Goal: Information Seeking & Learning: Learn about a topic

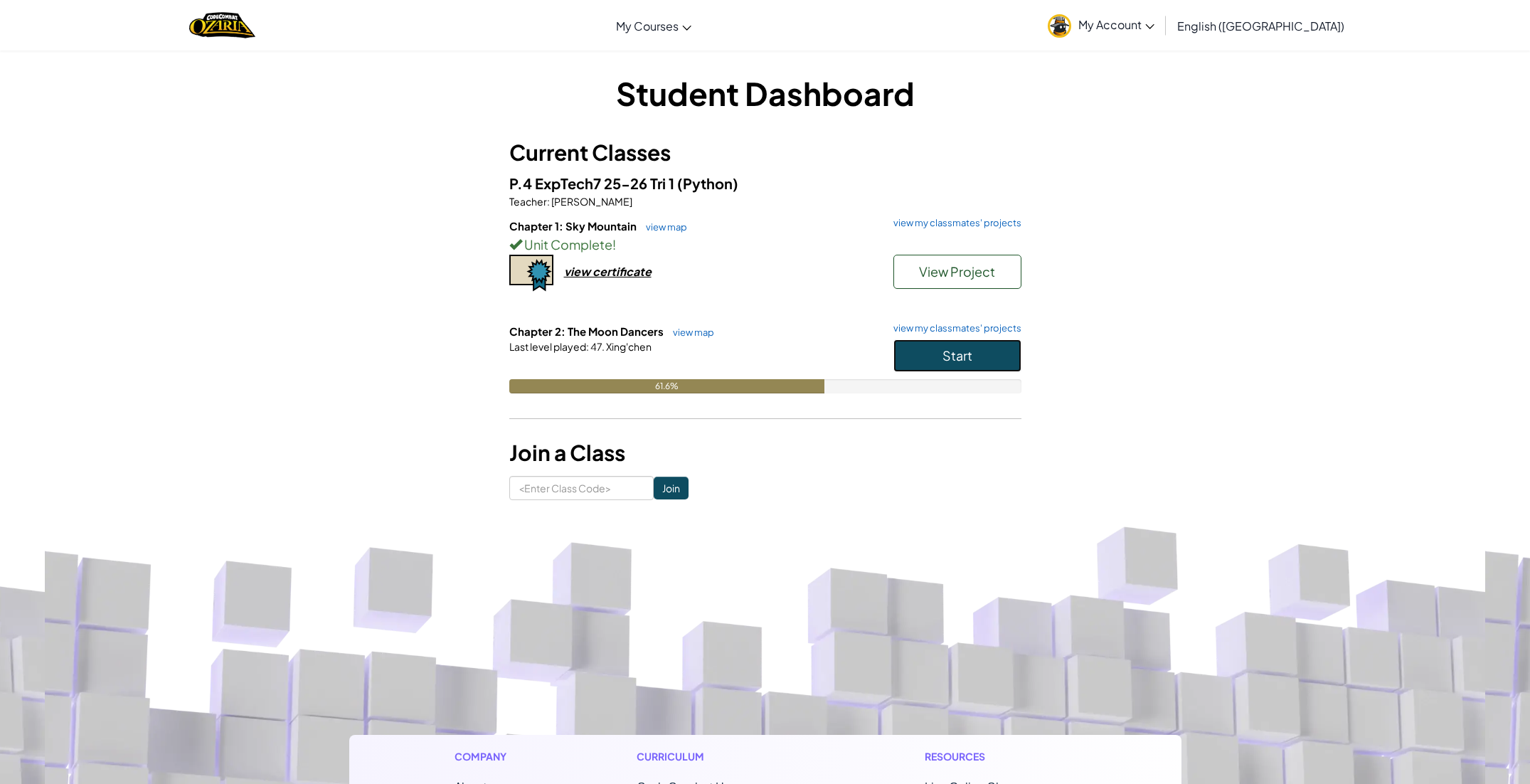
click at [954, 357] on span "Start" at bounding box center [957, 355] width 30 height 17
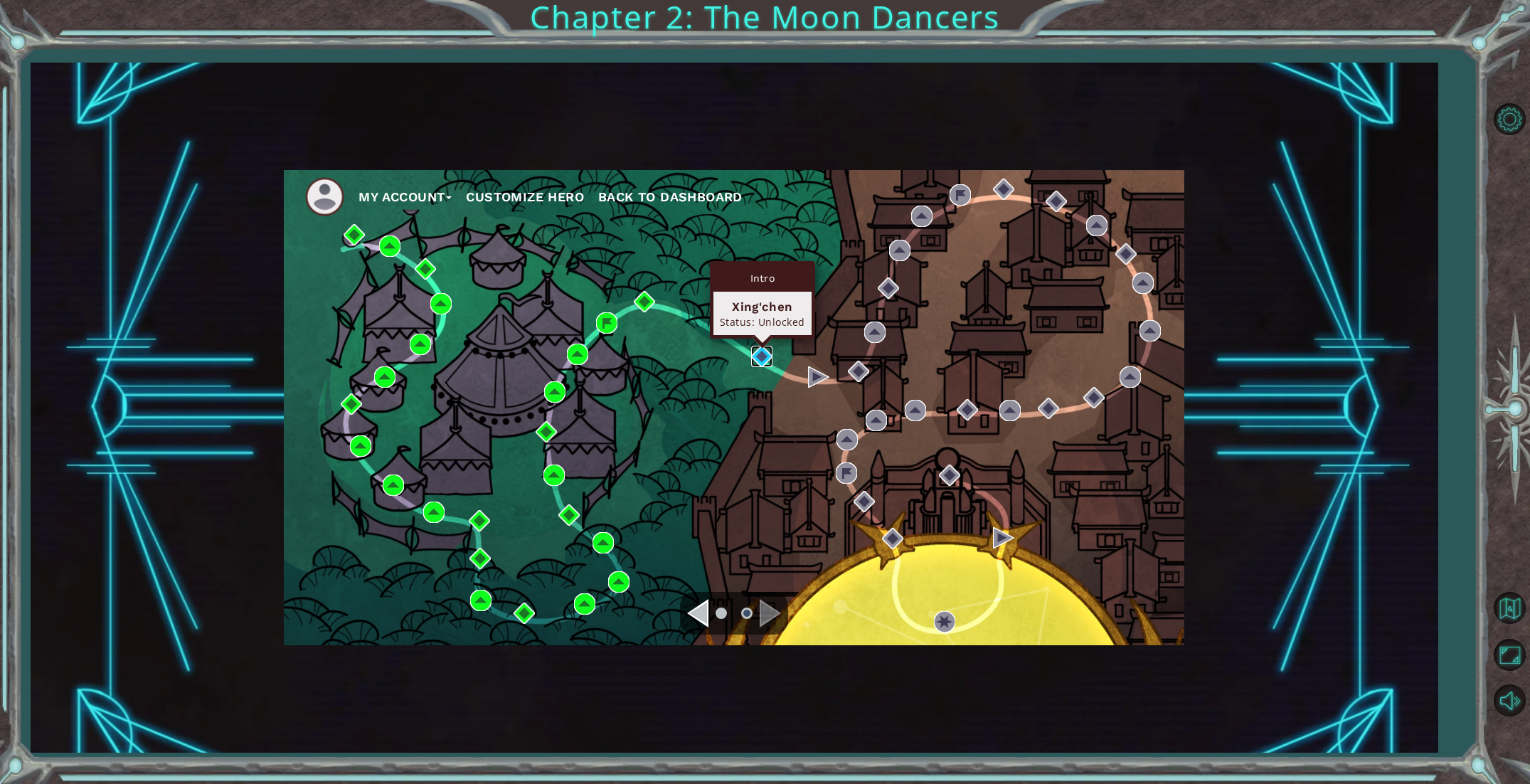
click at [755, 360] on img at bounding box center [762, 356] width 21 height 21
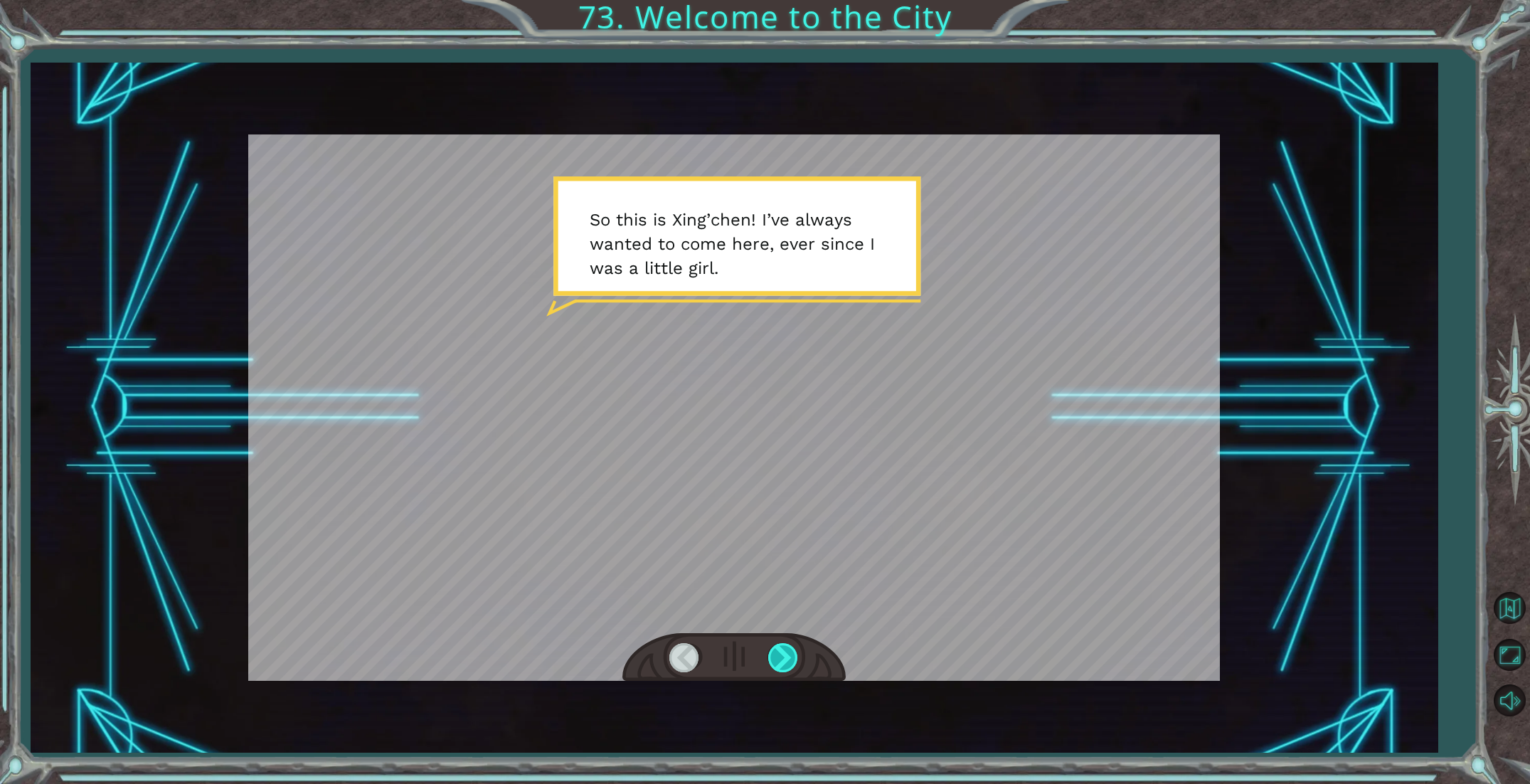
click at [790, 663] on div at bounding box center [784, 657] width 32 height 29
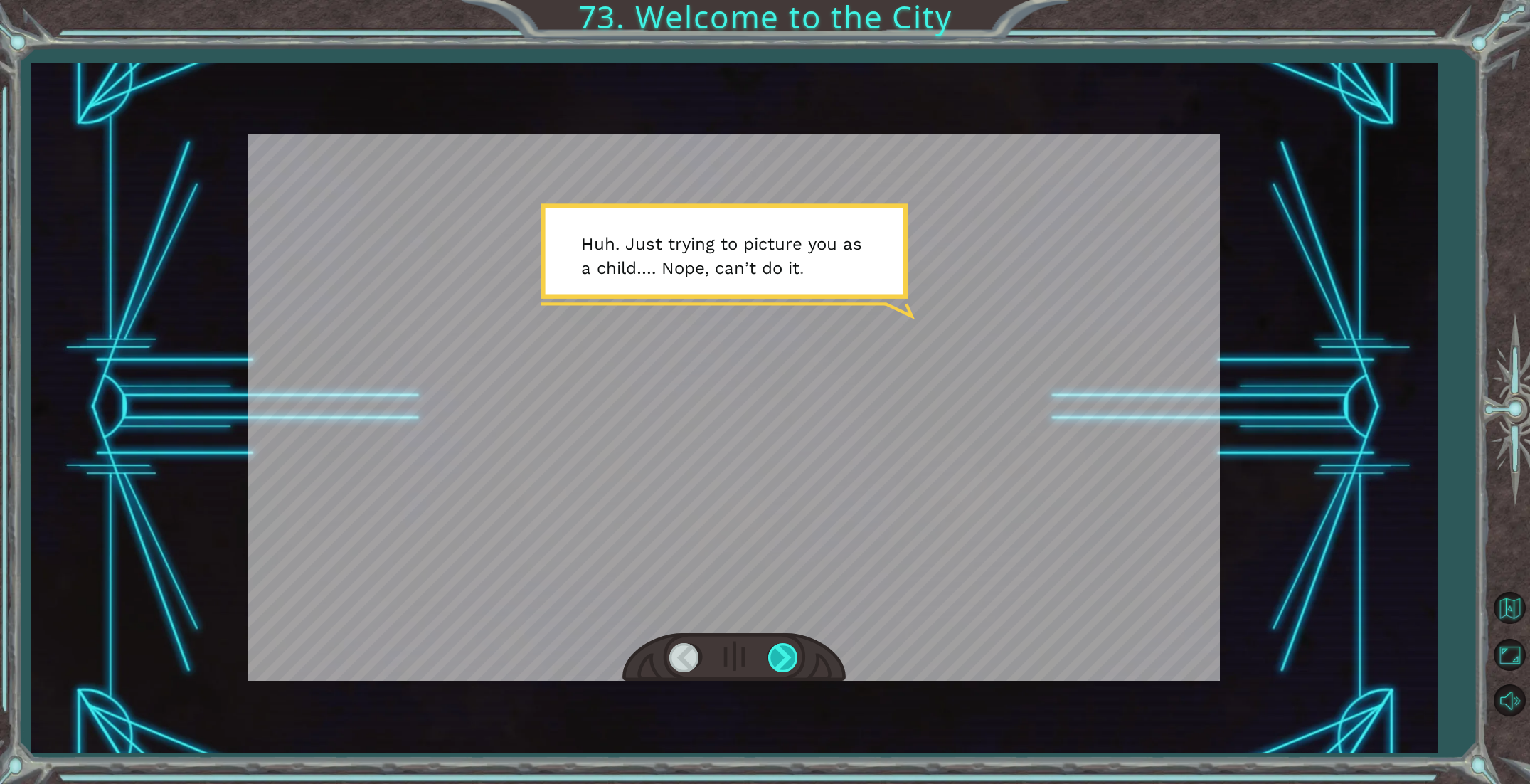
click at [790, 663] on div at bounding box center [784, 657] width 32 height 29
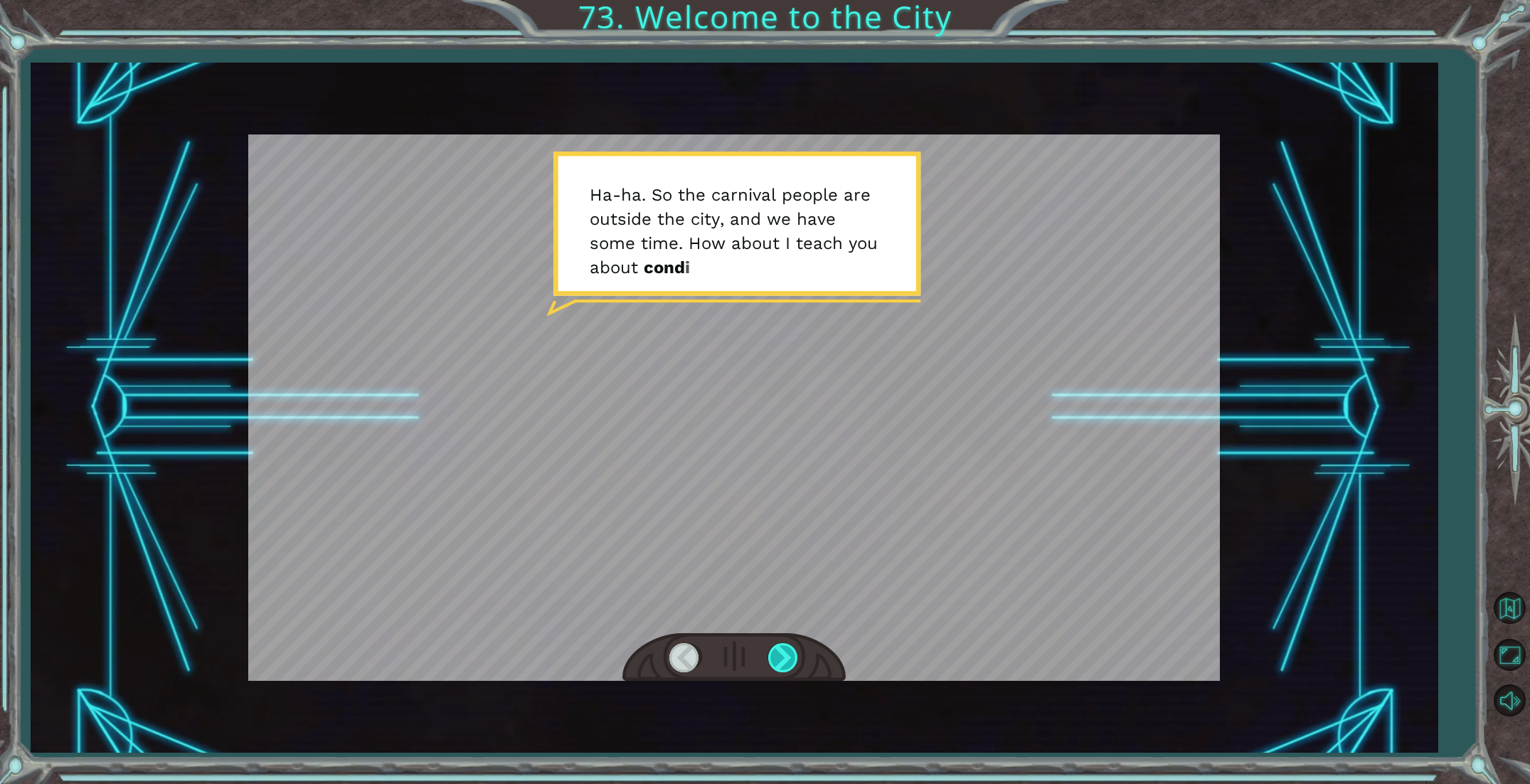
click at [790, 663] on div at bounding box center [784, 657] width 32 height 29
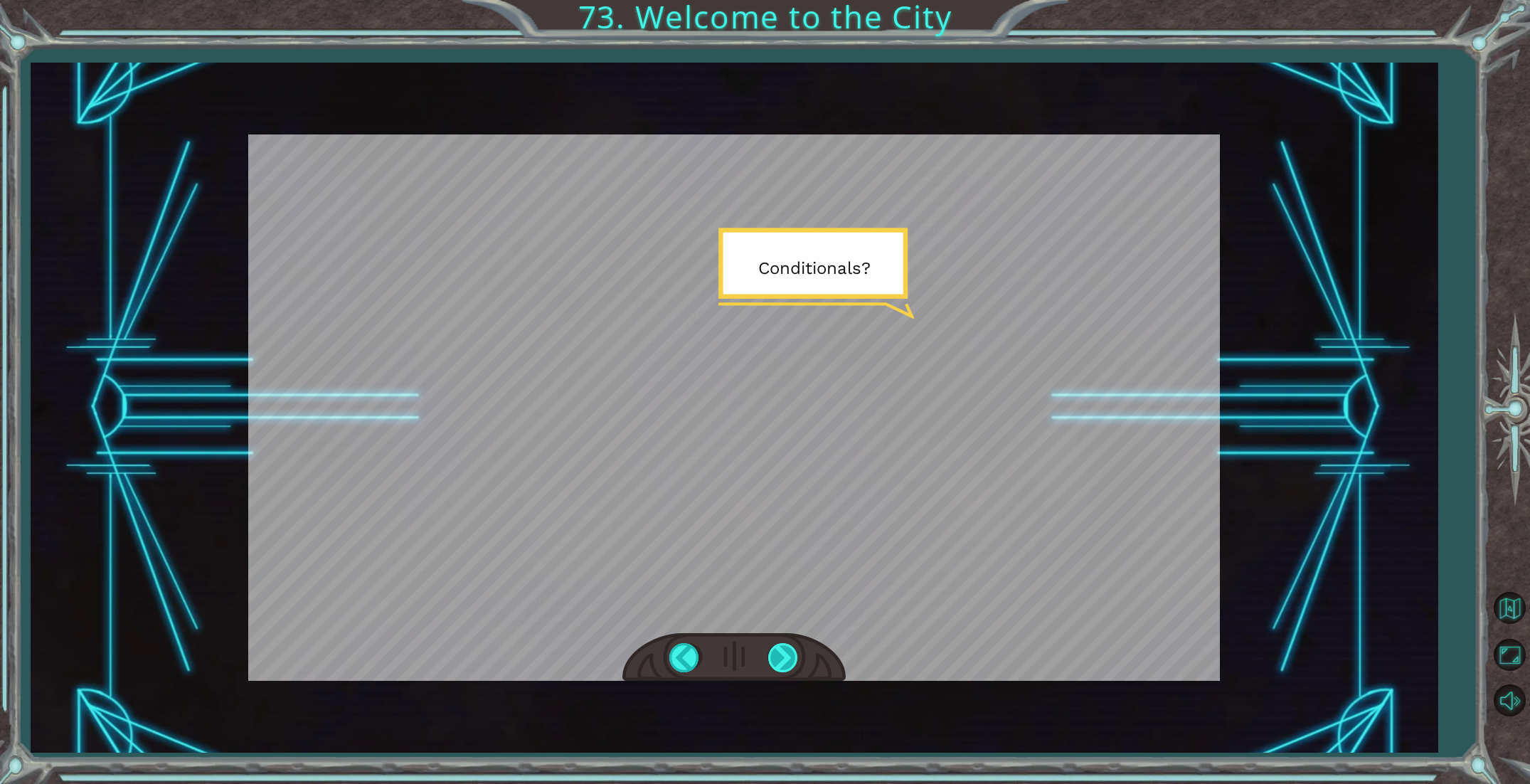
click at [790, 663] on div at bounding box center [784, 657] width 32 height 29
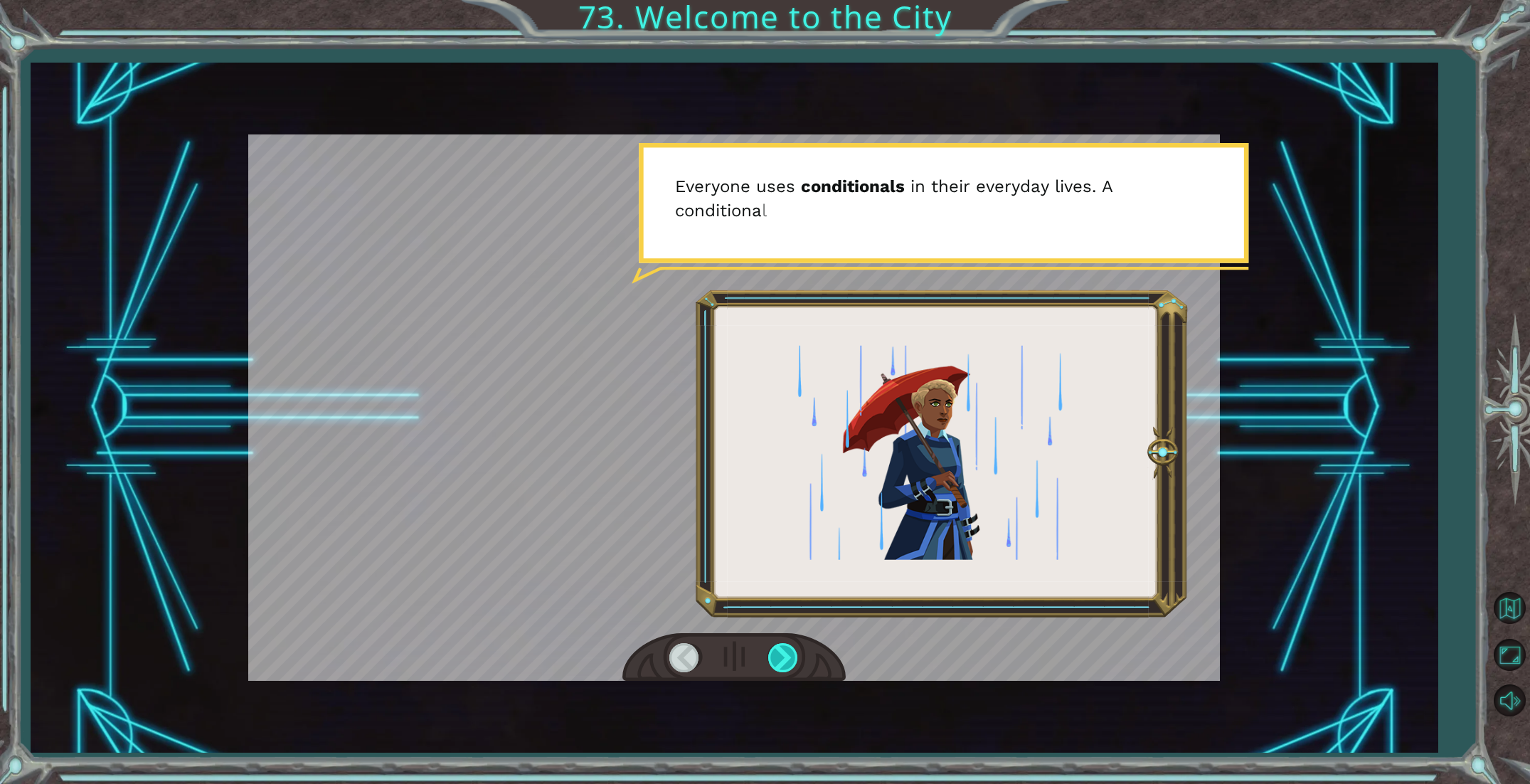
click at [790, 663] on div at bounding box center [784, 657] width 32 height 29
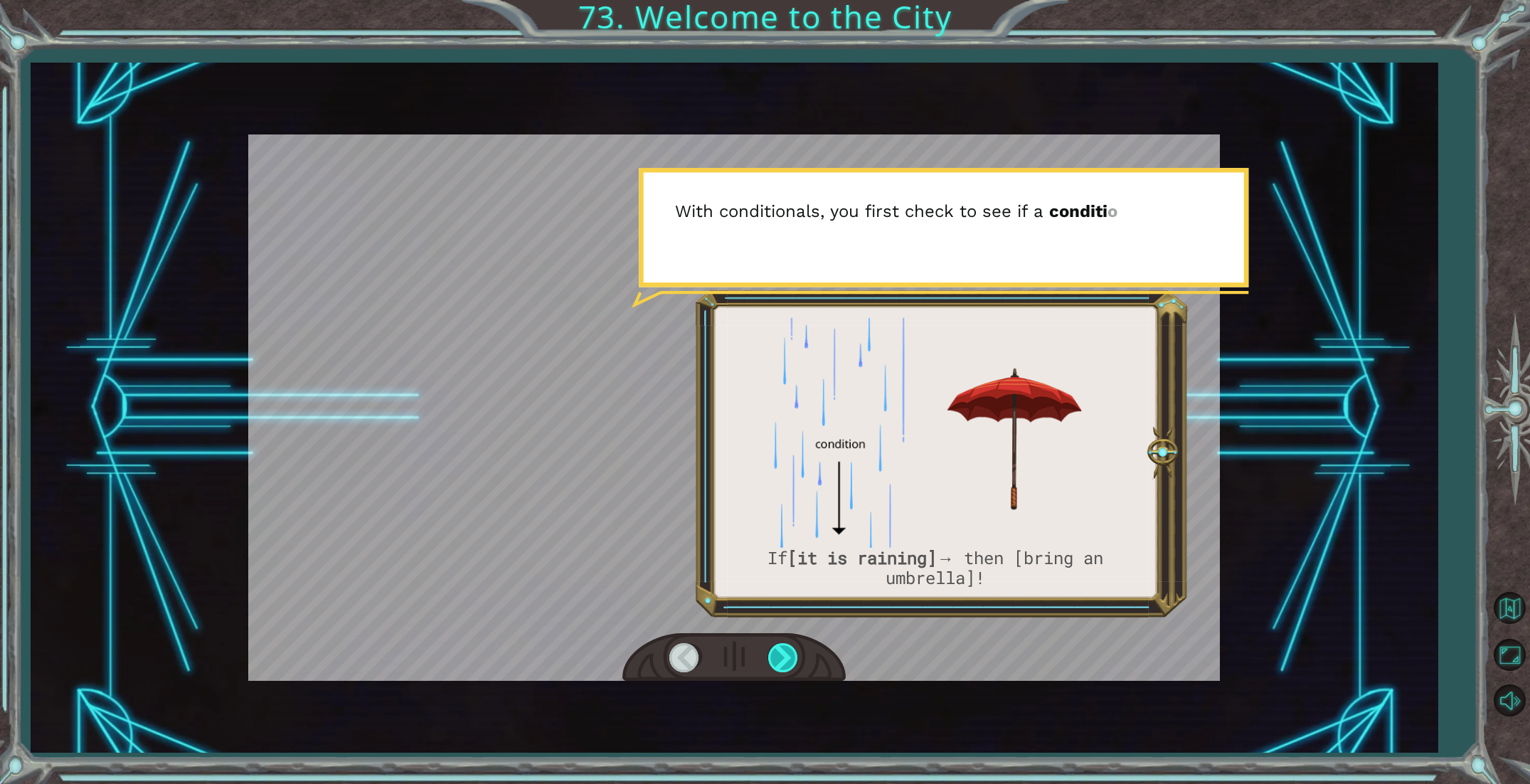
click at [790, 663] on div at bounding box center [784, 657] width 32 height 29
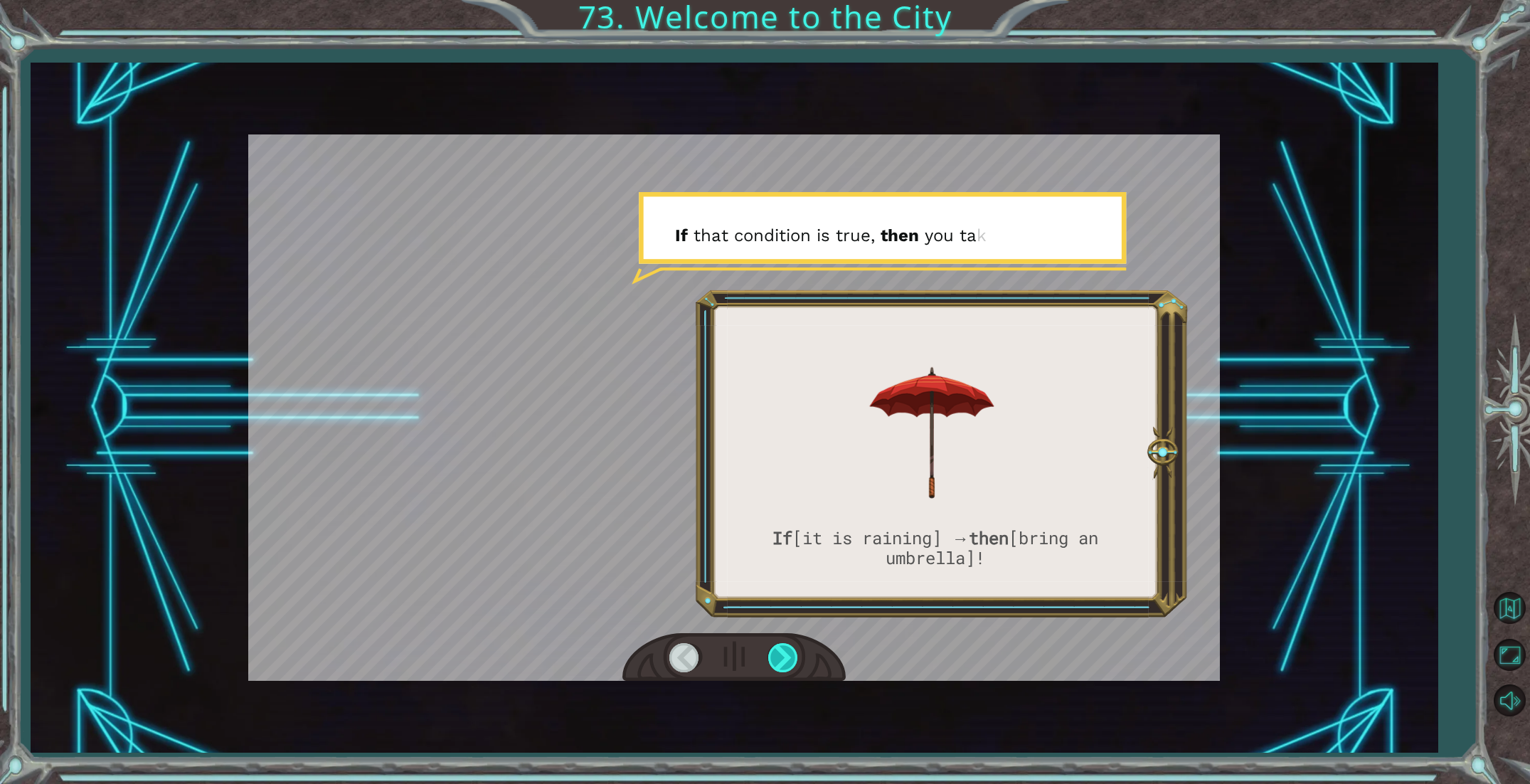
click at [790, 663] on div at bounding box center [784, 657] width 32 height 29
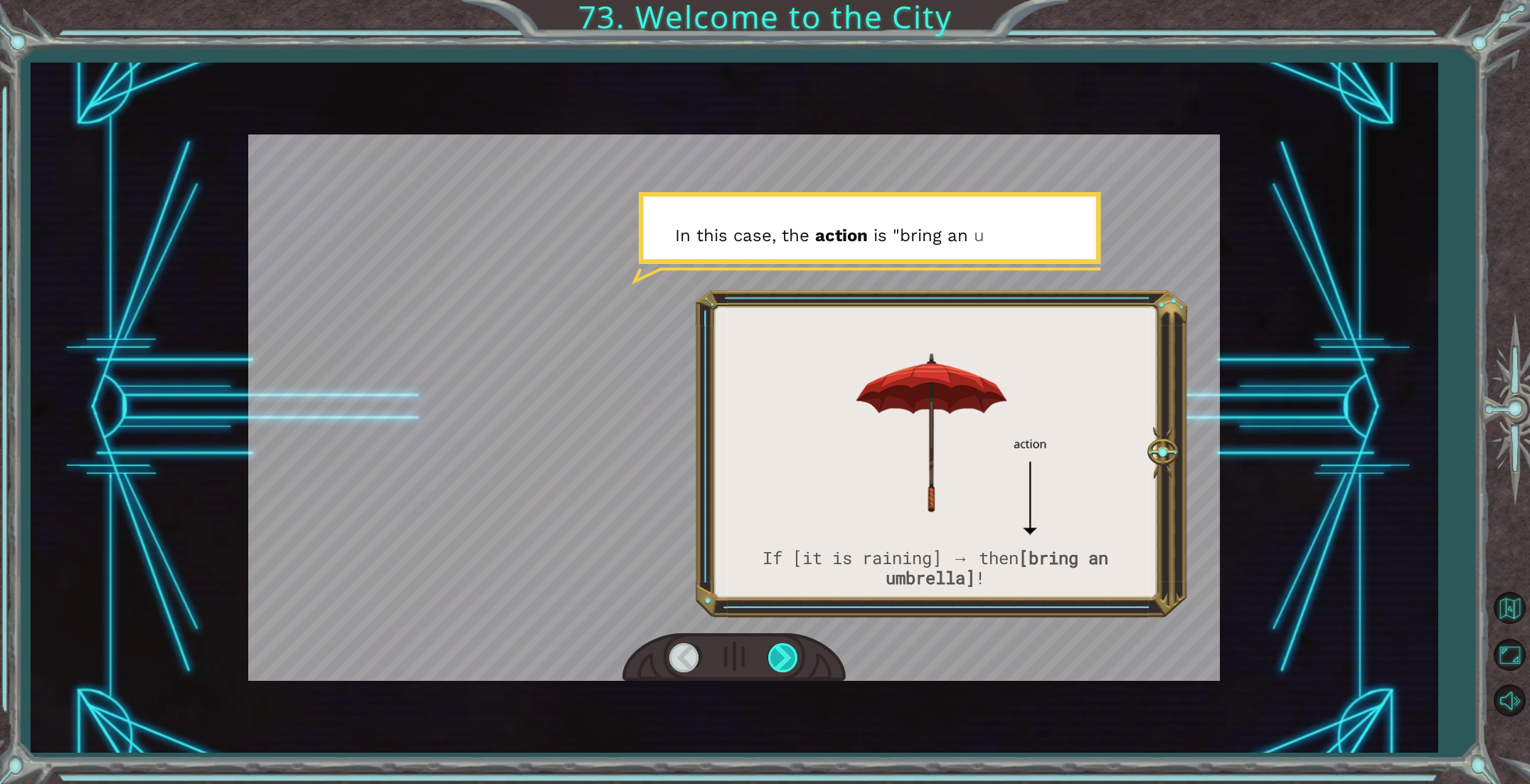
click at [790, 663] on div at bounding box center [784, 657] width 32 height 29
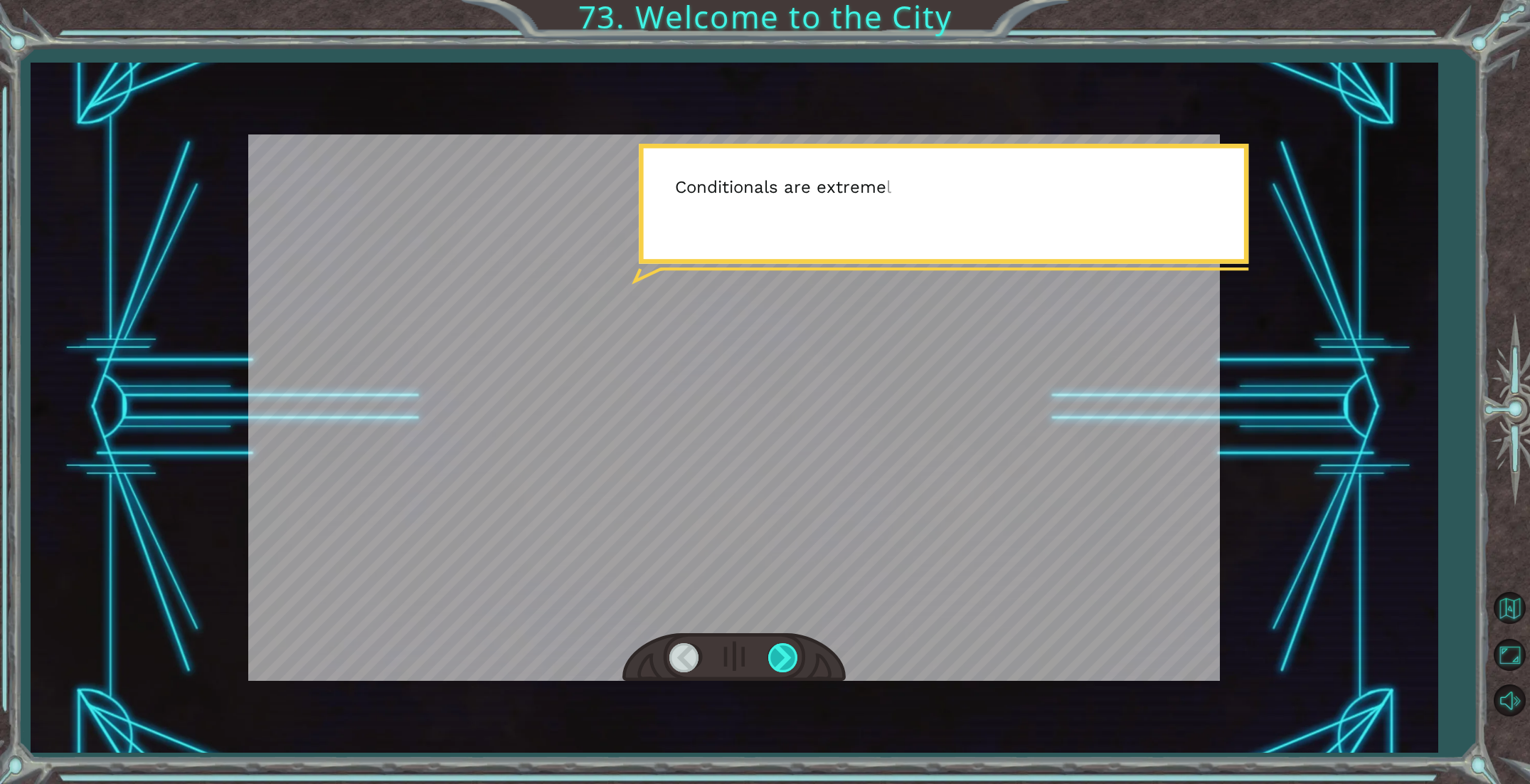
click at [790, 663] on div at bounding box center [784, 657] width 32 height 29
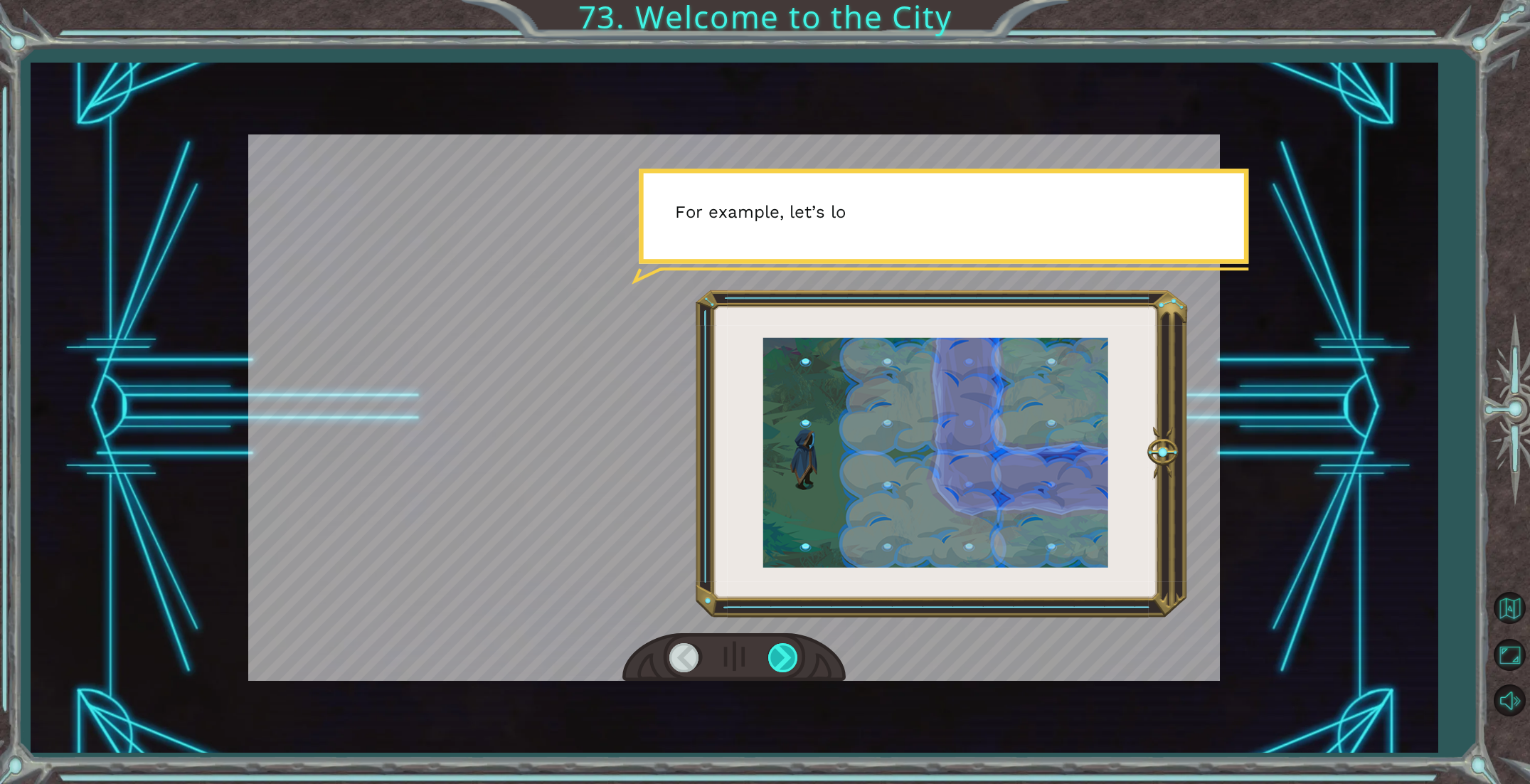
click at [790, 663] on div at bounding box center [784, 657] width 32 height 29
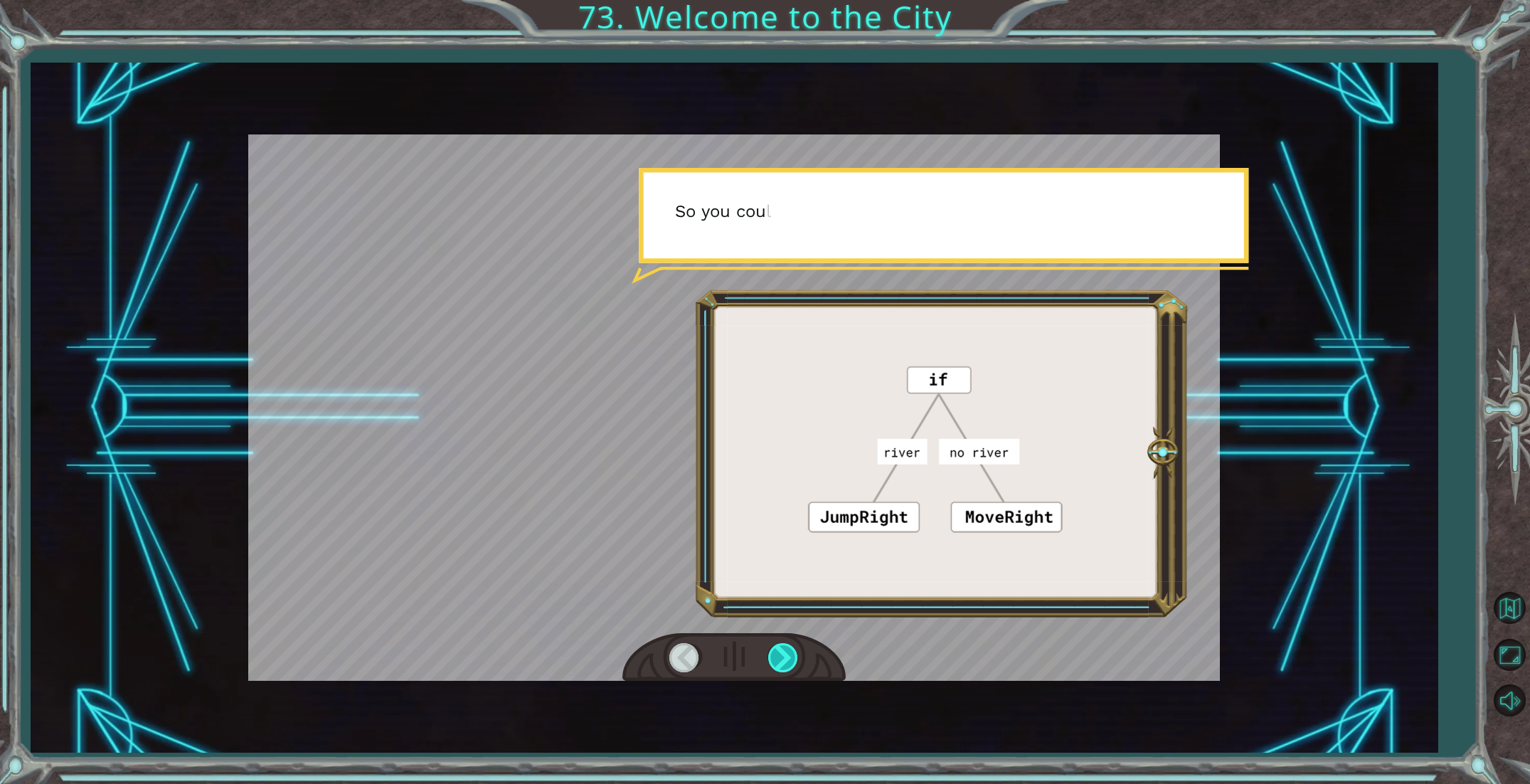
click at [790, 663] on div at bounding box center [784, 657] width 32 height 29
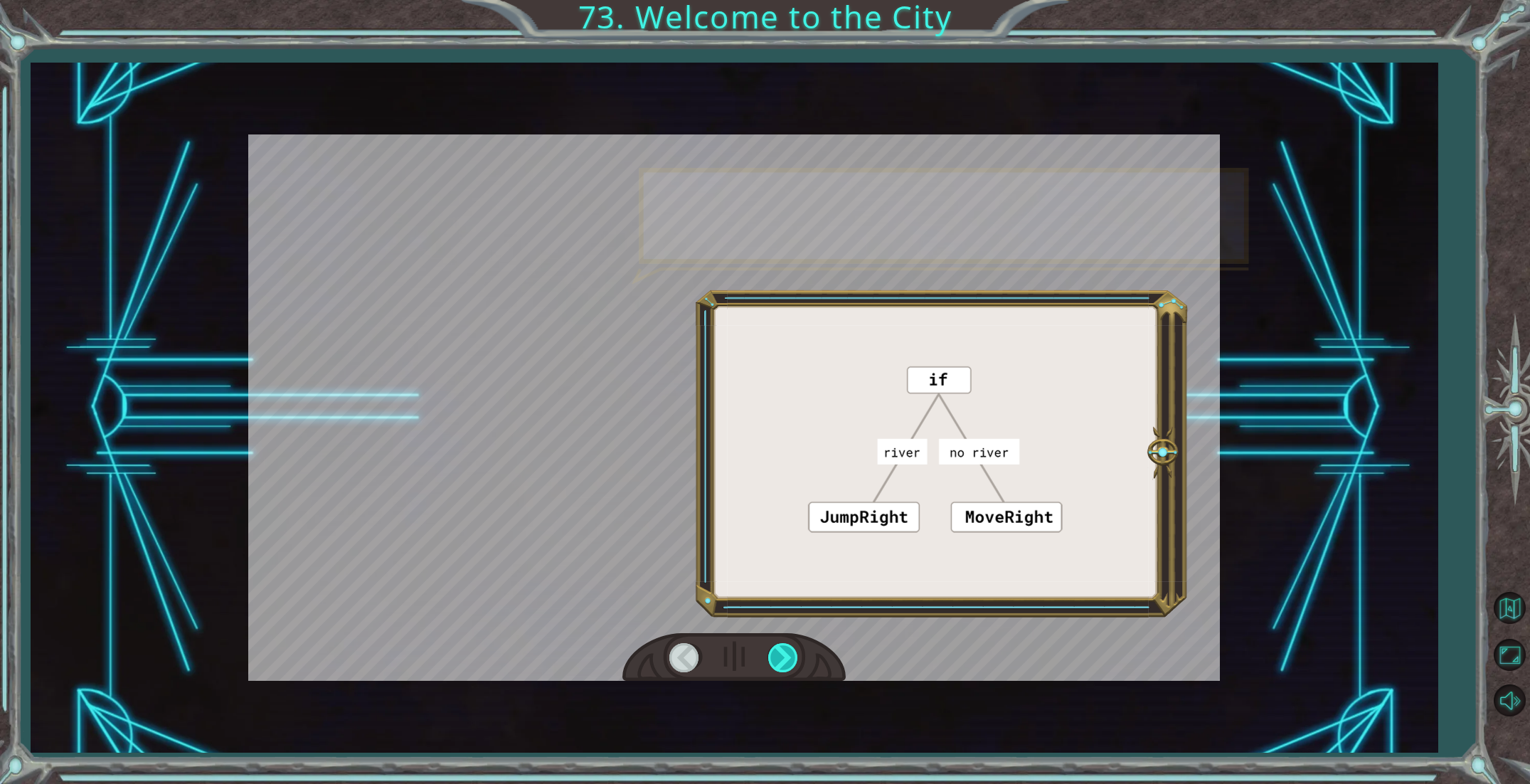
click at [790, 663] on div at bounding box center [784, 657] width 32 height 29
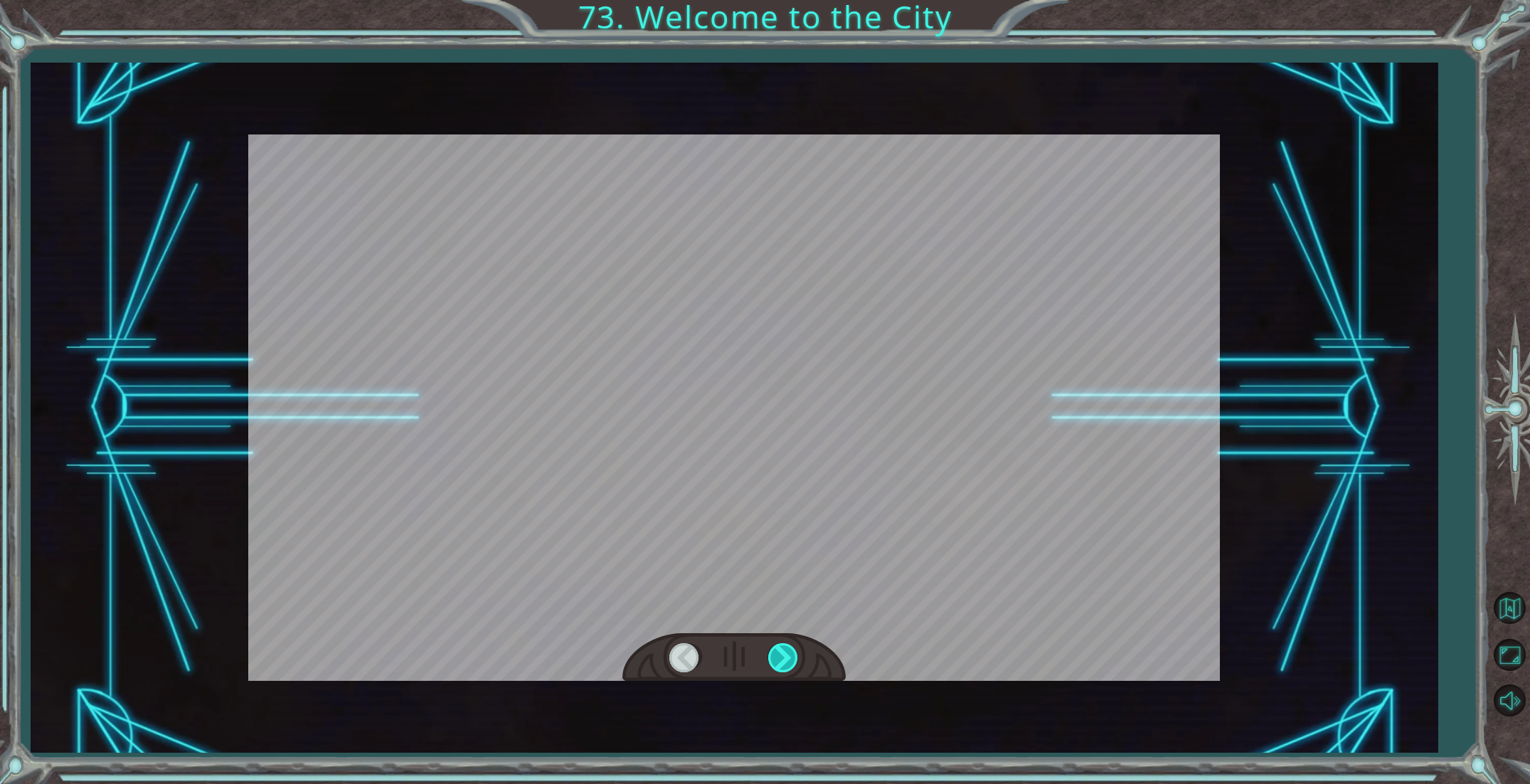
click at [790, 663] on div at bounding box center [784, 657] width 32 height 29
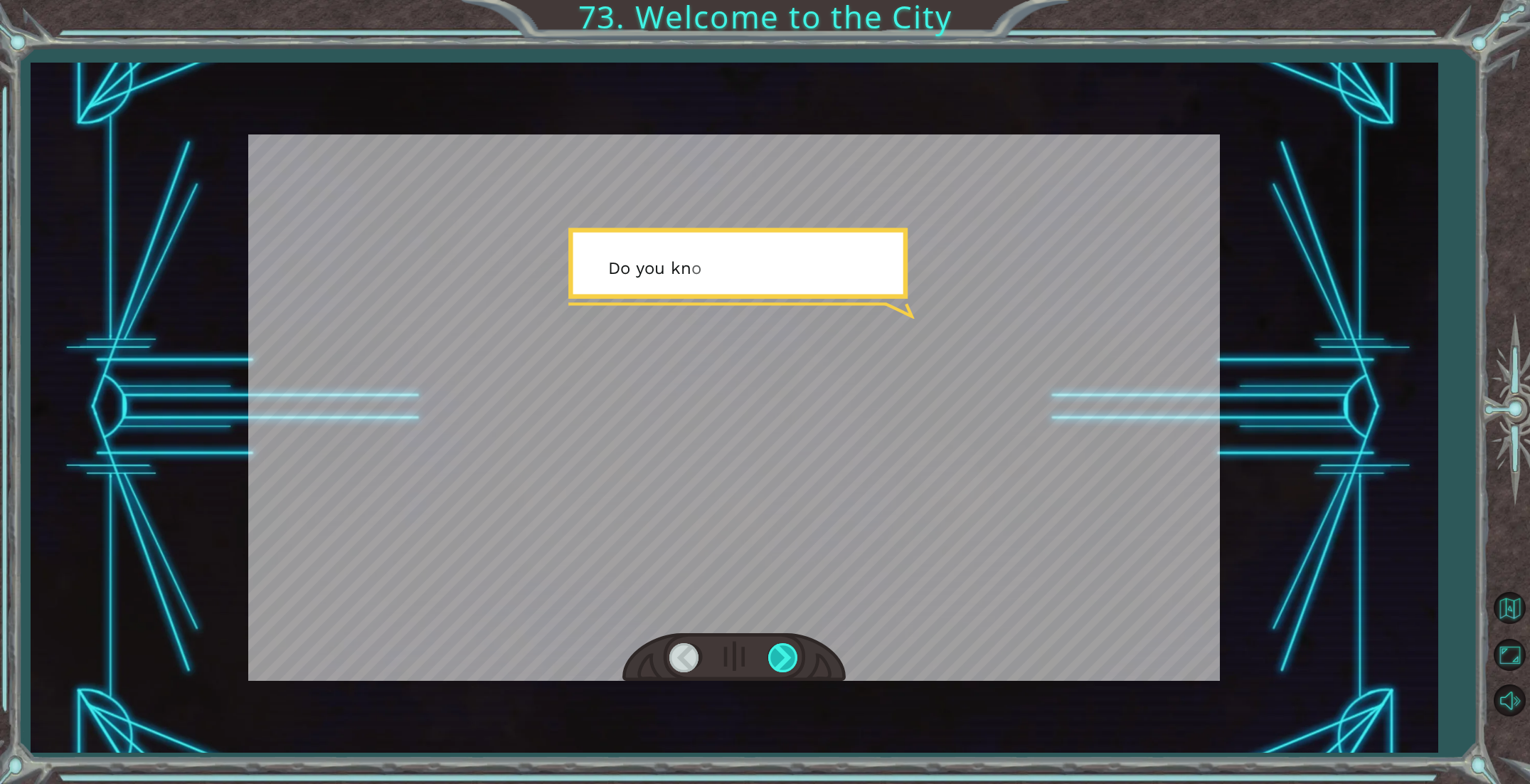
click at [790, 663] on div at bounding box center [784, 657] width 32 height 29
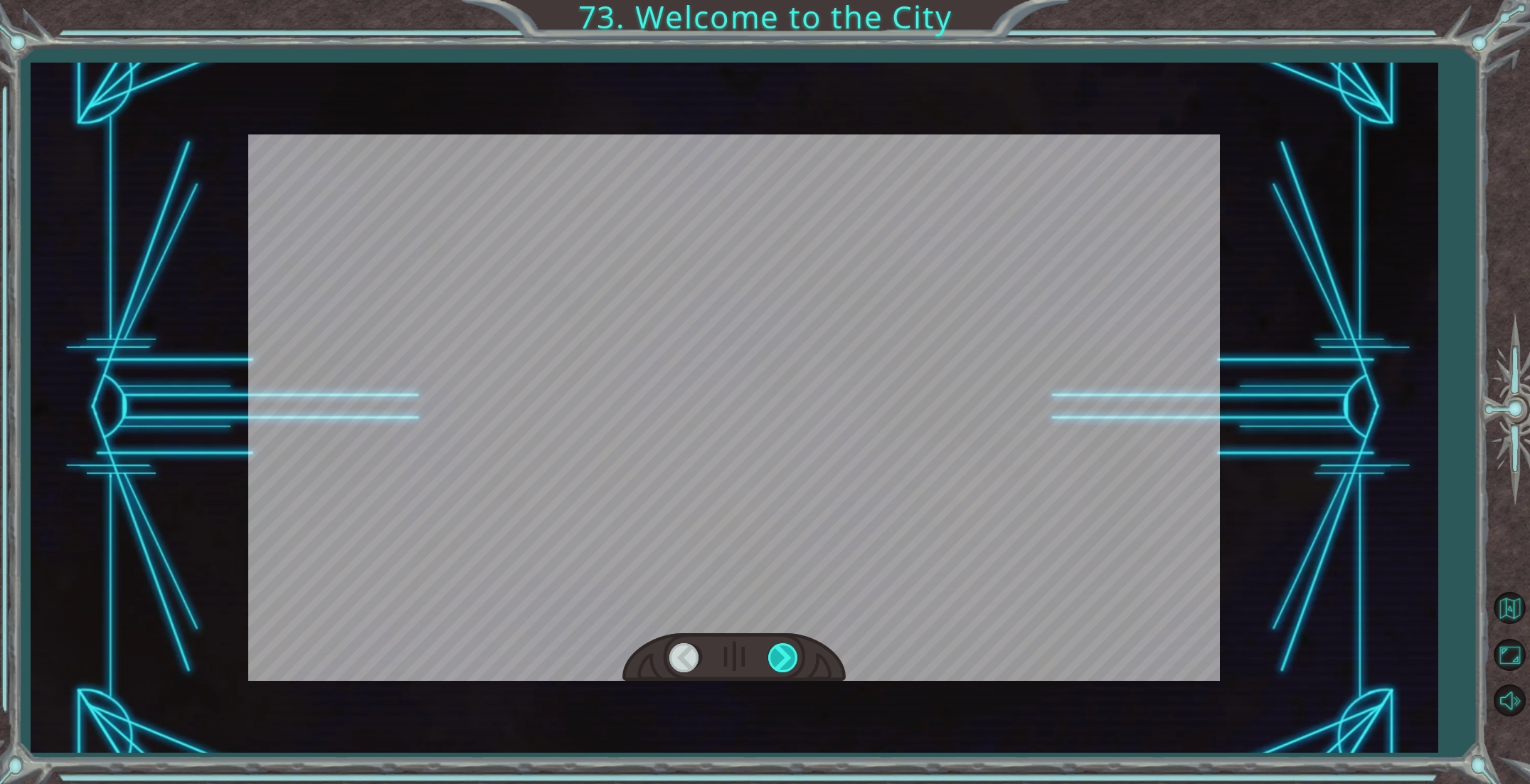
click at [790, 663] on div at bounding box center [784, 657] width 32 height 29
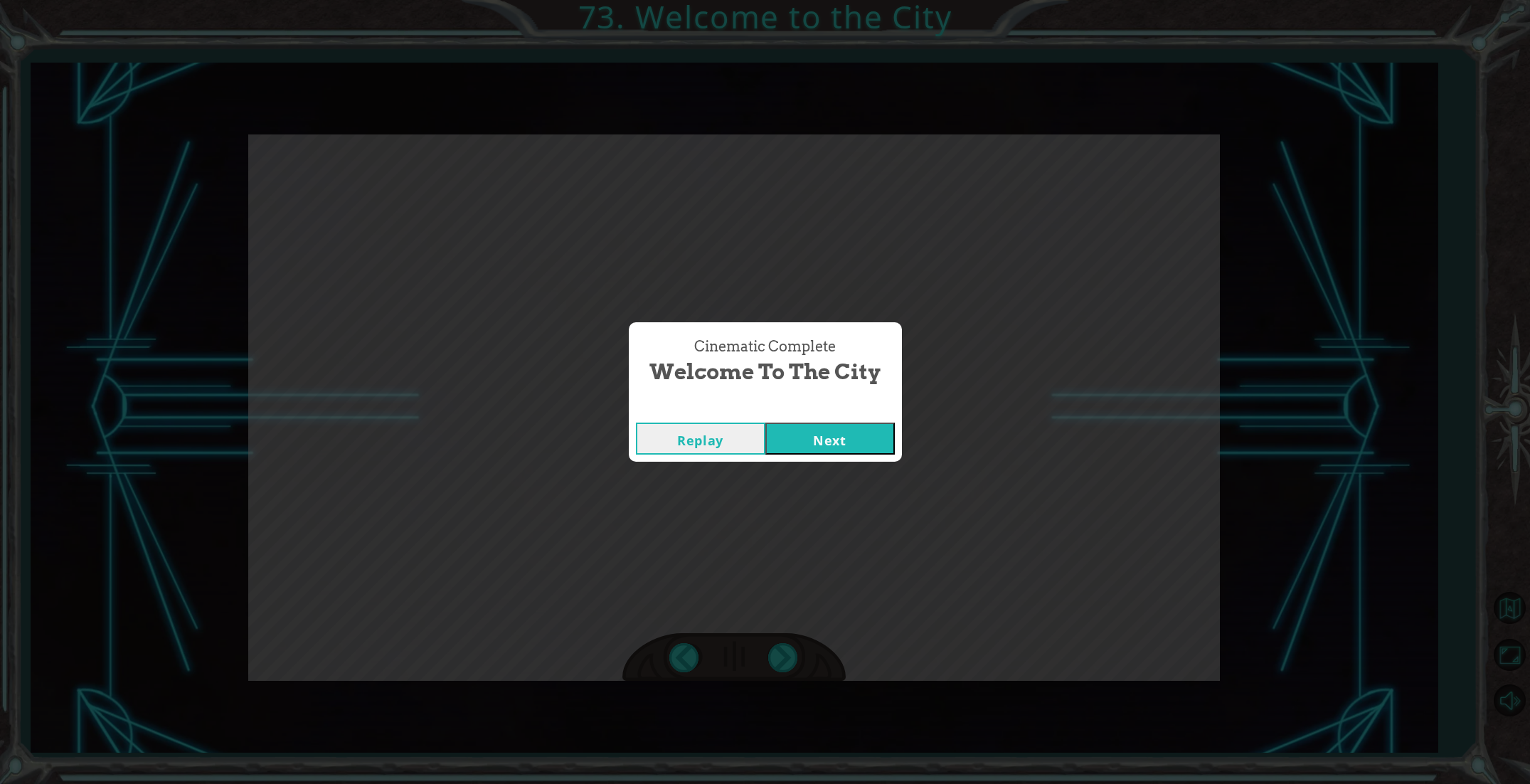
click at [855, 434] on button "Next" at bounding box center [830, 439] width 130 height 32
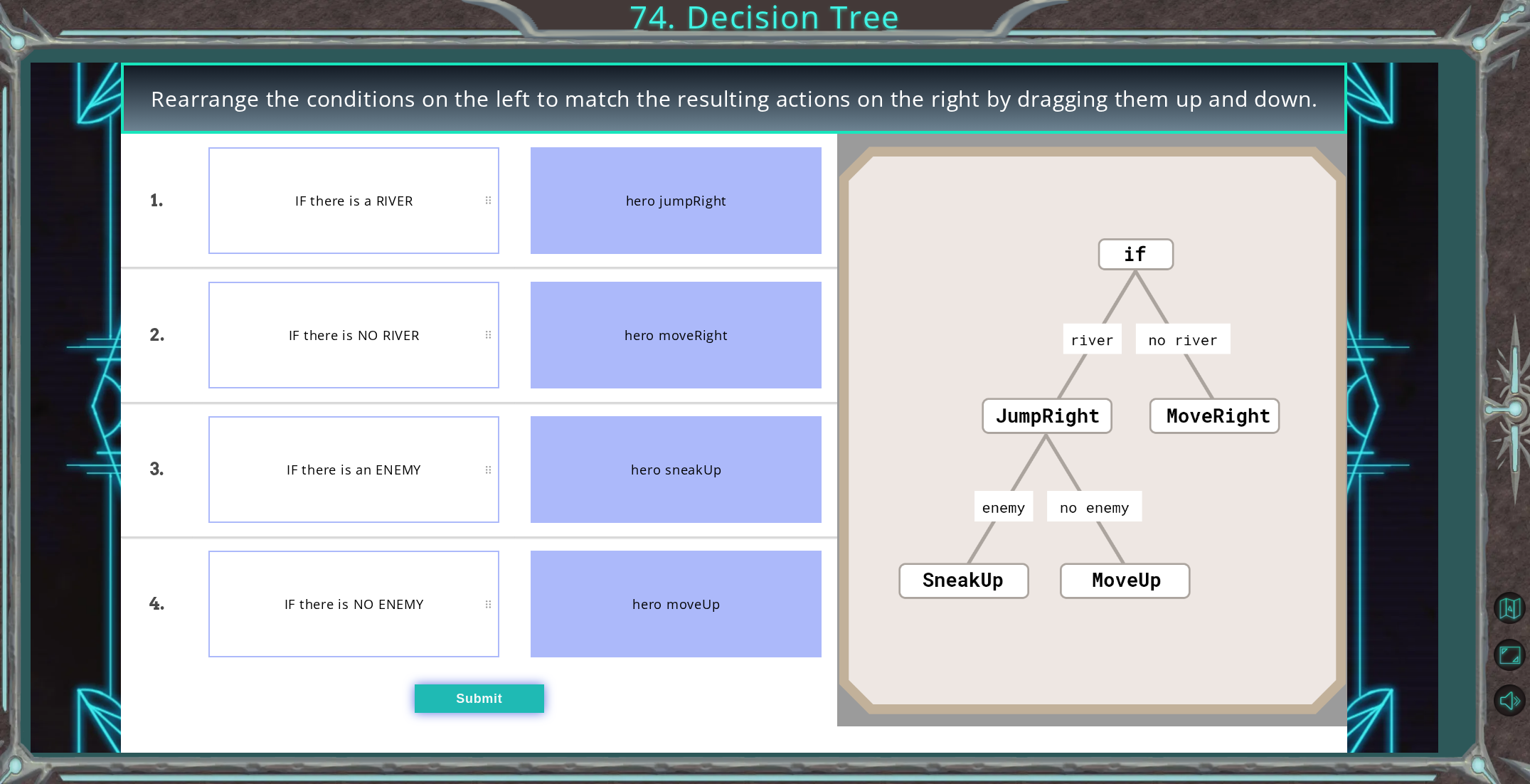
click at [537, 690] on button "Submit" at bounding box center [479, 698] width 130 height 29
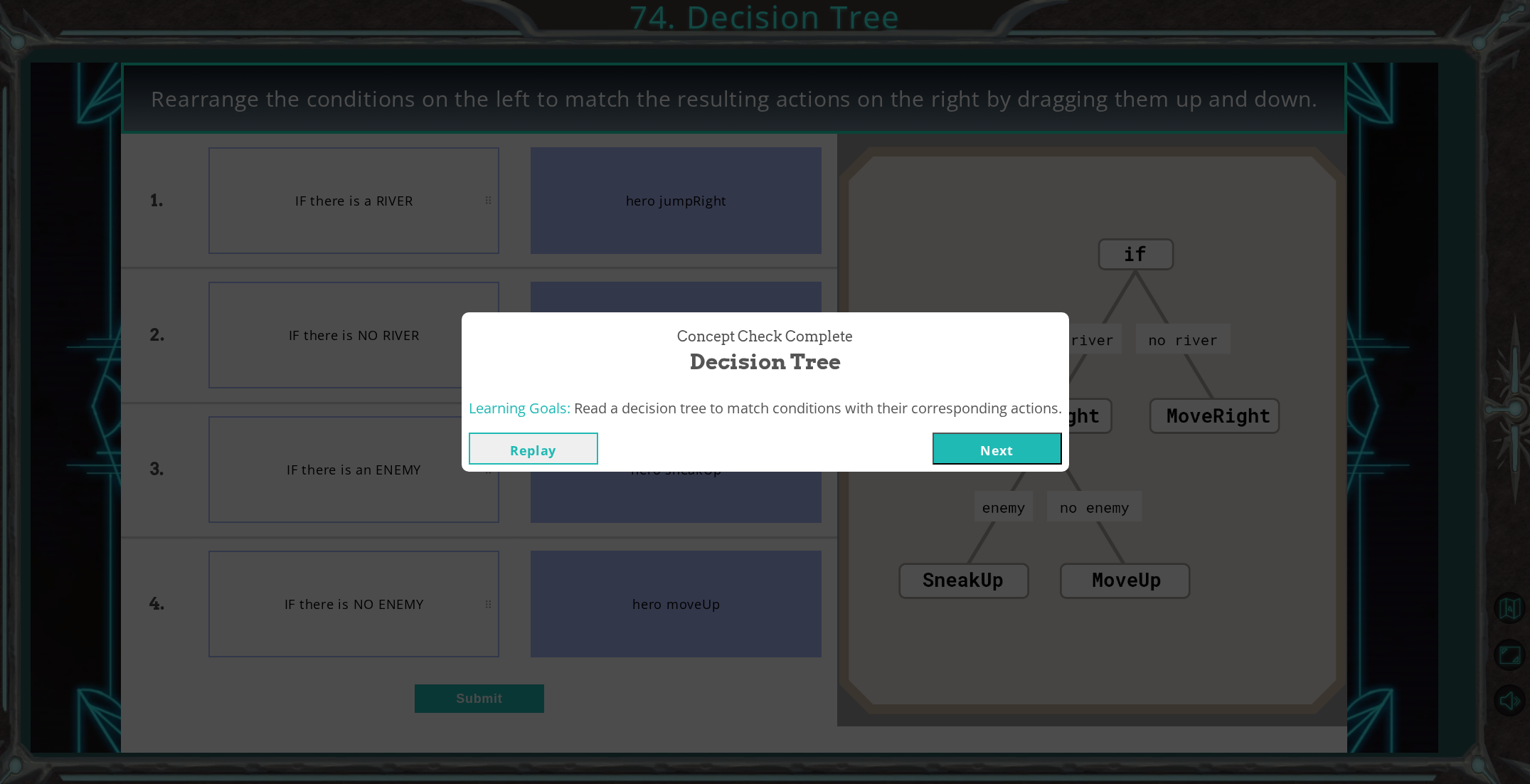
drag, startPoint x: 955, startPoint y: 446, endPoint x: 949, endPoint y: 450, distance: 7.2
click at [955, 447] on button "Next" at bounding box center [997, 449] width 130 height 32
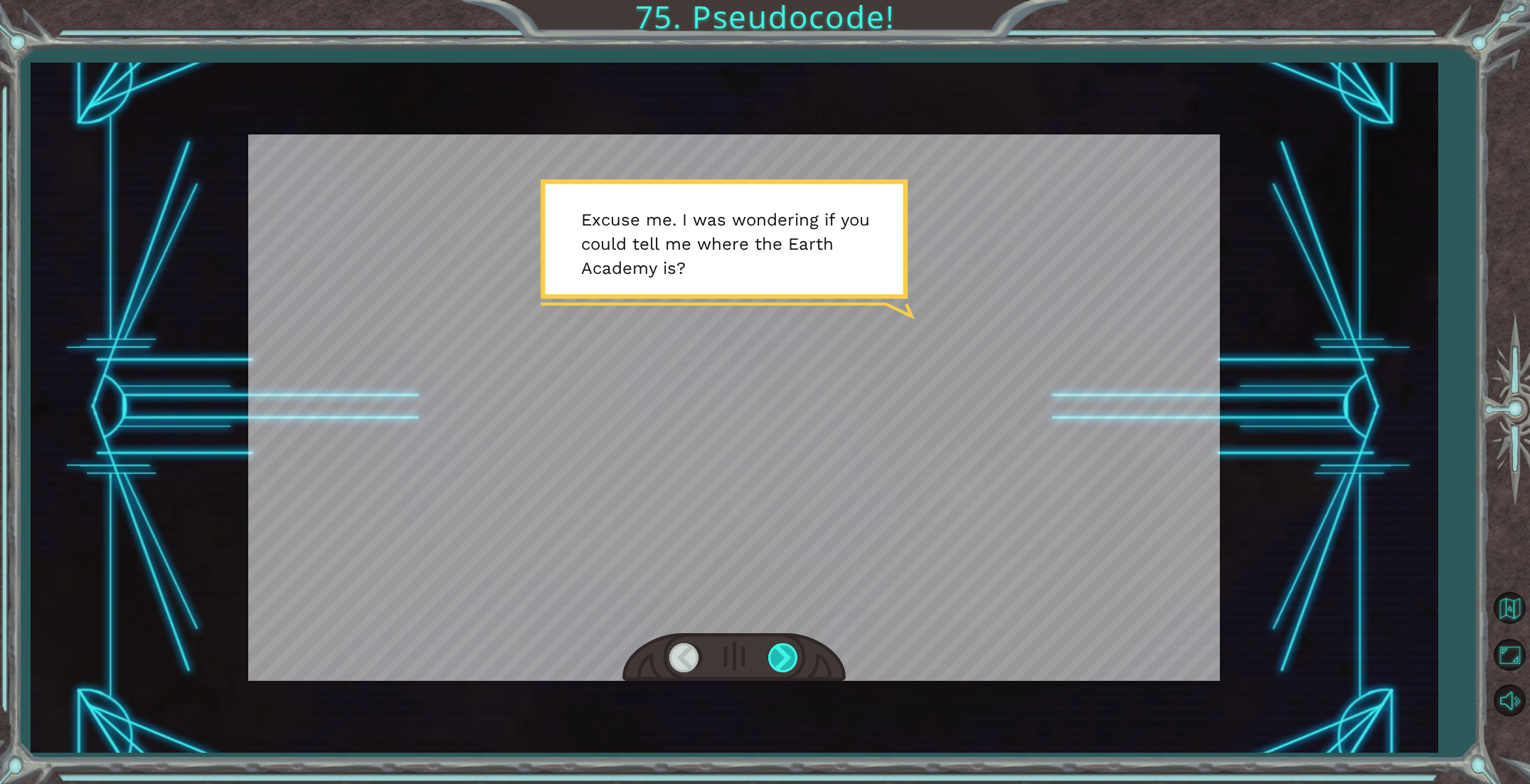
click at [791, 663] on div at bounding box center [784, 657] width 32 height 29
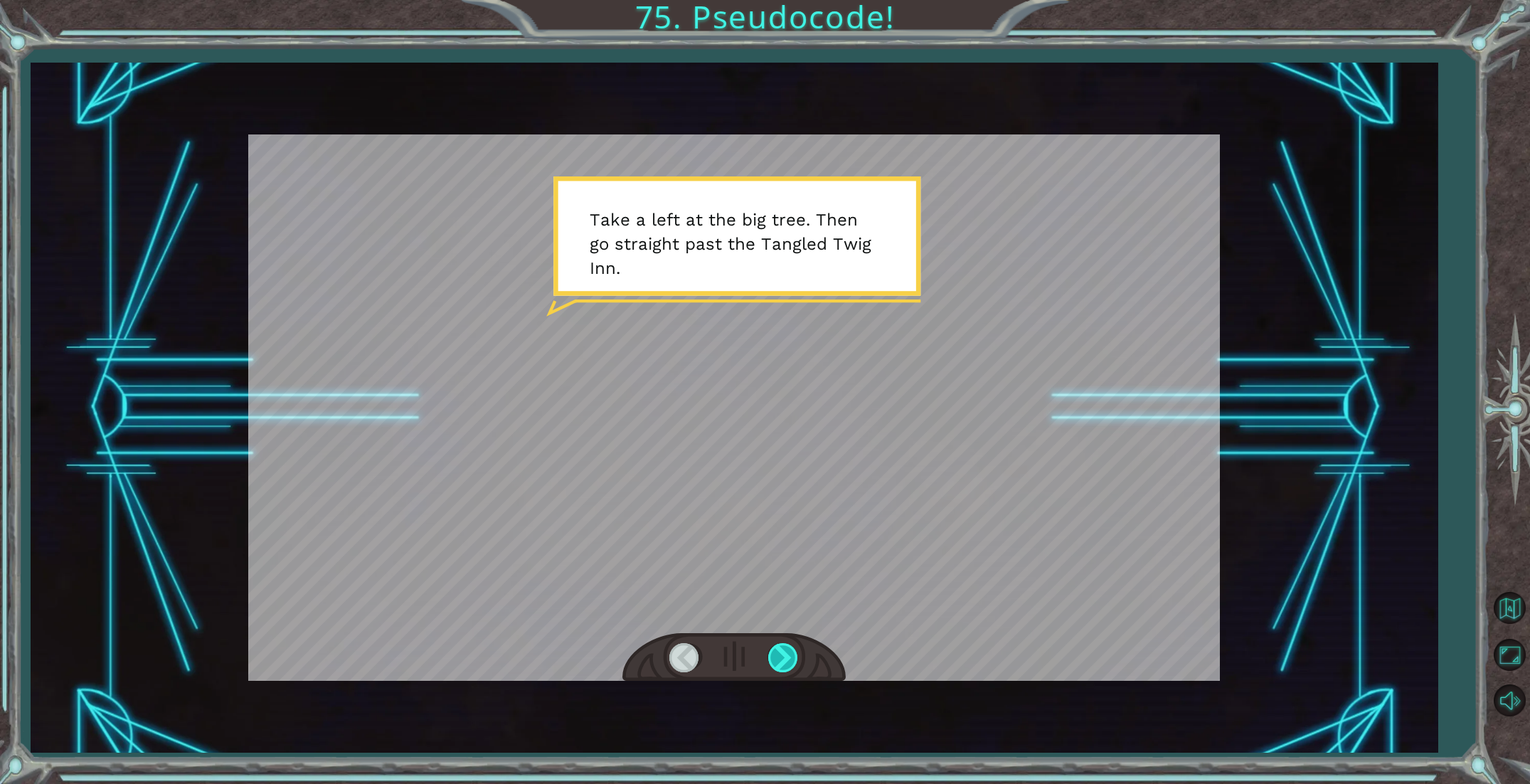
click at [791, 663] on div at bounding box center [784, 657] width 32 height 29
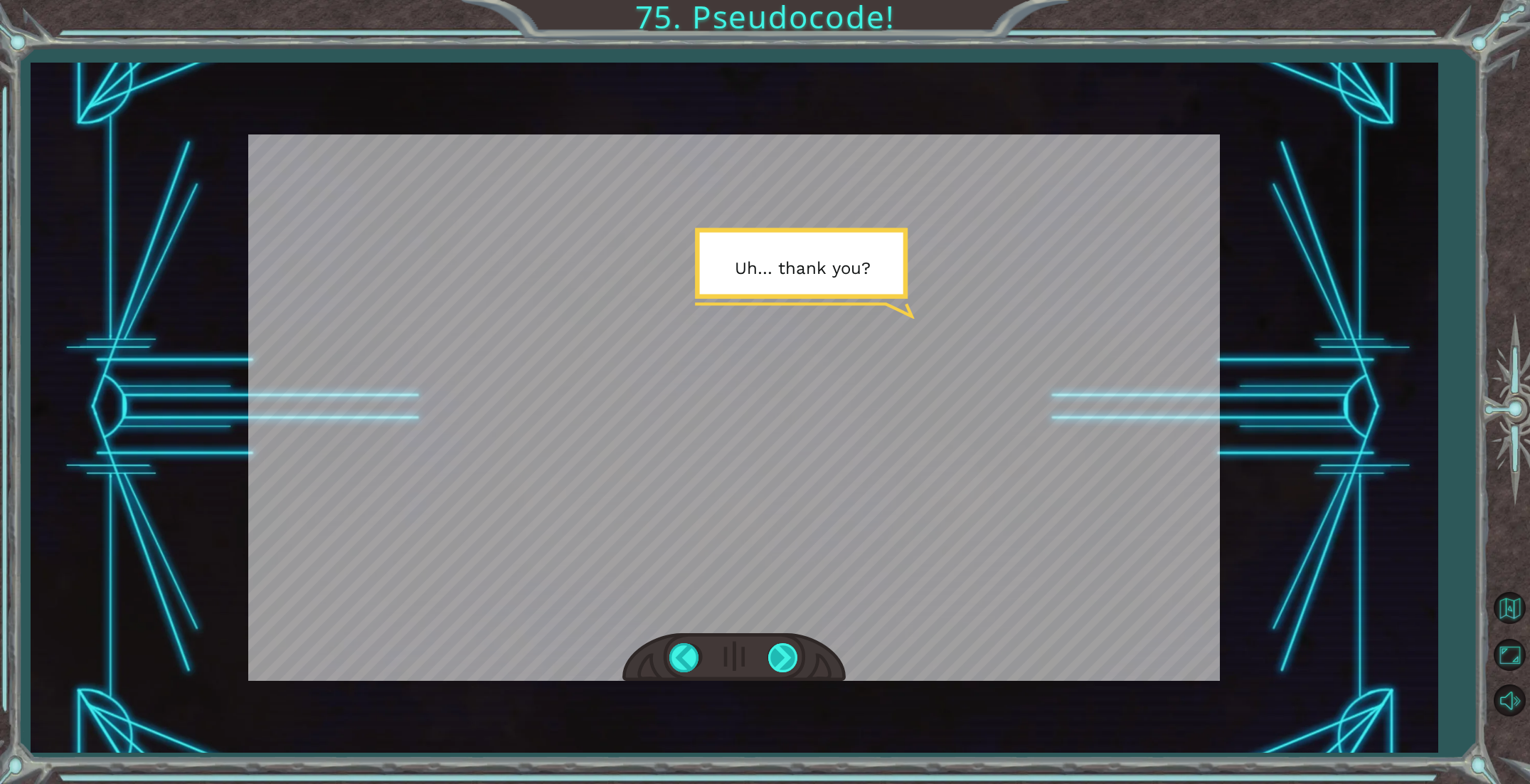
click at [791, 663] on div at bounding box center [784, 657] width 32 height 29
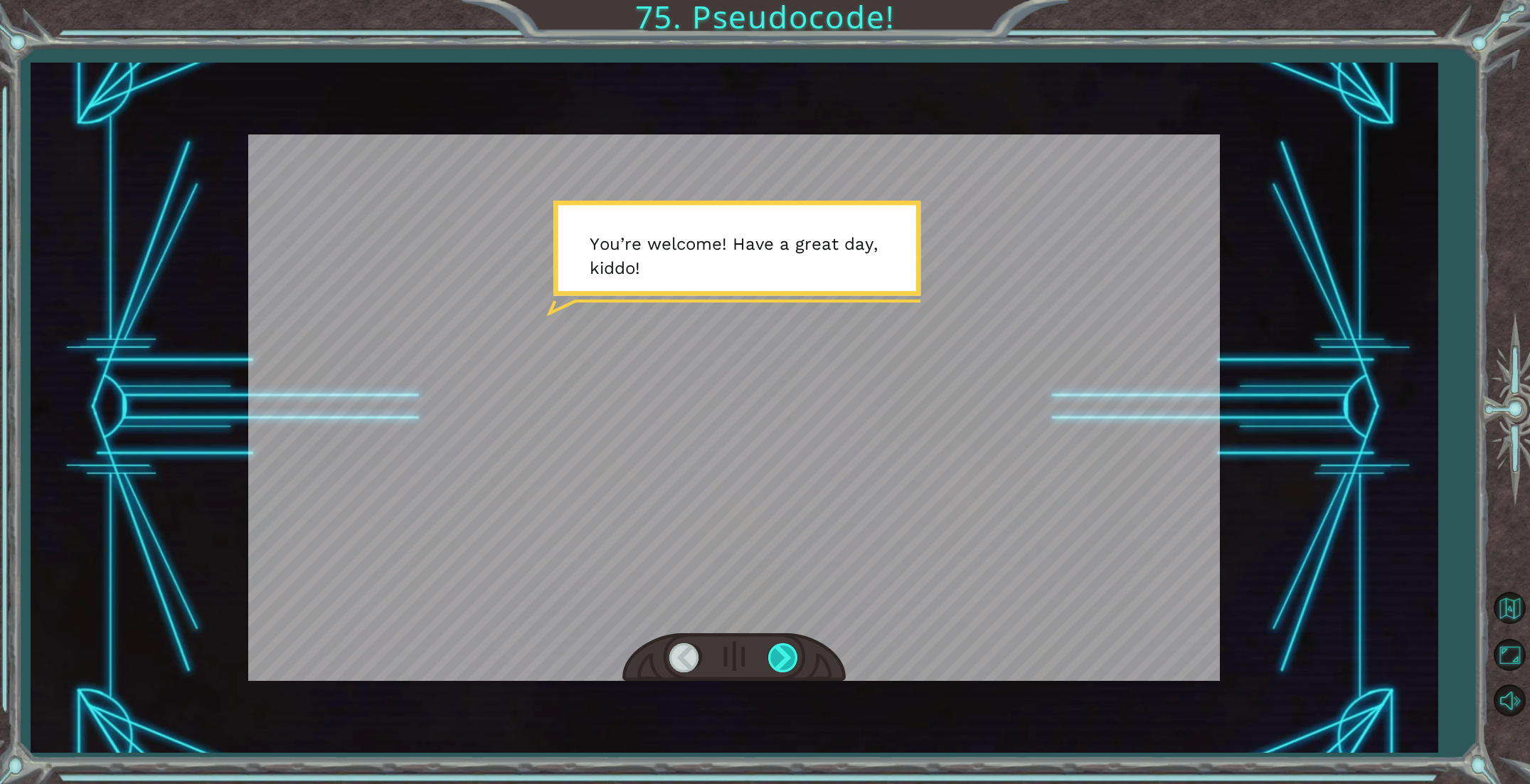
click at [791, 663] on div at bounding box center [784, 657] width 32 height 29
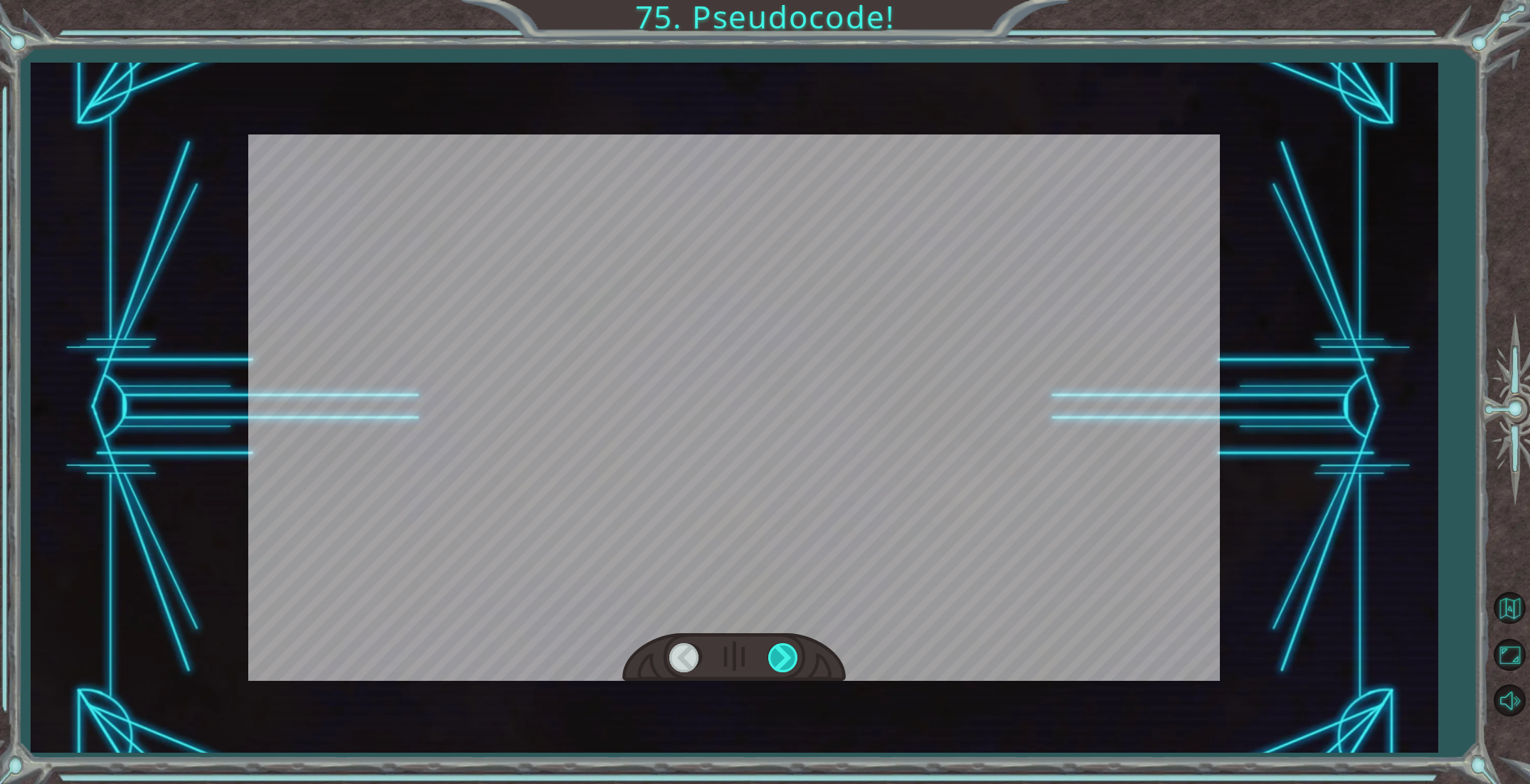
click at [791, 663] on div at bounding box center [784, 657] width 32 height 29
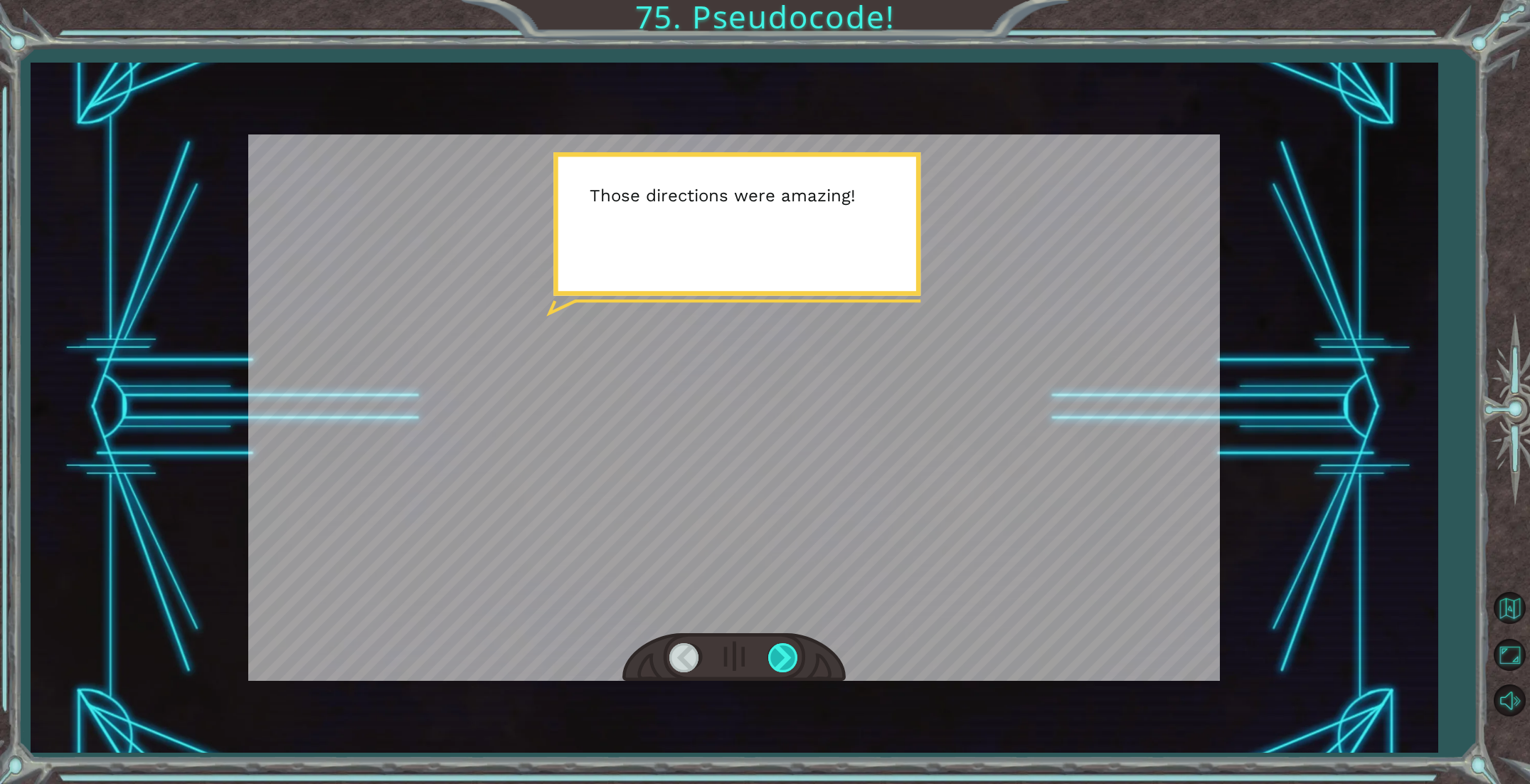
click at [791, 663] on div at bounding box center [784, 657] width 32 height 29
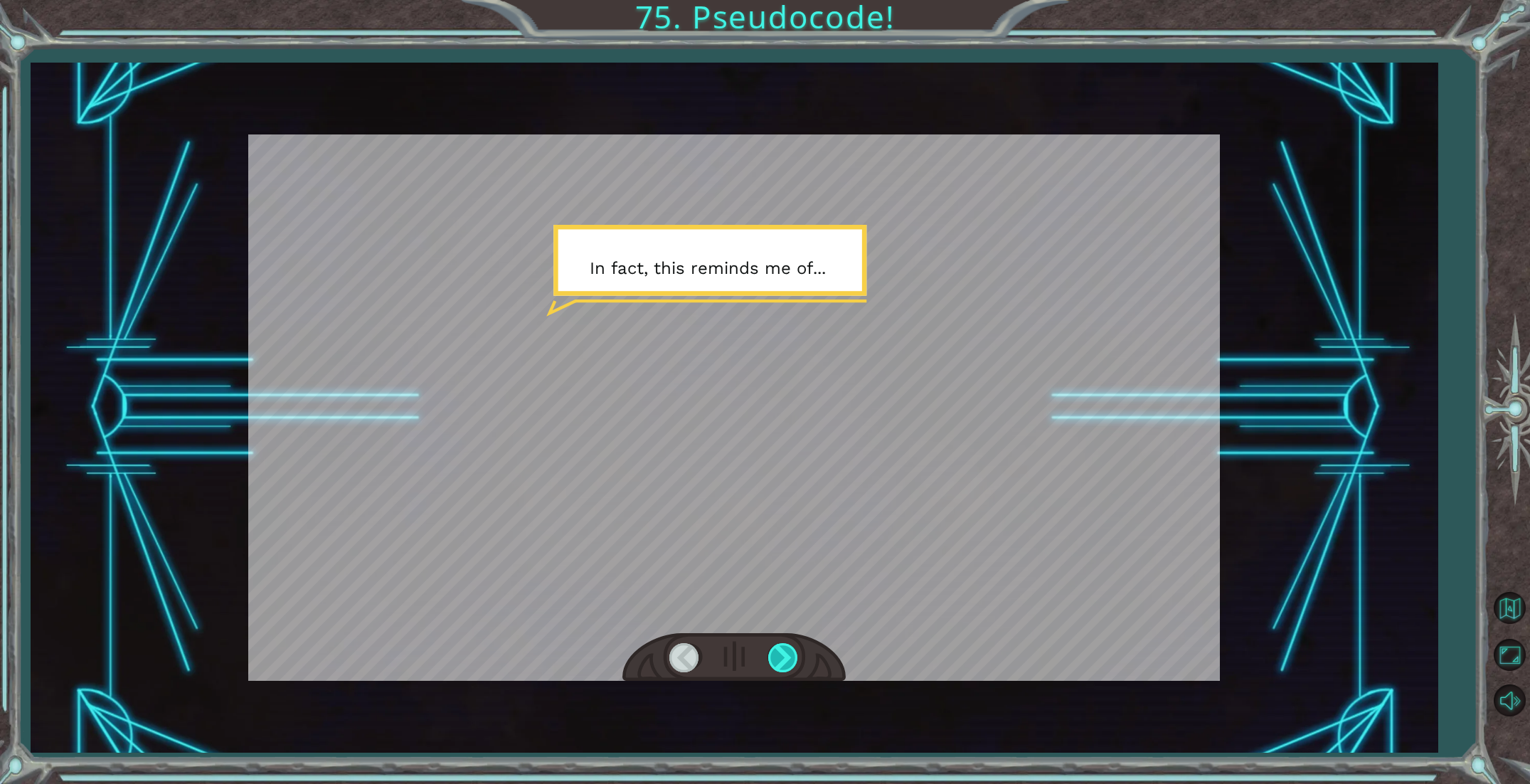
click at [791, 663] on div at bounding box center [784, 657] width 32 height 29
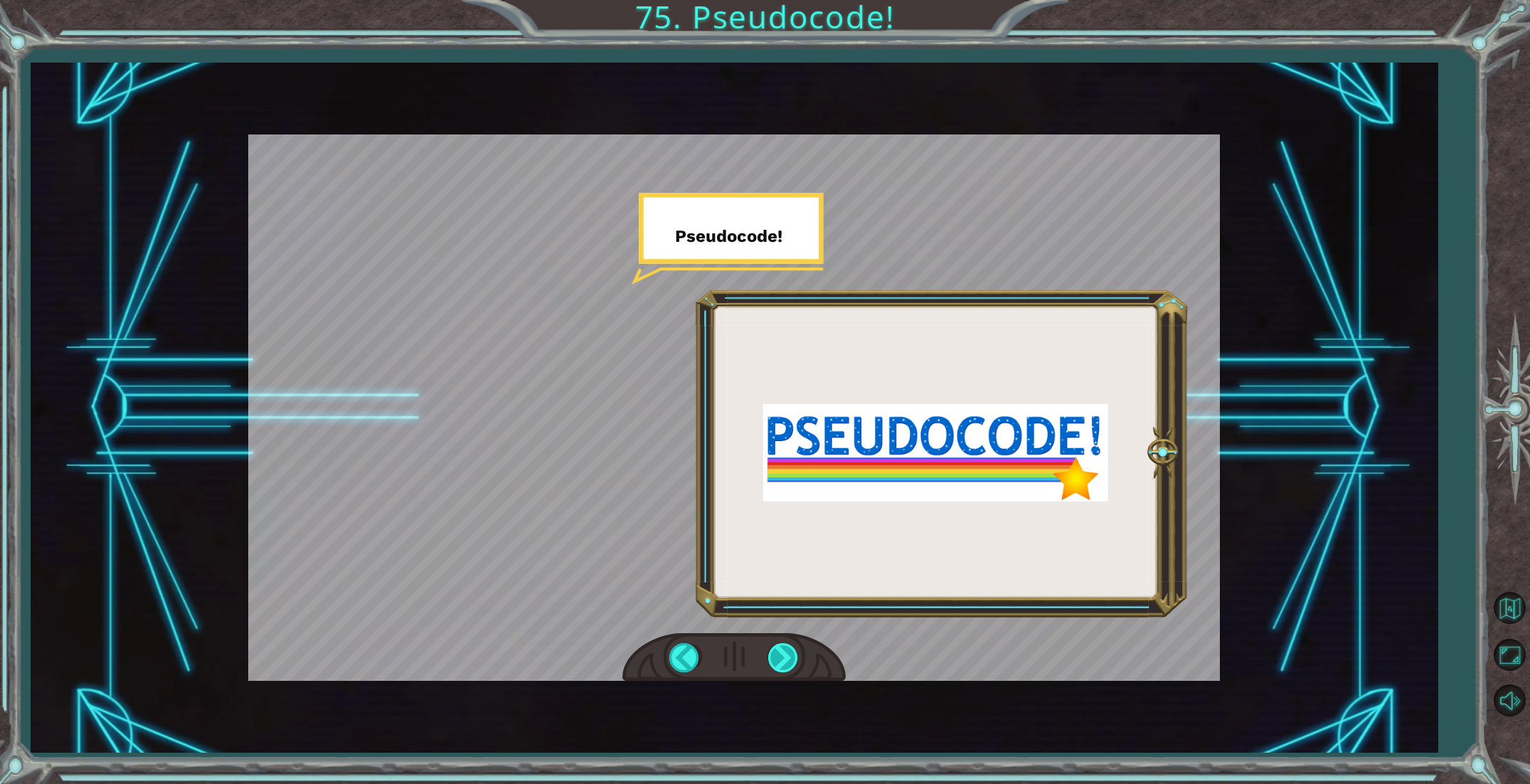
click at [791, 663] on div at bounding box center [784, 657] width 32 height 29
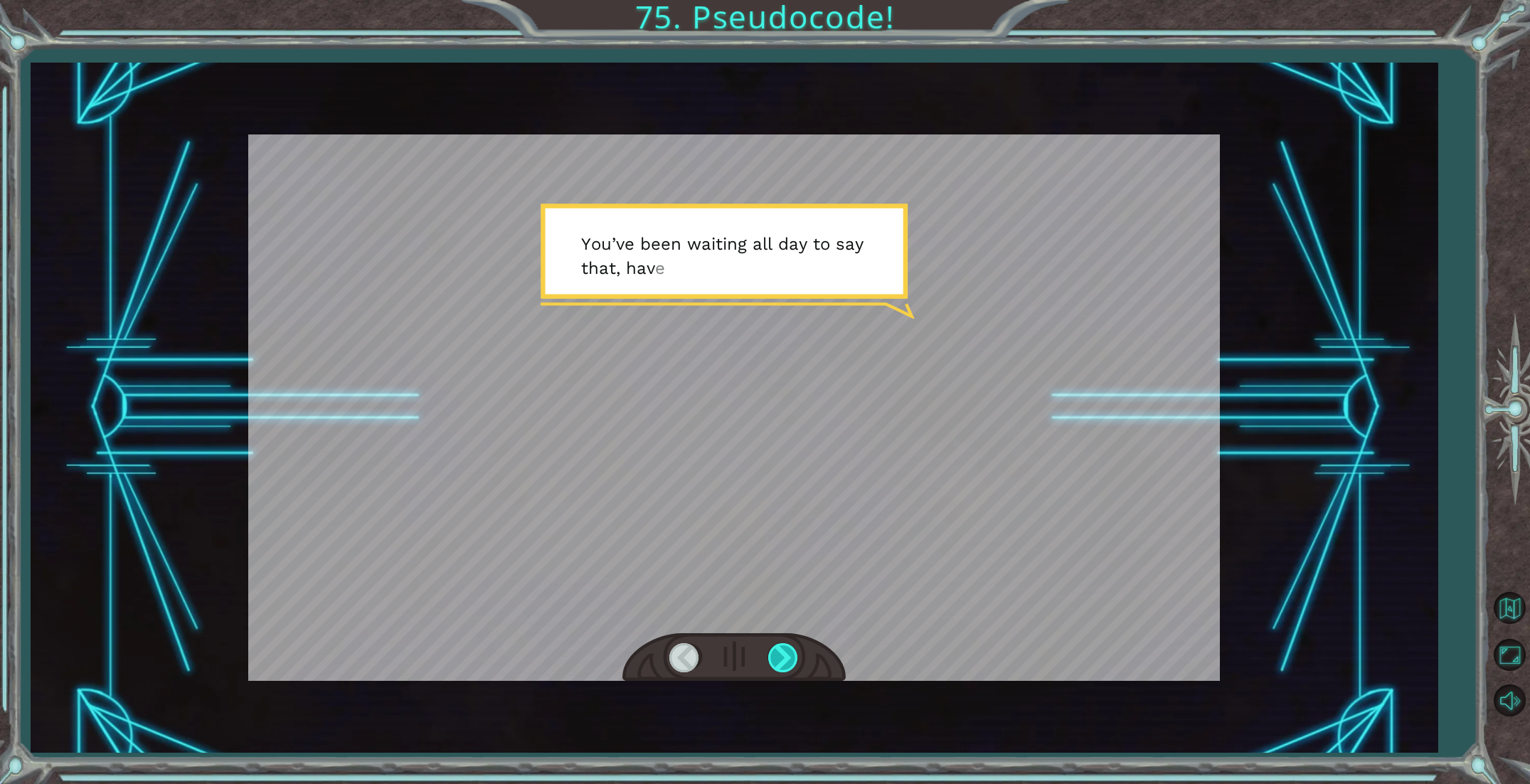
click at [791, 663] on div at bounding box center [784, 657] width 32 height 29
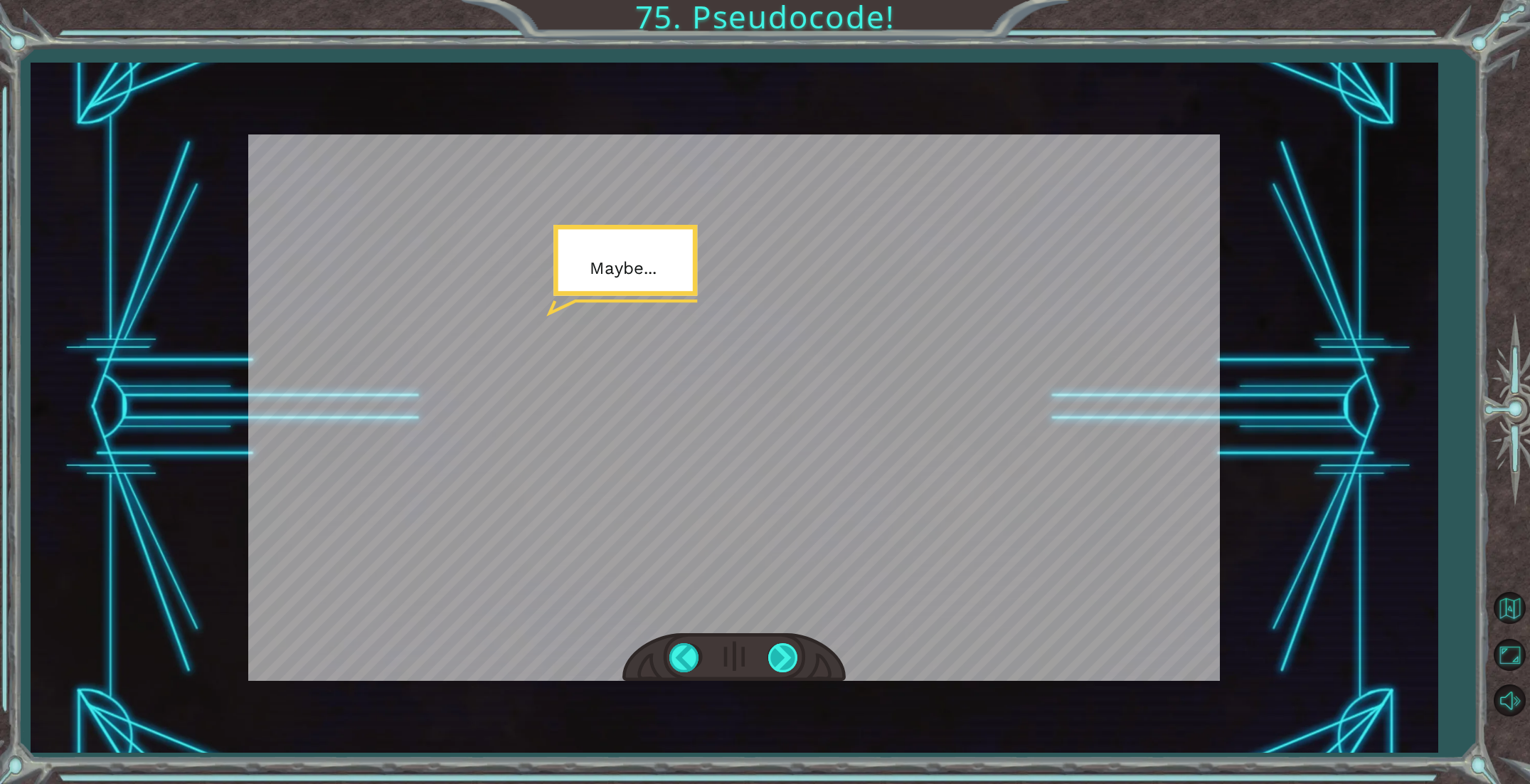
click at [791, 663] on div at bounding box center [784, 657] width 32 height 29
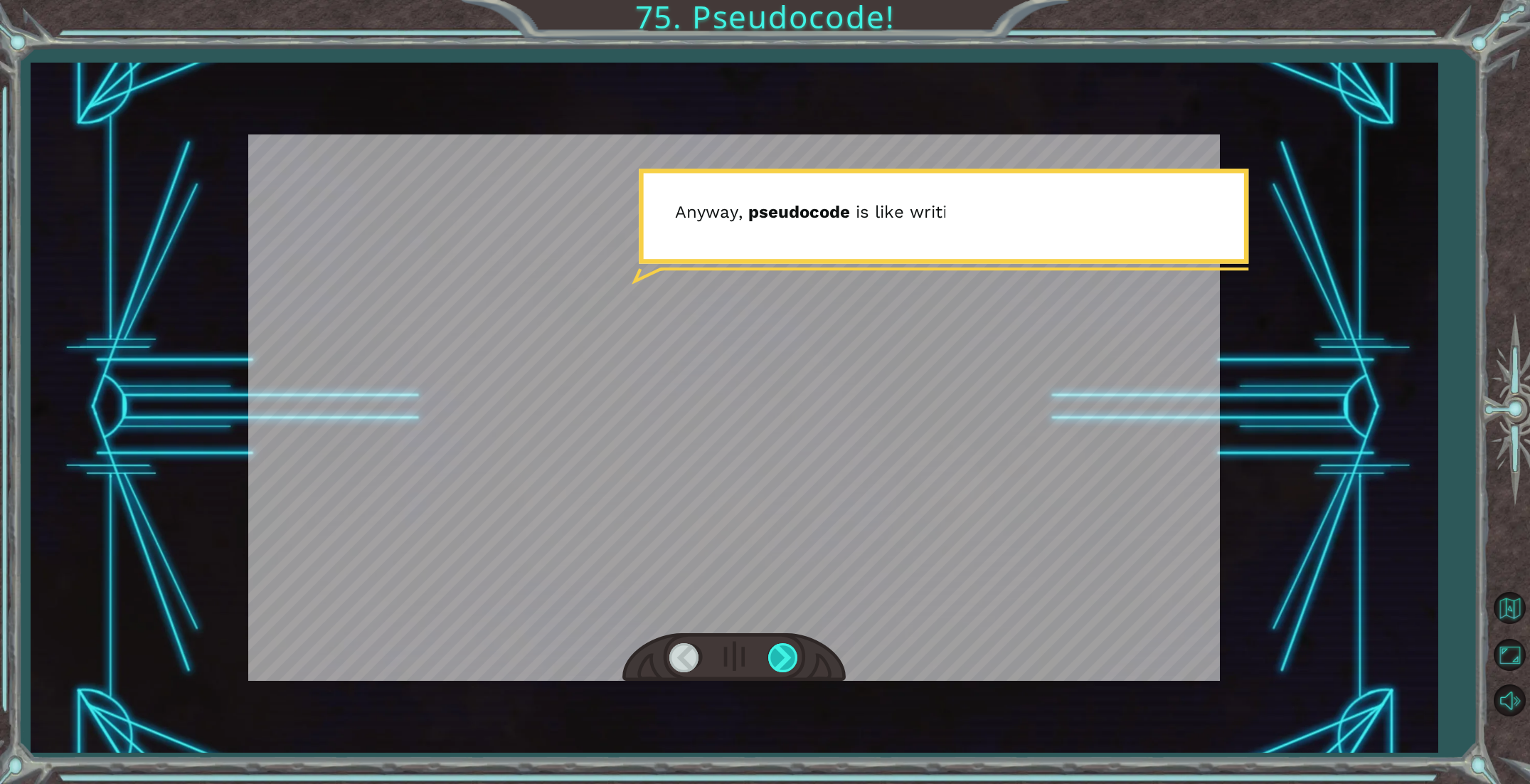
click at [791, 663] on div at bounding box center [784, 657] width 32 height 29
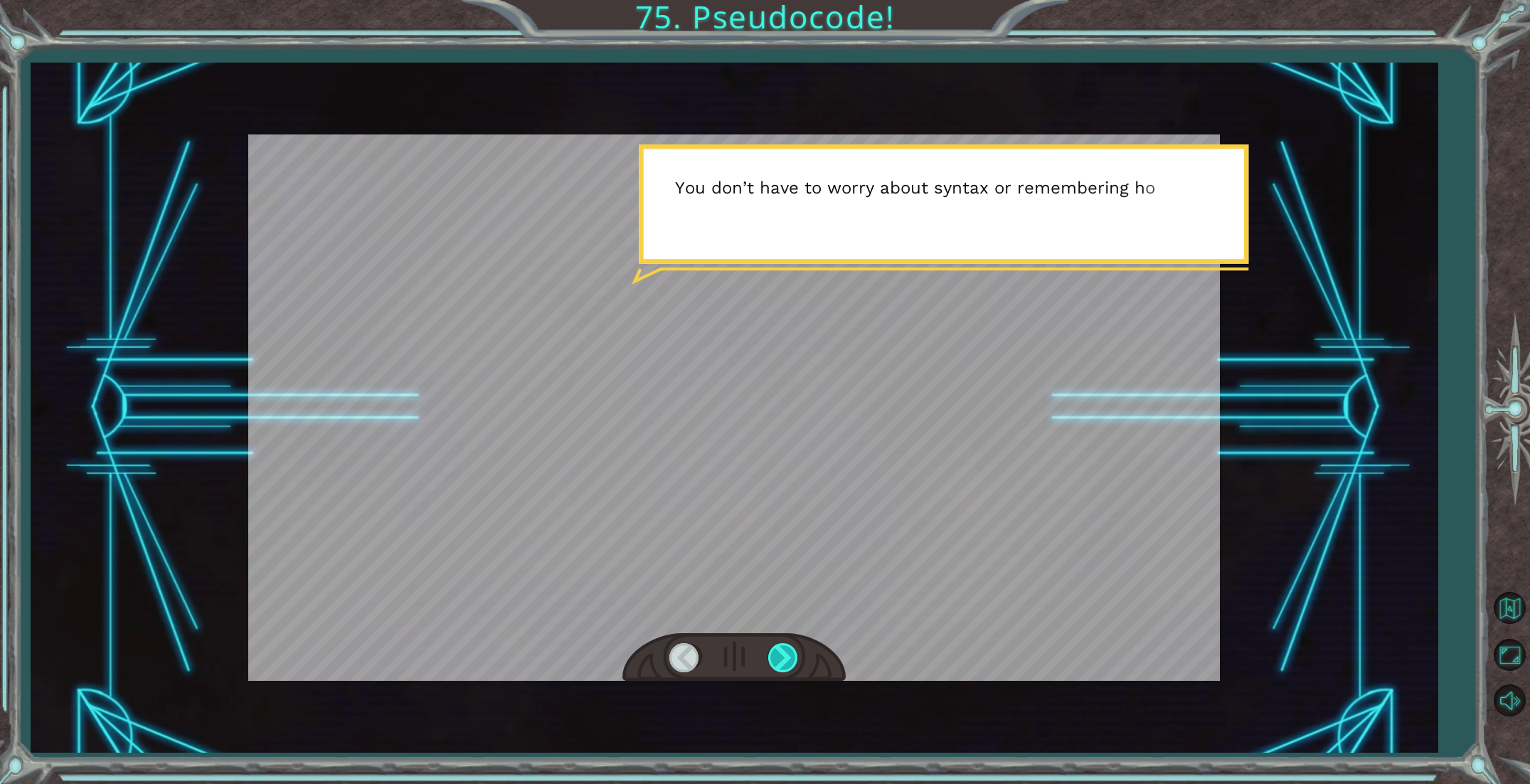
click at [791, 663] on div at bounding box center [784, 657] width 32 height 29
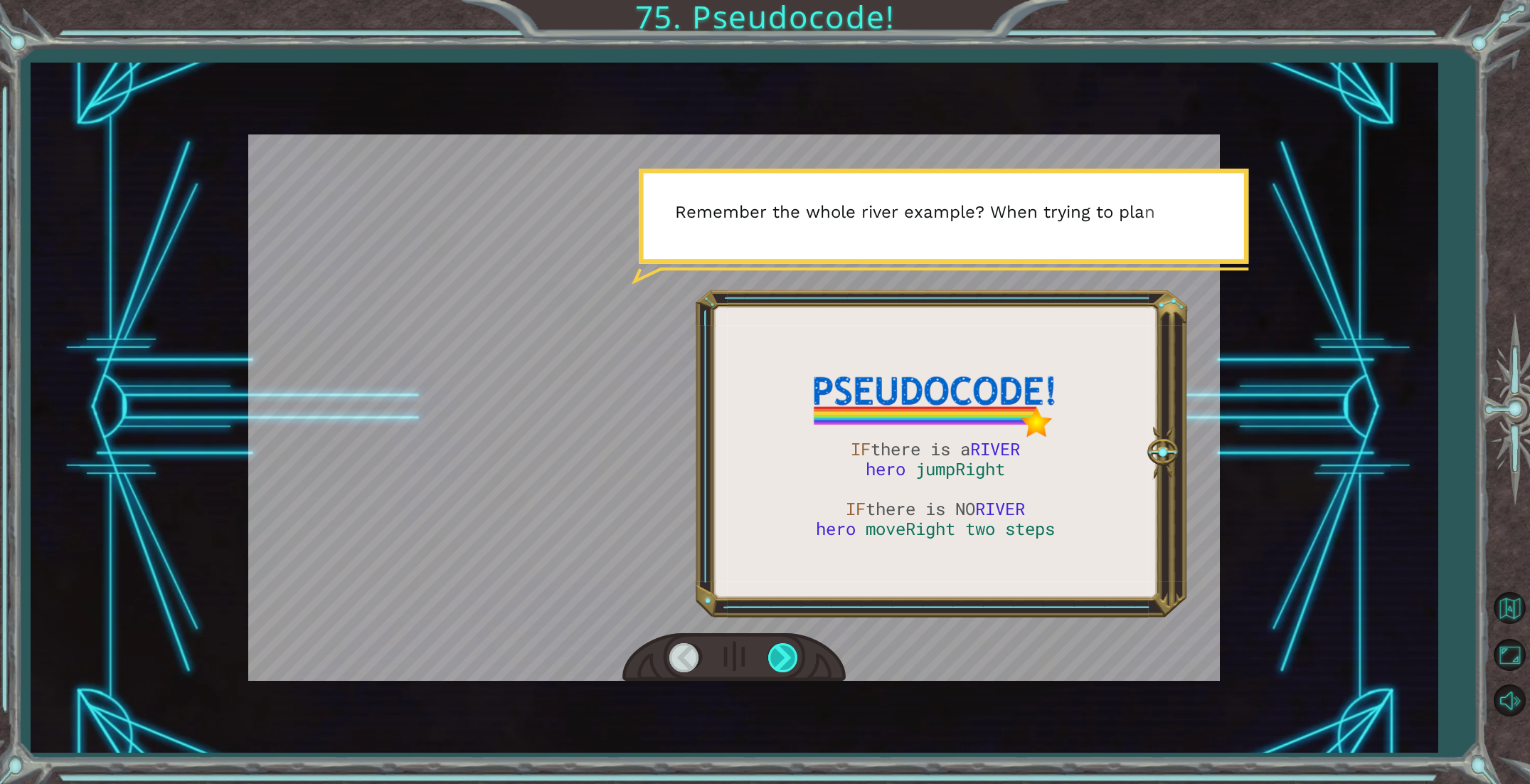
click at [791, 663] on div at bounding box center [784, 657] width 32 height 29
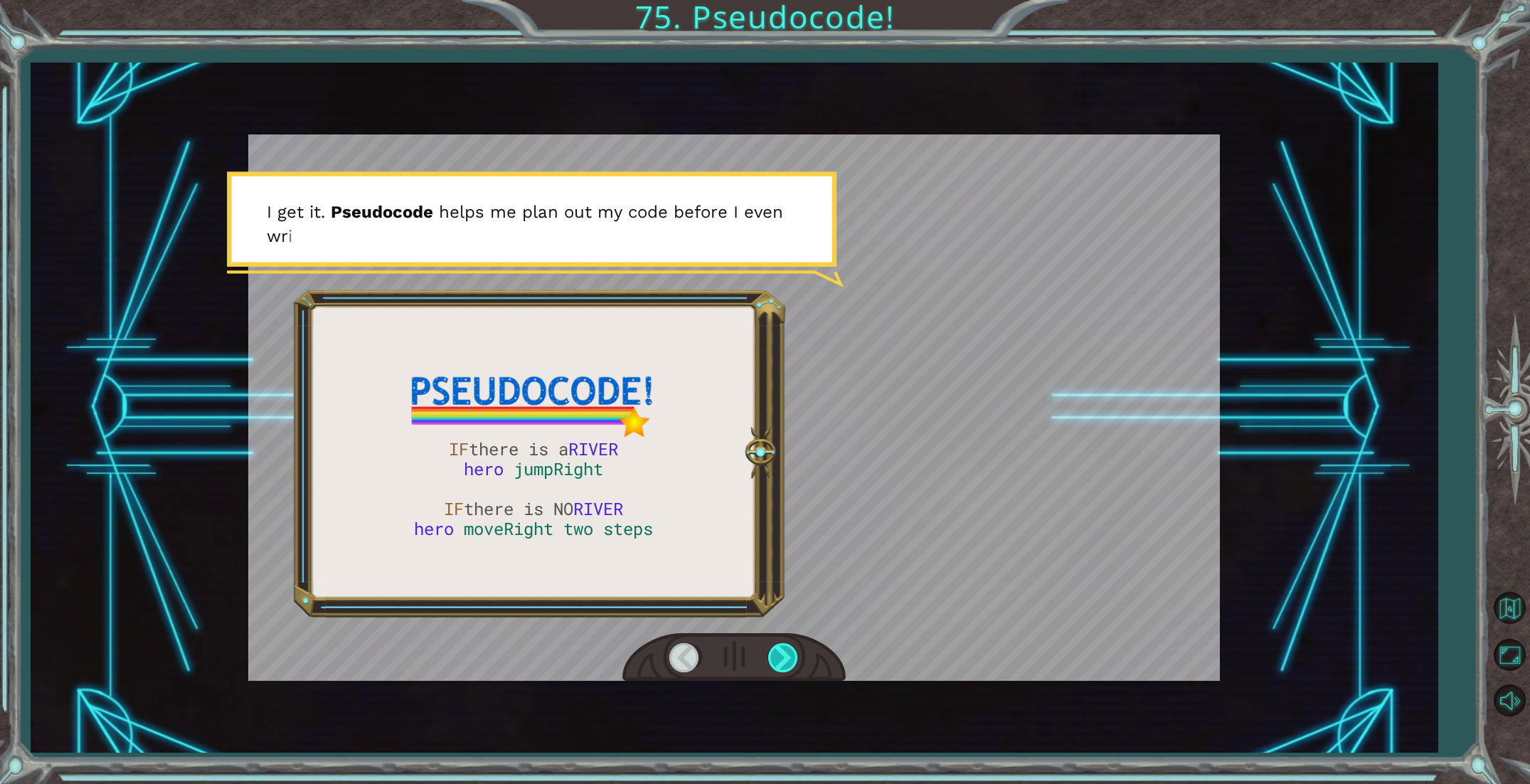
click at [792, 663] on div at bounding box center [784, 657] width 32 height 29
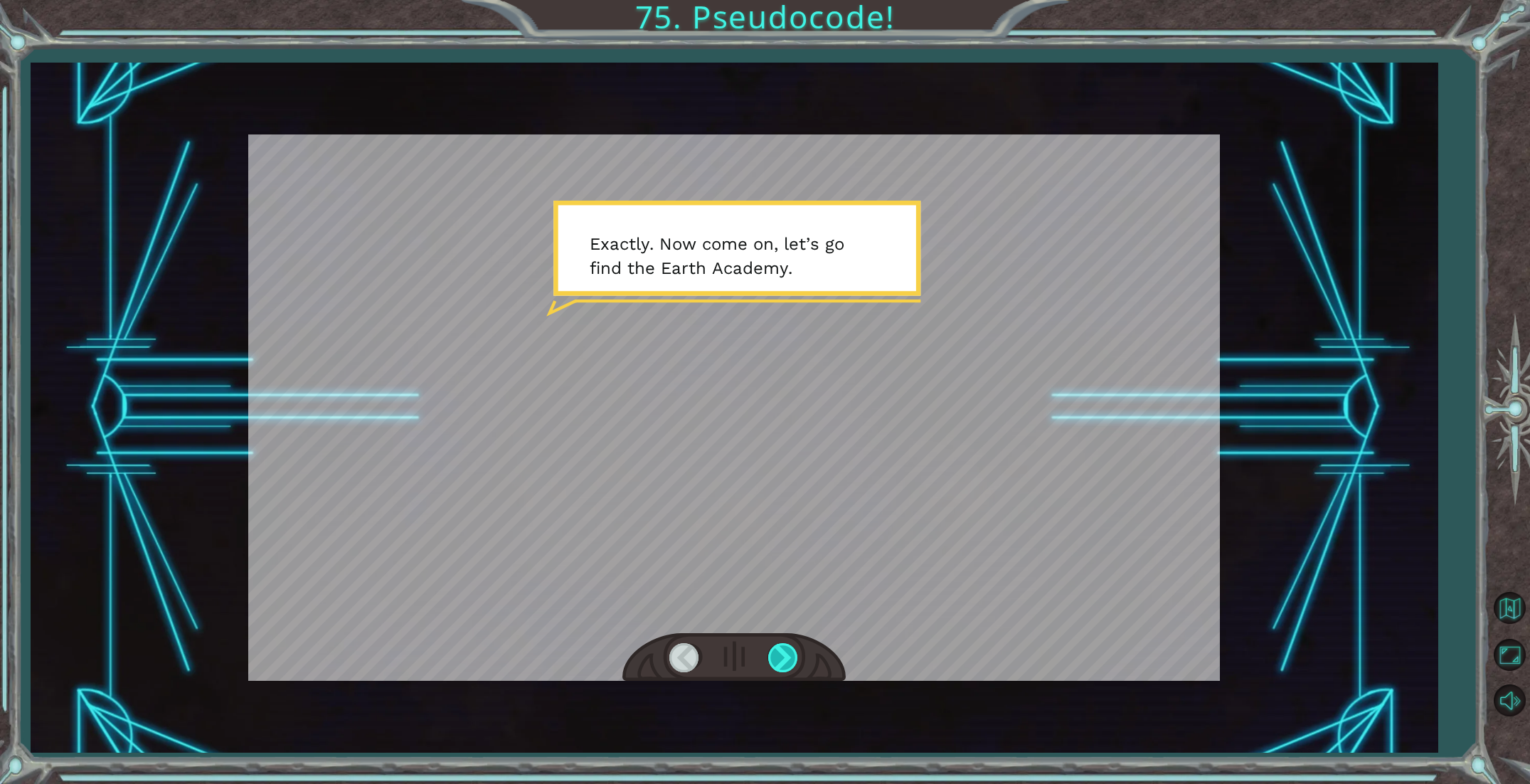
click at [791, 663] on div at bounding box center [784, 657] width 32 height 29
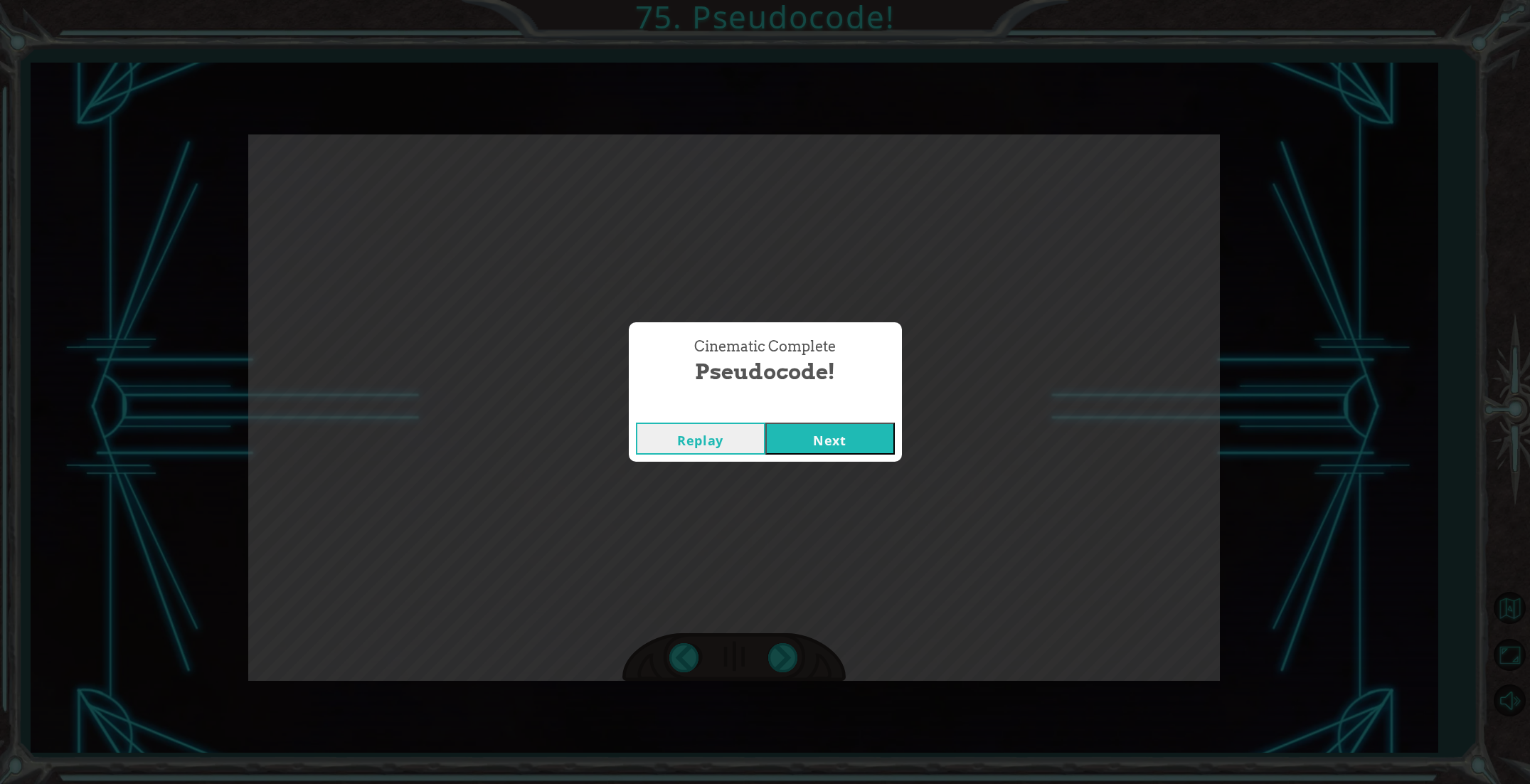
click at [845, 441] on button "Next" at bounding box center [830, 439] width 130 height 32
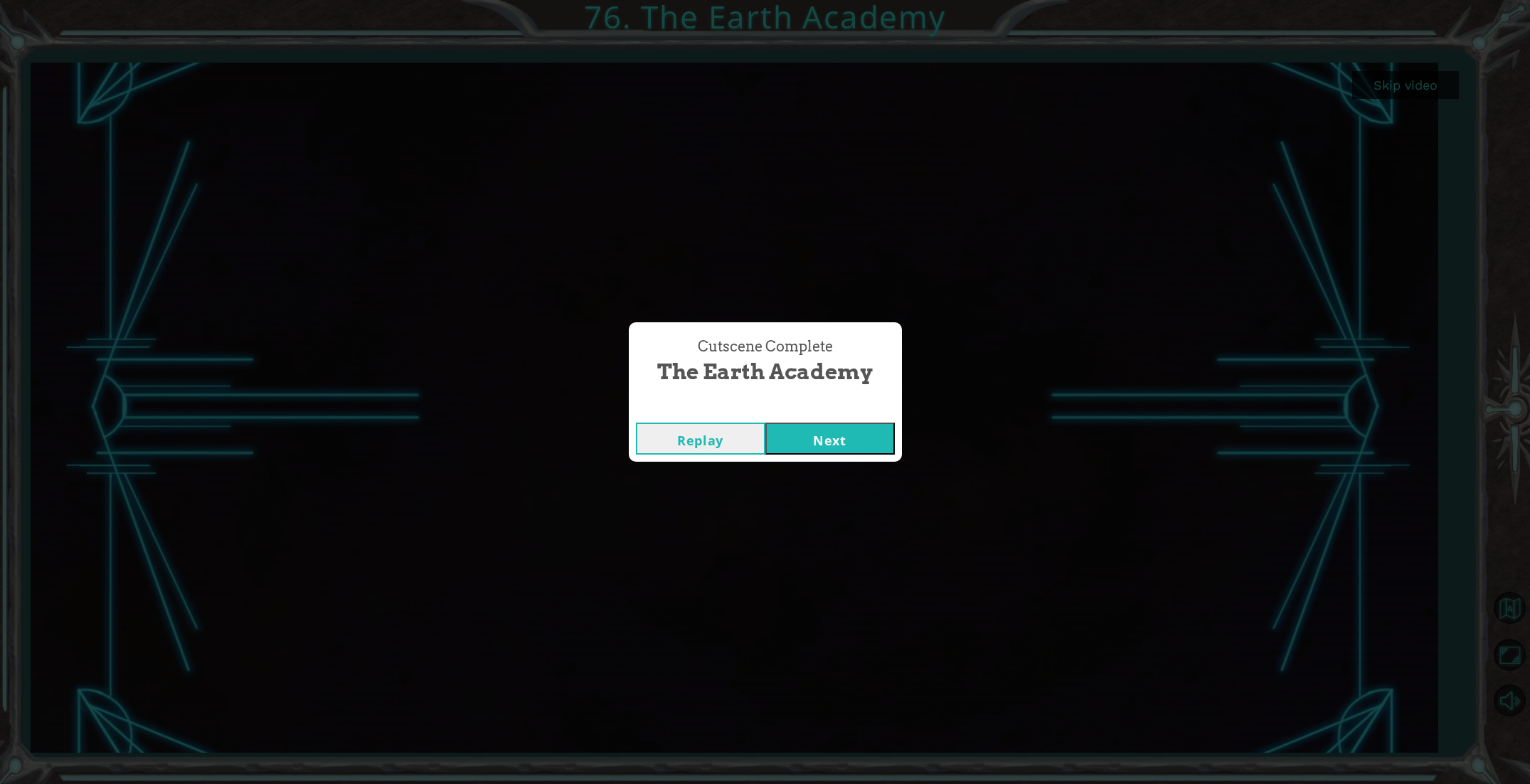
click at [865, 445] on button "Next" at bounding box center [830, 439] width 130 height 32
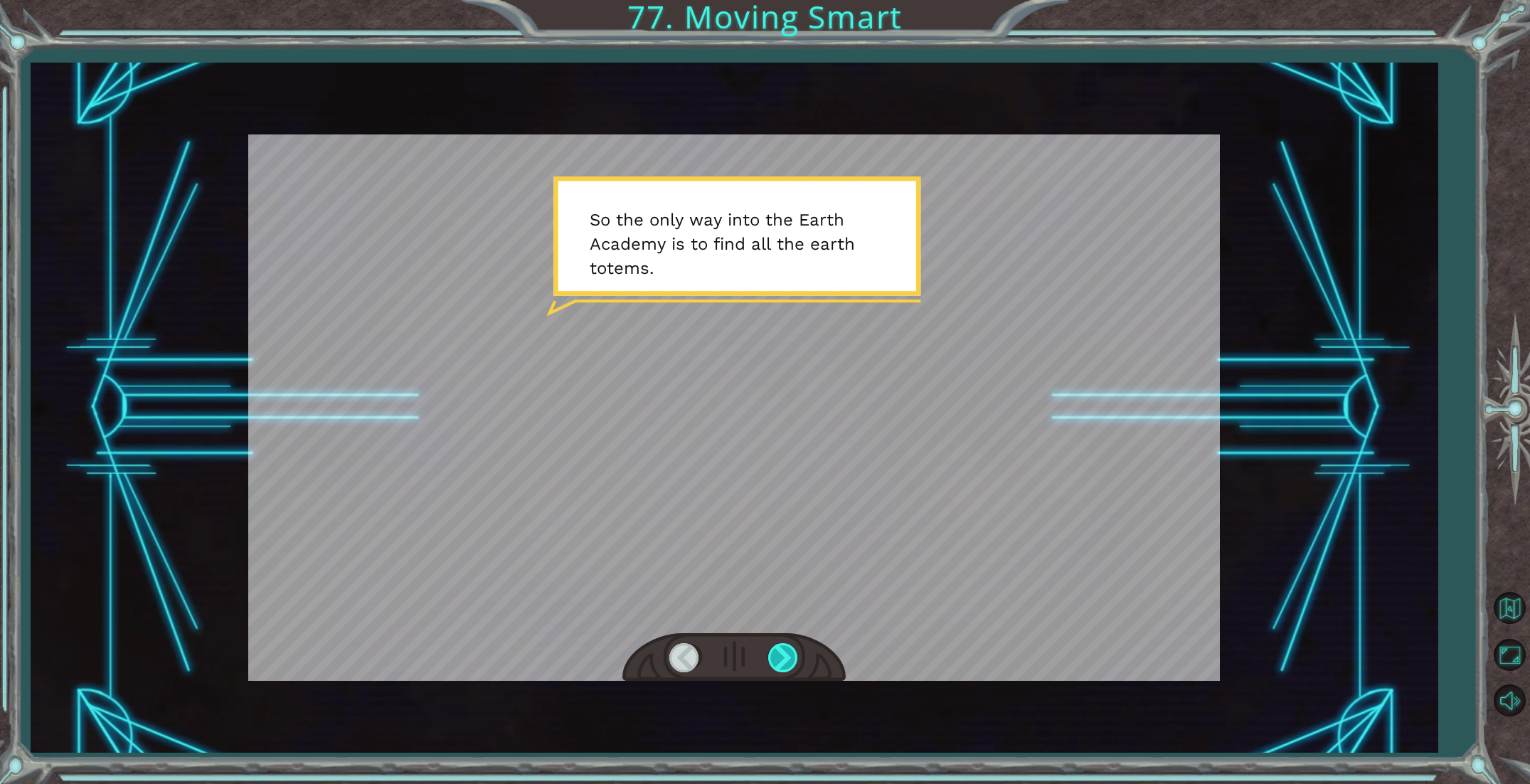
click at [785, 643] on div at bounding box center [784, 657] width 32 height 29
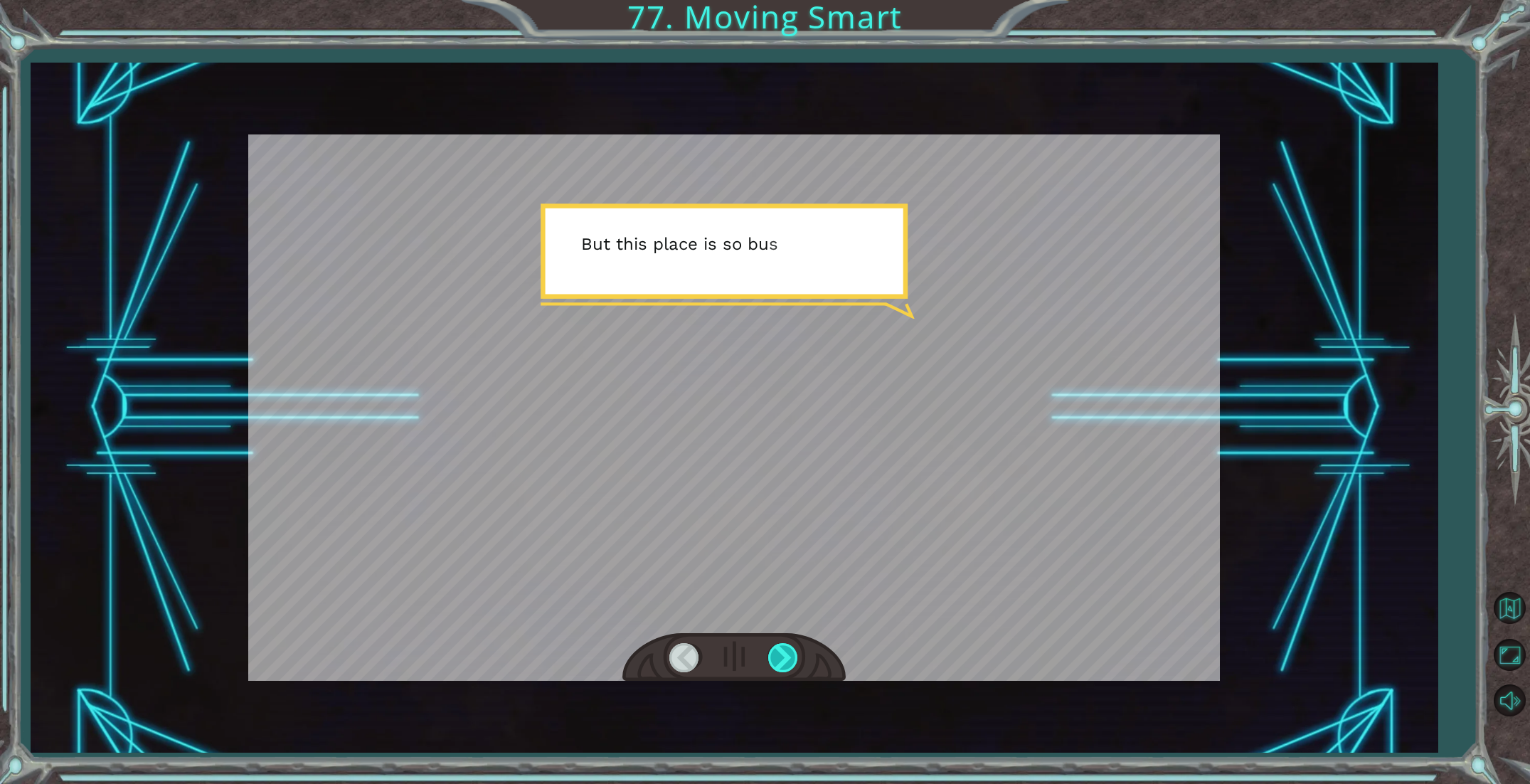
click at [785, 643] on div at bounding box center [784, 657] width 32 height 29
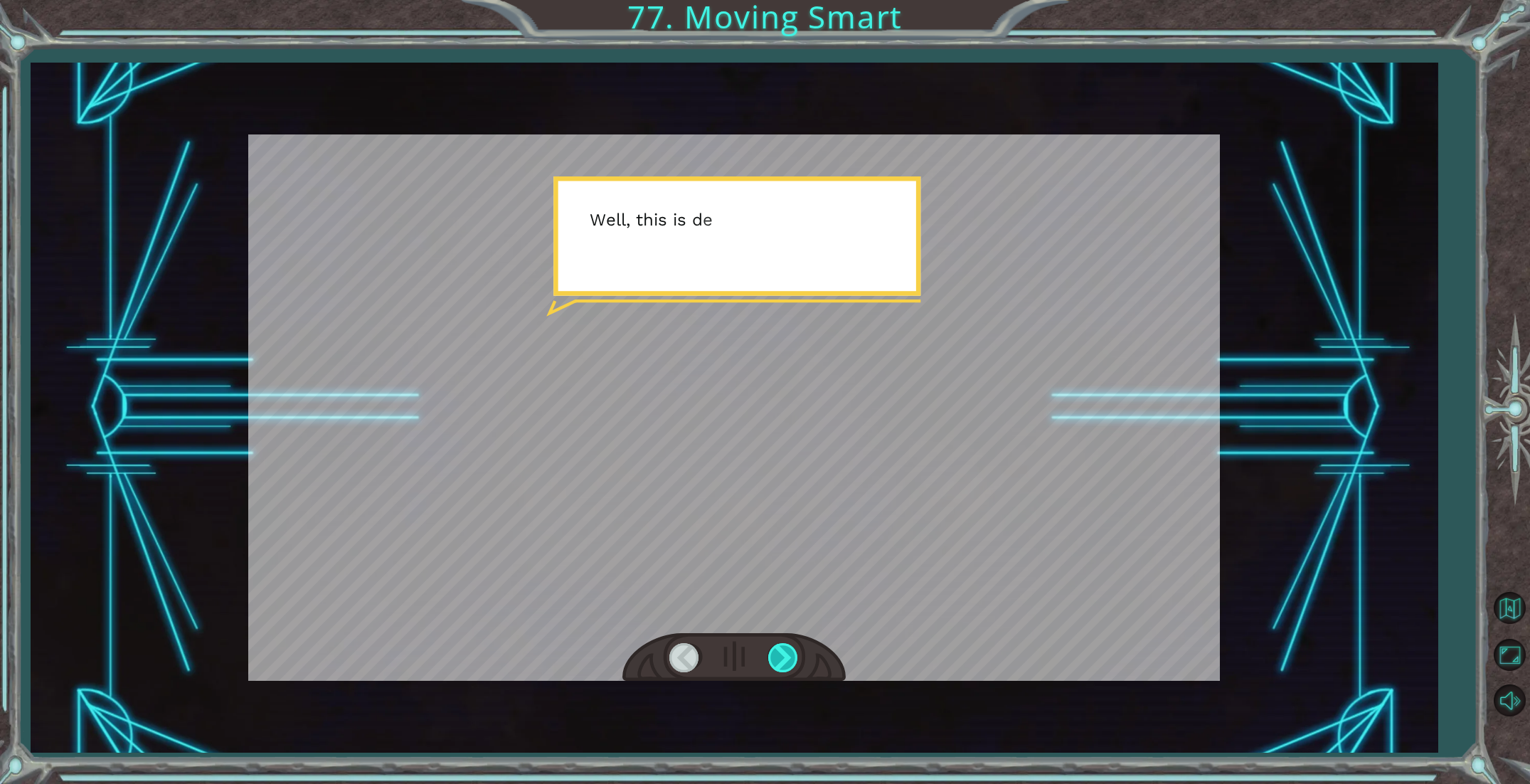
click at [785, 643] on div at bounding box center [784, 657] width 32 height 29
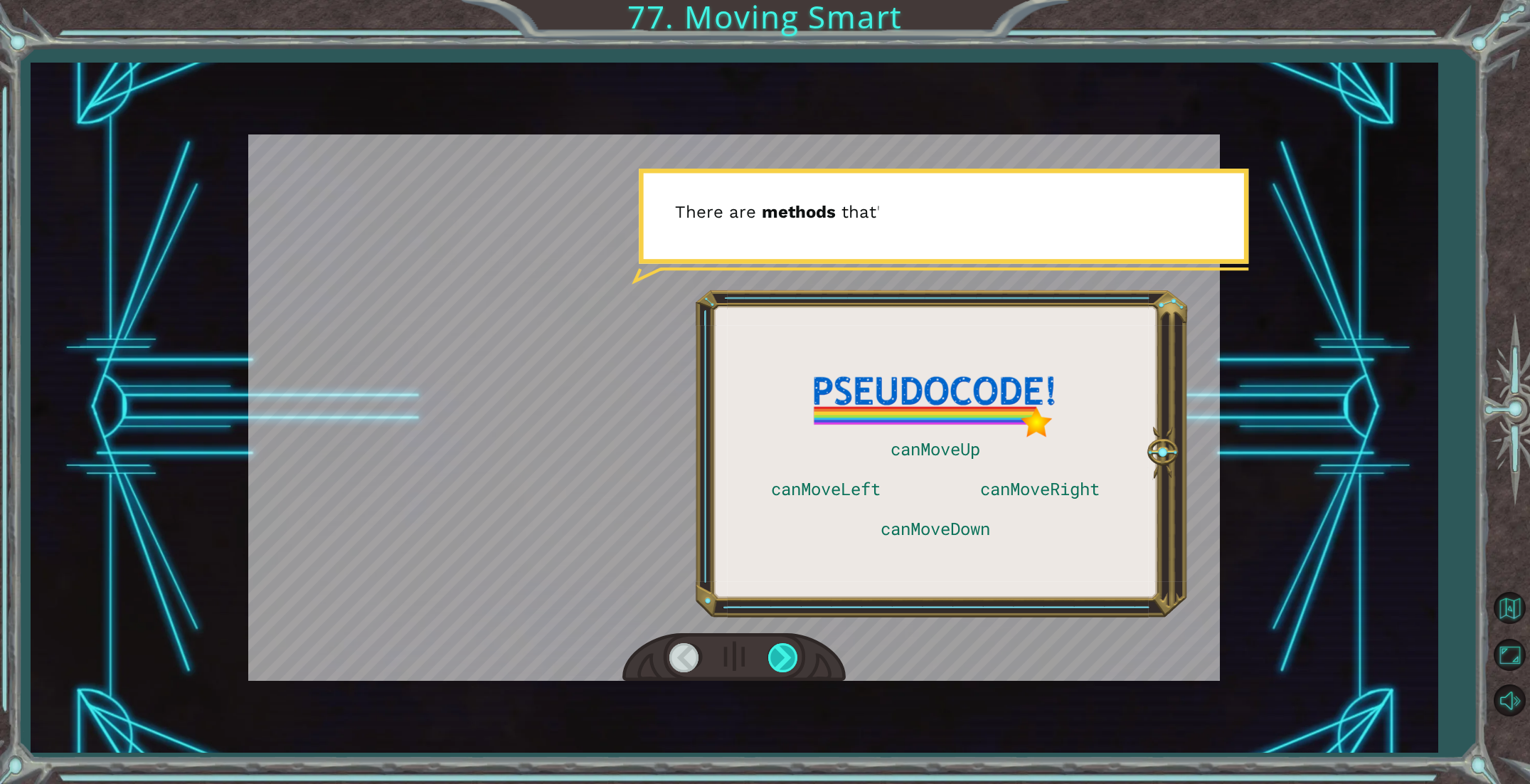
click at [784, 643] on div at bounding box center [784, 657] width 32 height 29
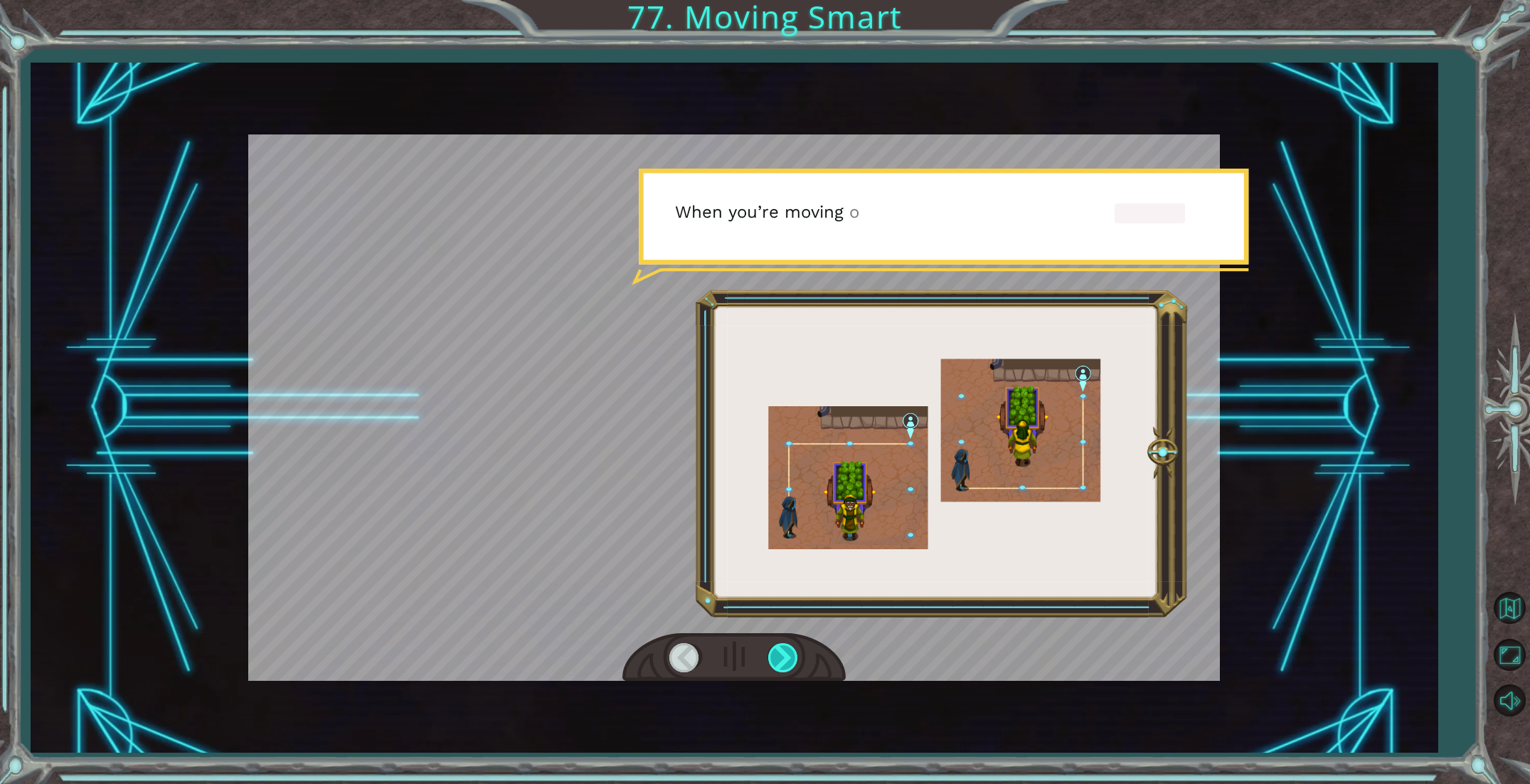
click at [784, 643] on div at bounding box center [784, 657] width 32 height 29
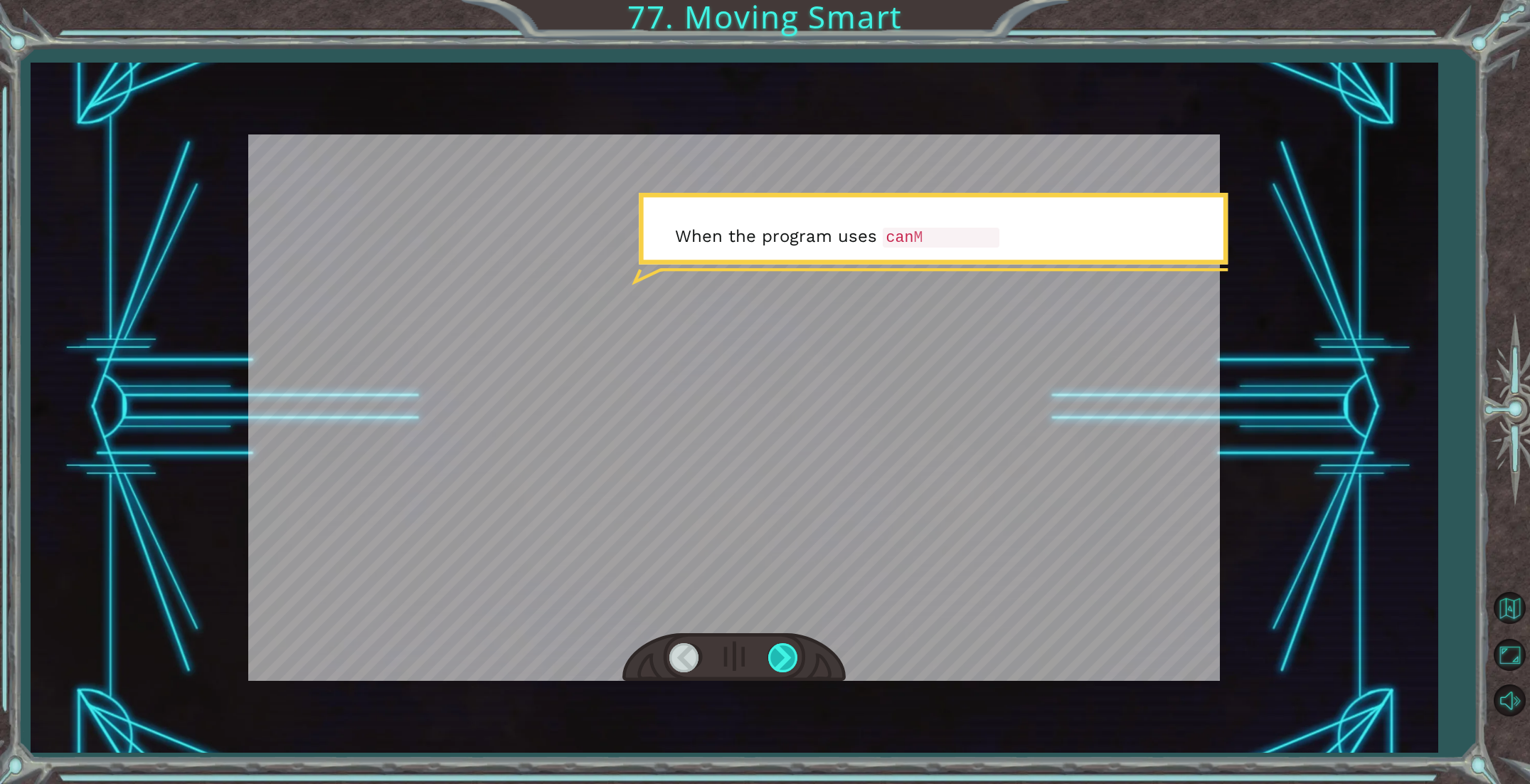
click at [784, 643] on div at bounding box center [784, 657] width 32 height 29
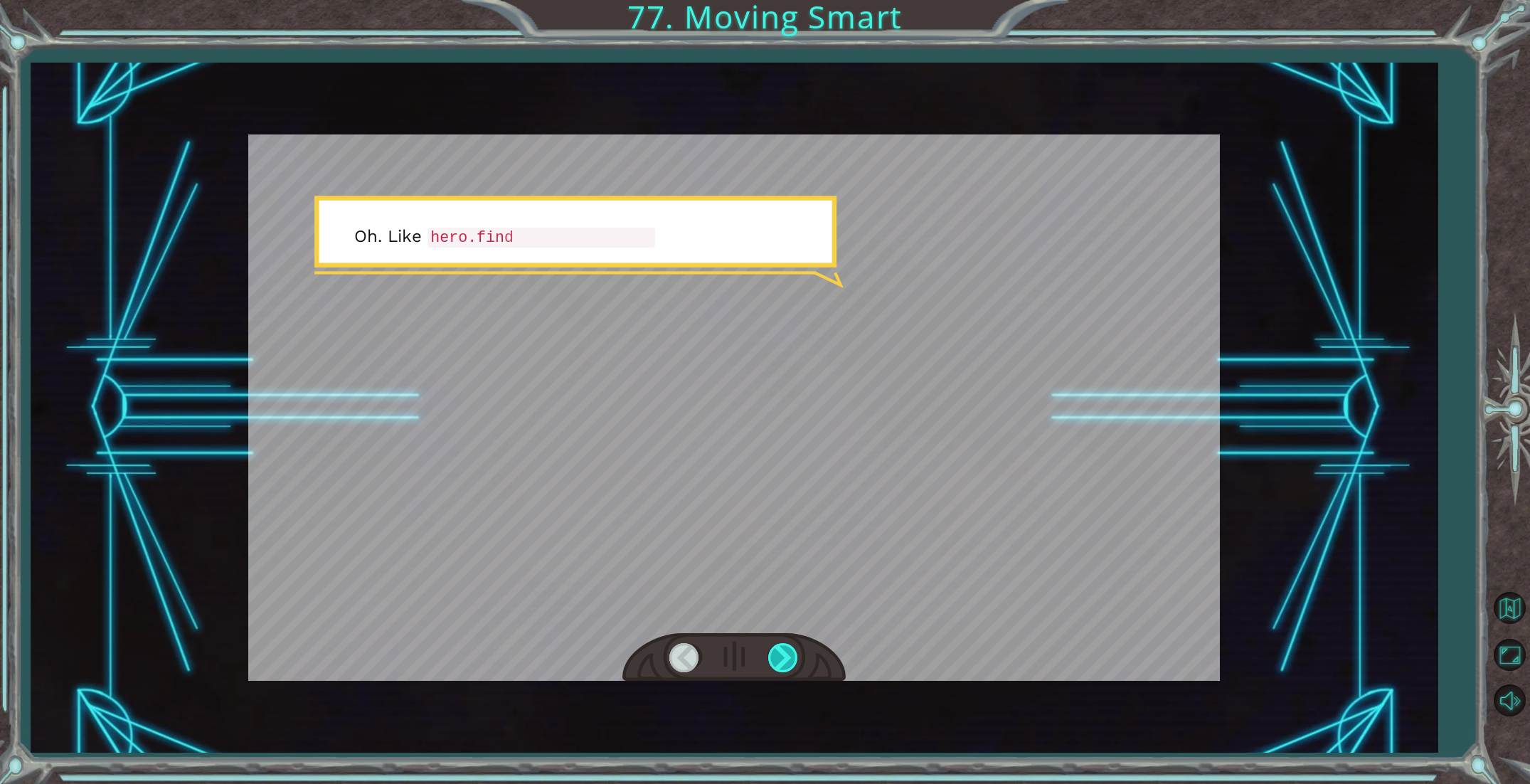
click at [784, 643] on div at bounding box center [784, 657] width 32 height 29
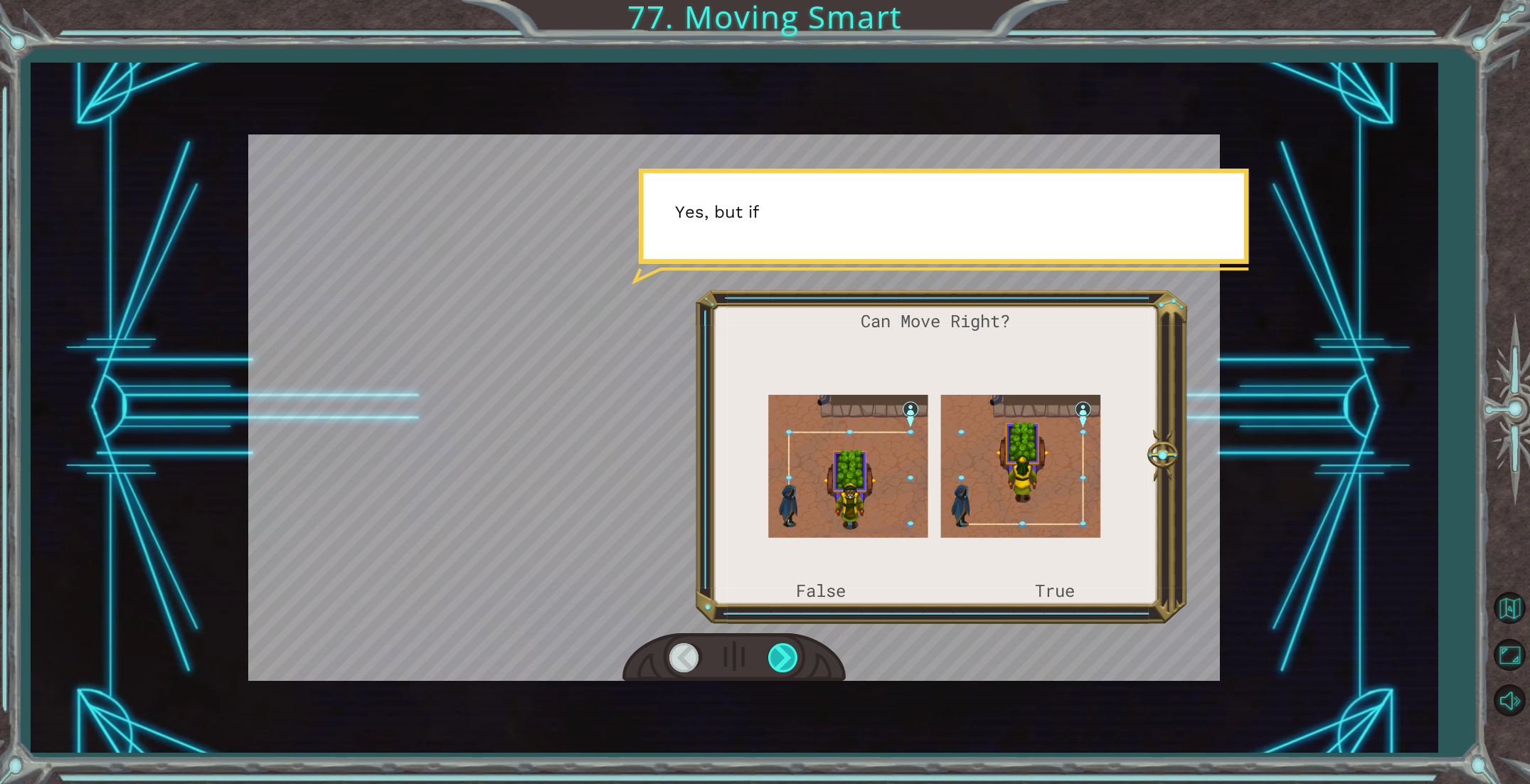
click at [784, 643] on div at bounding box center [784, 657] width 32 height 29
click at [784, 644] on div at bounding box center [784, 657] width 32 height 29
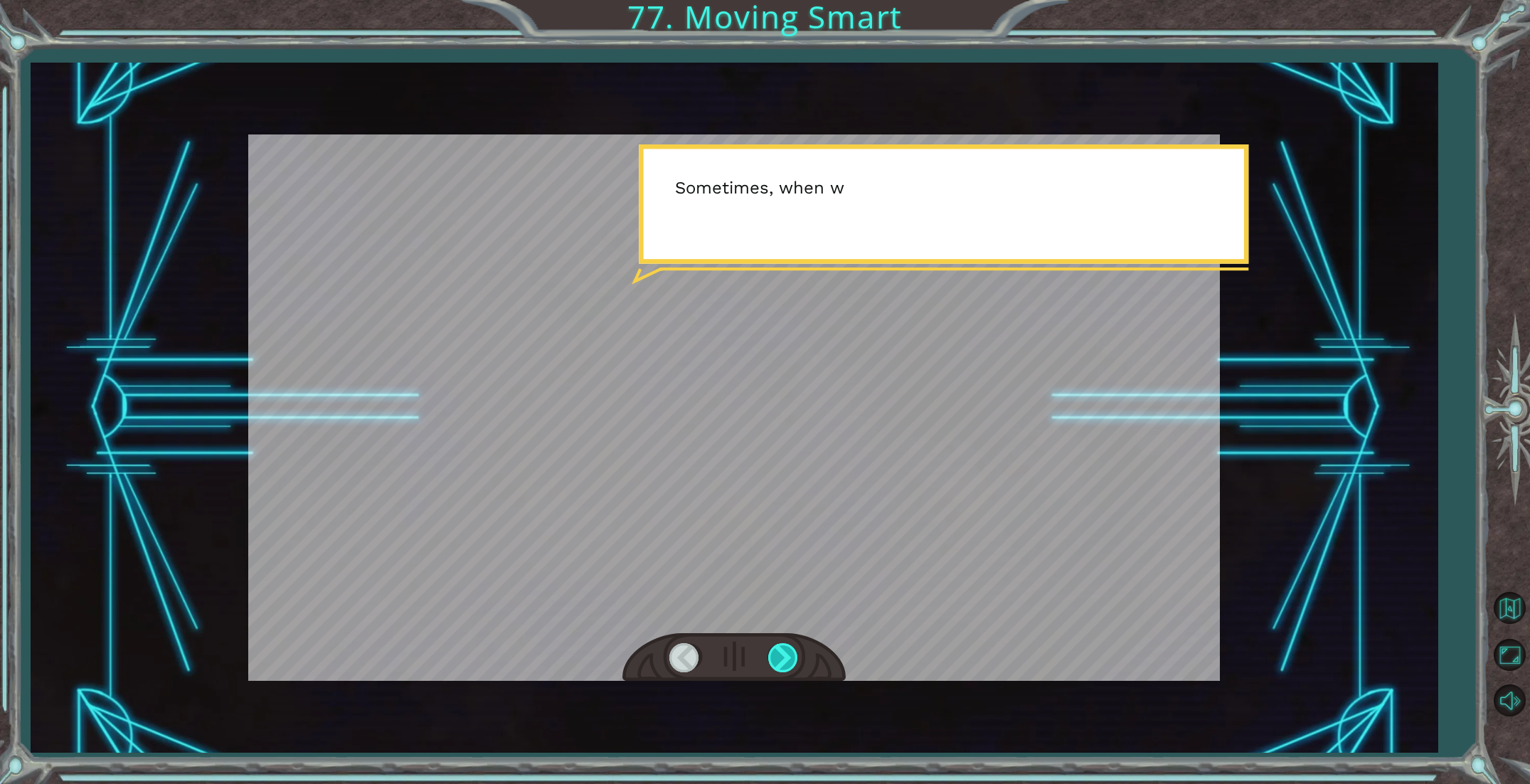
click at [784, 644] on div at bounding box center [784, 657] width 32 height 29
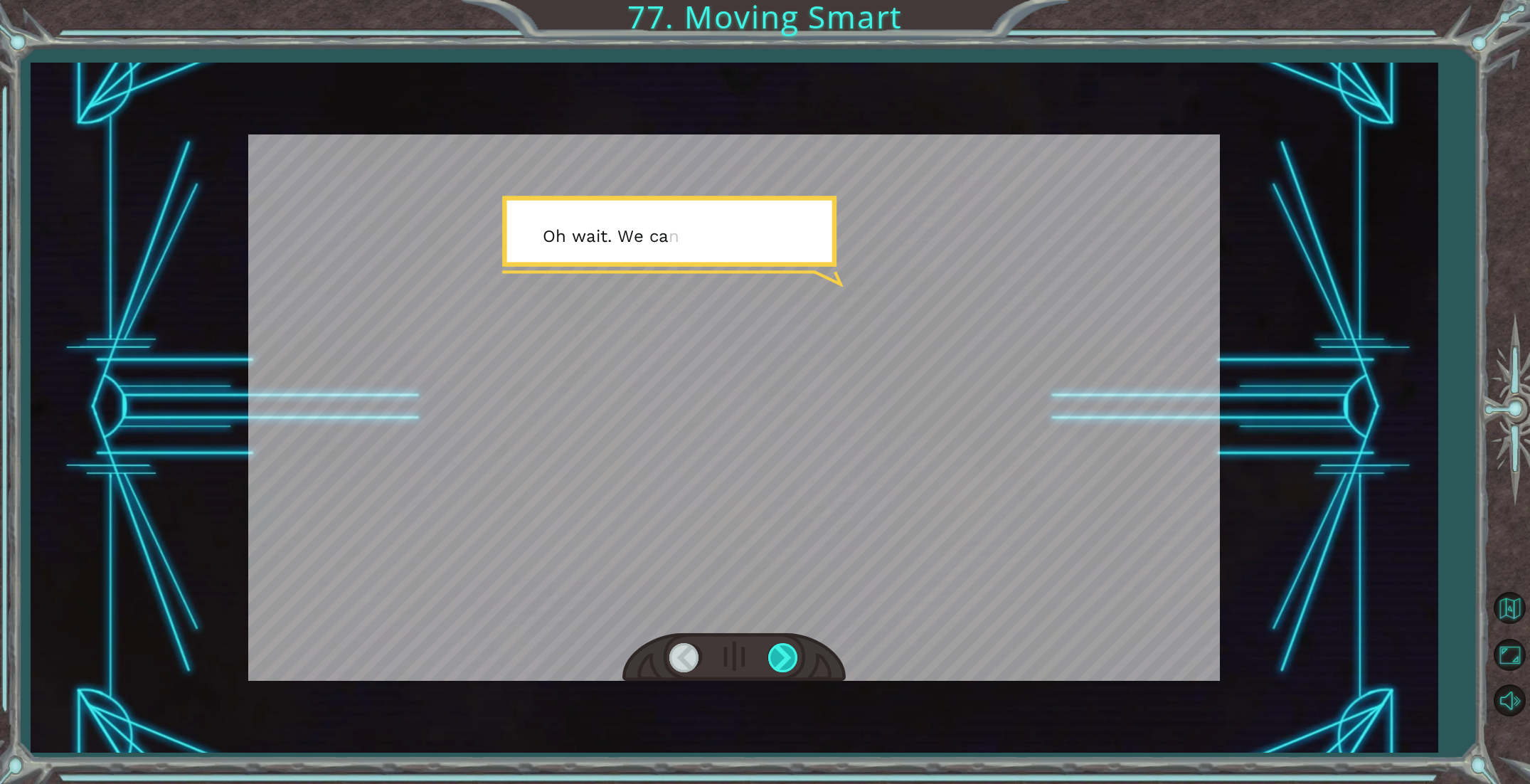
click at [784, 644] on div at bounding box center [784, 657] width 32 height 29
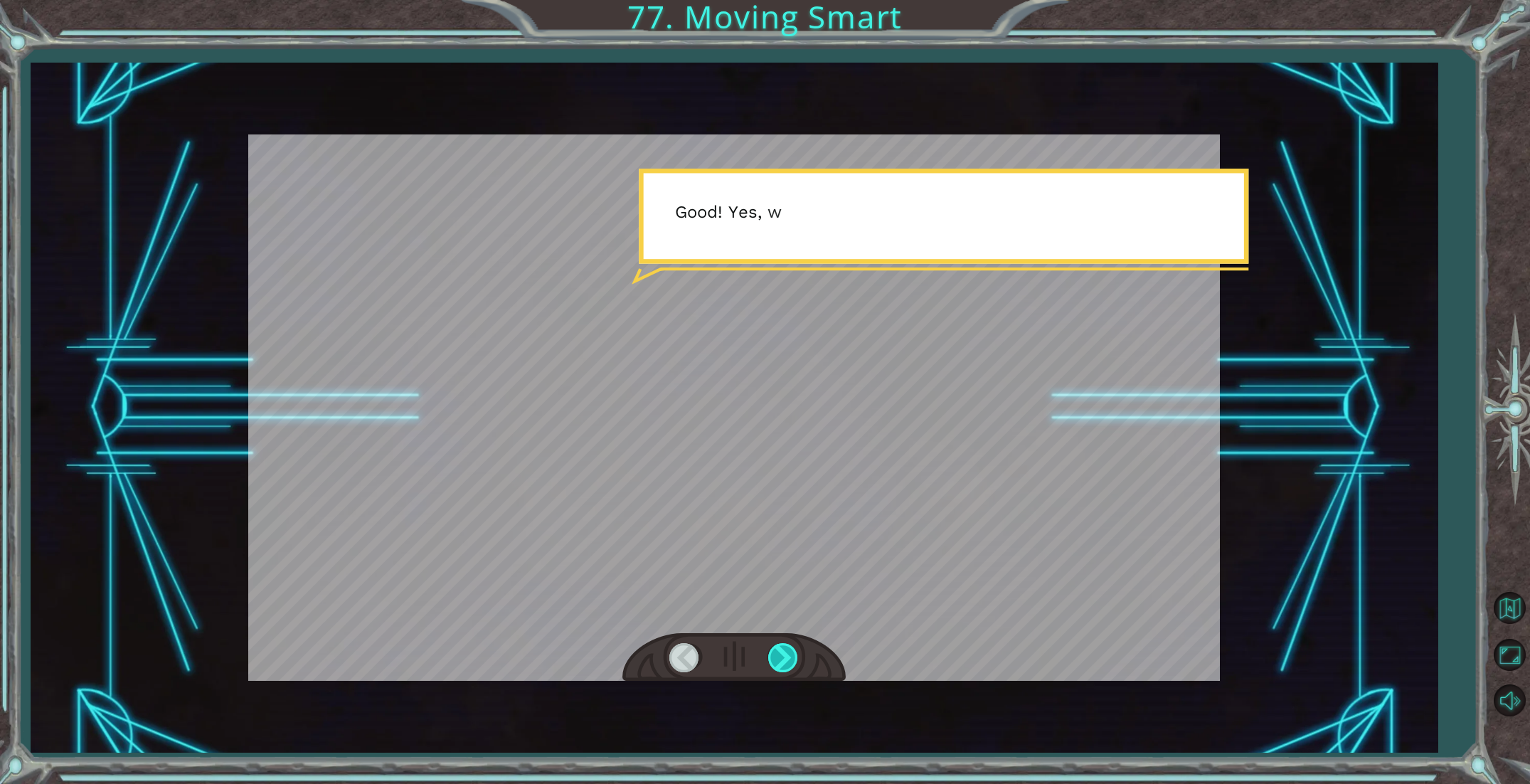
click at [784, 644] on div at bounding box center [784, 657] width 32 height 29
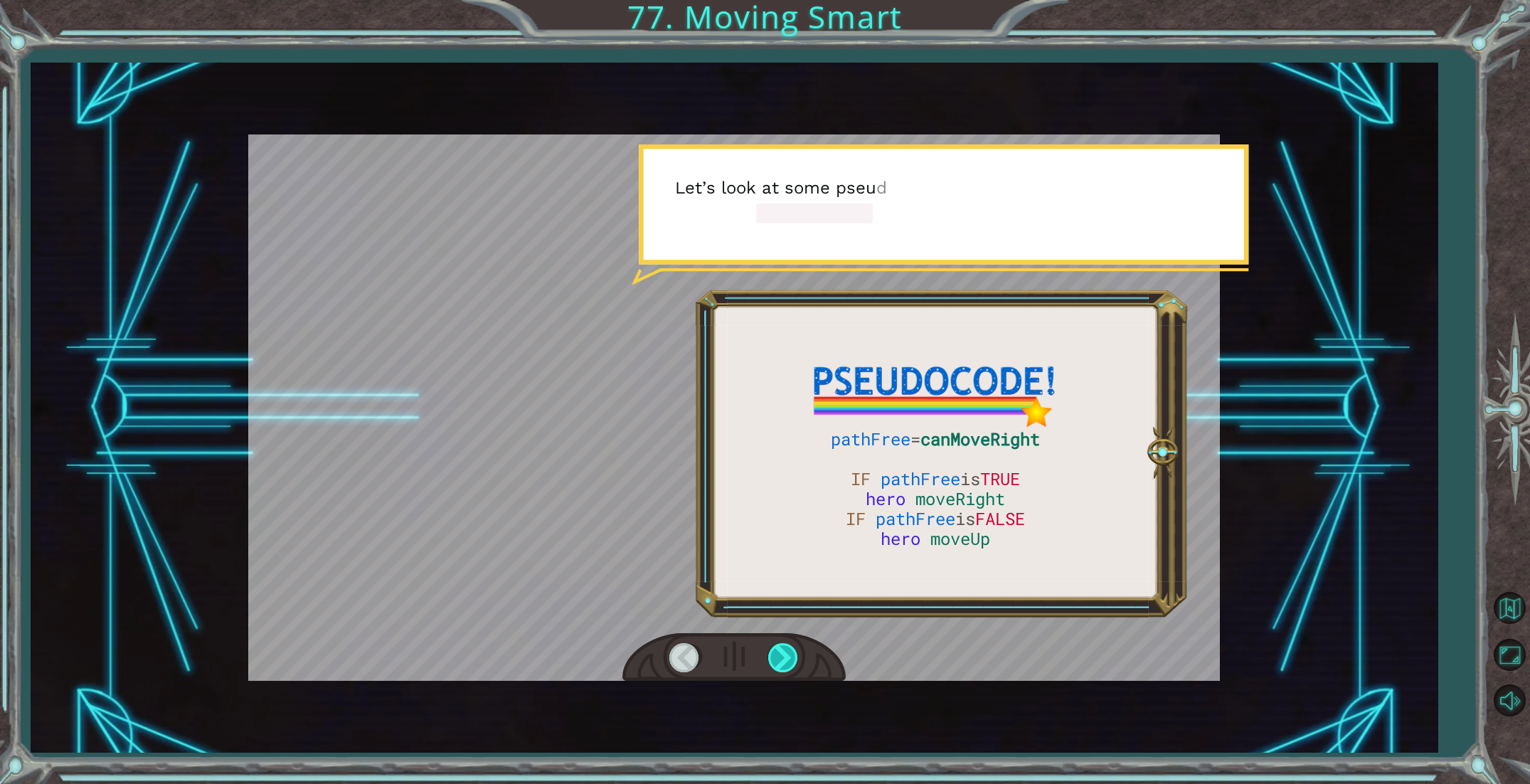
click at [784, 645] on div at bounding box center [784, 657] width 32 height 29
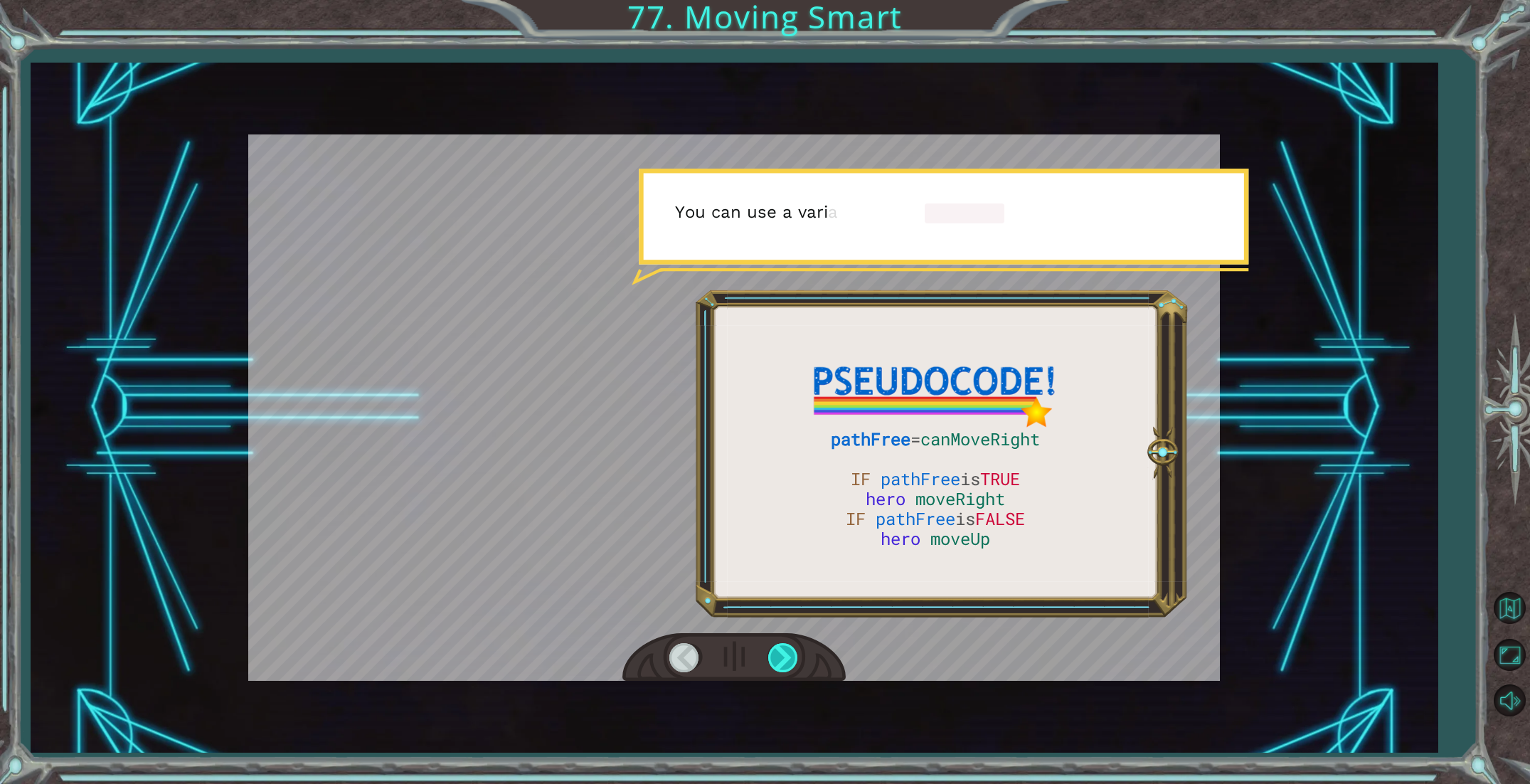
click at [785, 645] on div at bounding box center [784, 657] width 32 height 29
click at [787, 645] on div at bounding box center [784, 657] width 32 height 29
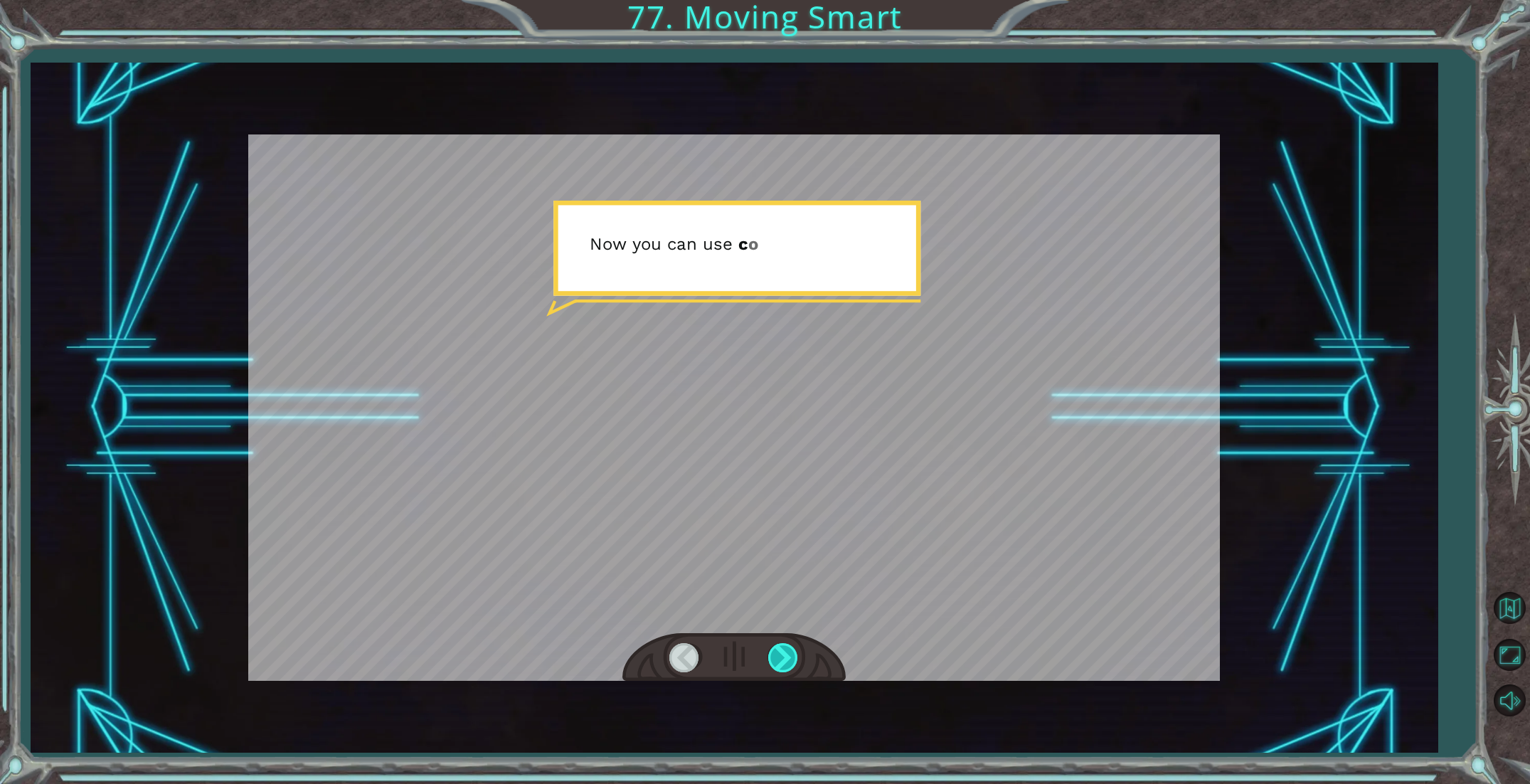
click at [786, 645] on div at bounding box center [784, 657] width 32 height 29
click at [787, 645] on div at bounding box center [784, 657] width 32 height 29
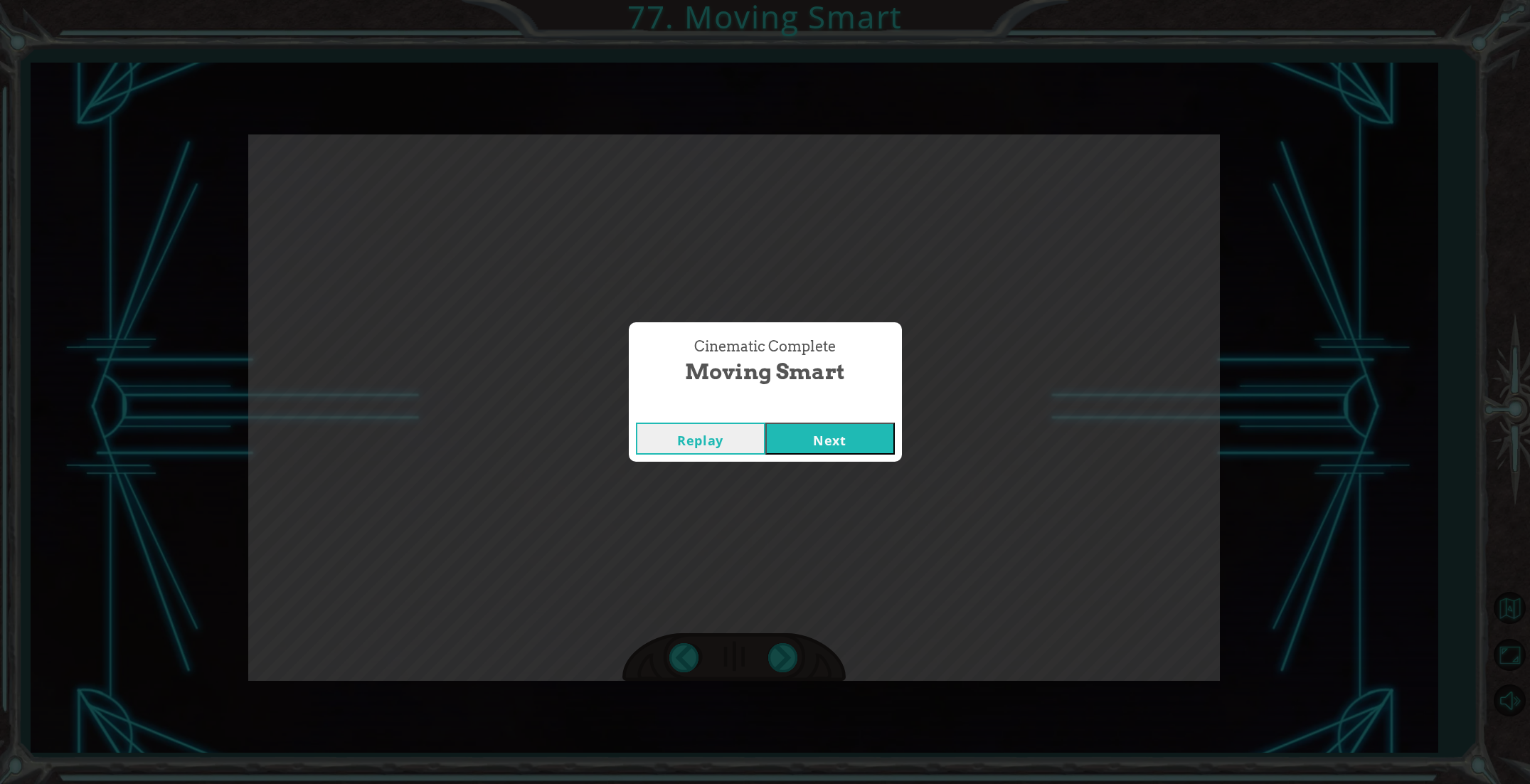
click at [790, 645] on div "Cinematic Complete Moving Smart Replay Next" at bounding box center [765, 392] width 1530 height 784
click at [833, 436] on button "Next" at bounding box center [830, 439] width 130 height 32
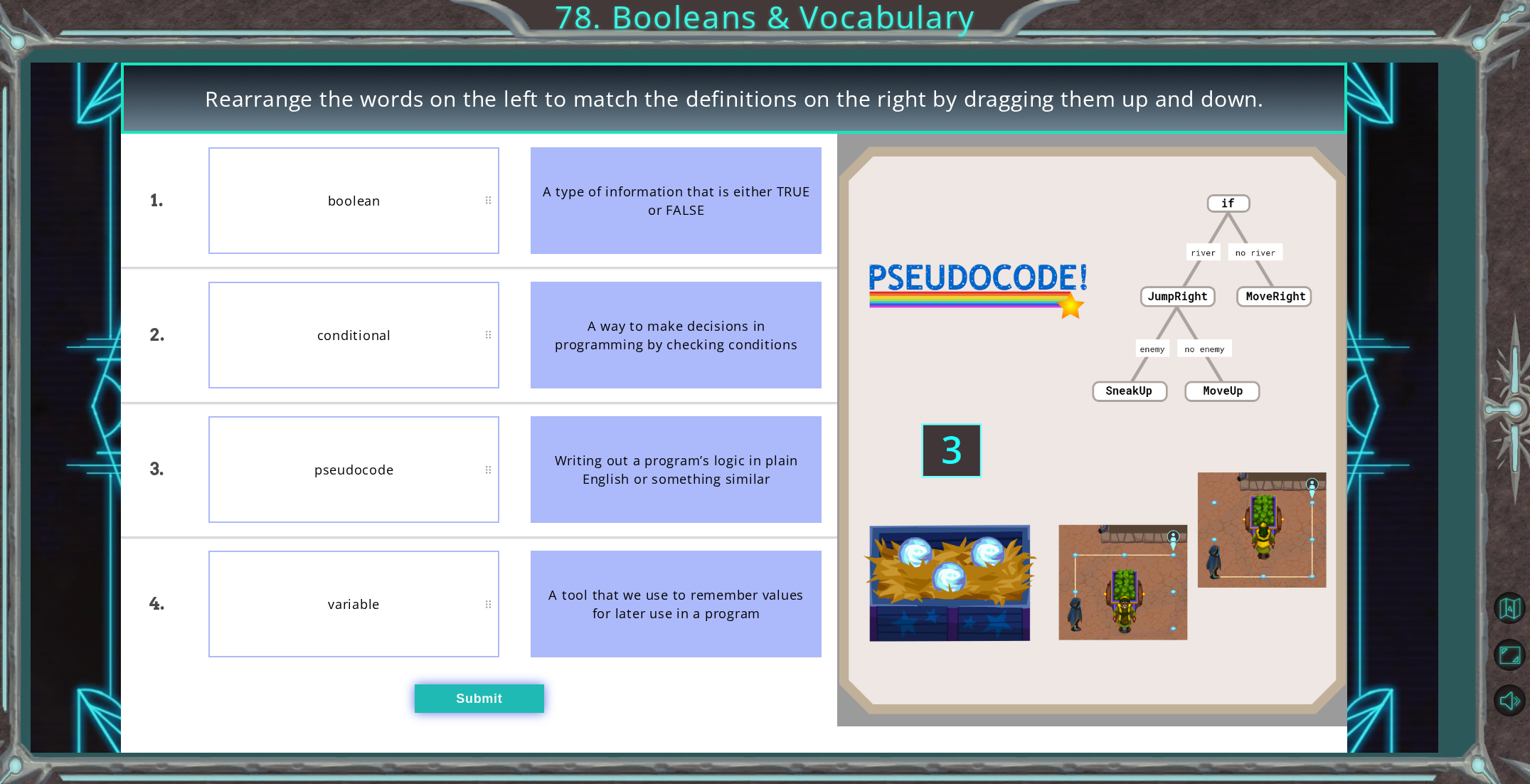
drag, startPoint x: 478, startPoint y: 686, endPoint x: 465, endPoint y: 671, distance: 19.8
click at [477, 685] on button "Submit" at bounding box center [479, 698] width 130 height 29
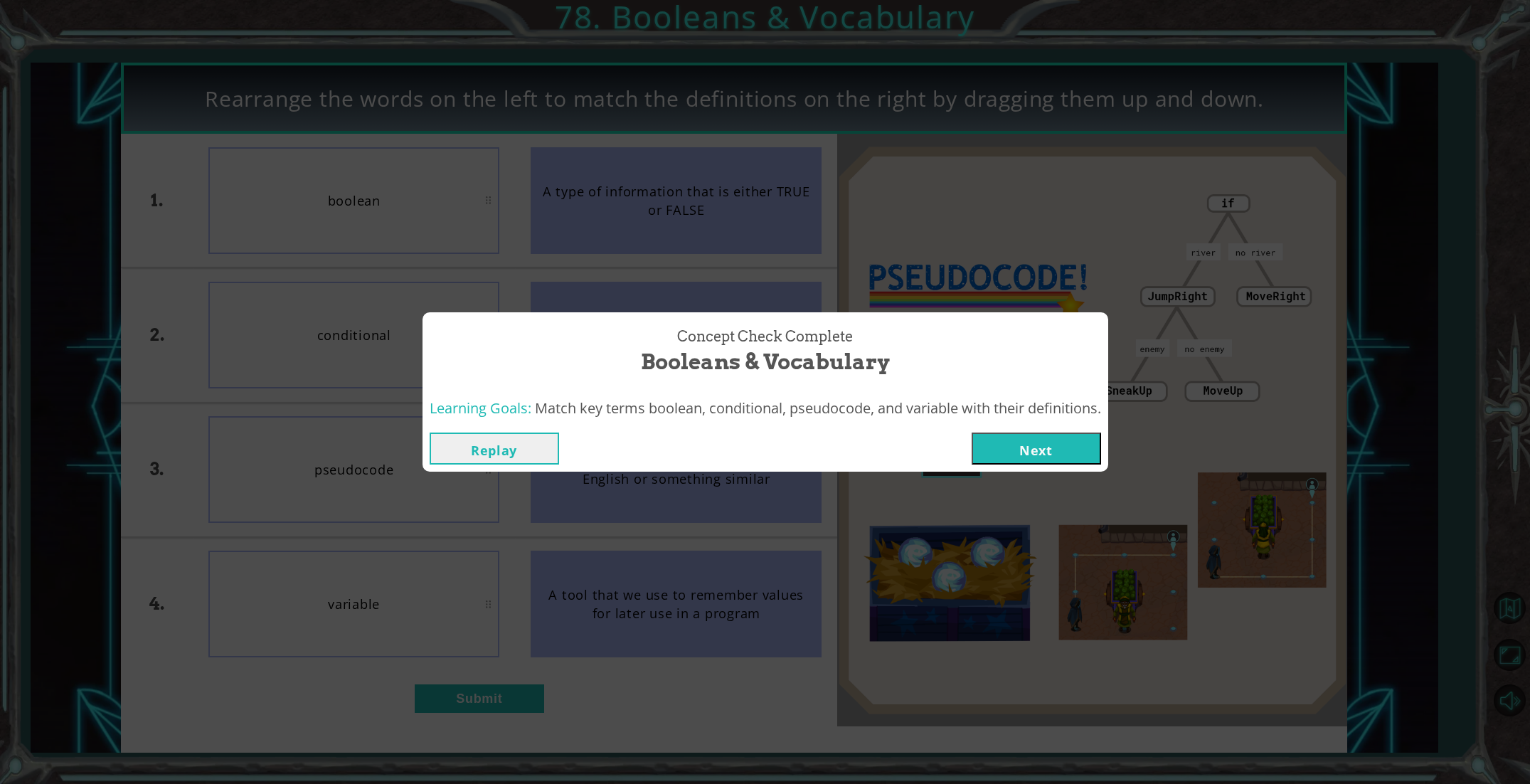
click at [1001, 447] on button "Next" at bounding box center [1036, 449] width 130 height 32
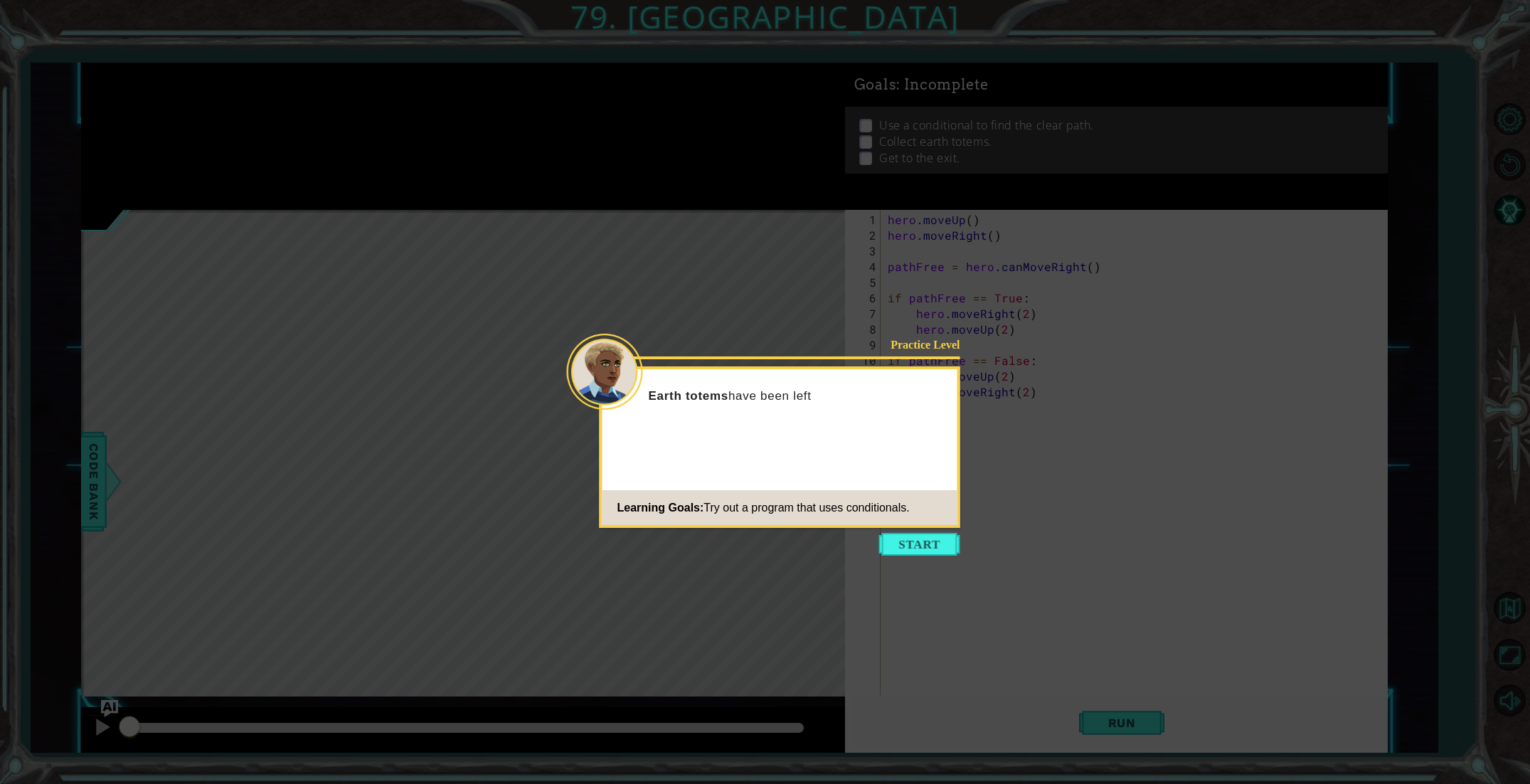
drag, startPoint x: 1147, startPoint y: 554, endPoint x: 978, endPoint y: 554, distance: 169.0
click at [1113, 562] on icon at bounding box center [765, 392] width 1530 height 784
click at [935, 548] on button "Start" at bounding box center [920, 544] width 81 height 23
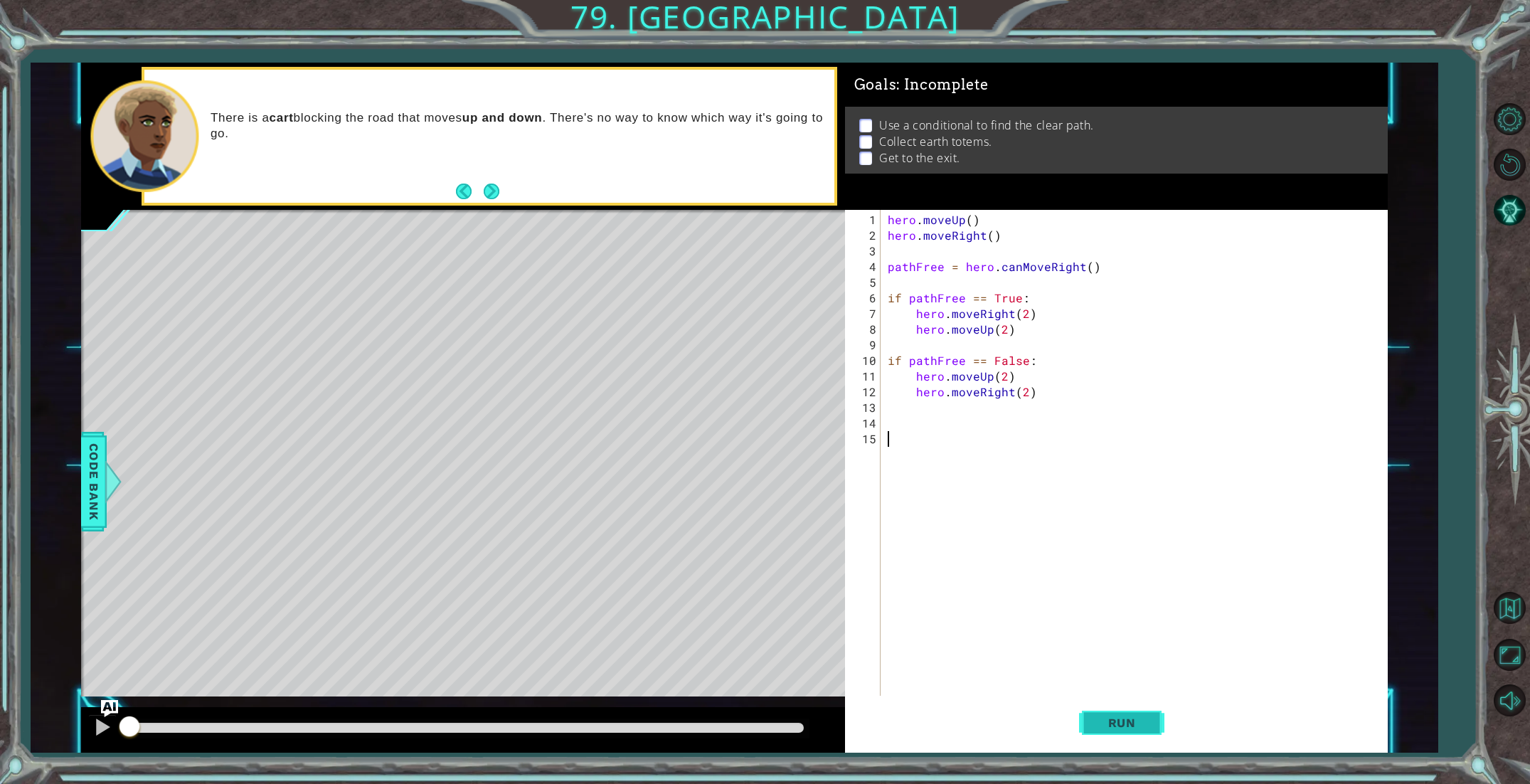
click at [1163, 716] on button "Run" at bounding box center [1121, 722] width 85 height 54
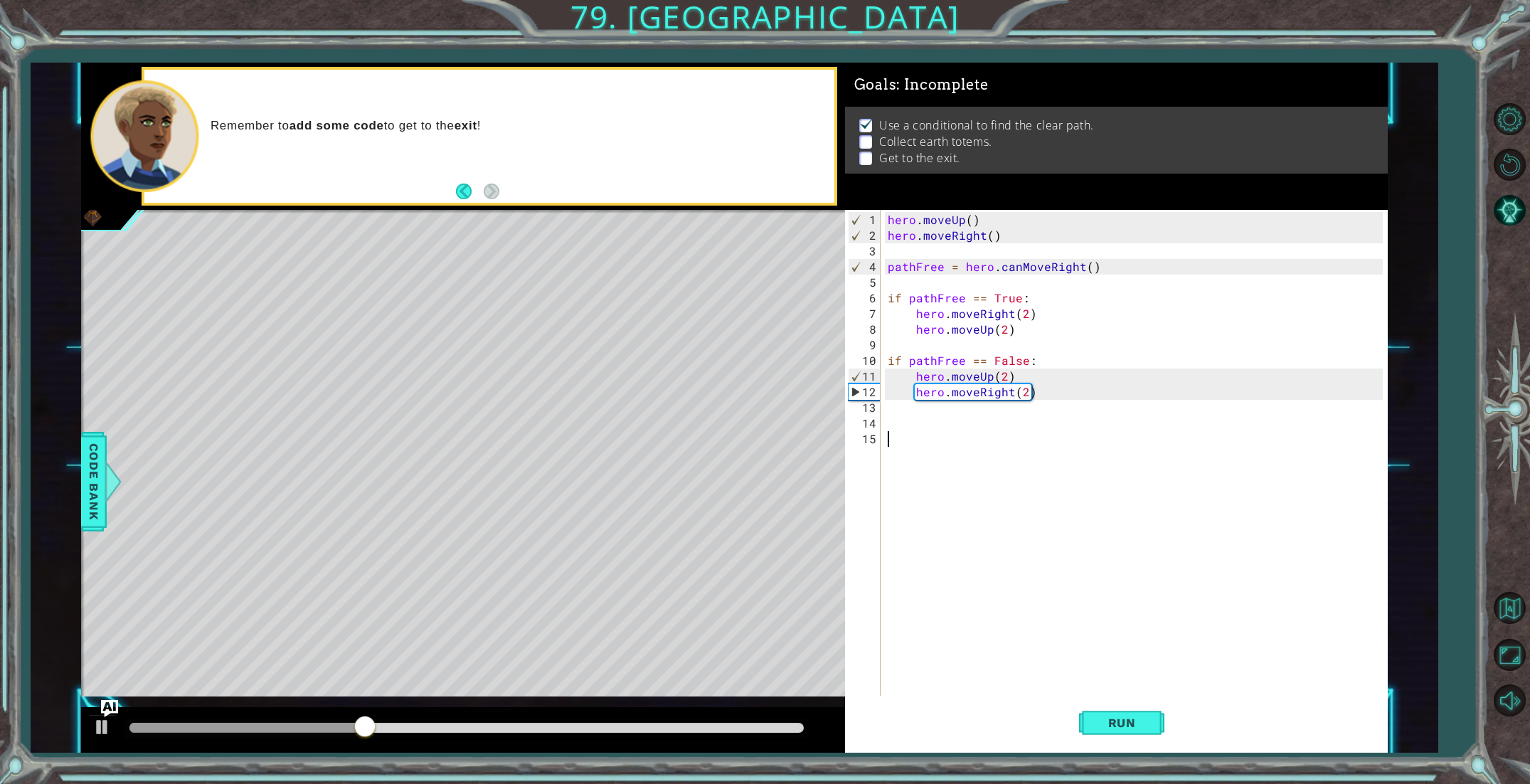
click at [887, 437] on div "hero . moveUp ( ) hero . moveRight ( ) pathFree = hero . canMoveRight ( ) if pa…" at bounding box center [1137, 477] width 505 height 532
click at [895, 421] on div "hero . moveUp ( ) hero . moveRight ( ) pathFree = hero . canMoveRight ( ) if pa…" at bounding box center [1137, 477] width 505 height 532
click at [954, 436] on div "path Free press enter" at bounding box center [1033, 455] width 269 height 51
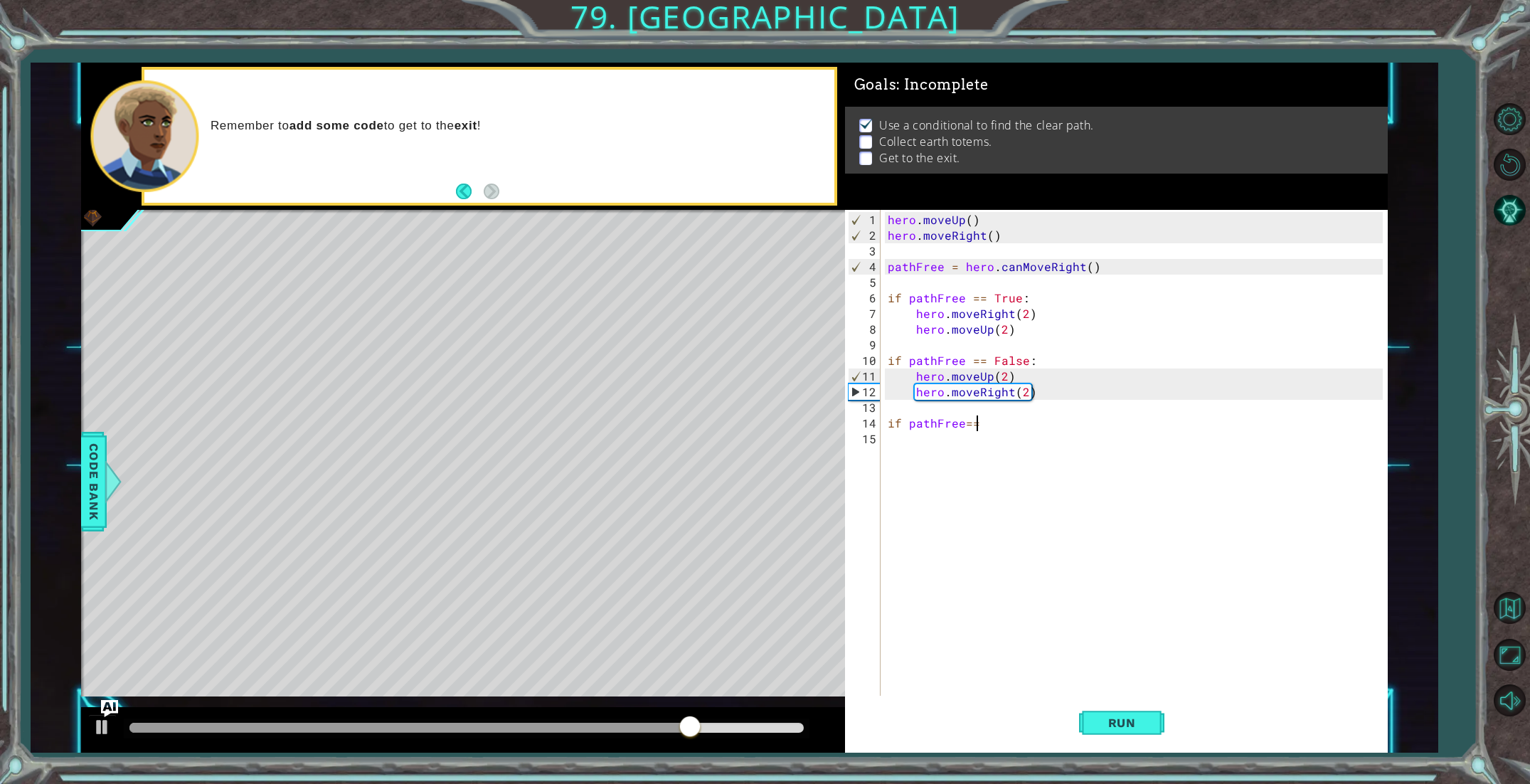
click at [964, 421] on div "hero . moveUp ( ) hero . moveRight ( ) pathFree = hero . canMoveRight ( ) if pa…" at bounding box center [1137, 477] width 505 height 532
type textarea "if pathFree =="
click at [1002, 429] on div "hero . moveUp ( ) hero . moveRight ( ) pathFree = hero . canMoveRight ( ) if pa…" at bounding box center [1137, 477] width 505 height 532
click at [996, 417] on div "hero . moveUp ( ) hero . moveRight ( ) pathFree = hero . canMoveRight ( ) if pa…" at bounding box center [1137, 477] width 505 height 532
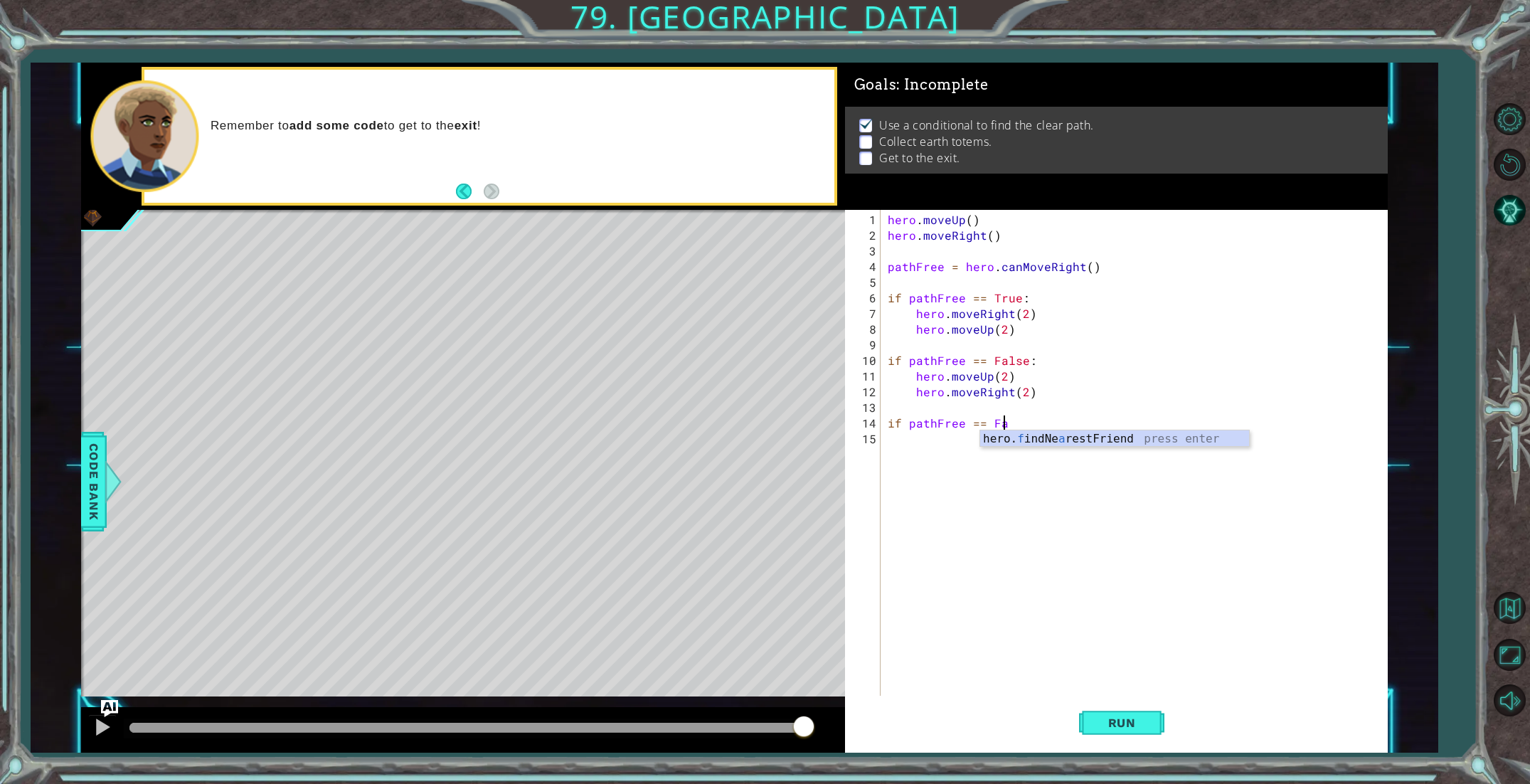
scroll to position [0, 6]
type textarea "if pathFree == False"
click at [923, 446] on div "hero . moveUp ( ) hero . moveRight ( ) pathFree = hero . canMoveRight ( ) if pa…" at bounding box center [1137, 477] width 505 height 532
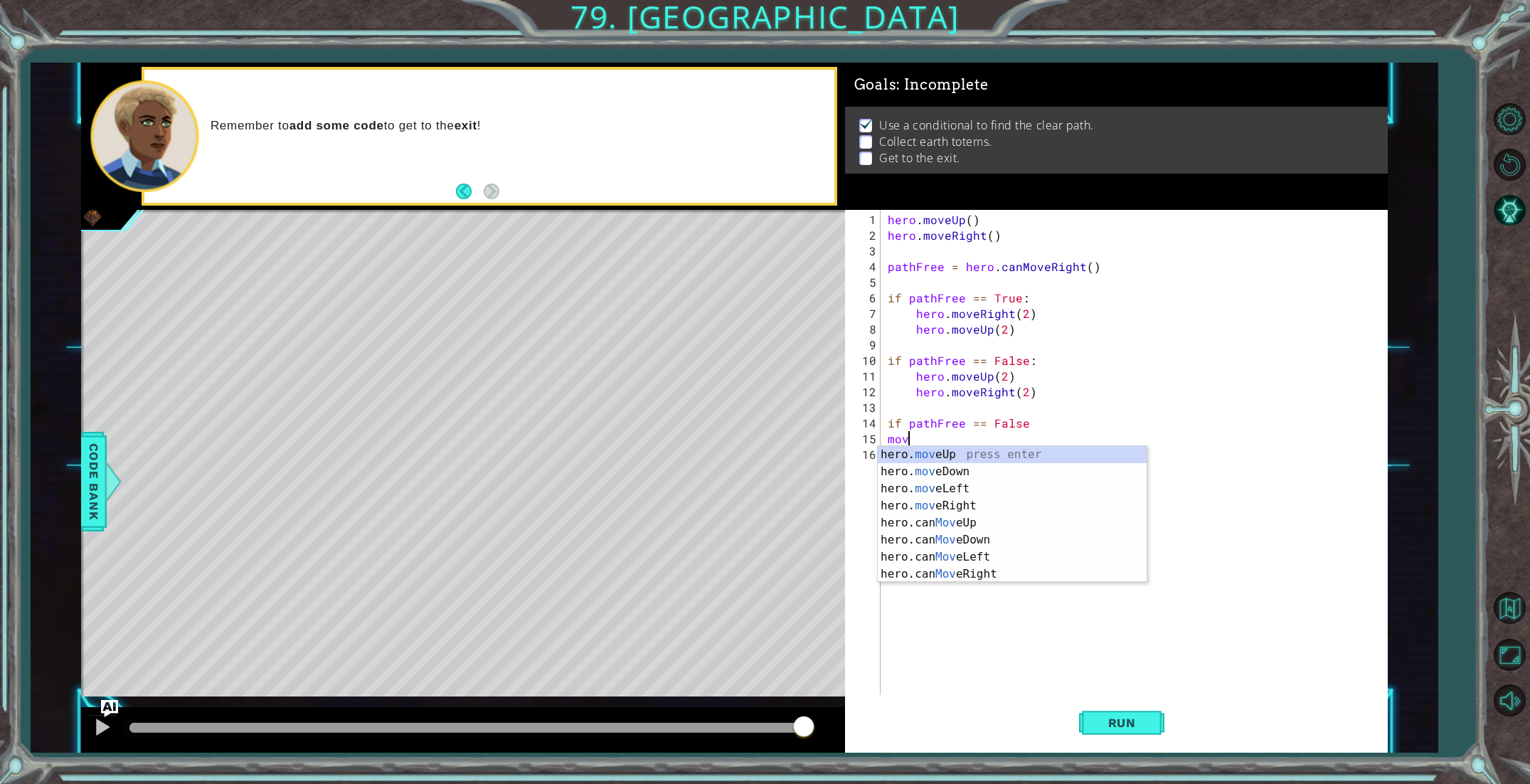
scroll to position [0, 0]
type textarea "m"
type textarea "ju3"
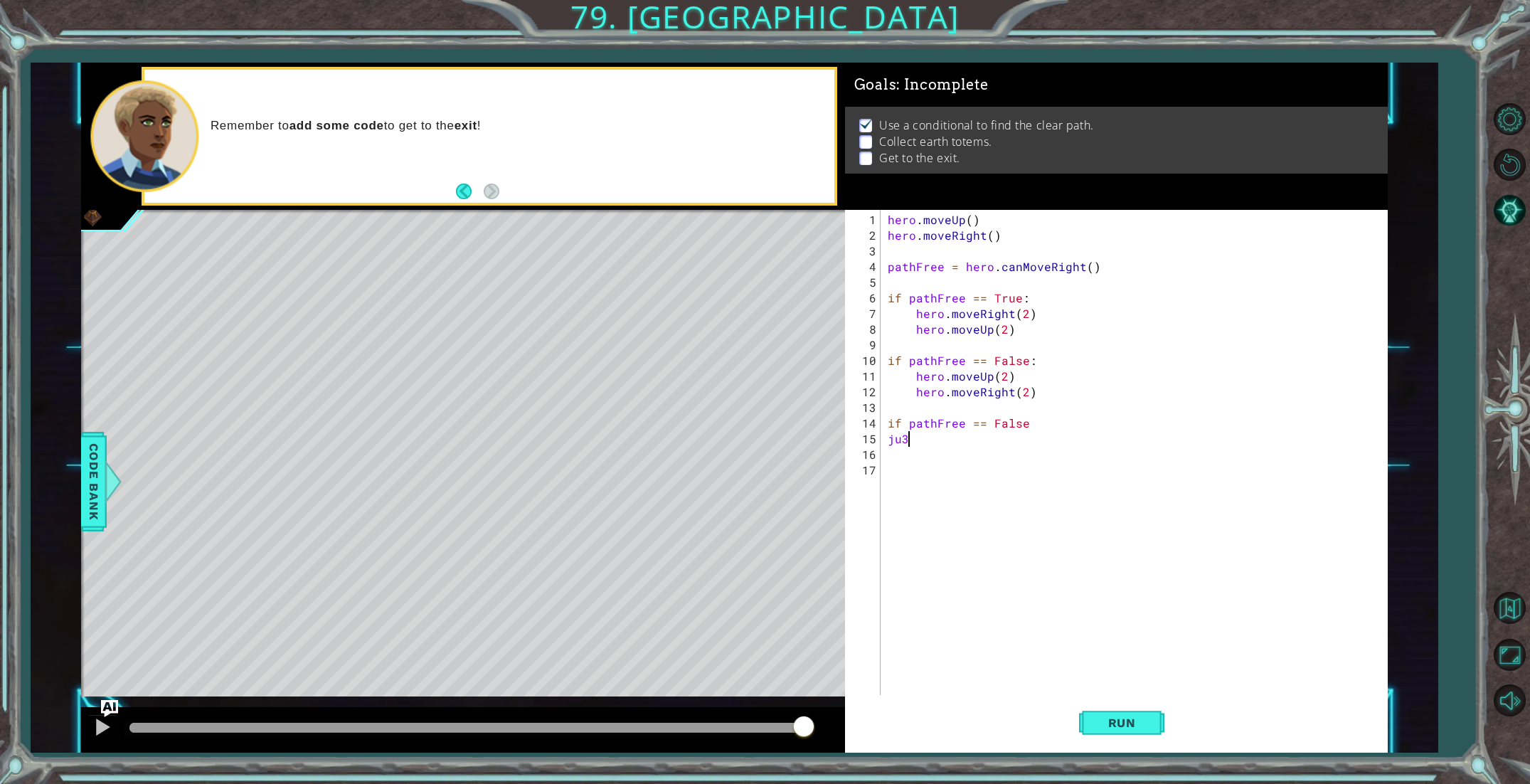
click at [992, 444] on div "hero . moveUp ( ) hero . moveRight ( ) pathFree = hero . canMoveRight ( ) if pa…" at bounding box center [1137, 470] width 505 height 516
type textarea "ju"
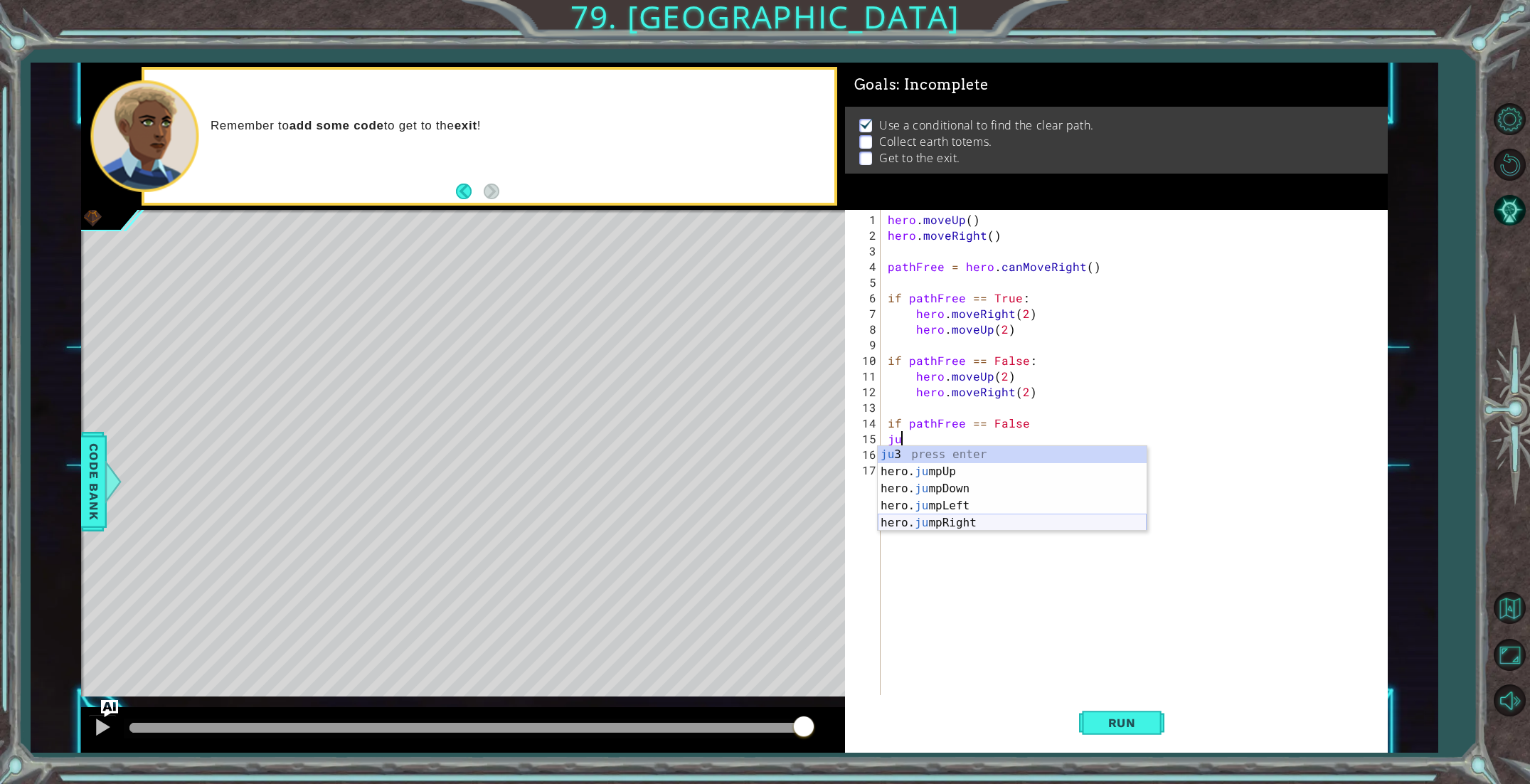
click at [957, 519] on div "ju 3 press enter hero. ju mpUp press enter hero. ju mpDown press enter hero. [P…" at bounding box center [1012, 505] width 269 height 119
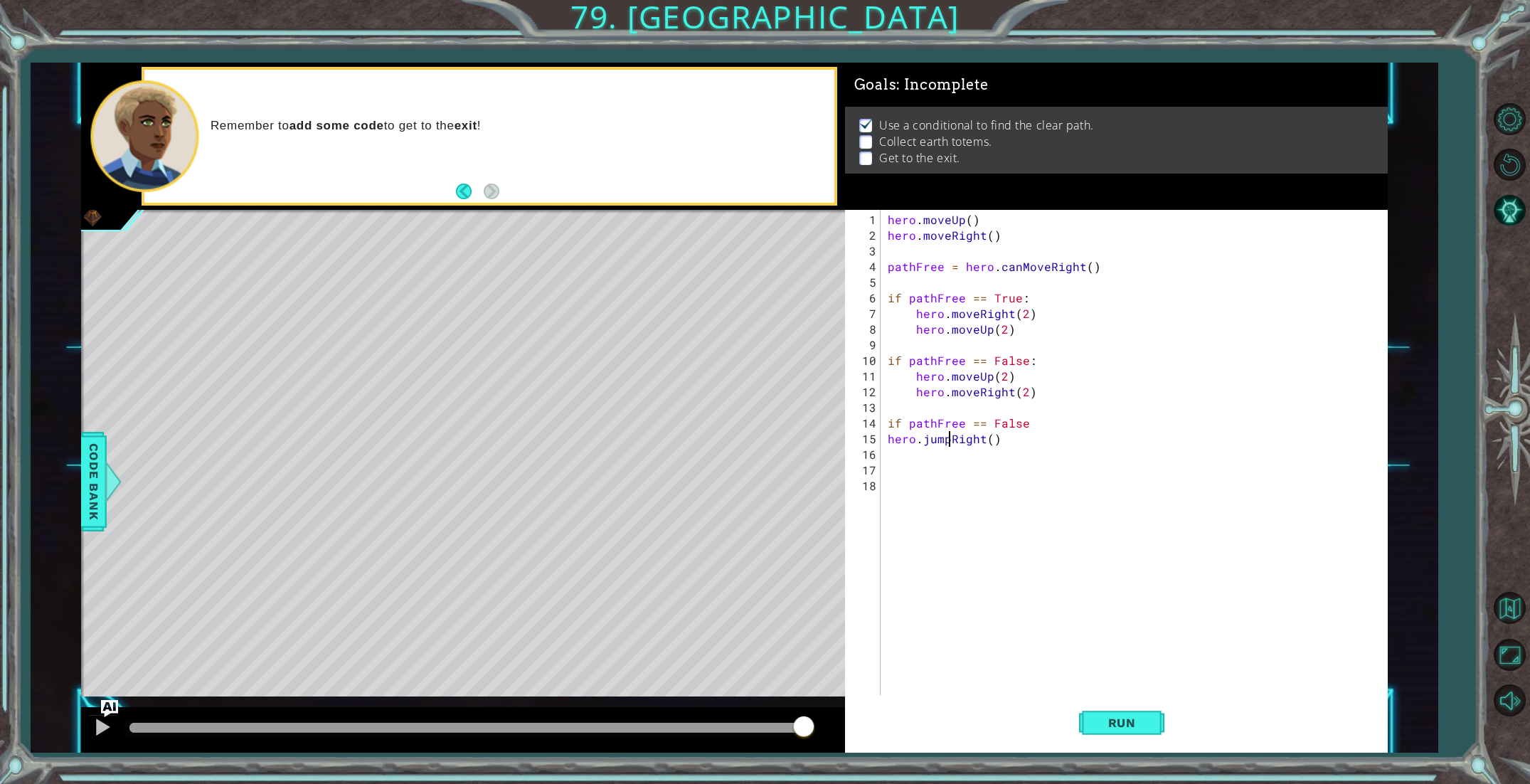
drag, startPoint x: 982, startPoint y: 437, endPoint x: 924, endPoint y: 437, distance: 58.0
drag, startPoint x: 948, startPoint y: 438, endPoint x: 918, endPoint y: 442, distance: 30.3
drag, startPoint x: 922, startPoint y: 440, endPoint x: 948, endPoint y: 438, distance: 26.1
click at [948, 438] on div "hero . moveUp ( ) hero . moveRight ( ) pathFree = hero . canMoveRight ( ) if pa…" at bounding box center [1137, 470] width 505 height 516
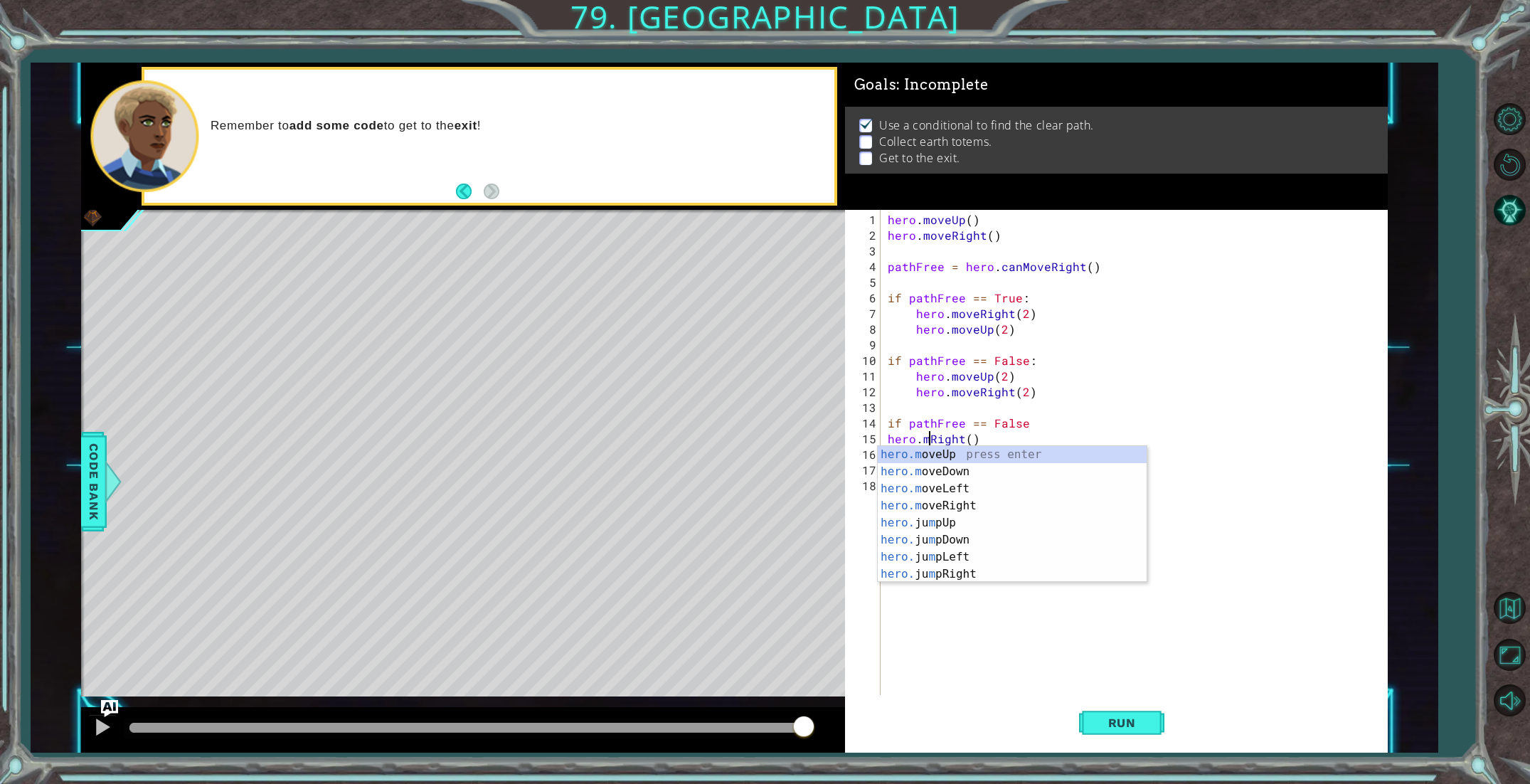
scroll to position [0, 2]
type textarea "hero.moveRight()"
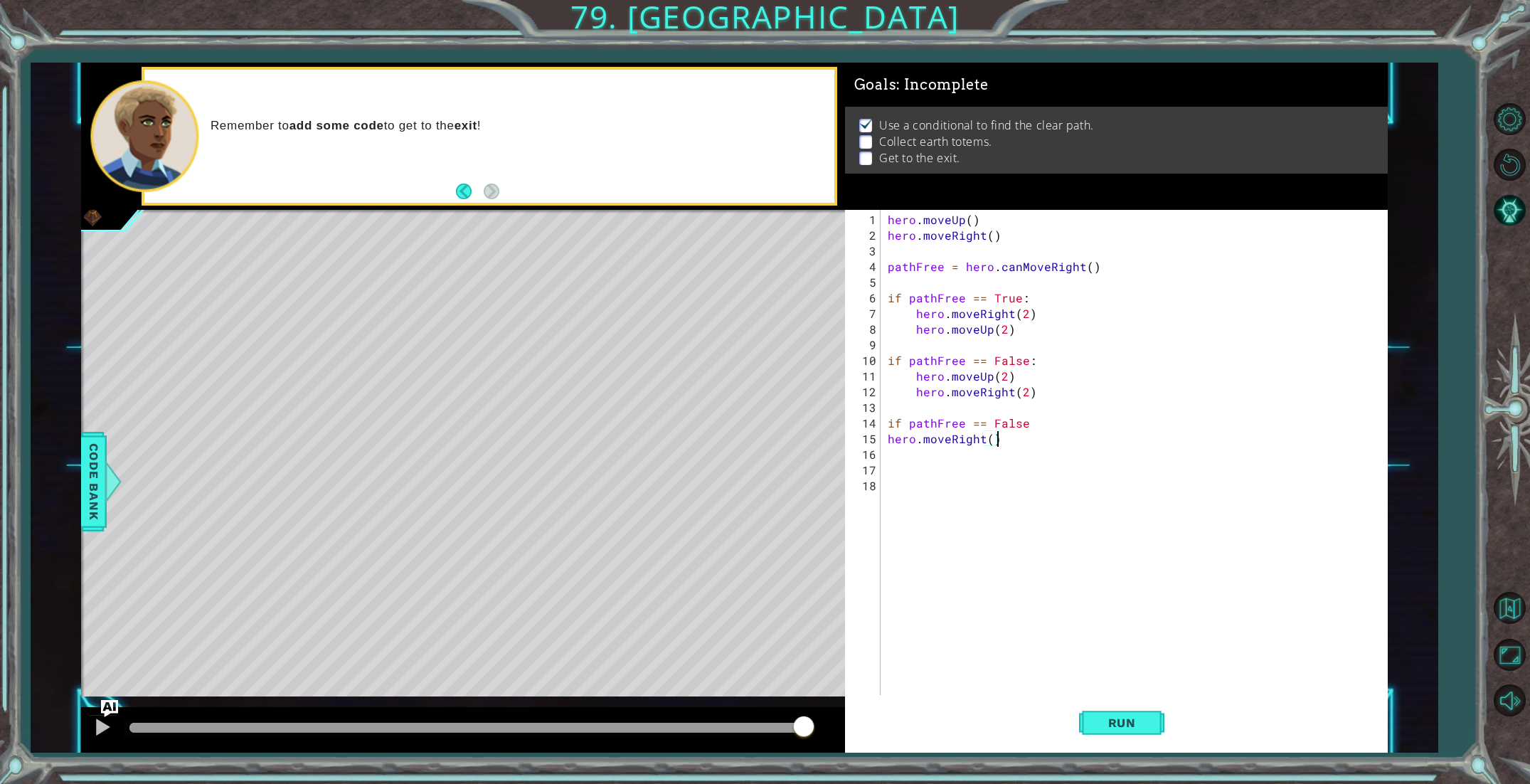
click at [1015, 434] on div "hero . moveUp ( ) hero . moveRight ( ) pathFree = hero . canMoveRight ( ) if pa…" at bounding box center [1137, 470] width 505 height 516
click at [891, 446] on div "hero . moveUp ( ) hero . moveRight ( ) pathFree = hero . canMoveRight ( ) if pa…" at bounding box center [1137, 470] width 505 height 516
click at [989, 435] on div "hero . moveUp ( ) hero . moveRight ( ) pathFree = hero . canMoveRight ( ) if pa…" at bounding box center [1137, 470] width 505 height 516
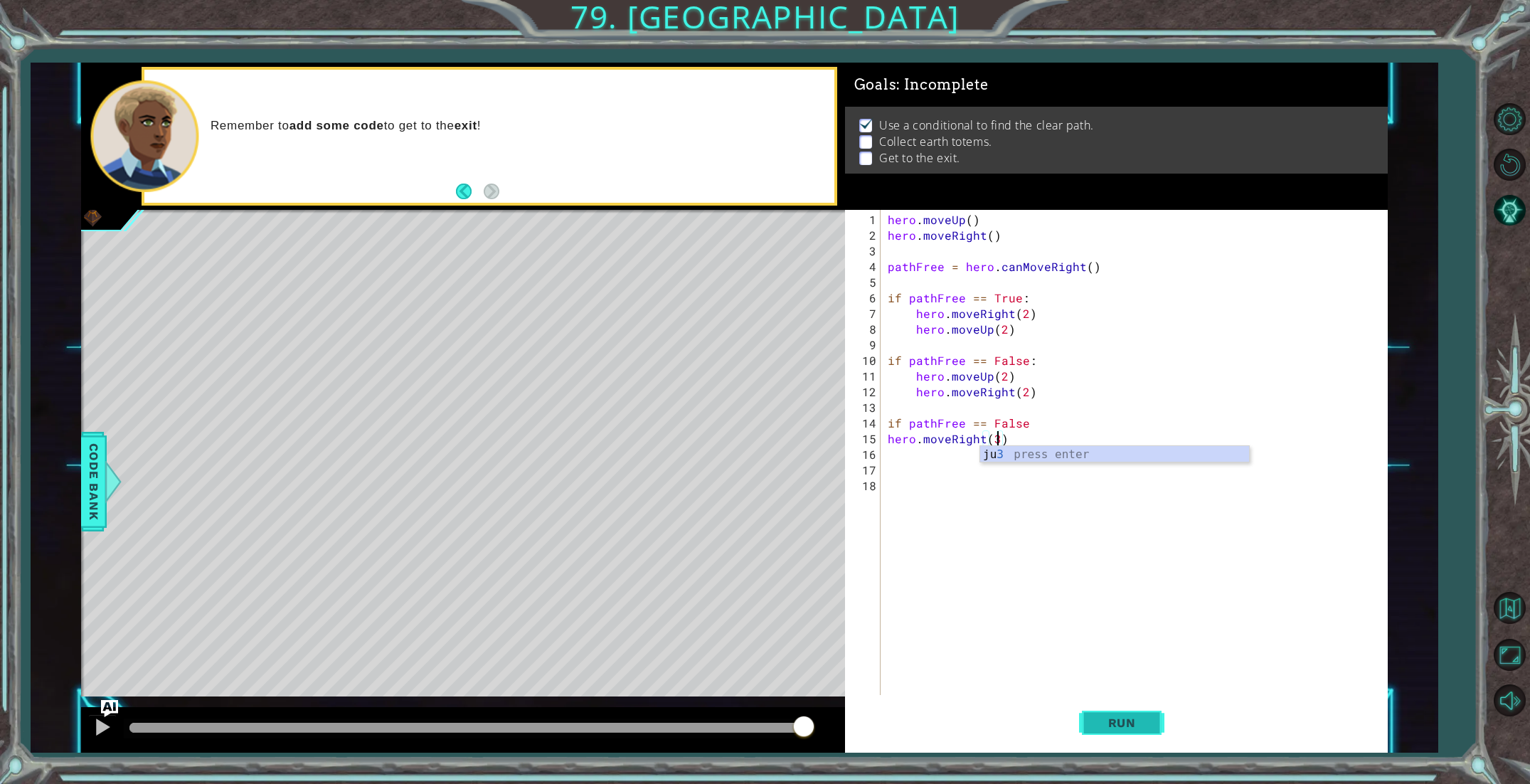
click at [1110, 714] on button "Run" at bounding box center [1121, 722] width 85 height 54
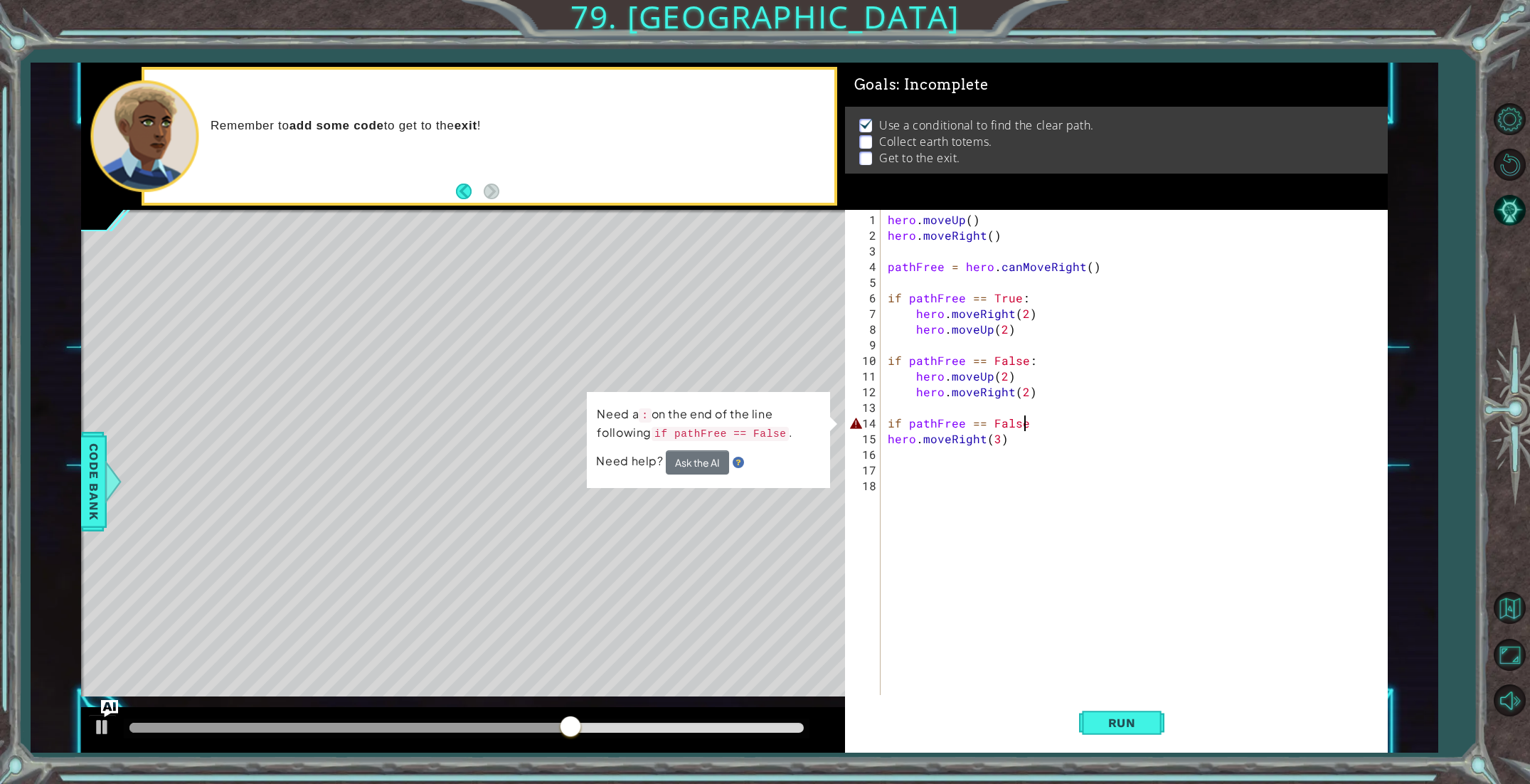
click at [1030, 426] on div "hero . moveUp ( ) hero . moveRight ( ) pathFree = hero . canMoveRight ( ) if pa…" at bounding box center [1137, 470] width 505 height 516
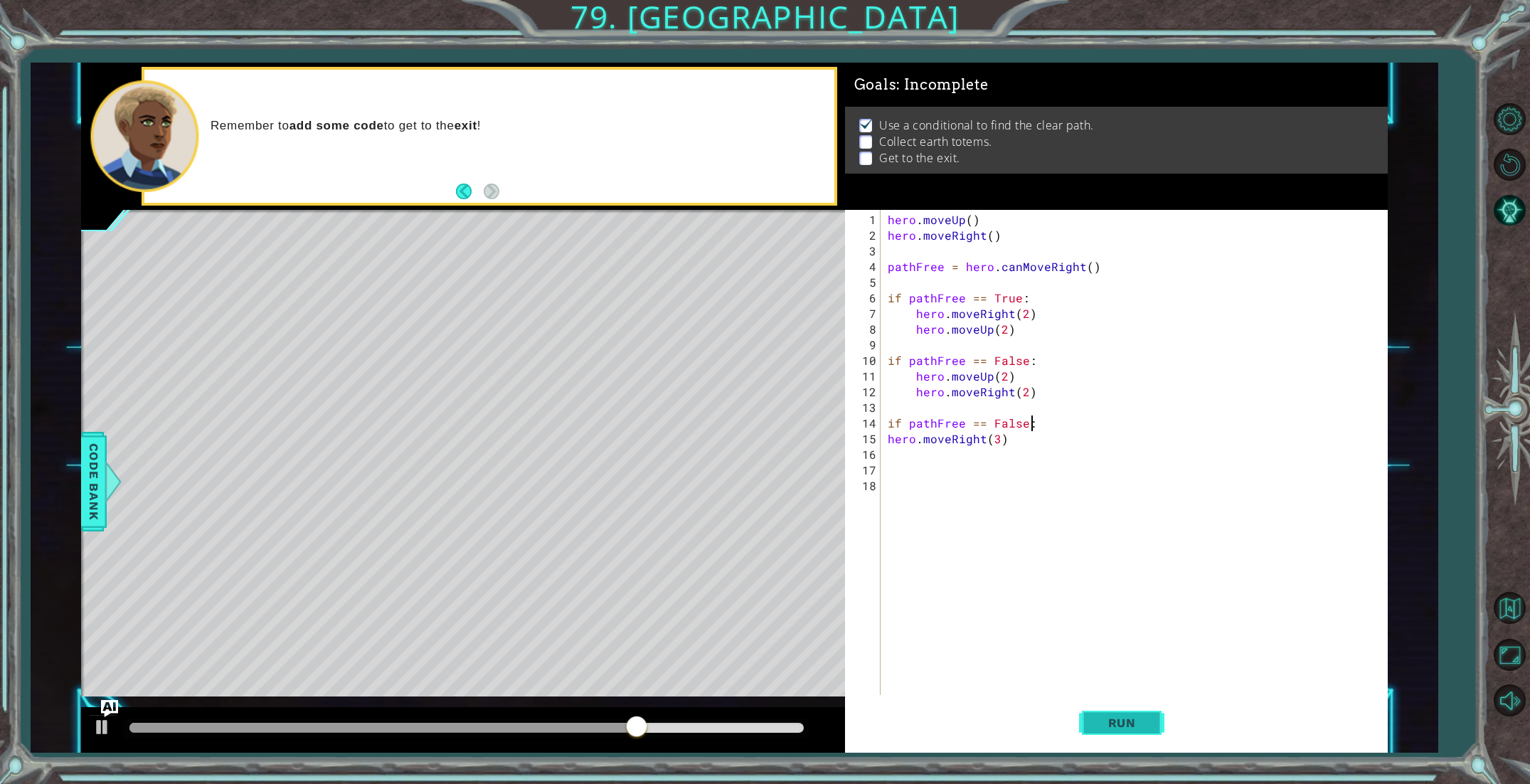
click at [1128, 724] on span "Run" at bounding box center [1122, 723] width 56 height 14
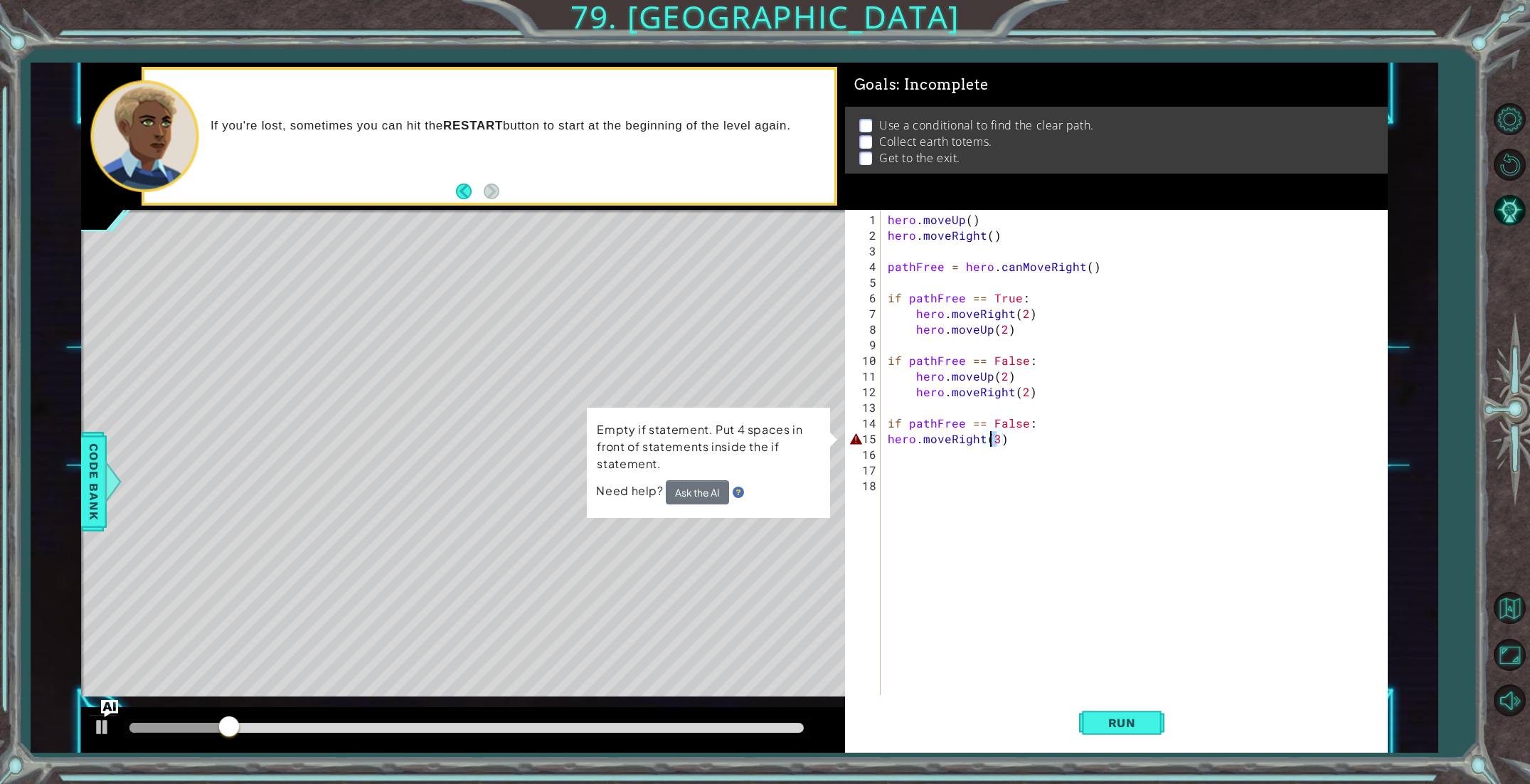
drag, startPoint x: 997, startPoint y: 440, endPoint x: 987, endPoint y: 440, distance: 10.0
click at [987, 440] on div "hero . moveUp ( ) hero . moveRight ( ) pathFree = hero . canMoveRight ( ) if pa…" at bounding box center [1137, 470] width 505 height 516
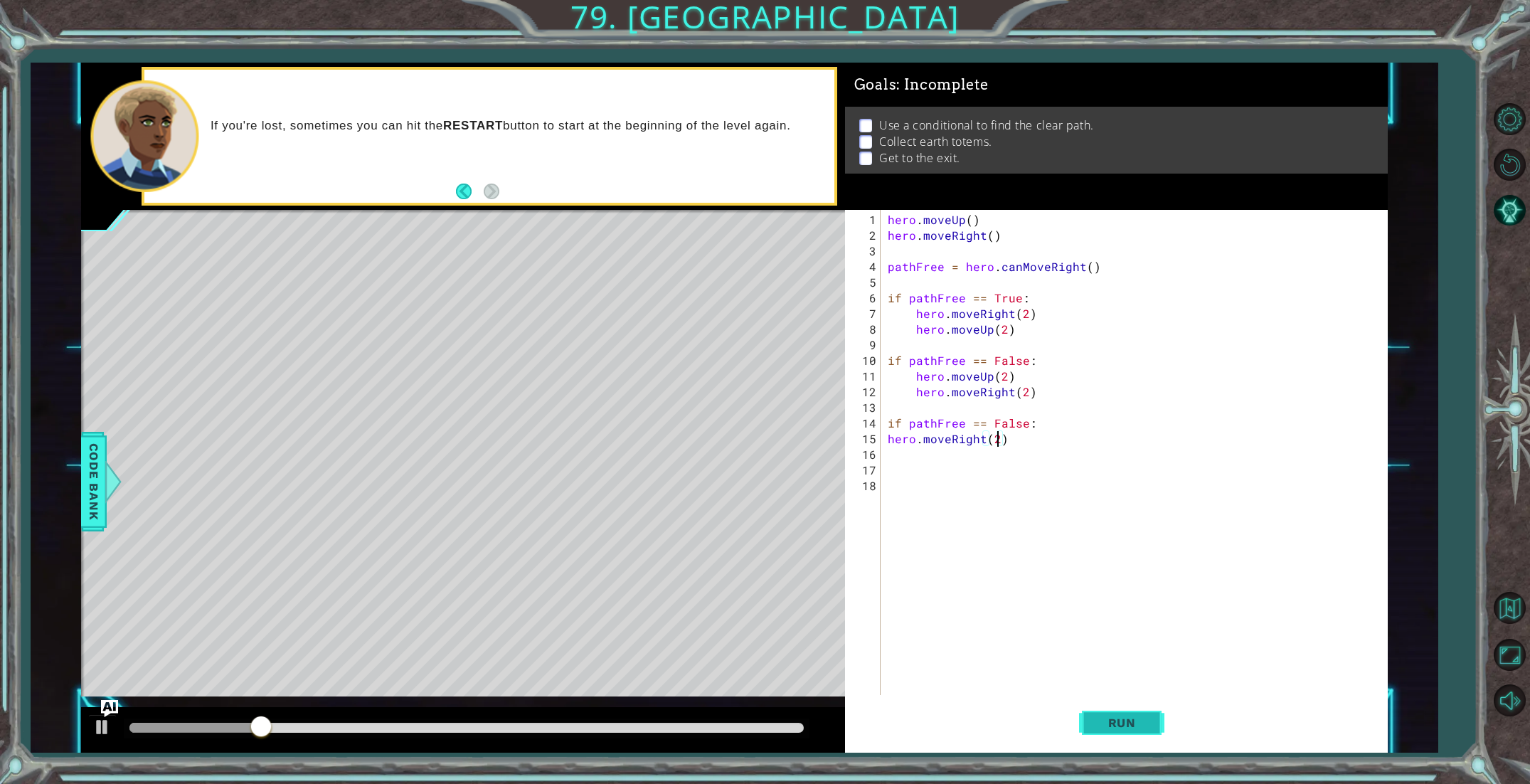
click at [1131, 711] on button "Run" at bounding box center [1121, 722] width 85 height 54
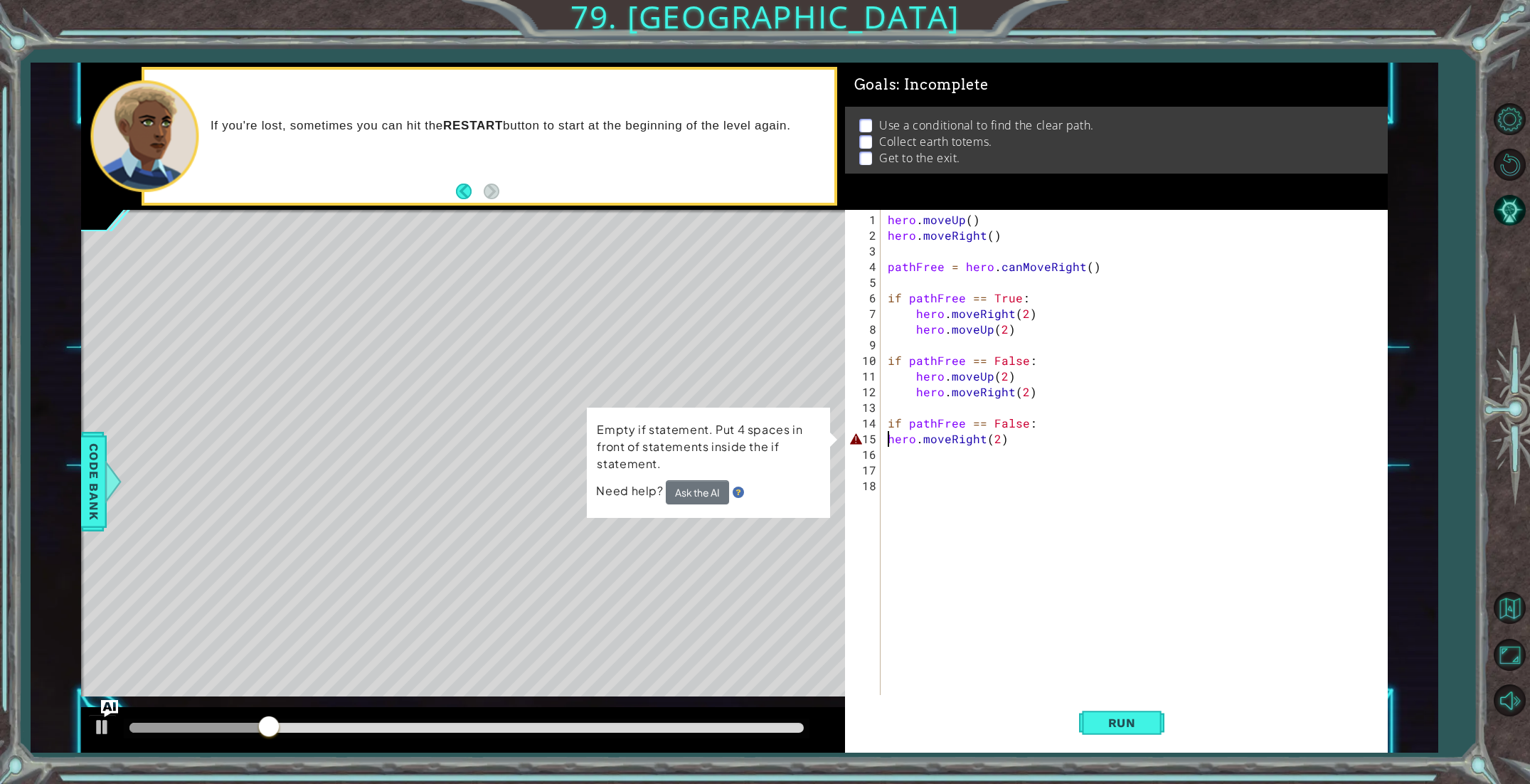
click at [885, 439] on div "hero . moveUp ( ) hero . moveRight ( ) pathFree = hero . canMoveRight ( ) if pa…" at bounding box center [1137, 470] width 505 height 516
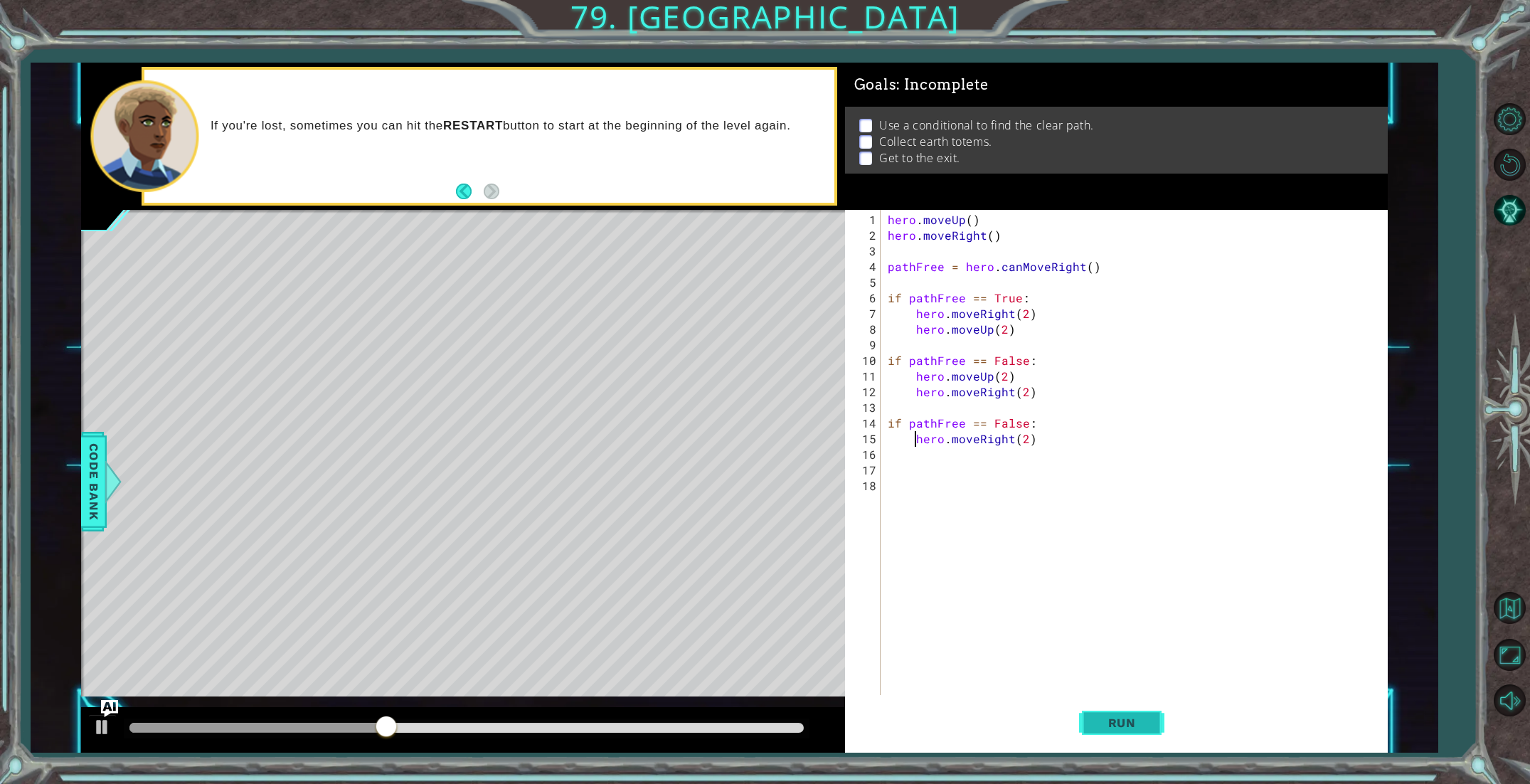
click at [1098, 719] on span "Run" at bounding box center [1122, 723] width 56 height 14
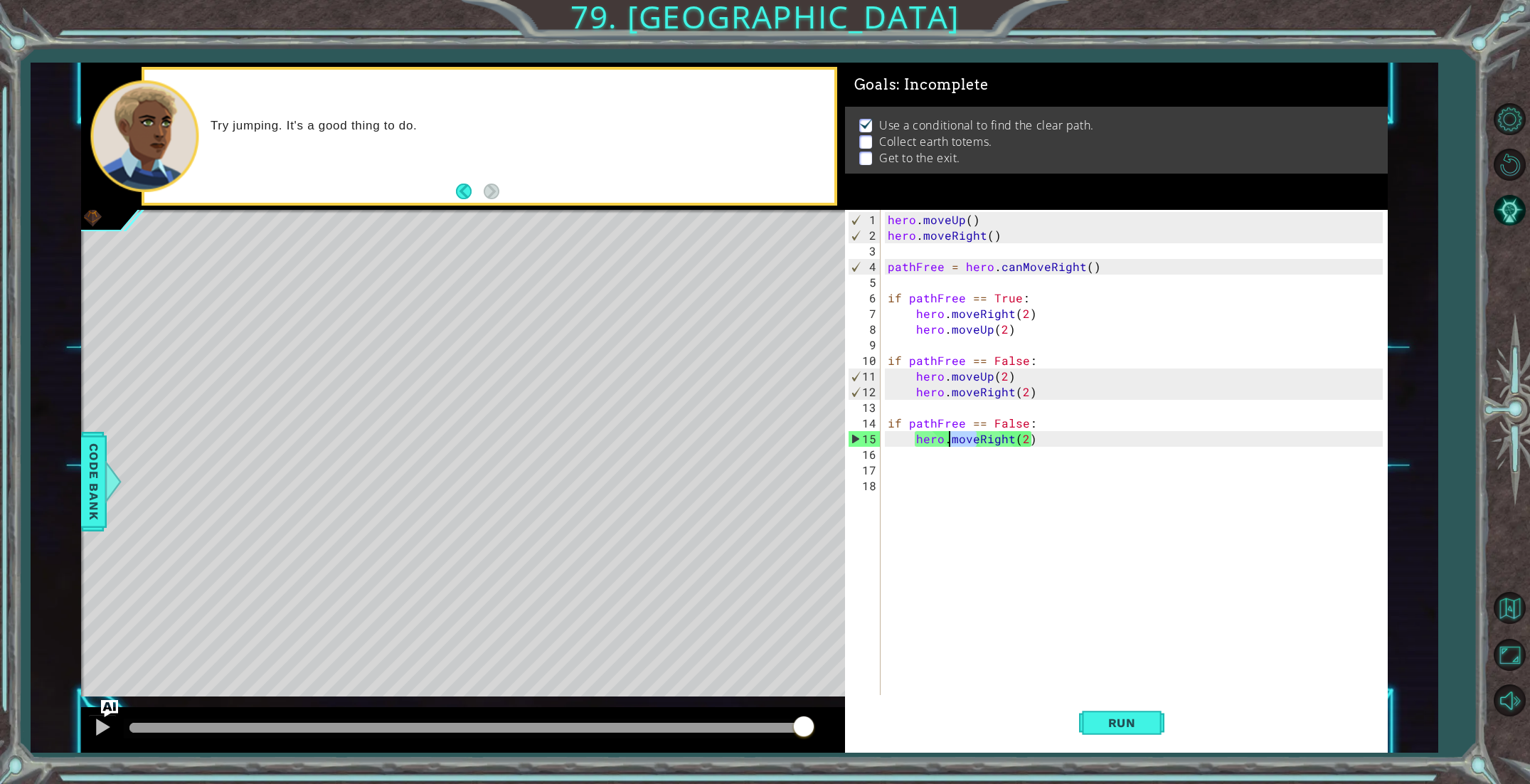
drag, startPoint x: 976, startPoint y: 438, endPoint x: 951, endPoint y: 440, distance: 25.1
click at [951, 440] on div "hero . moveUp ( ) hero . moveRight ( ) pathFree = hero . canMoveRight ( ) if pa…" at bounding box center [1137, 470] width 505 height 516
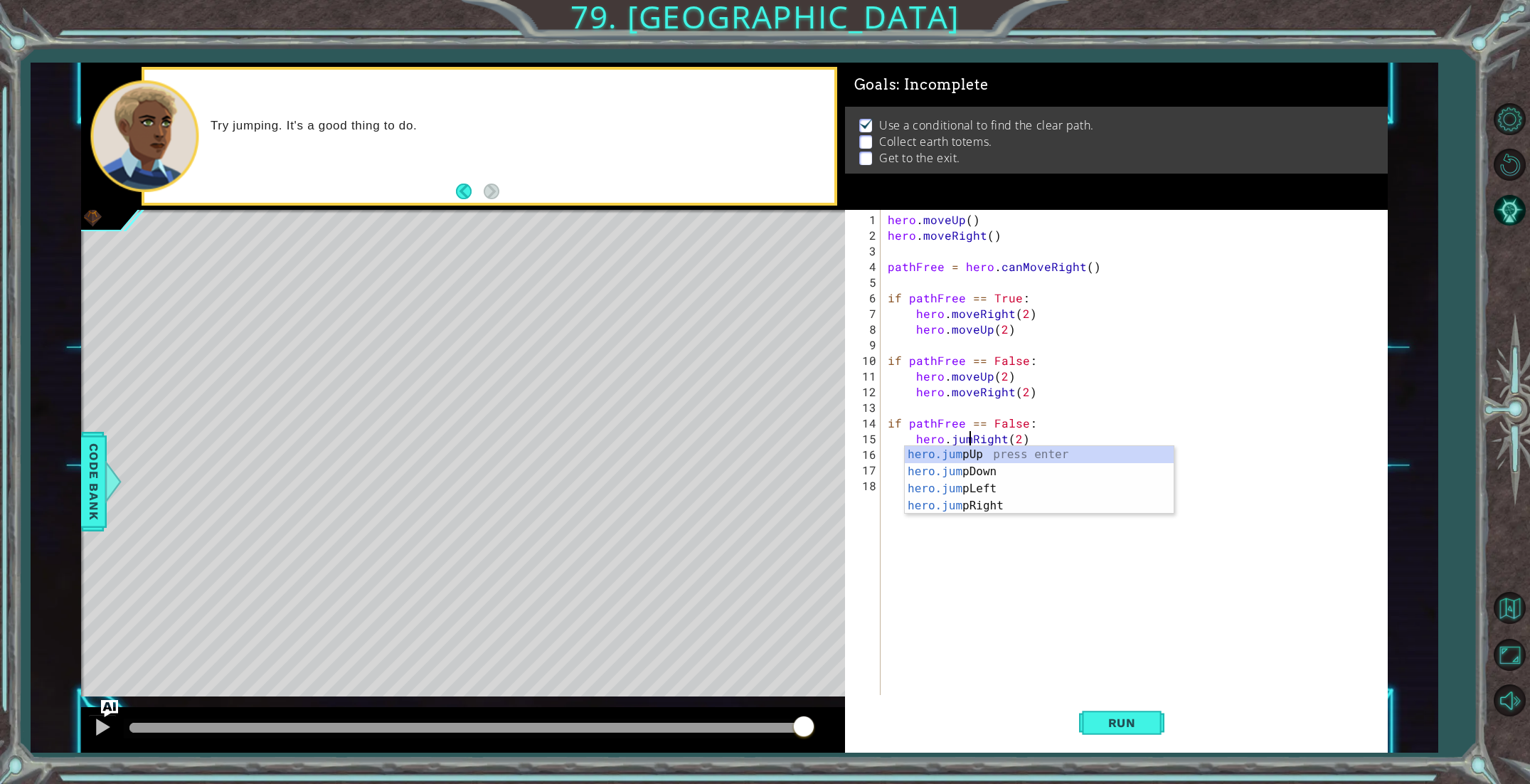
scroll to position [0, 5]
type textarea "hero.jumpRight(2)"
click at [1108, 715] on button "Run" at bounding box center [1121, 722] width 85 height 54
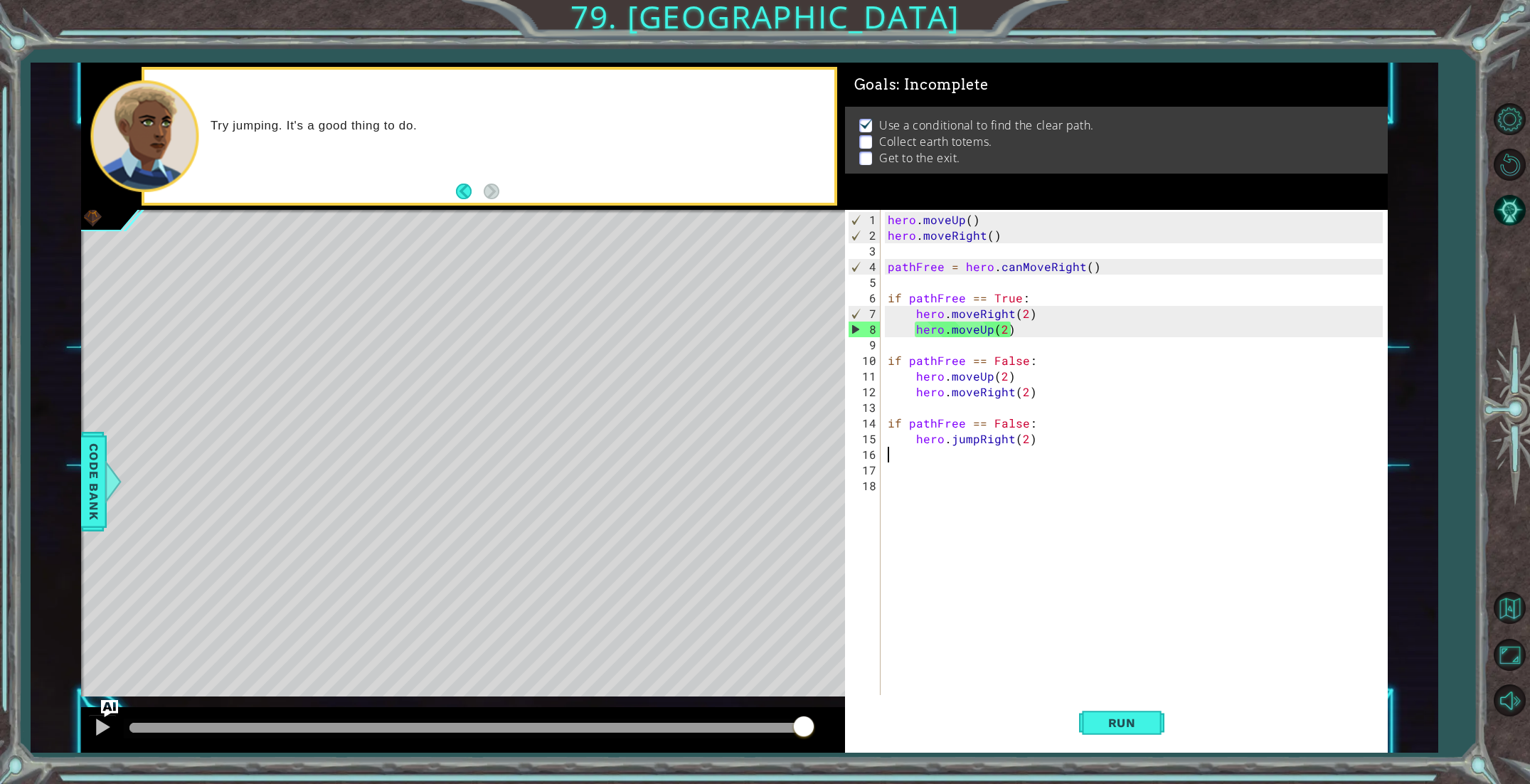
scroll to position [0, 0]
drag, startPoint x: 1160, startPoint y: 716, endPoint x: 1013, endPoint y: 438, distance: 314.5
click at [1013, 438] on div "1 2 3 4 5 6 7 8 9 10 11 12 13 14 15 16 17 18 hero . moveUp ( ) hero . moveRight…" at bounding box center [1117, 480] width 544 height 543
drag, startPoint x: 1017, startPoint y: 437, endPoint x: 1024, endPoint y: 436, distance: 7.1
click at [1024, 436] on div "hero . moveUp ( ) hero . moveRight ( ) pathFree = hero . canMoveRight ( ) if pa…" at bounding box center [1137, 470] width 505 height 516
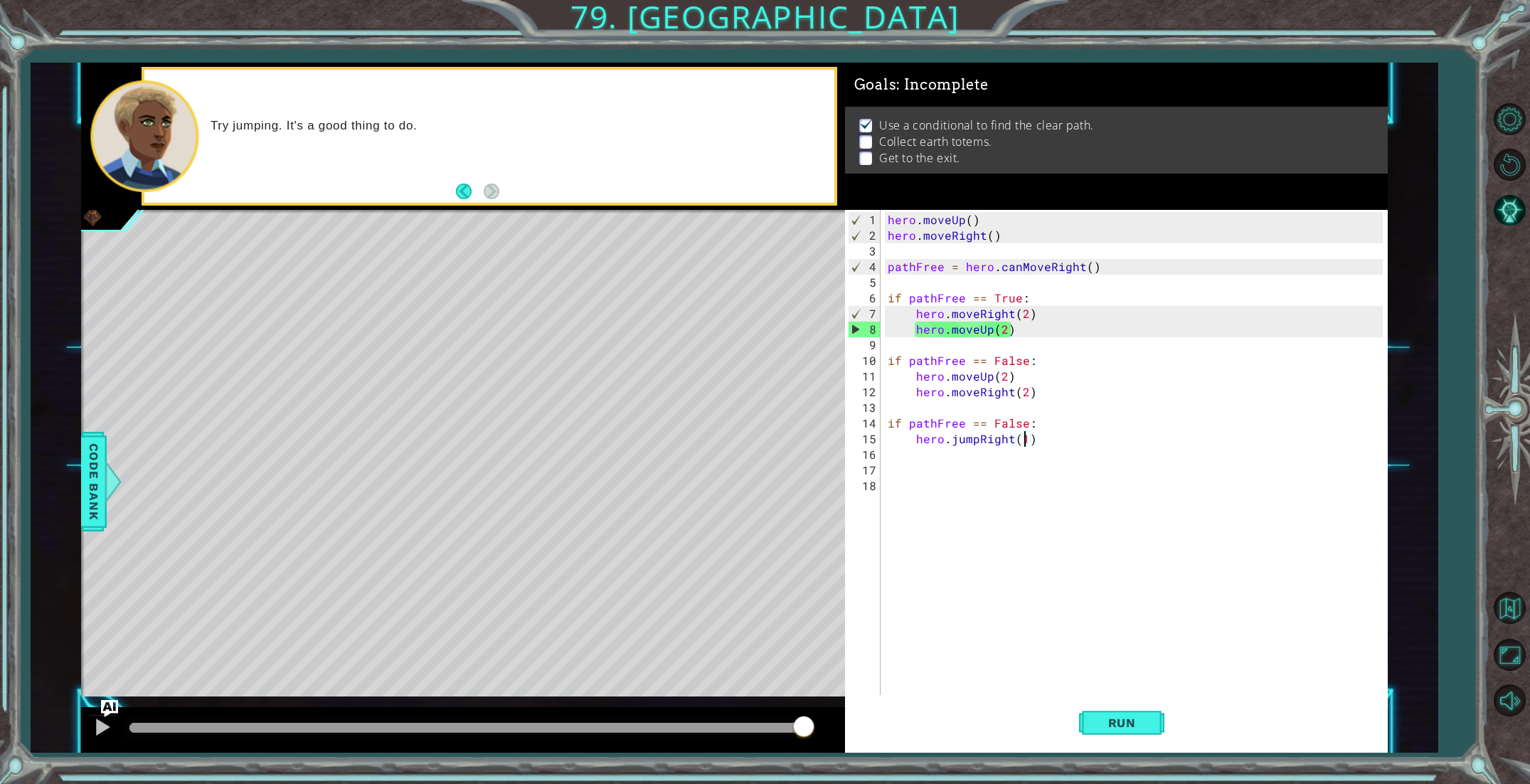
scroll to position [0, 8]
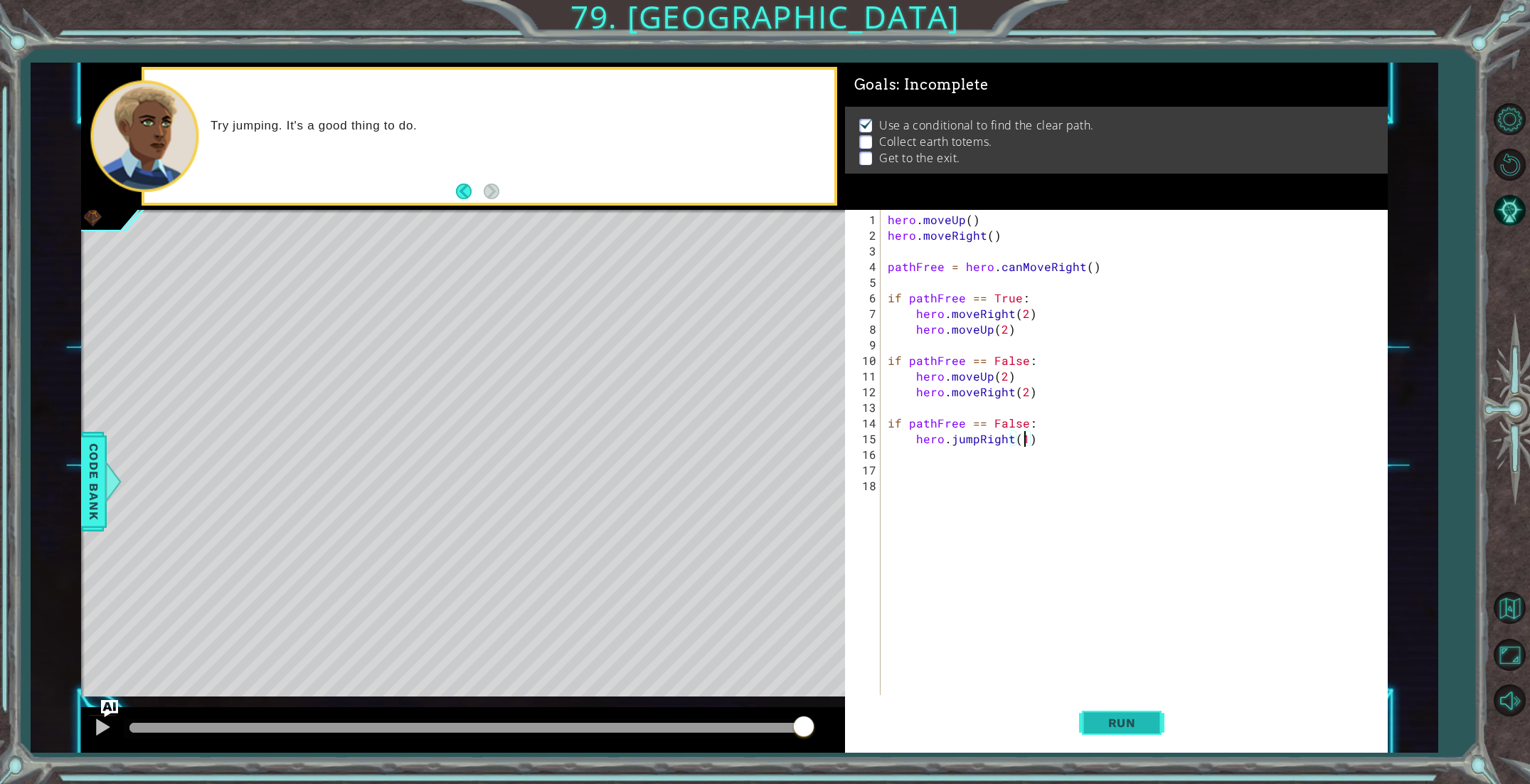
type textarea "hero.jumpRight(1)"
click at [1100, 720] on span "Run" at bounding box center [1122, 723] width 56 height 14
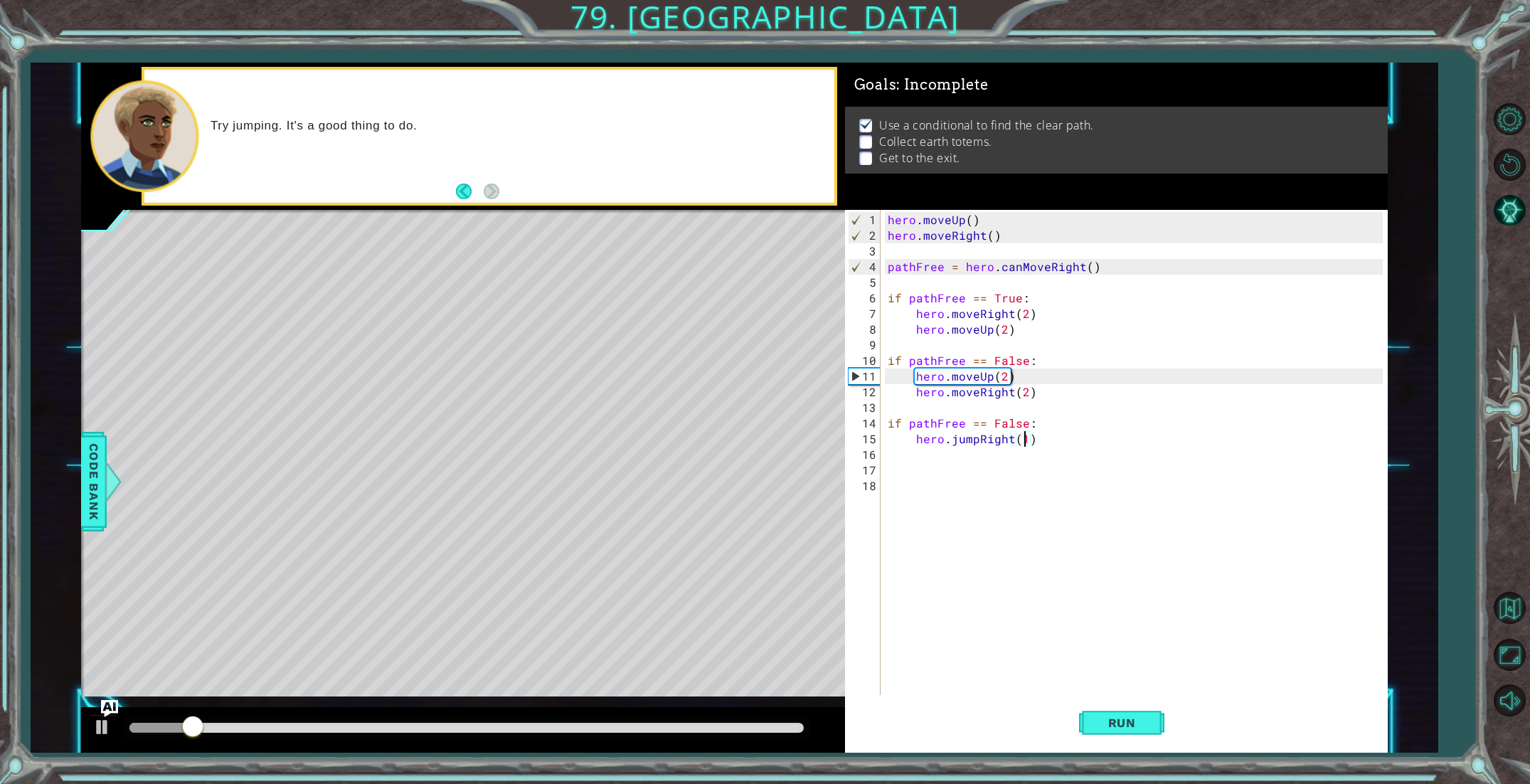
click at [926, 452] on div "hero . moveUp ( ) hero . moveRight ( ) pathFree = hero . canMoveRight ( ) if pa…" at bounding box center [1137, 470] width 505 height 516
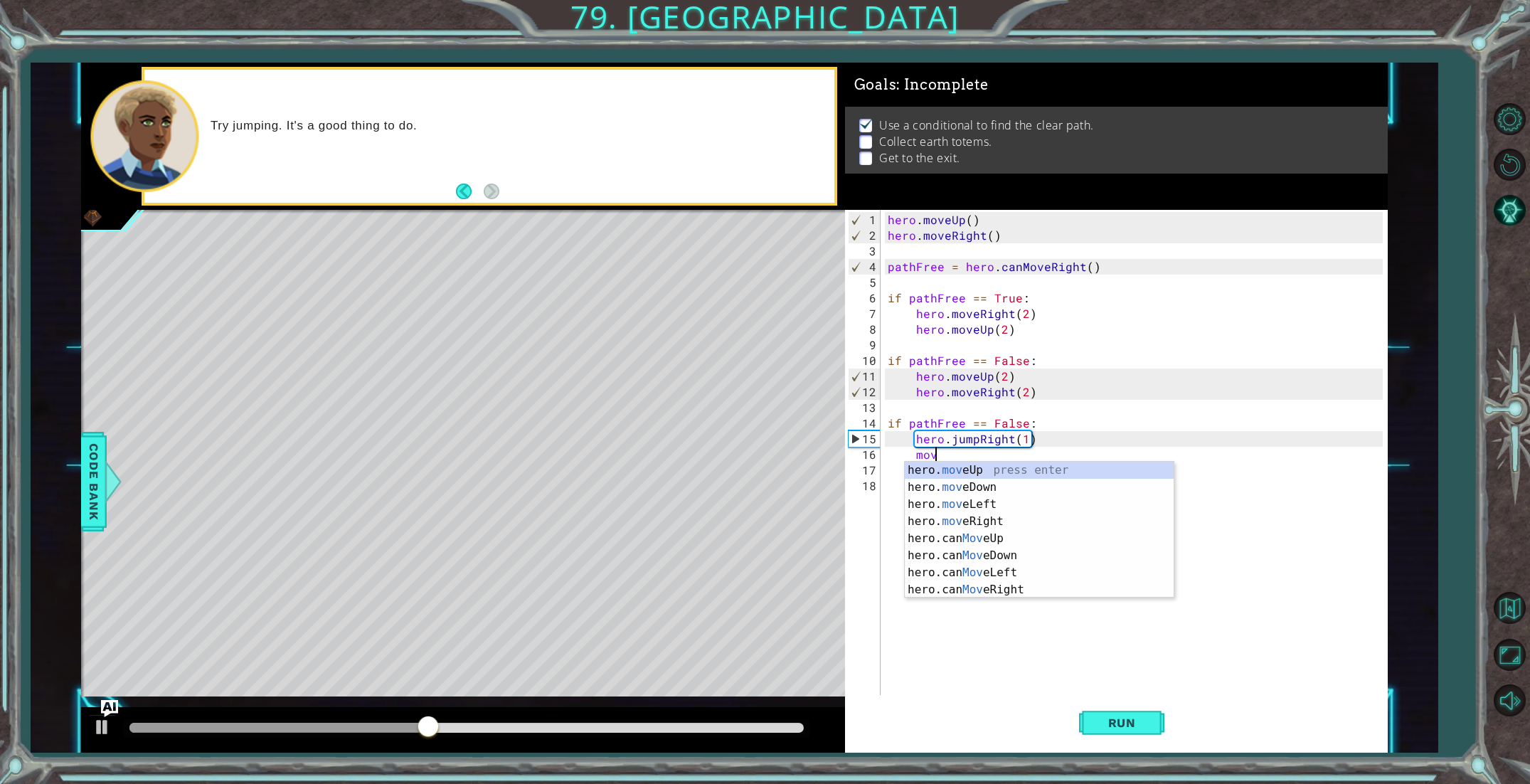
scroll to position [0, 2]
click at [978, 519] on div "hero. move Up press enter hero. move Down press enter hero. move Left press ent…" at bounding box center [1039, 546] width 269 height 171
type textarea "hero.moveRight(1)"
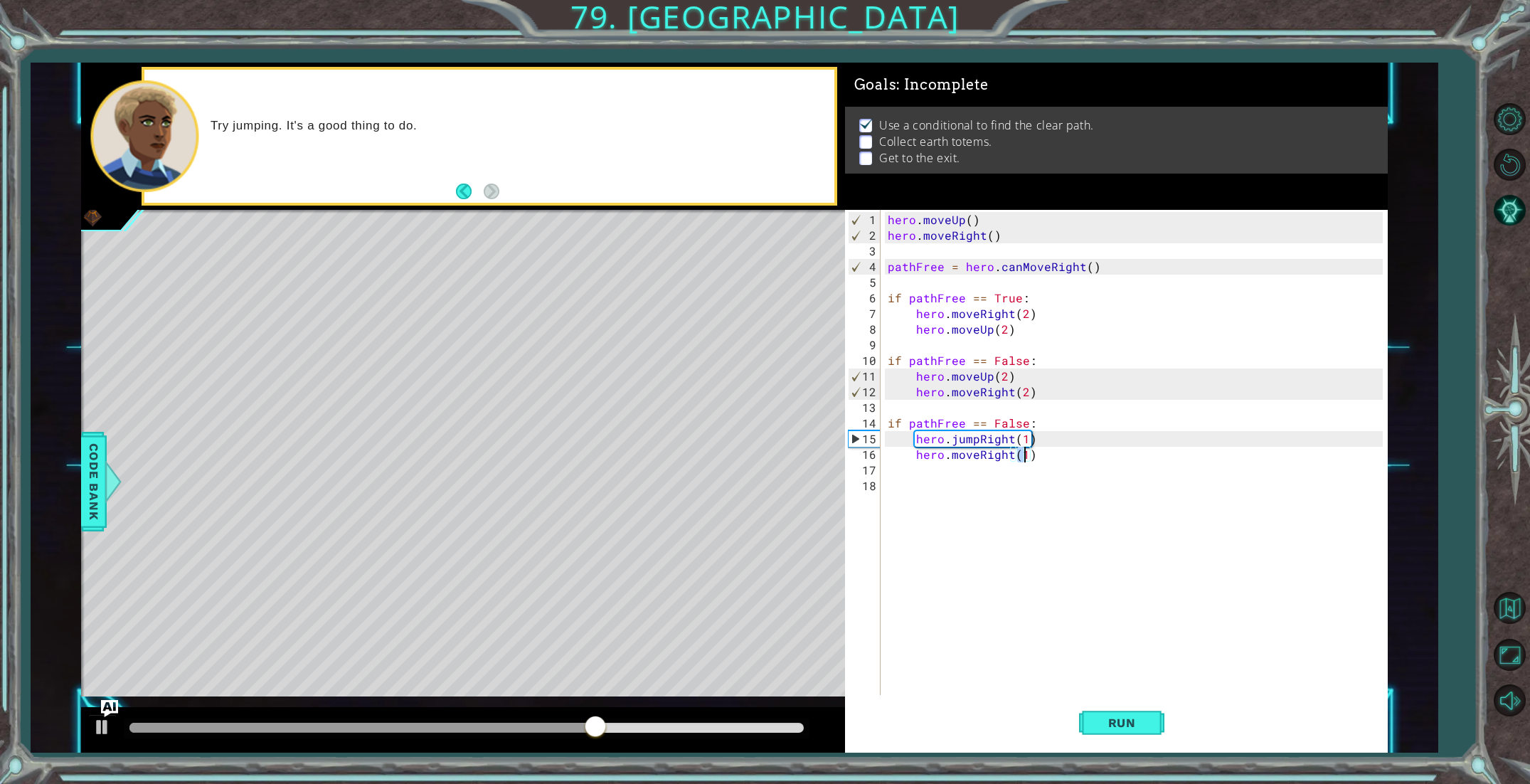
click at [971, 468] on div "hero . moveUp ( ) hero . moveRight ( ) pathFree = hero . canMoveRight ( ) if pa…" at bounding box center [1137, 470] width 505 height 516
type textarea "ju"
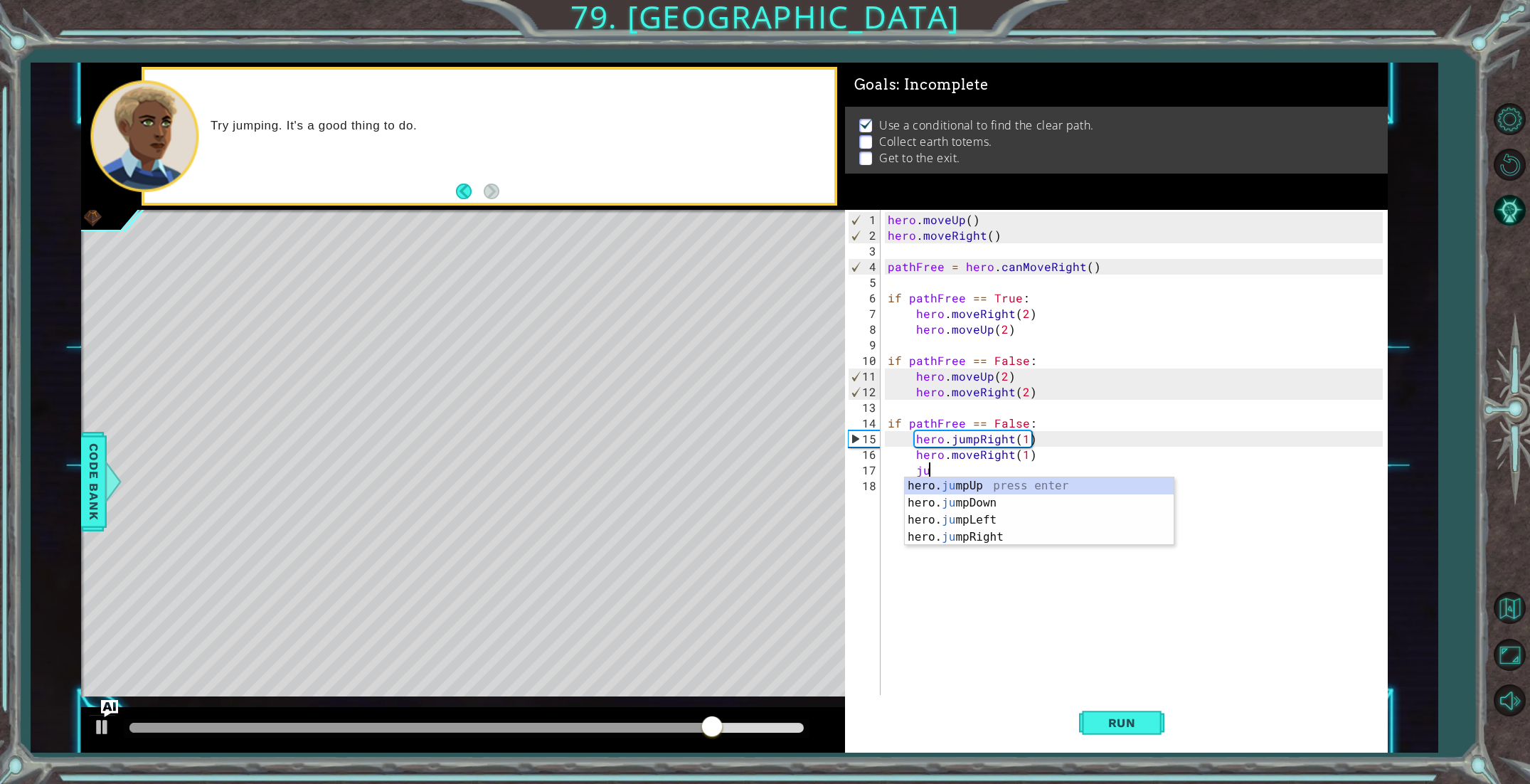
scroll to position [0, 2]
click at [1005, 497] on div "hero. ju mpUp press enter hero. ju mpDown press enter hero. [PERSON_NAME] mpLef…" at bounding box center [1039, 528] width 269 height 102
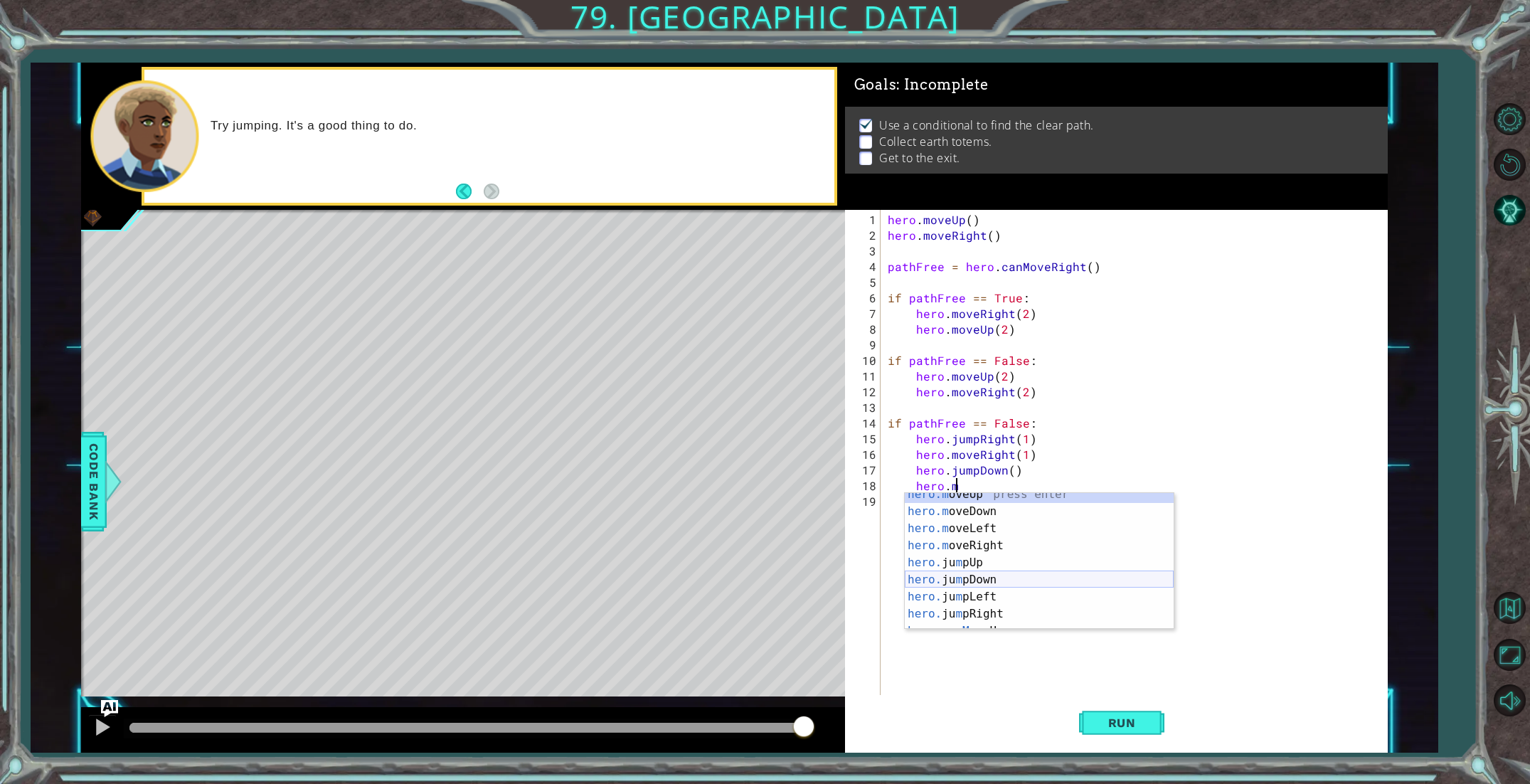
scroll to position [3, 0]
click at [995, 519] on div "hero.m oveUp press enter hero.m oveDown press enter hero.m oveLeft press enter …" at bounding box center [1039, 575] width 269 height 171
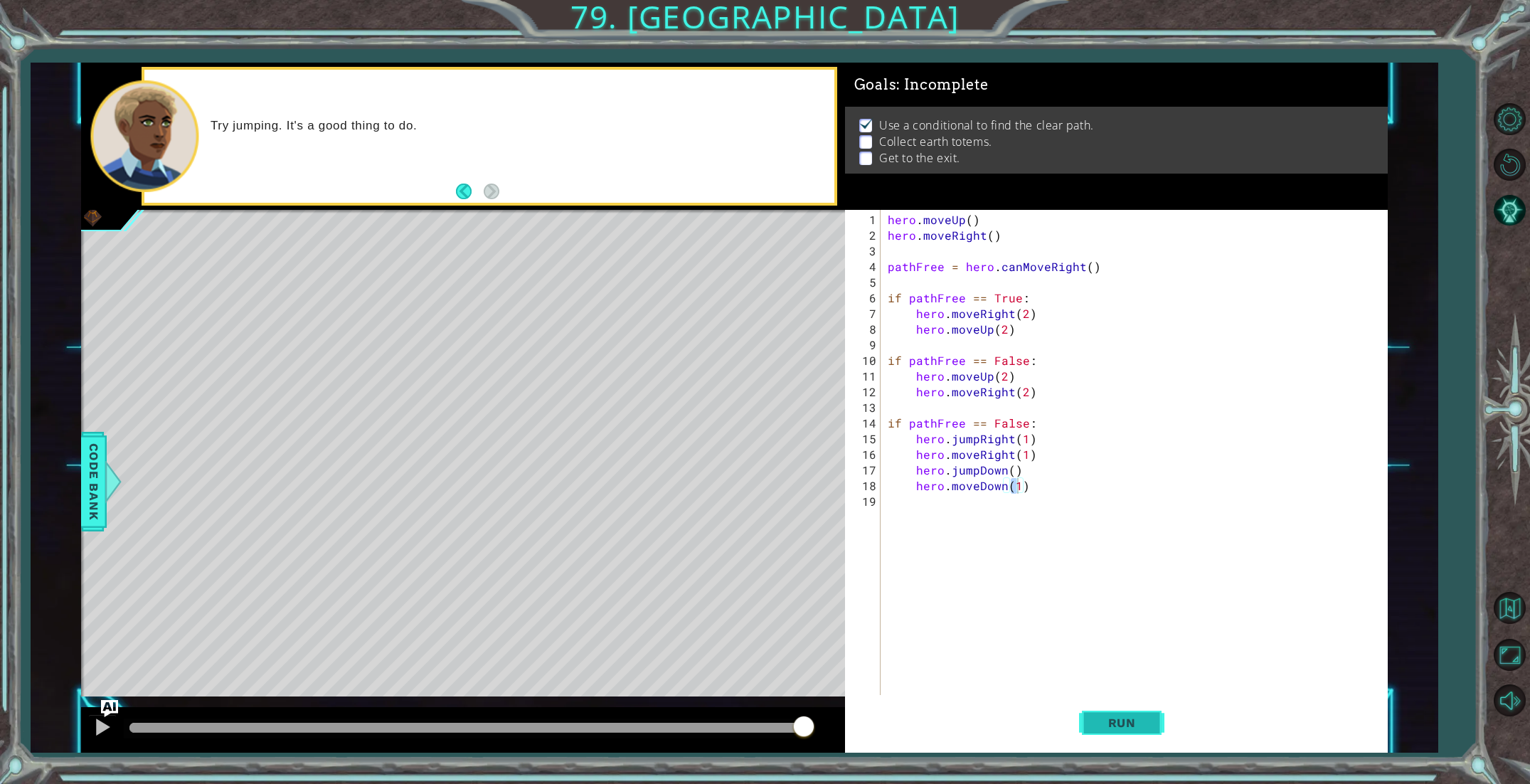
click at [1117, 732] on button "Run" at bounding box center [1121, 722] width 85 height 54
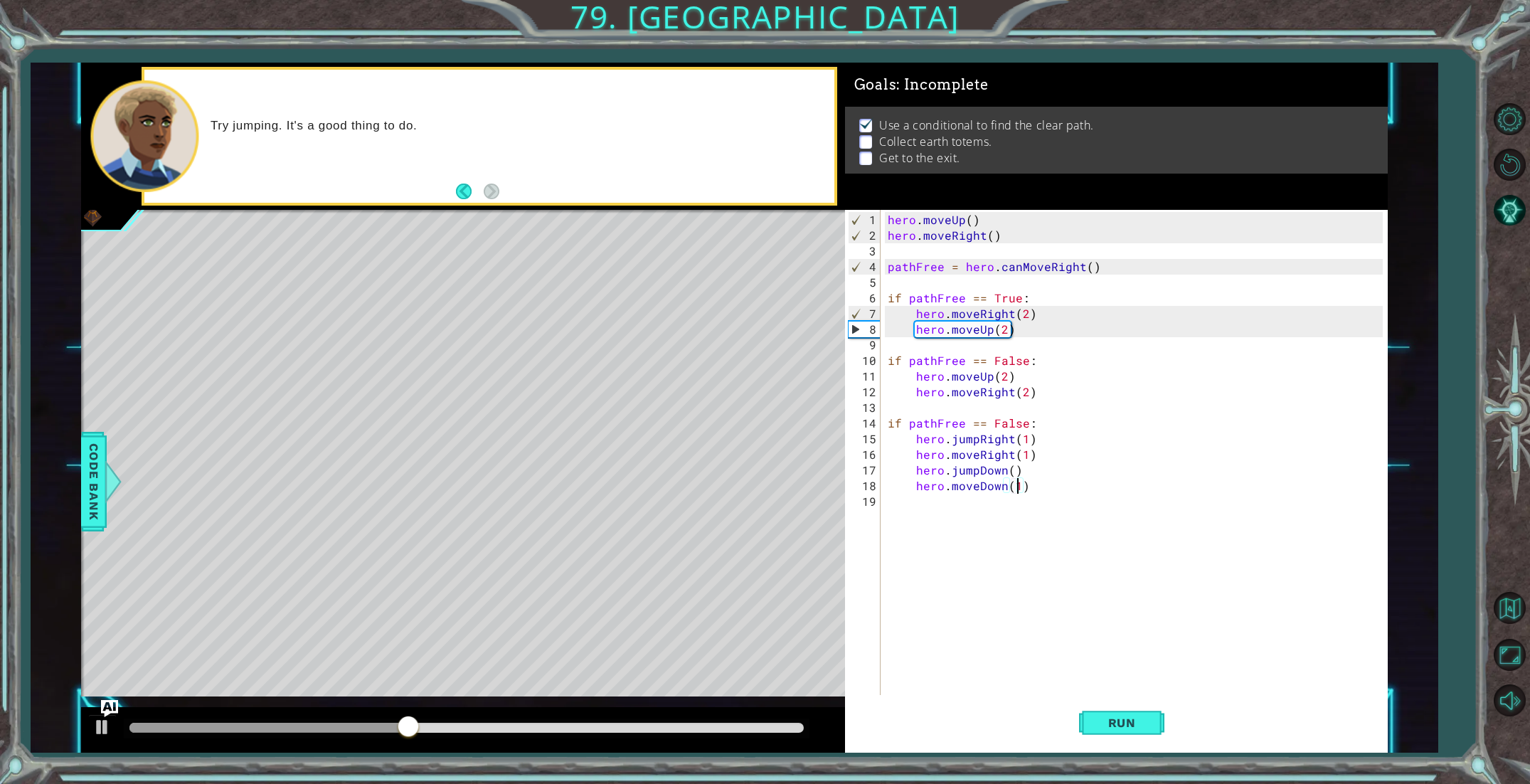
click at [1021, 470] on div "hero . moveUp ( ) hero . moveRight ( ) pathFree = hero . canMoveRight ( ) if pa…" at bounding box center [1137, 470] width 505 height 516
type textarea "hero.jumpDown()"
click at [915, 468] on div "hero . moveUp ( ) hero . moveRight ( ) pathFree = hero . canMoveRight ( ) if pa…" at bounding box center [1137, 470] width 505 height 516
type textarea "hero.jumpDown()"
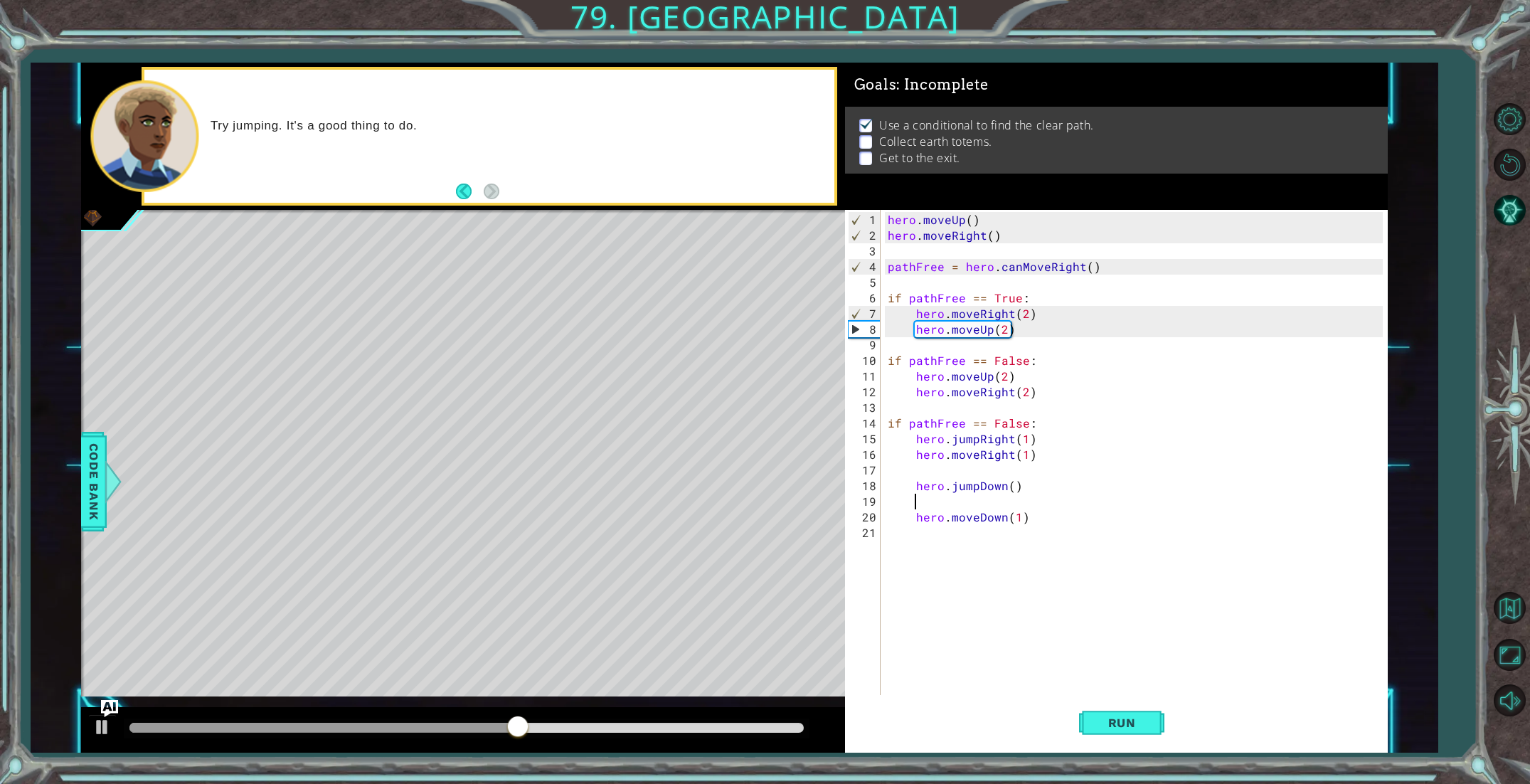
click at [984, 504] on div "hero . moveUp ( ) hero . moveRight ( ) pathFree = hero . canMoveRight ( ) if pa…" at bounding box center [1137, 470] width 505 height 516
click at [916, 486] on div "hero . moveUp ( ) hero . moveRight ( ) pathFree = hero . canMoveRight ( ) if pa…" at bounding box center [1137, 470] width 505 height 516
click at [914, 502] on div "hero . moveUp ( ) hero . moveRight ( ) pathFree = hero . canMoveRight ( ) if pa…" at bounding box center [1137, 470] width 505 height 516
type textarea "hero.moveDown(1)"
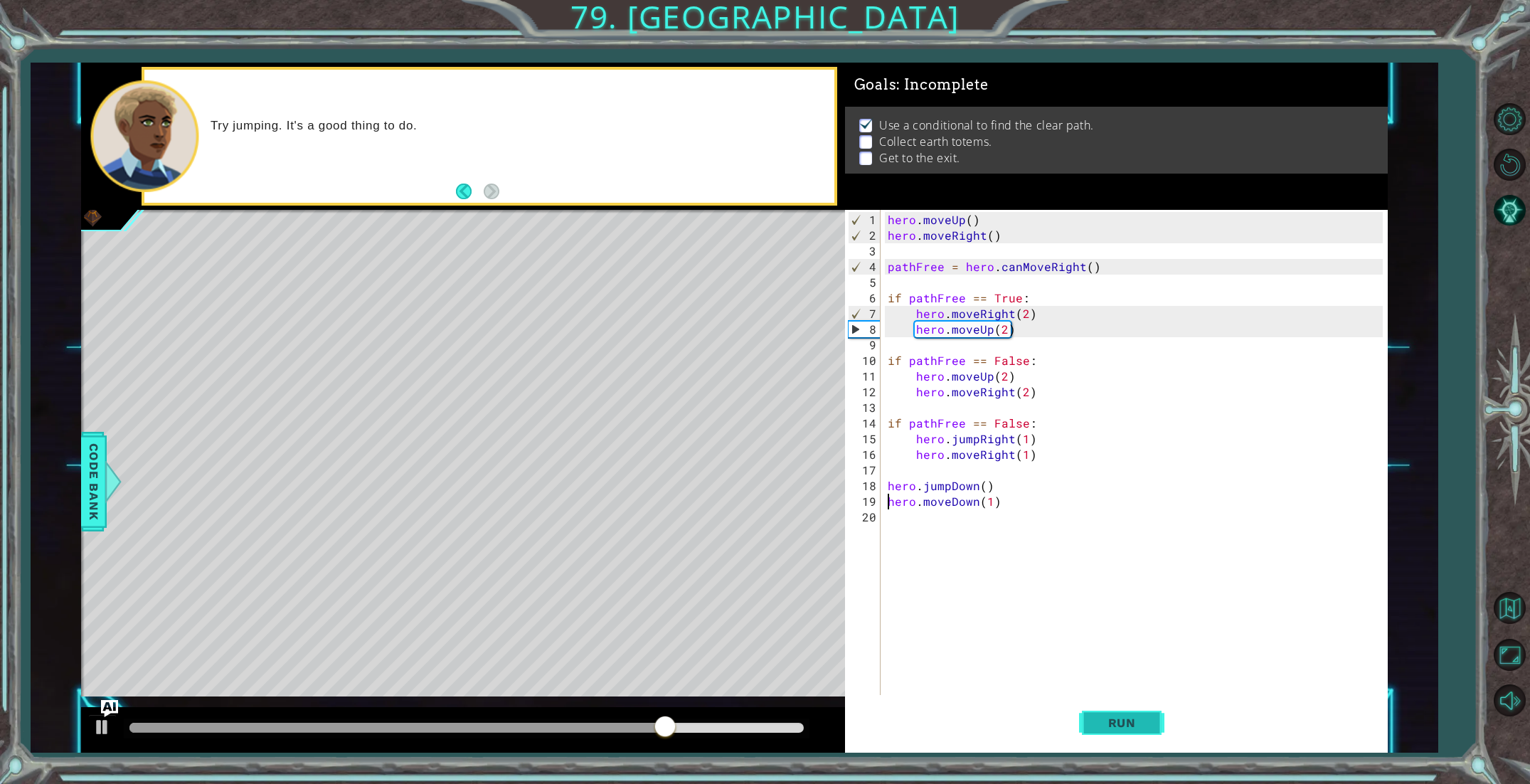
click at [1149, 735] on button "Run" at bounding box center [1121, 722] width 85 height 54
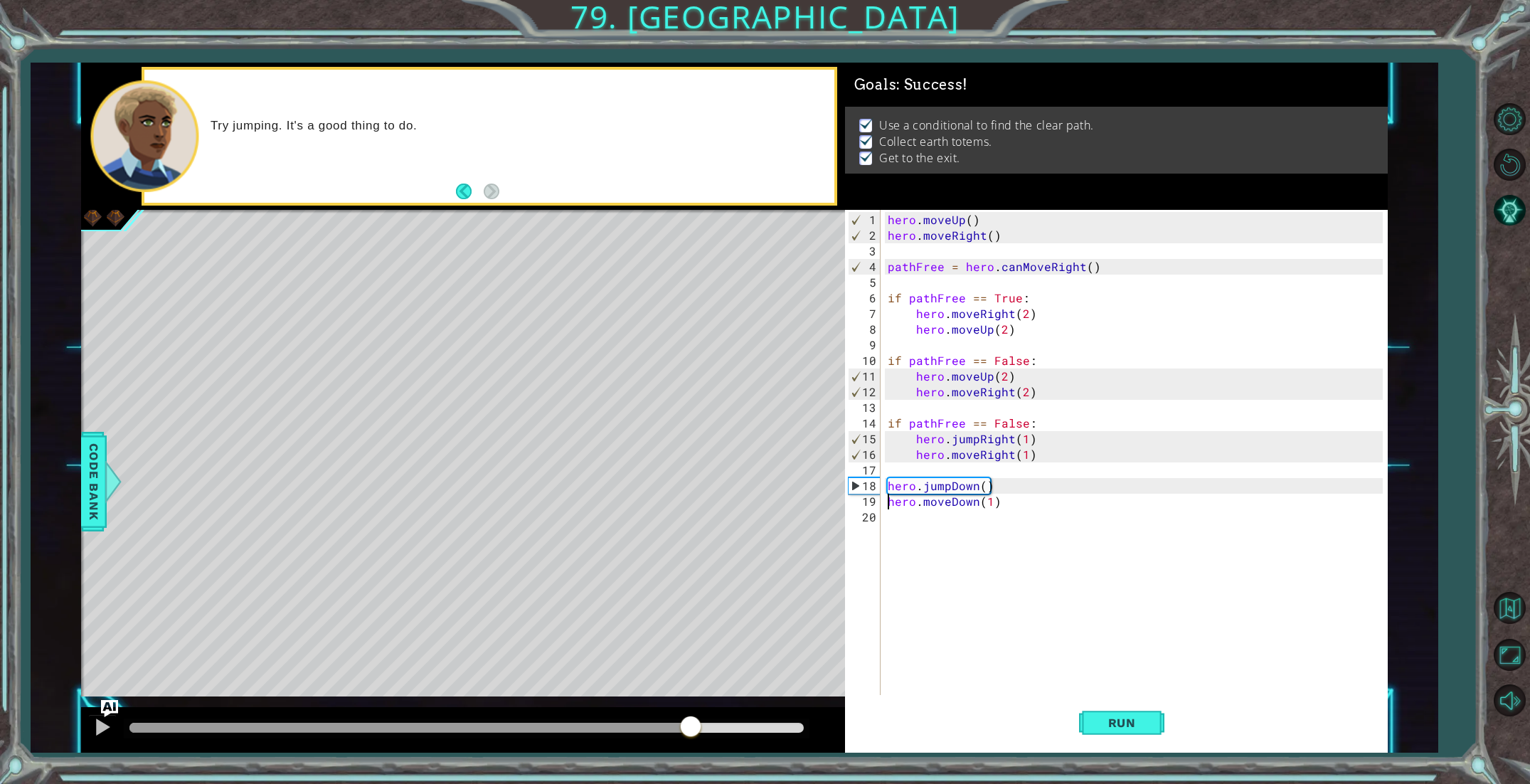
click at [838, 694] on div "methods hero use(thing) moveUp(steps) moveDown(steps) moveLeft(steps) moveRight…" at bounding box center [735, 407] width 1308 height 690
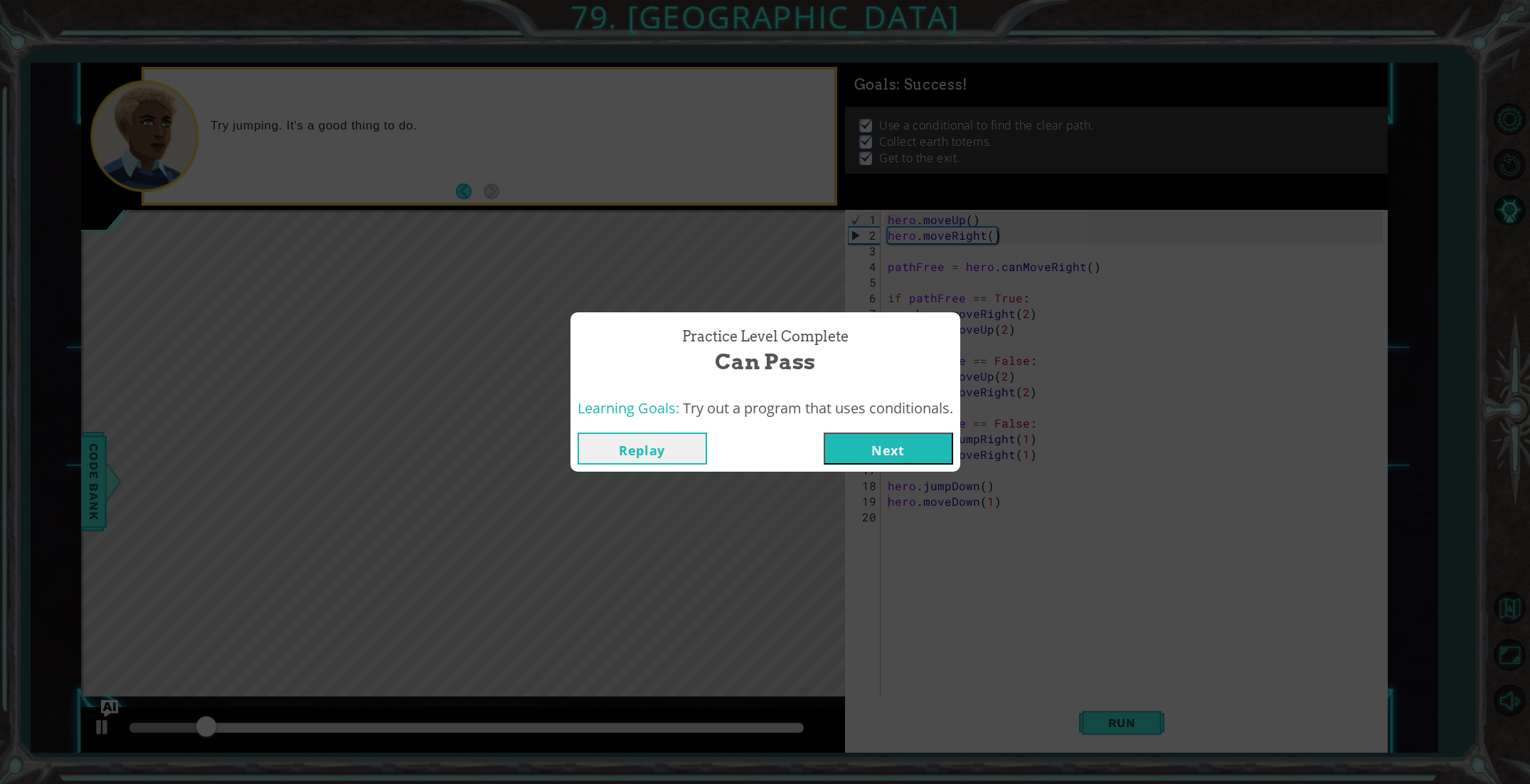
click at [861, 441] on button "Next" at bounding box center [888, 449] width 130 height 32
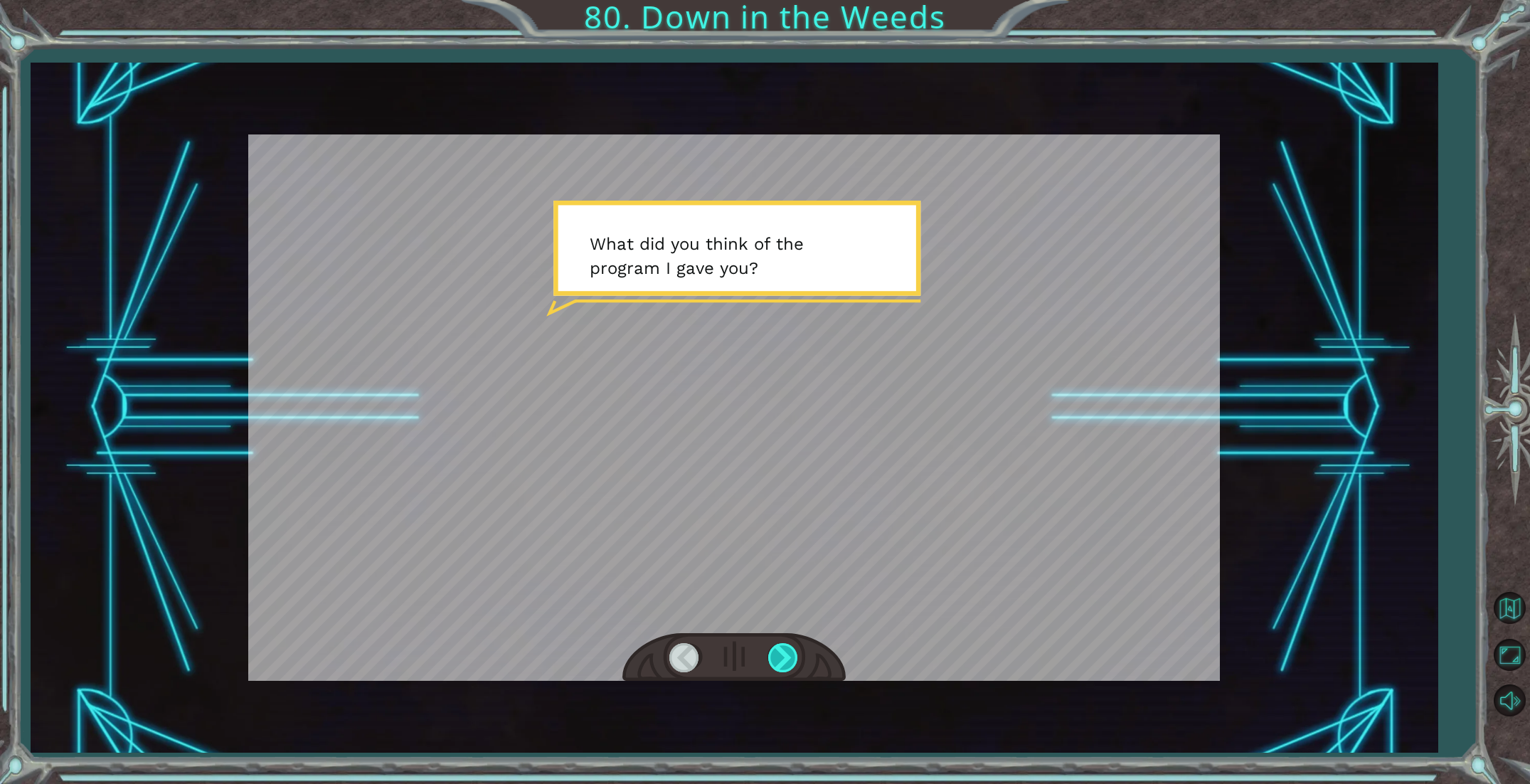
click at [772, 650] on div at bounding box center [784, 657] width 32 height 29
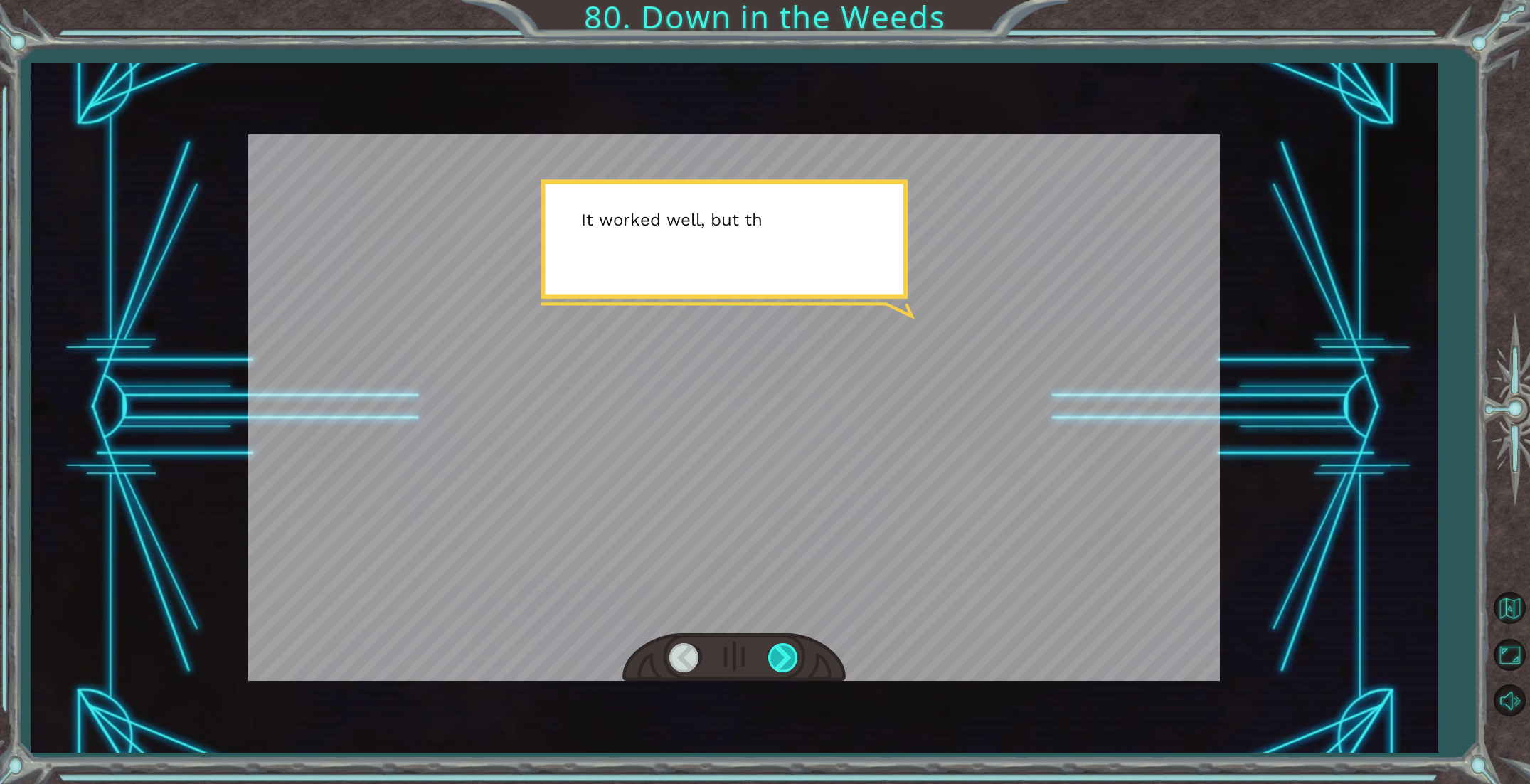
click at [772, 650] on div at bounding box center [784, 657] width 32 height 29
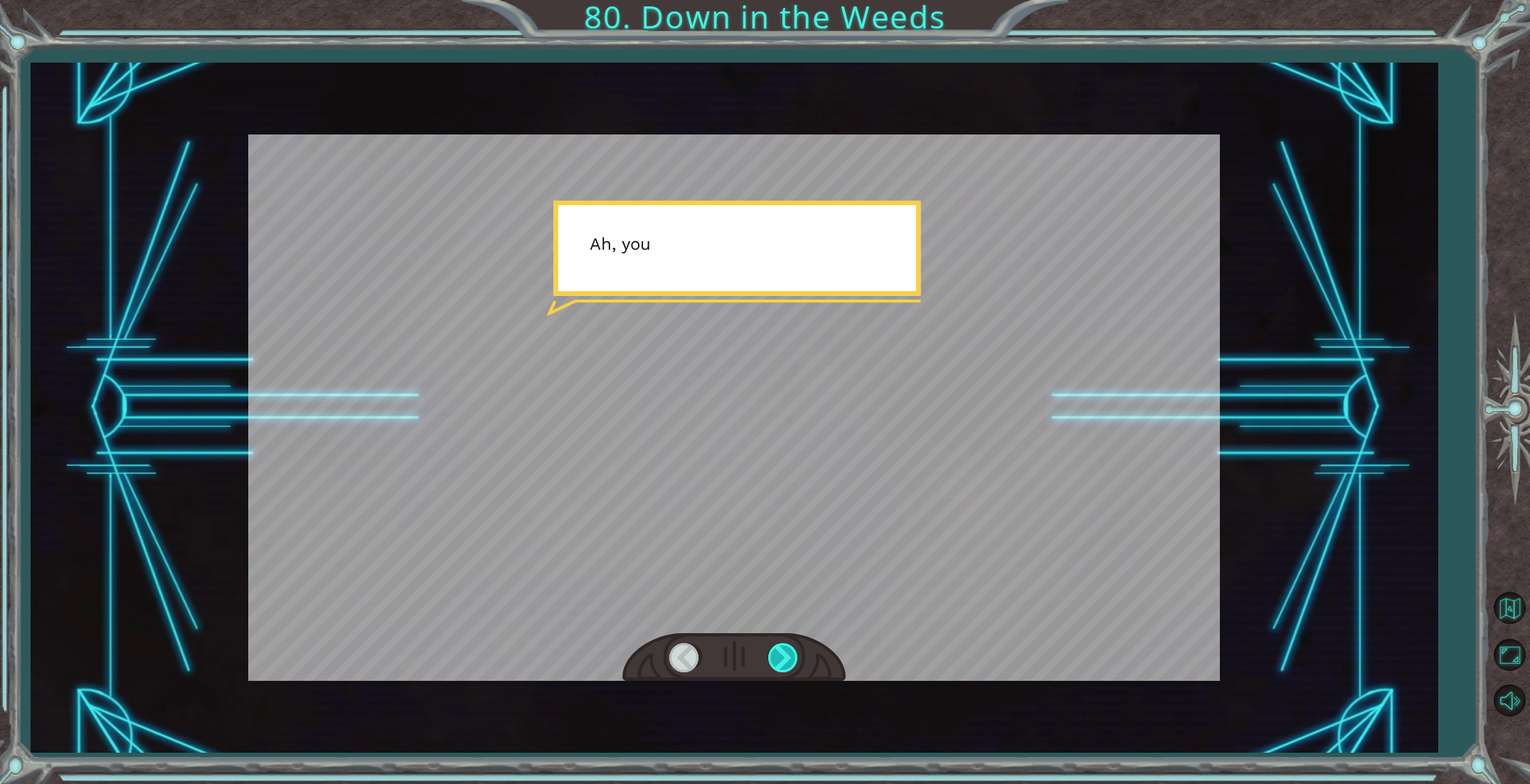
click at [772, 650] on div at bounding box center [784, 657] width 32 height 29
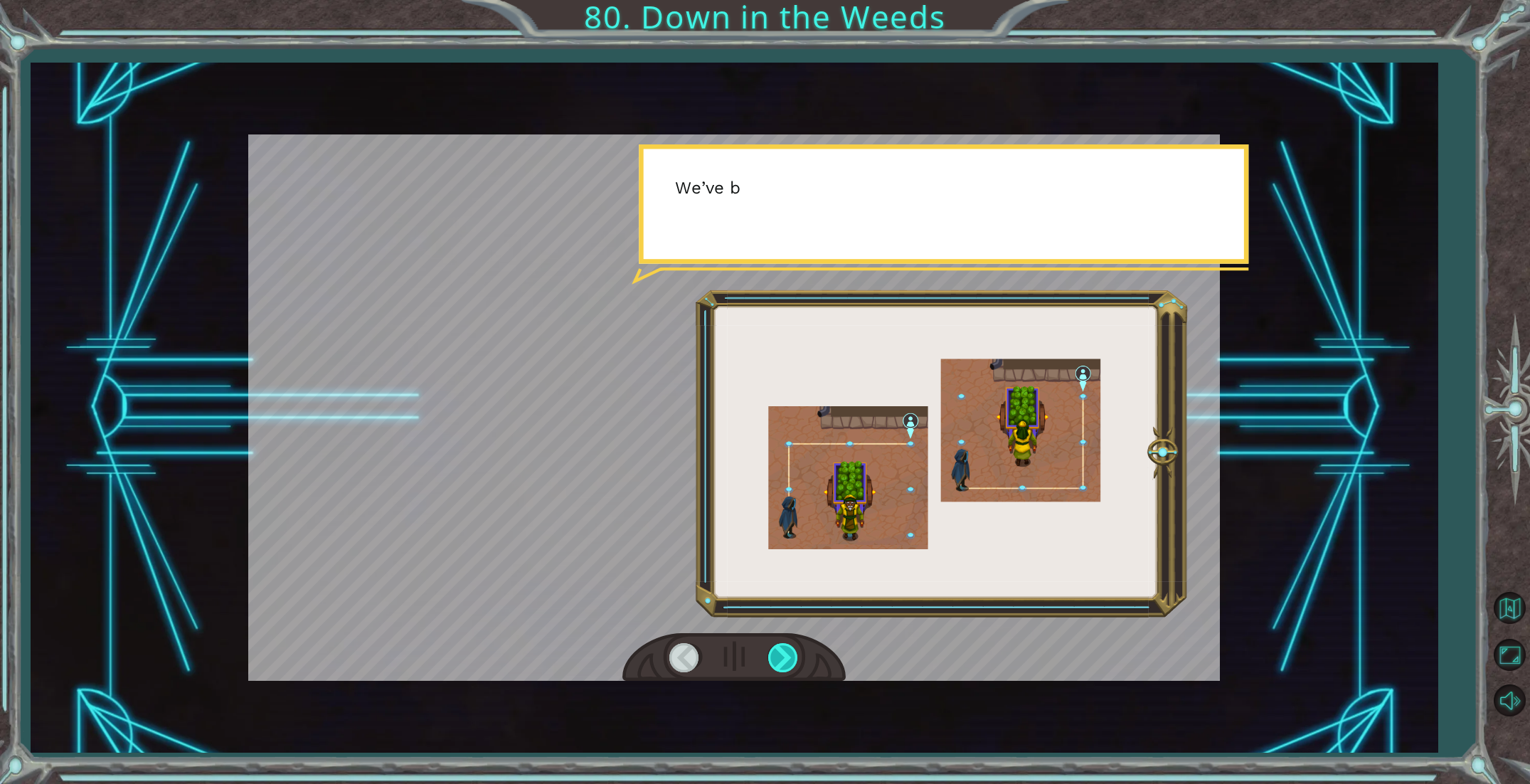
click at [772, 650] on div at bounding box center [784, 657] width 32 height 29
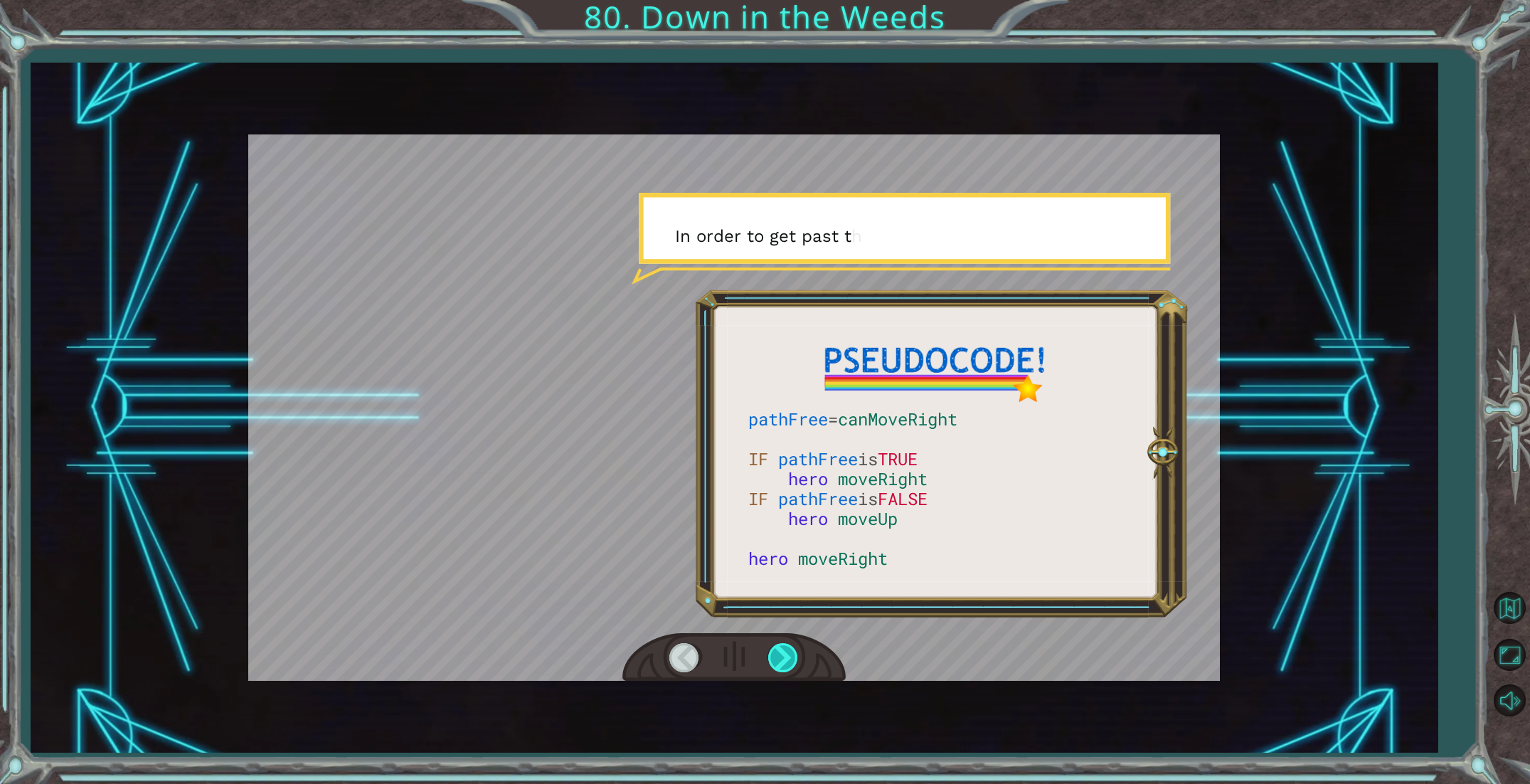
click at [772, 650] on div at bounding box center [784, 657] width 32 height 29
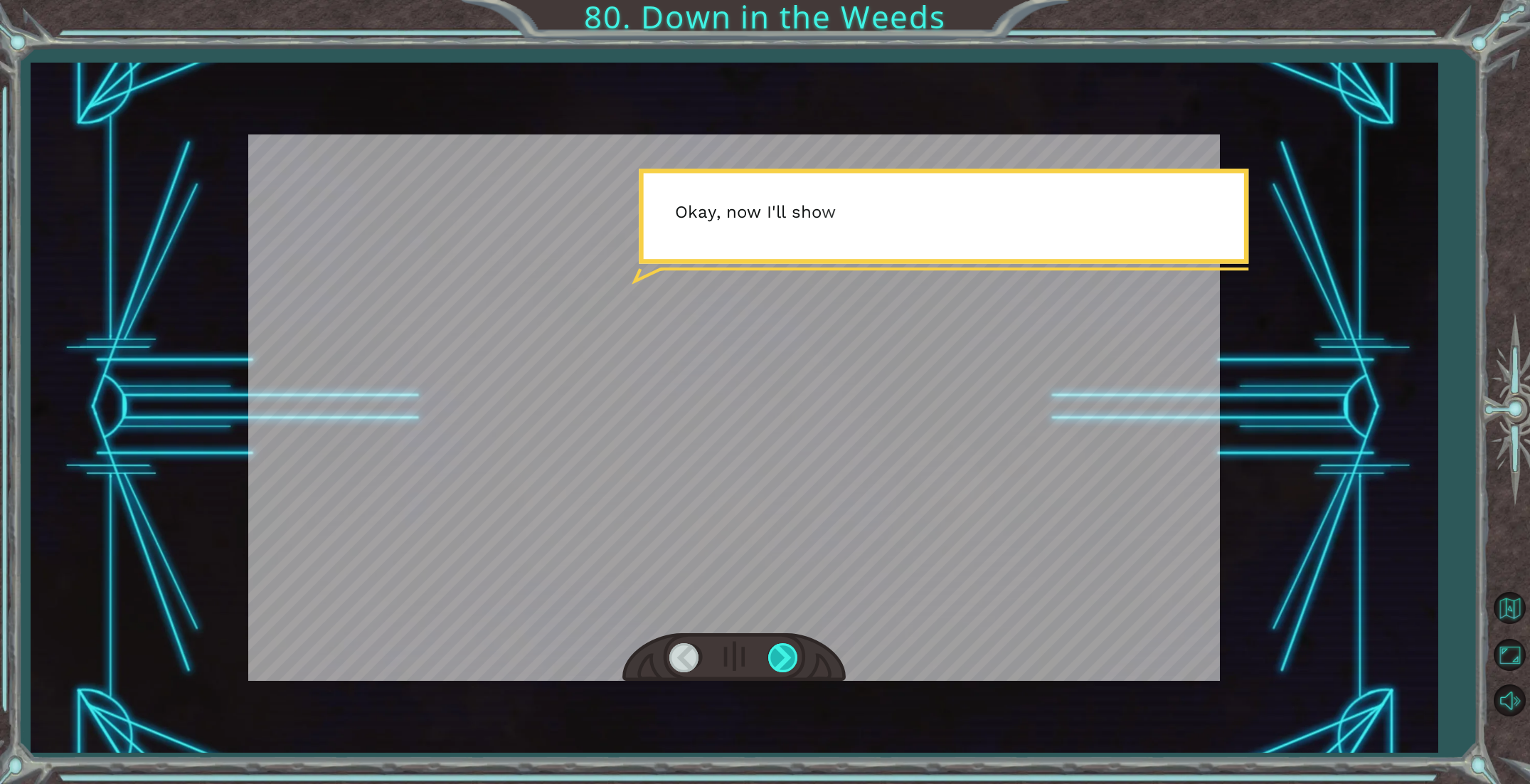
click at [772, 650] on div at bounding box center [784, 657] width 32 height 29
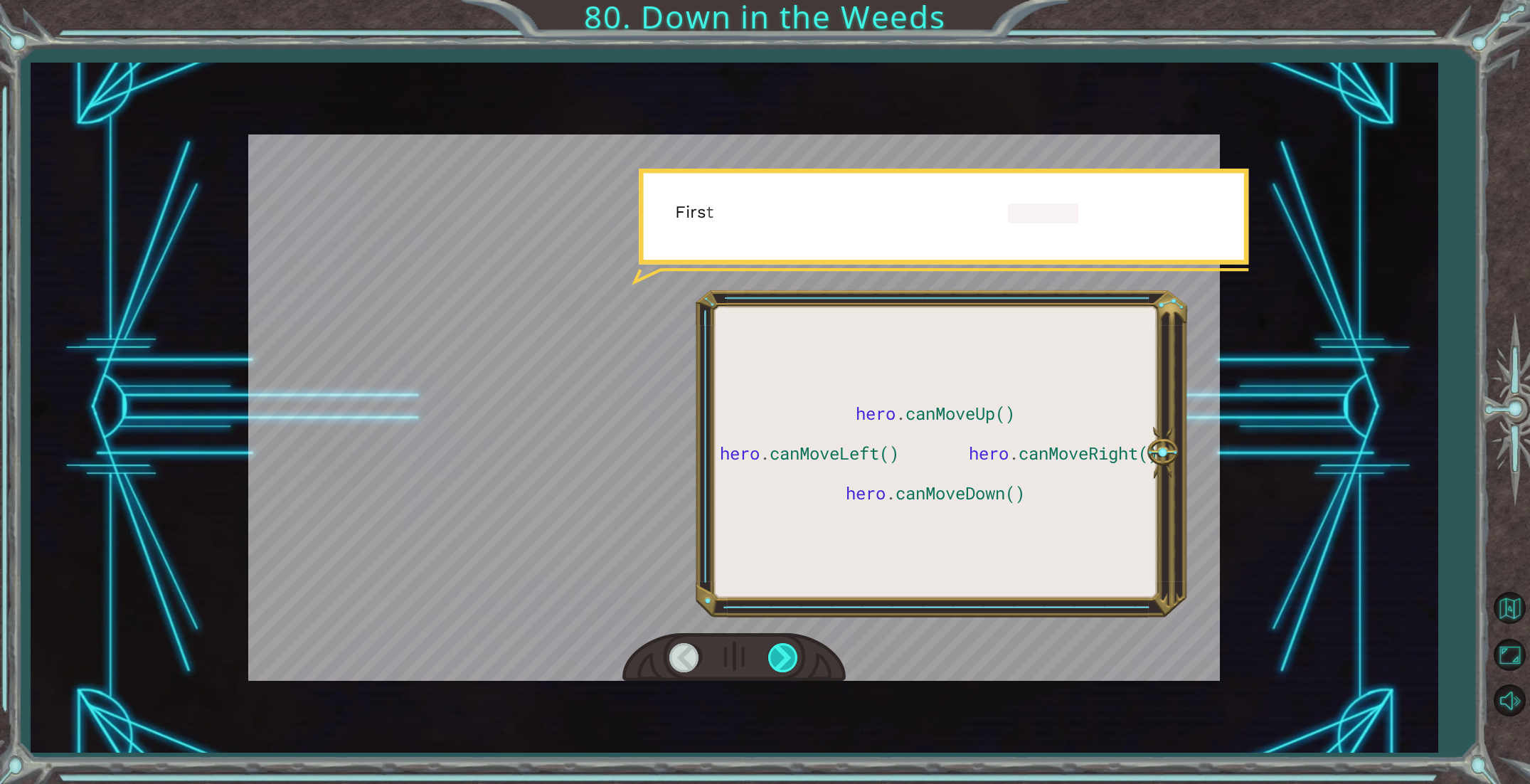
click at [772, 650] on div at bounding box center [784, 657] width 32 height 29
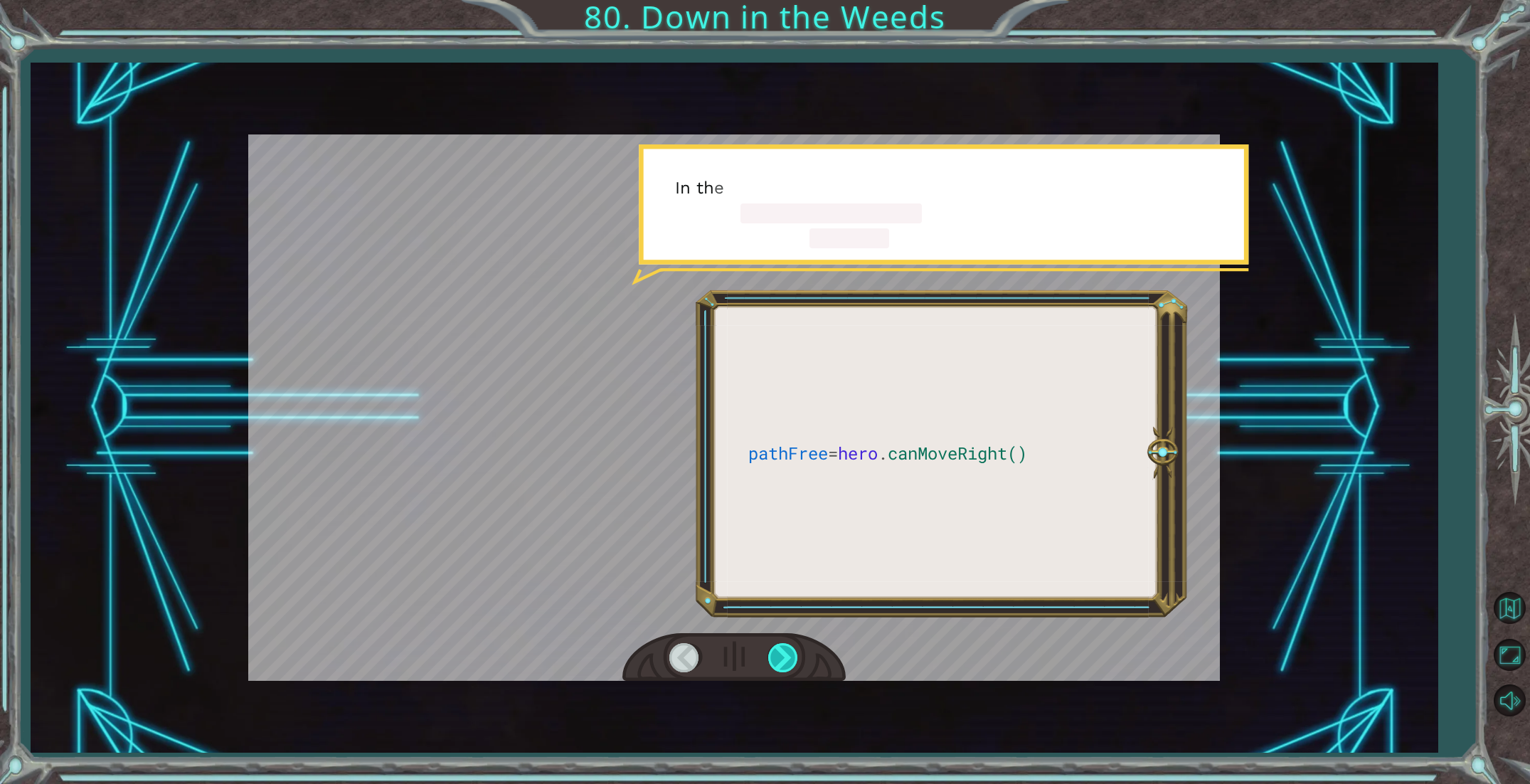
click at [772, 650] on div at bounding box center [784, 657] width 32 height 29
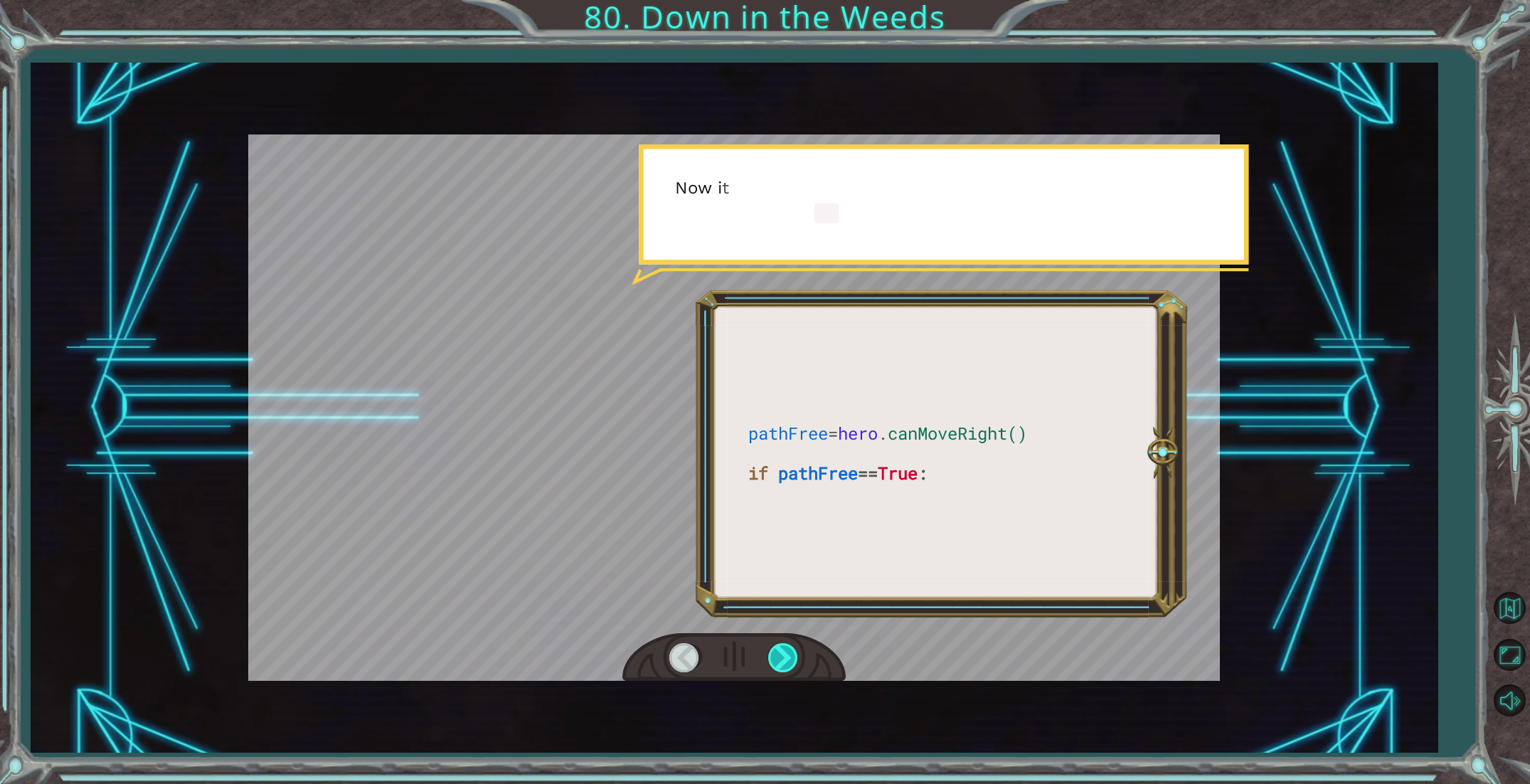
click at [772, 651] on div at bounding box center [784, 657] width 32 height 29
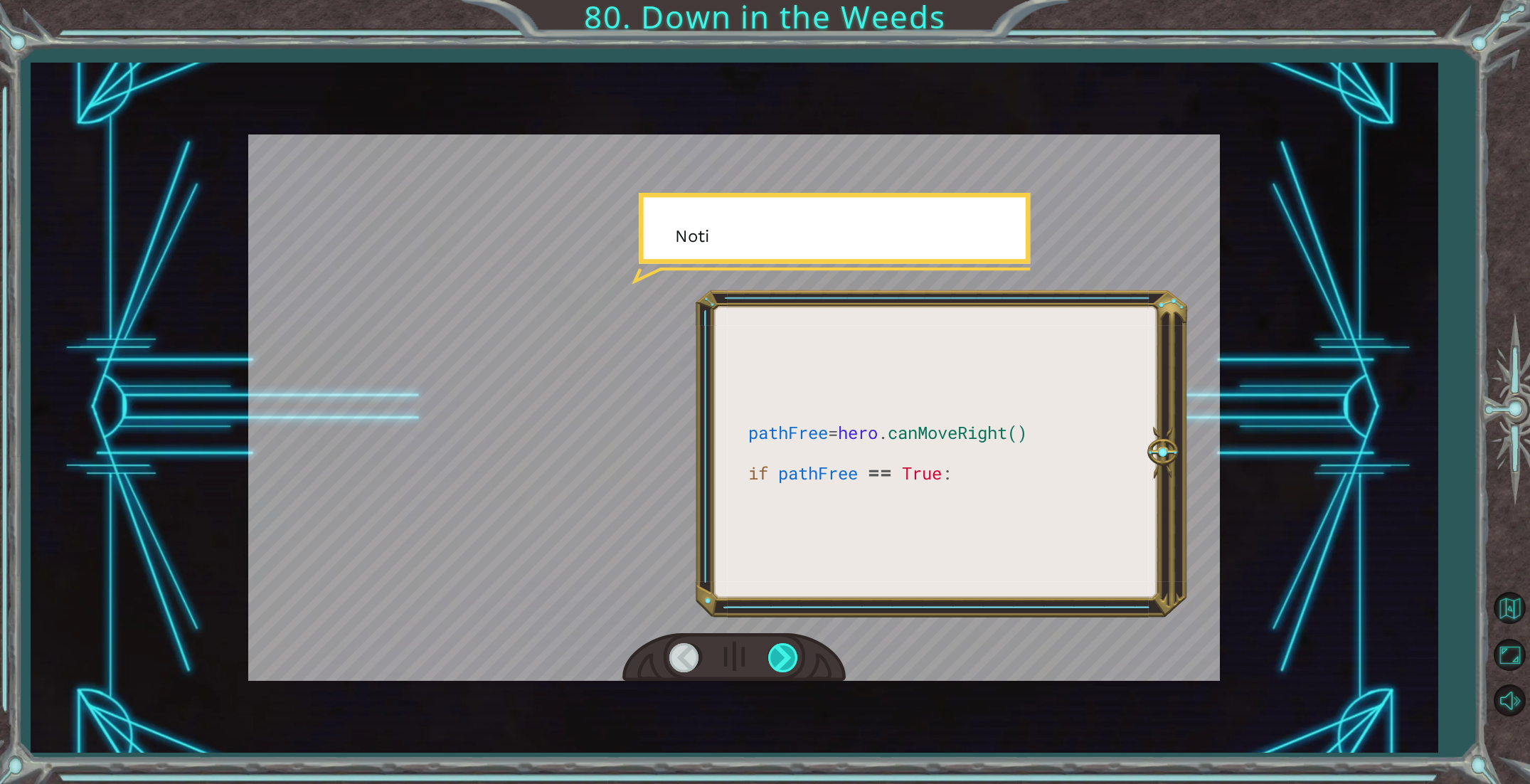
click at [772, 651] on div at bounding box center [784, 657] width 32 height 29
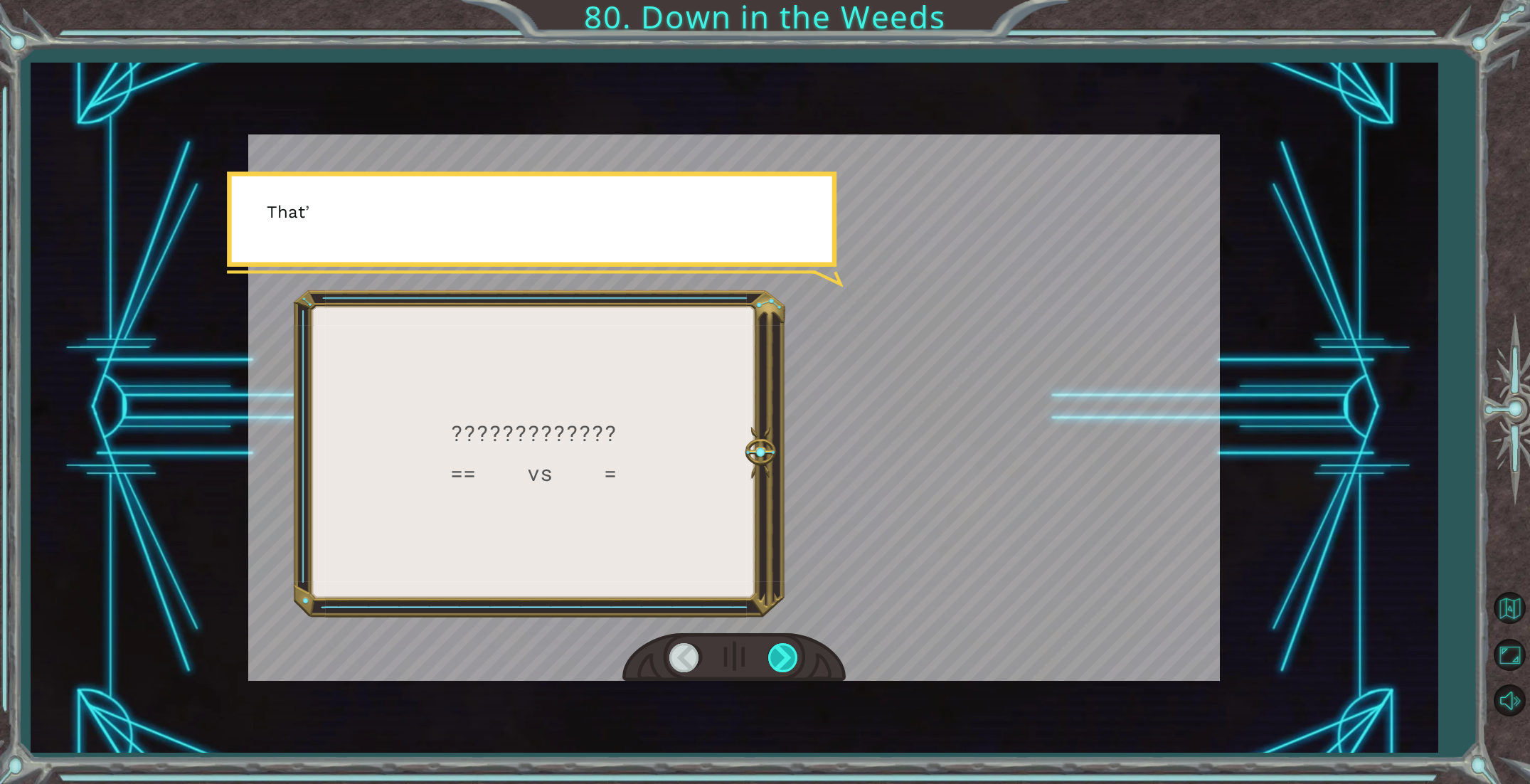
click at [772, 651] on div at bounding box center [784, 657] width 32 height 29
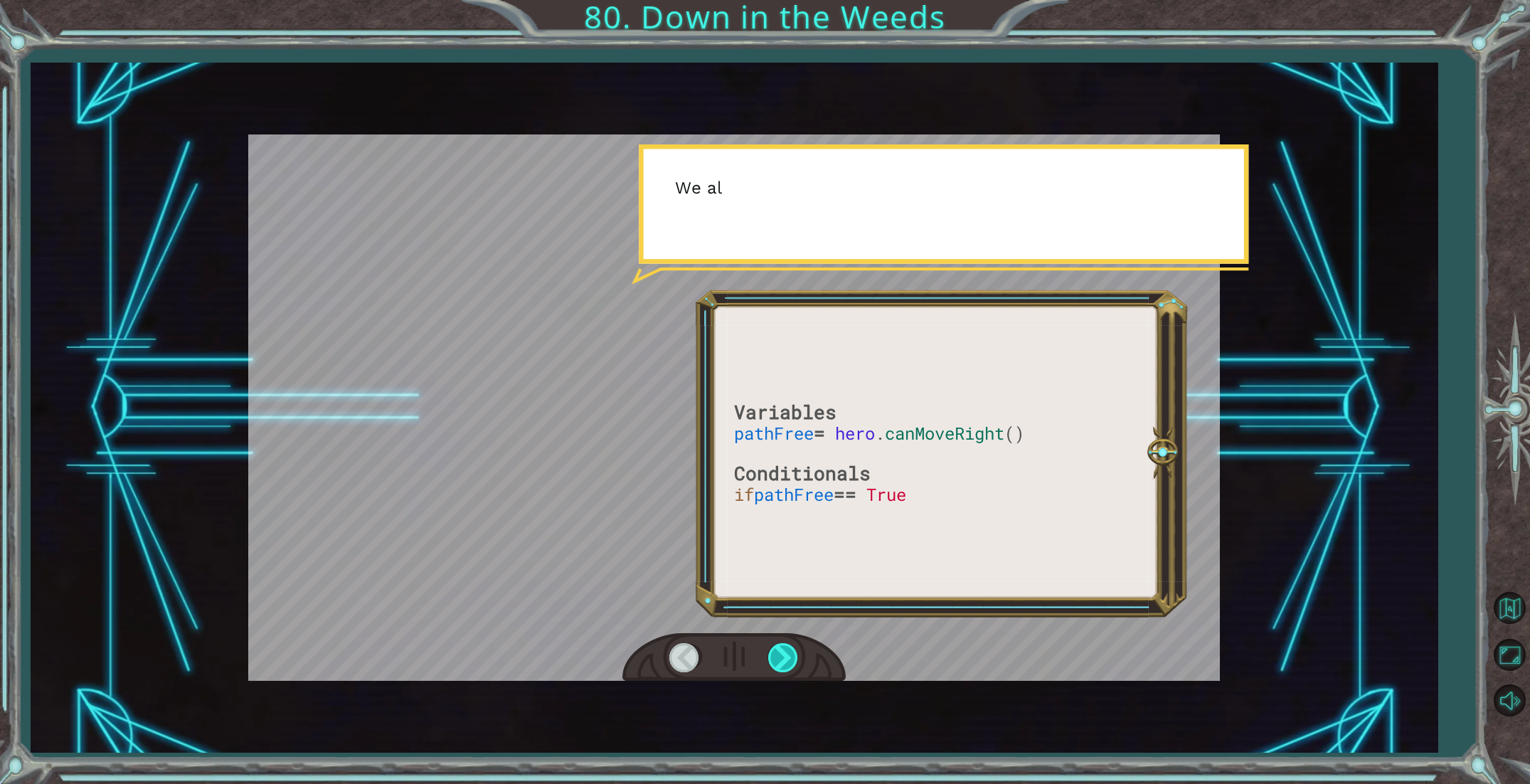
click at [772, 650] on div at bounding box center [784, 657] width 32 height 29
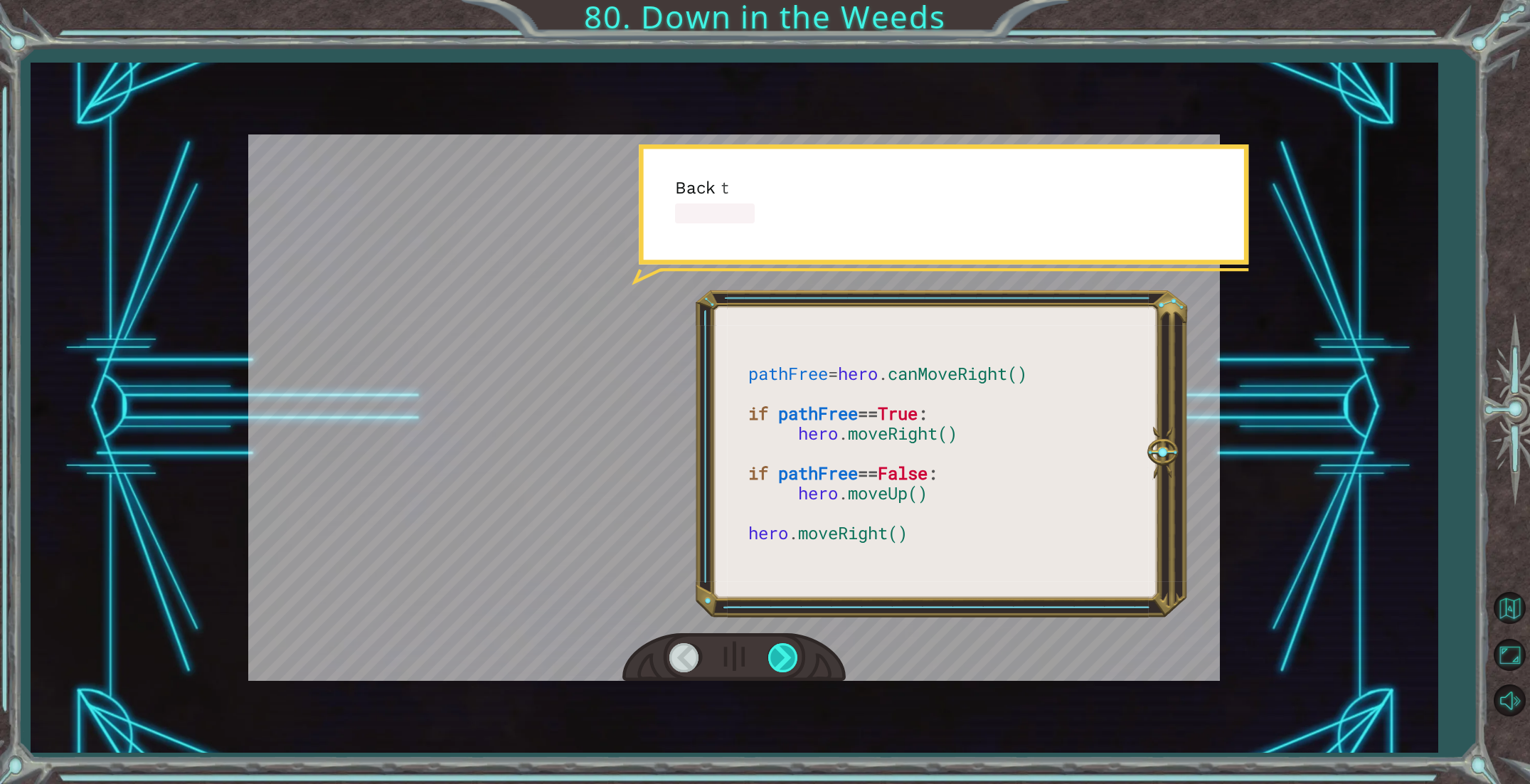
click at [772, 650] on div at bounding box center [784, 657] width 32 height 29
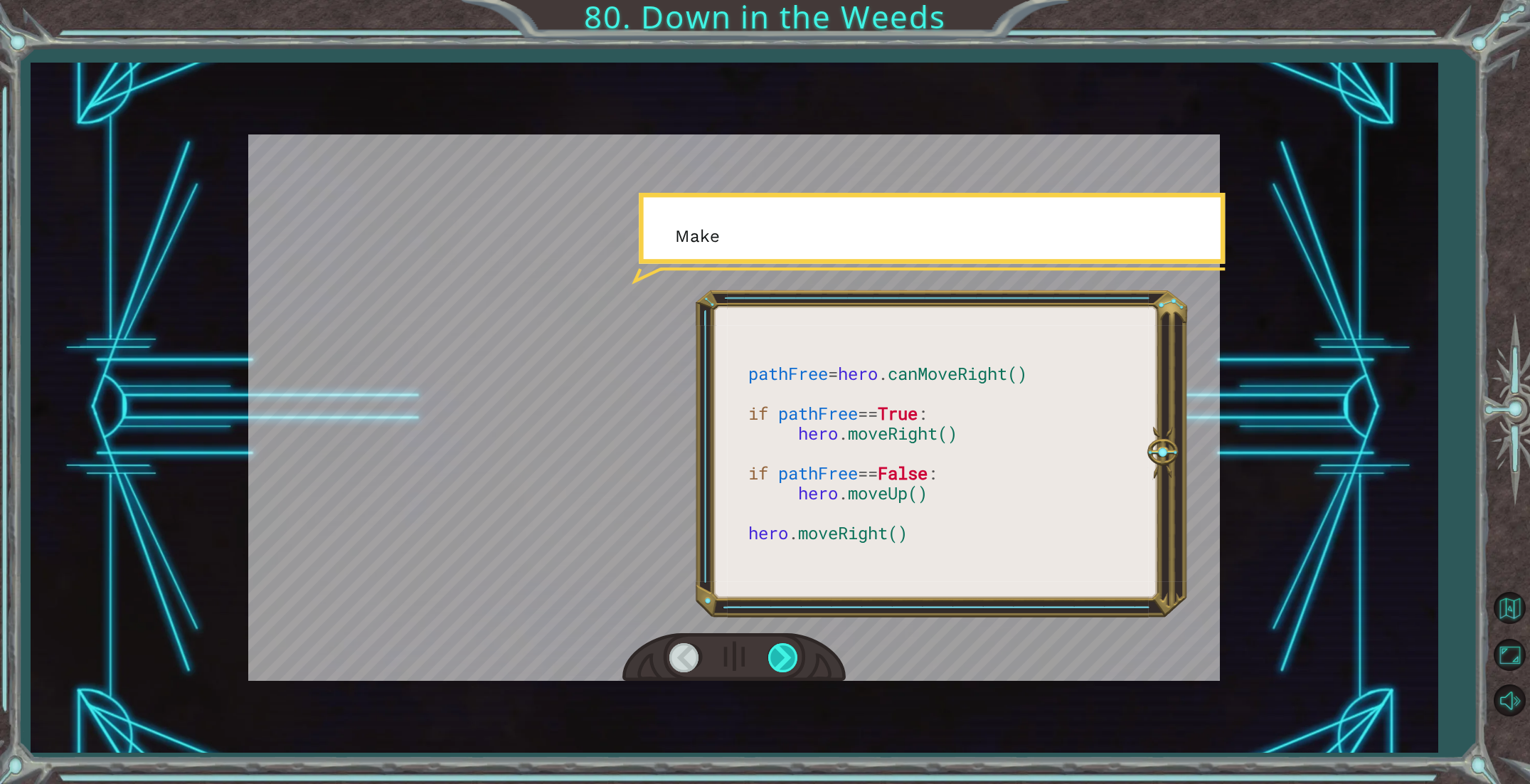
click at [772, 650] on div at bounding box center [784, 657] width 32 height 29
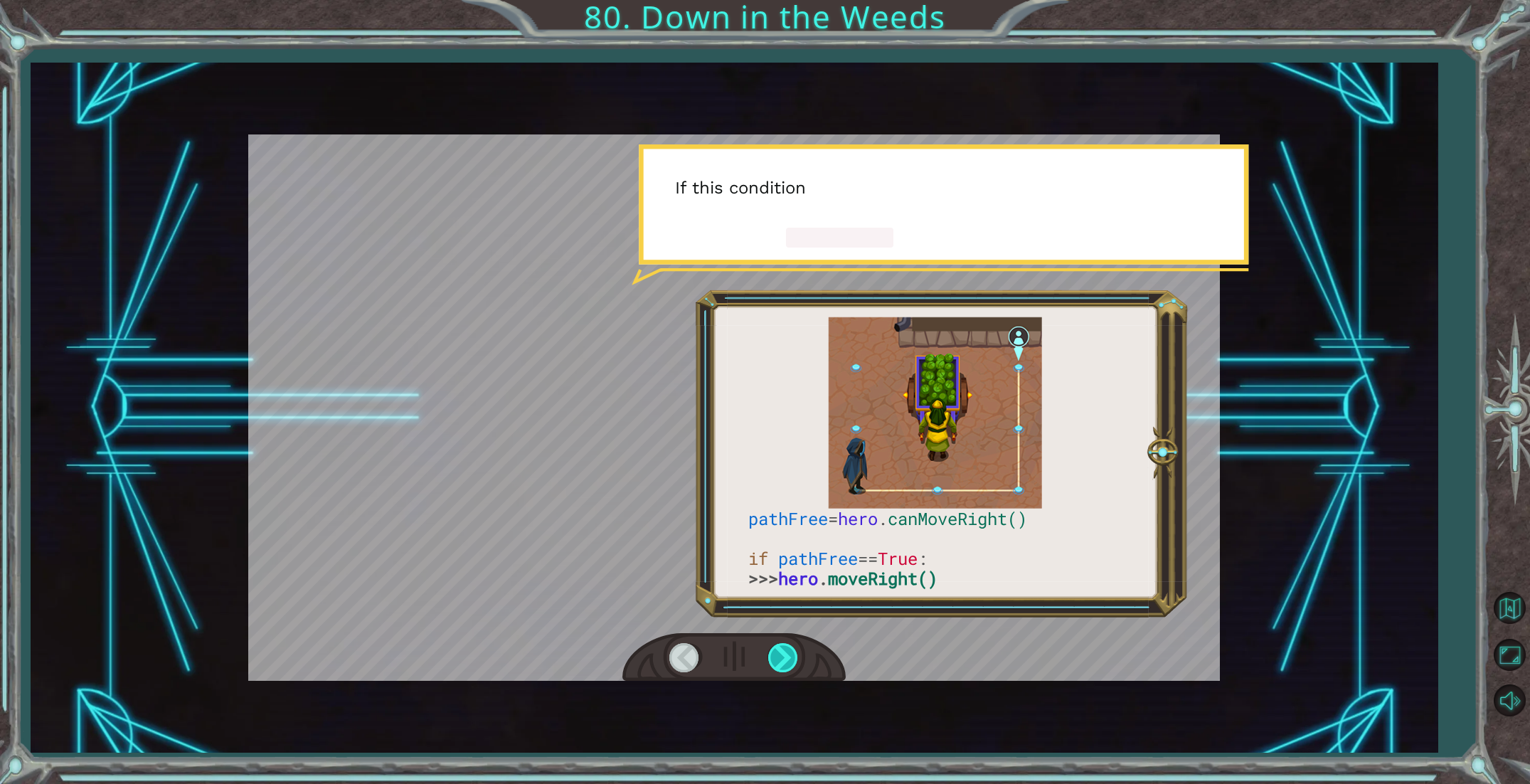
click at [772, 650] on div at bounding box center [784, 657] width 32 height 29
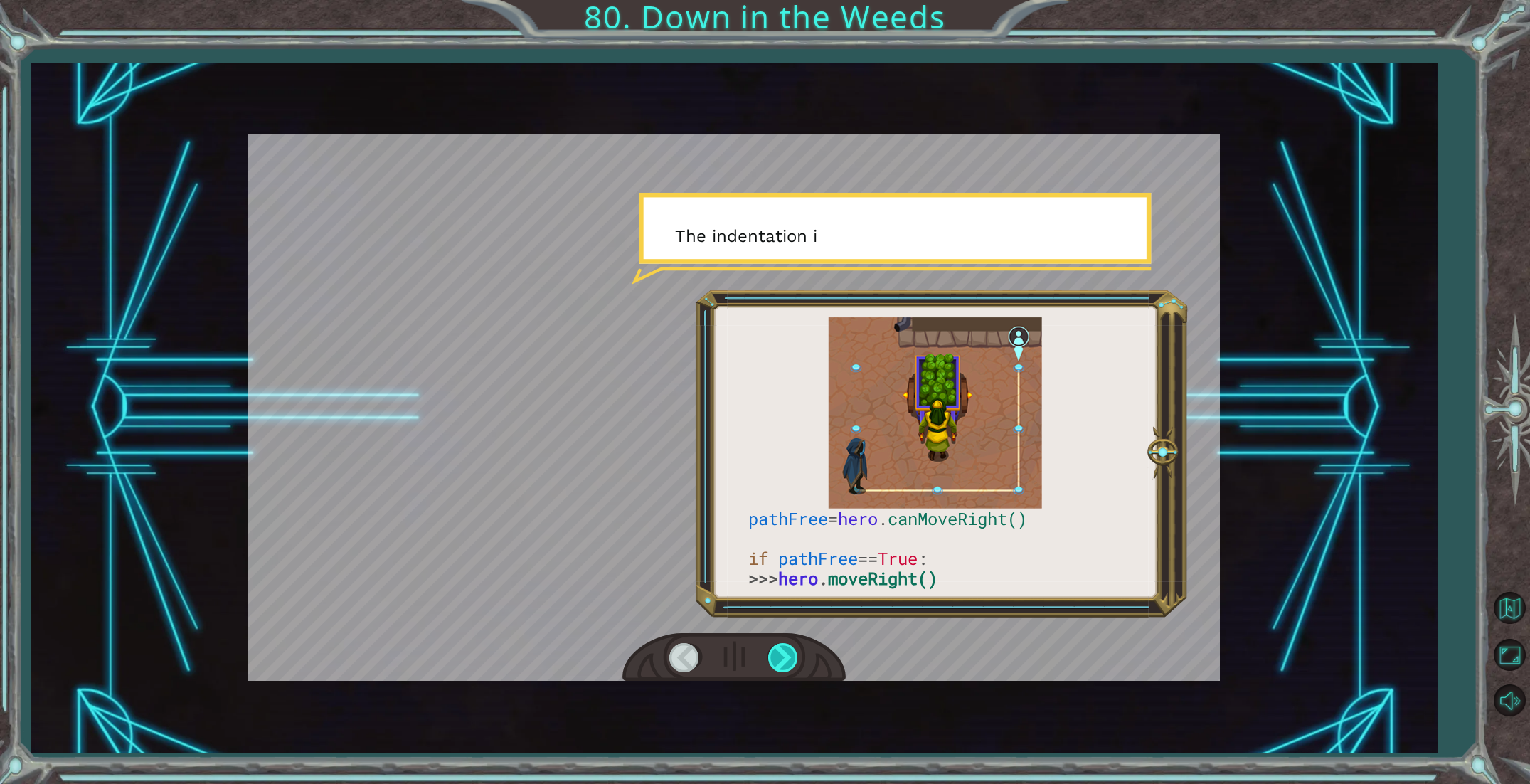
click at [772, 650] on div at bounding box center [784, 657] width 32 height 29
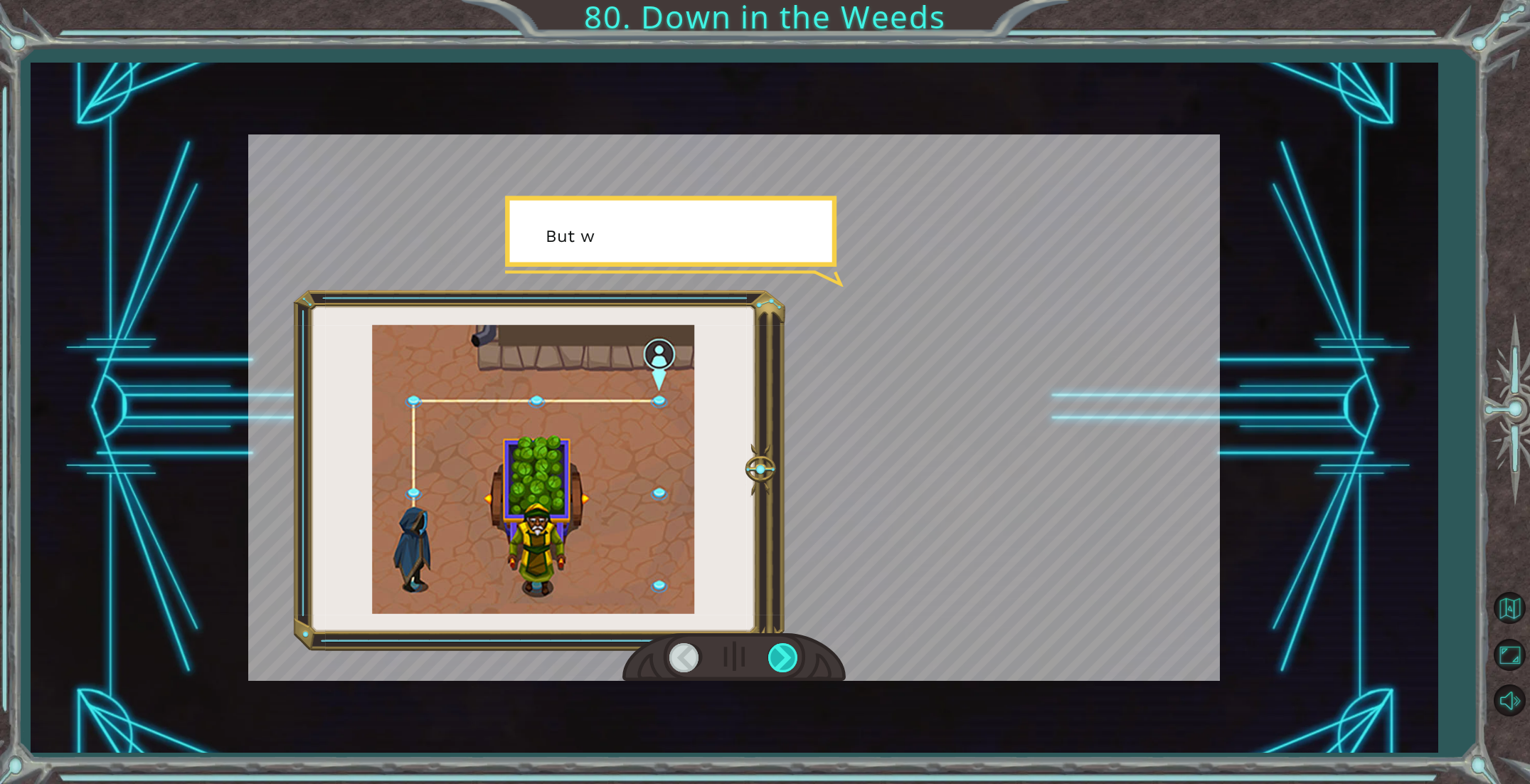
click at [772, 650] on div at bounding box center [784, 657] width 32 height 29
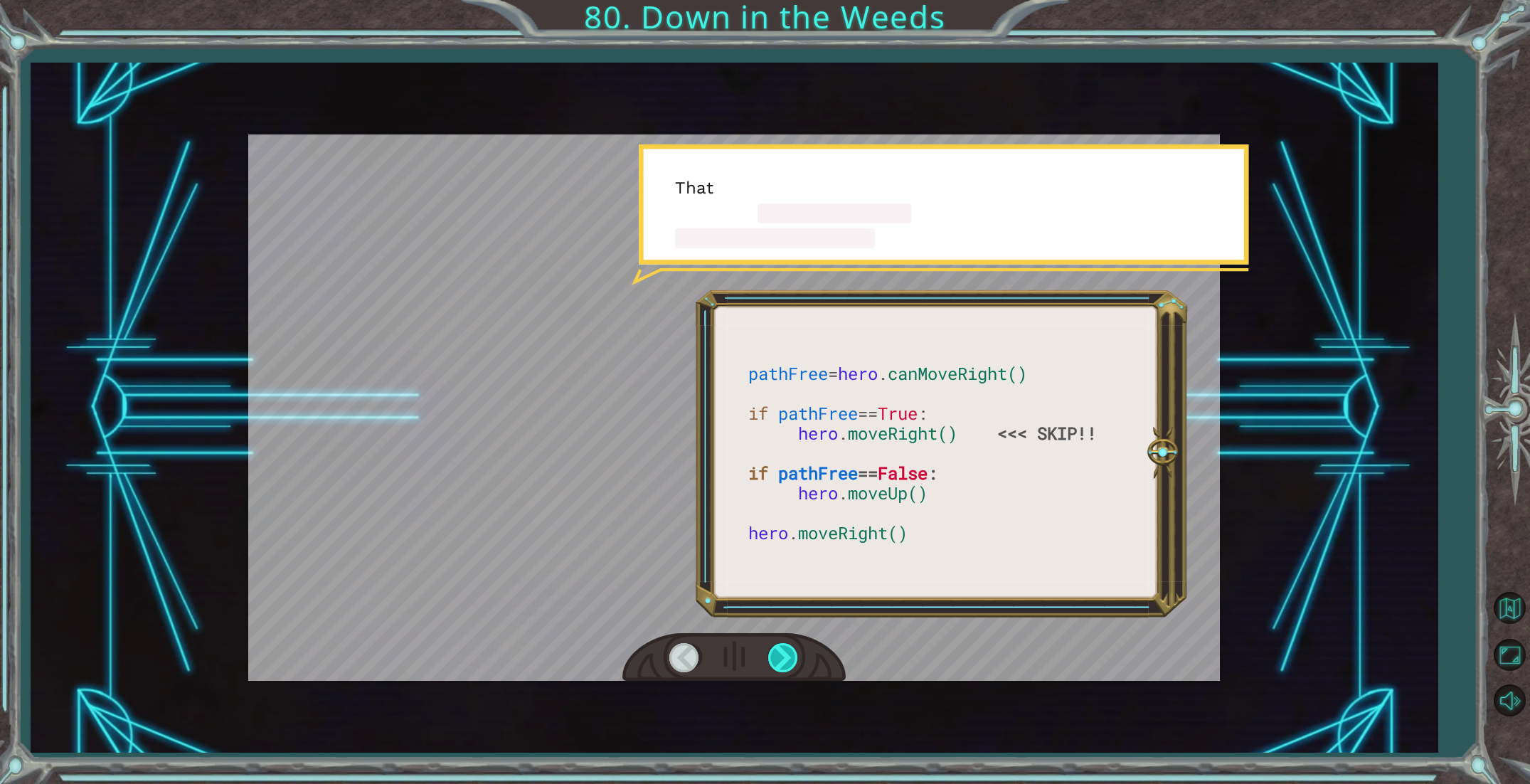
click at [772, 650] on div at bounding box center [784, 657] width 32 height 29
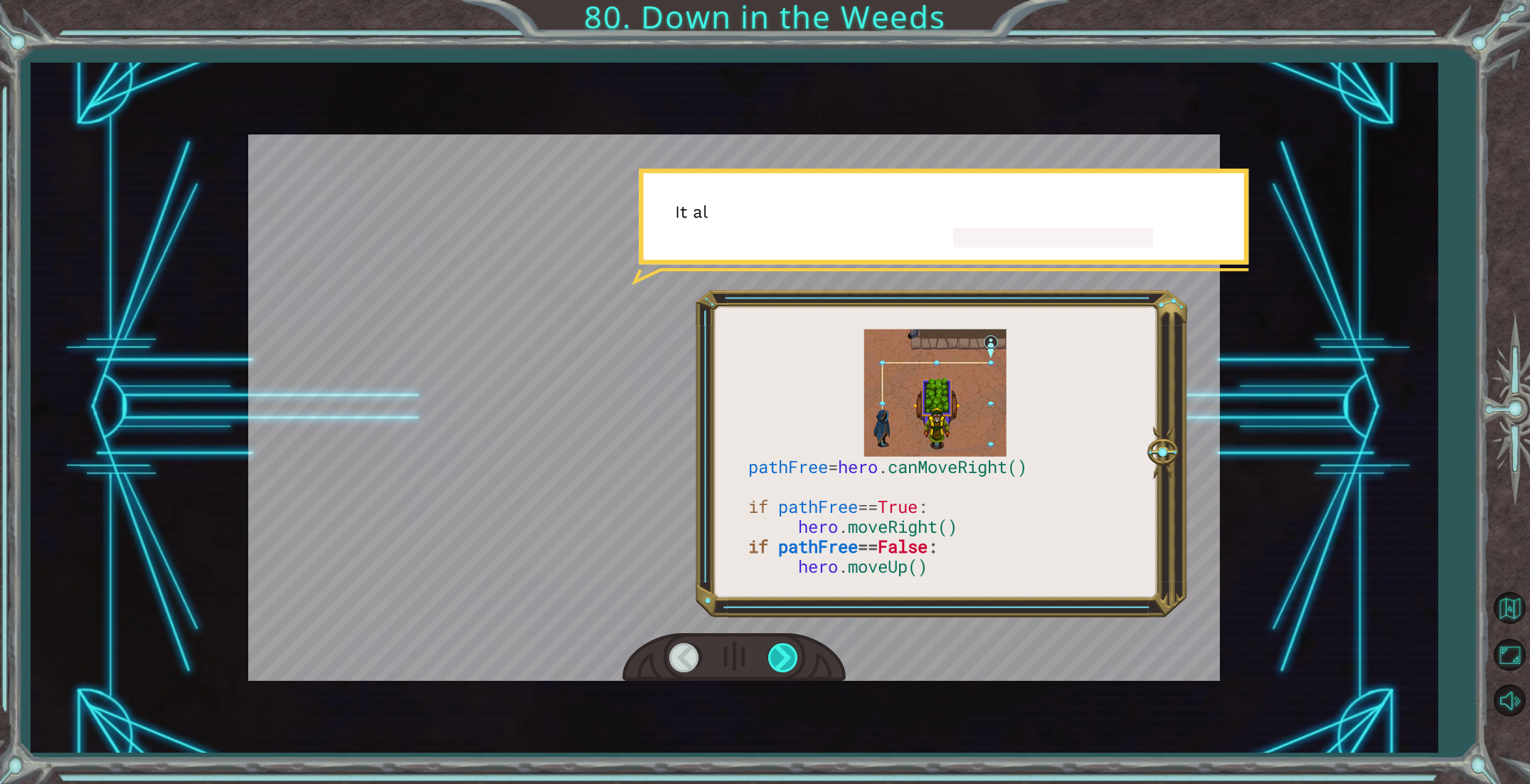
click at [772, 650] on div at bounding box center [784, 657] width 32 height 29
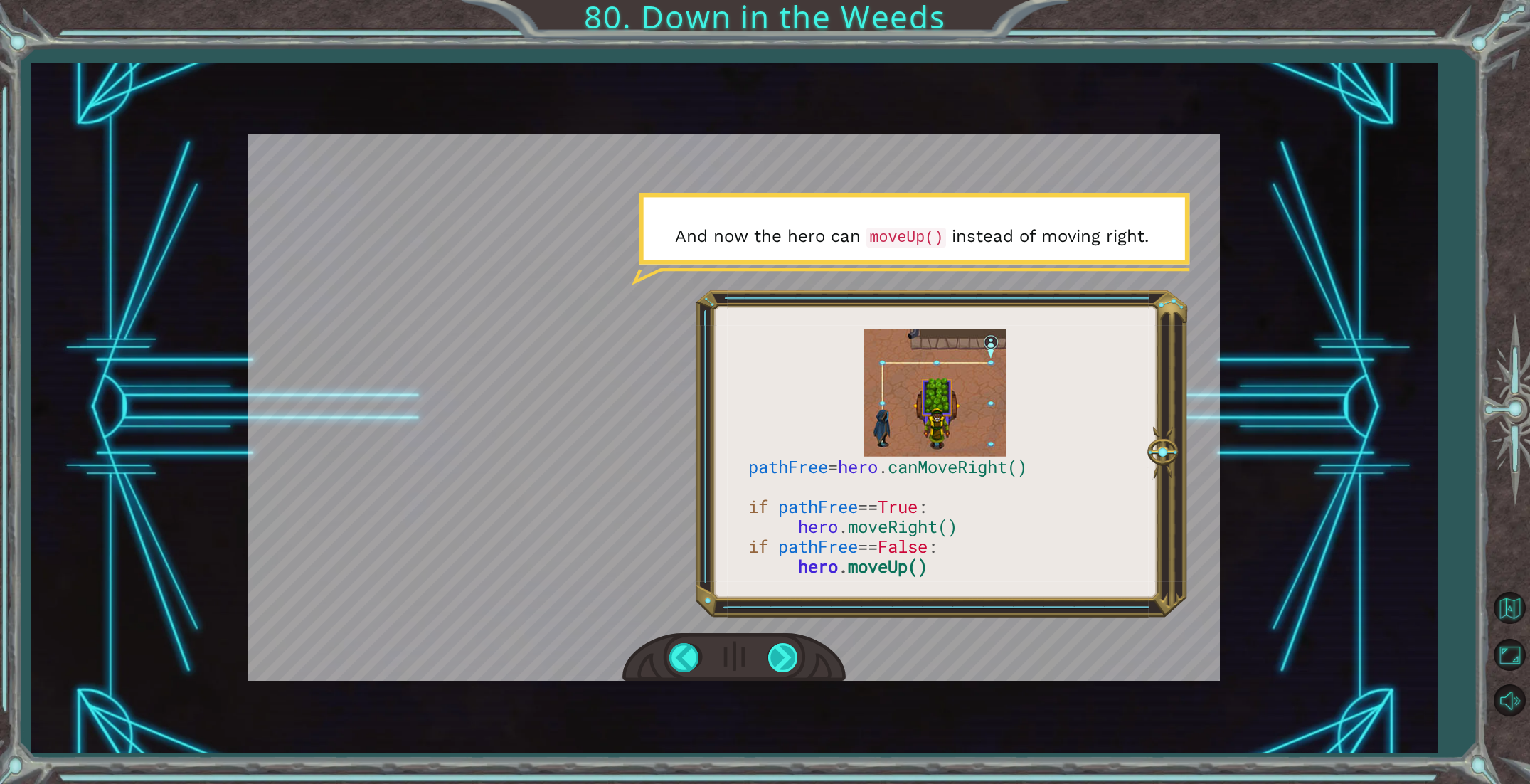
click at [774, 650] on div at bounding box center [784, 657] width 32 height 29
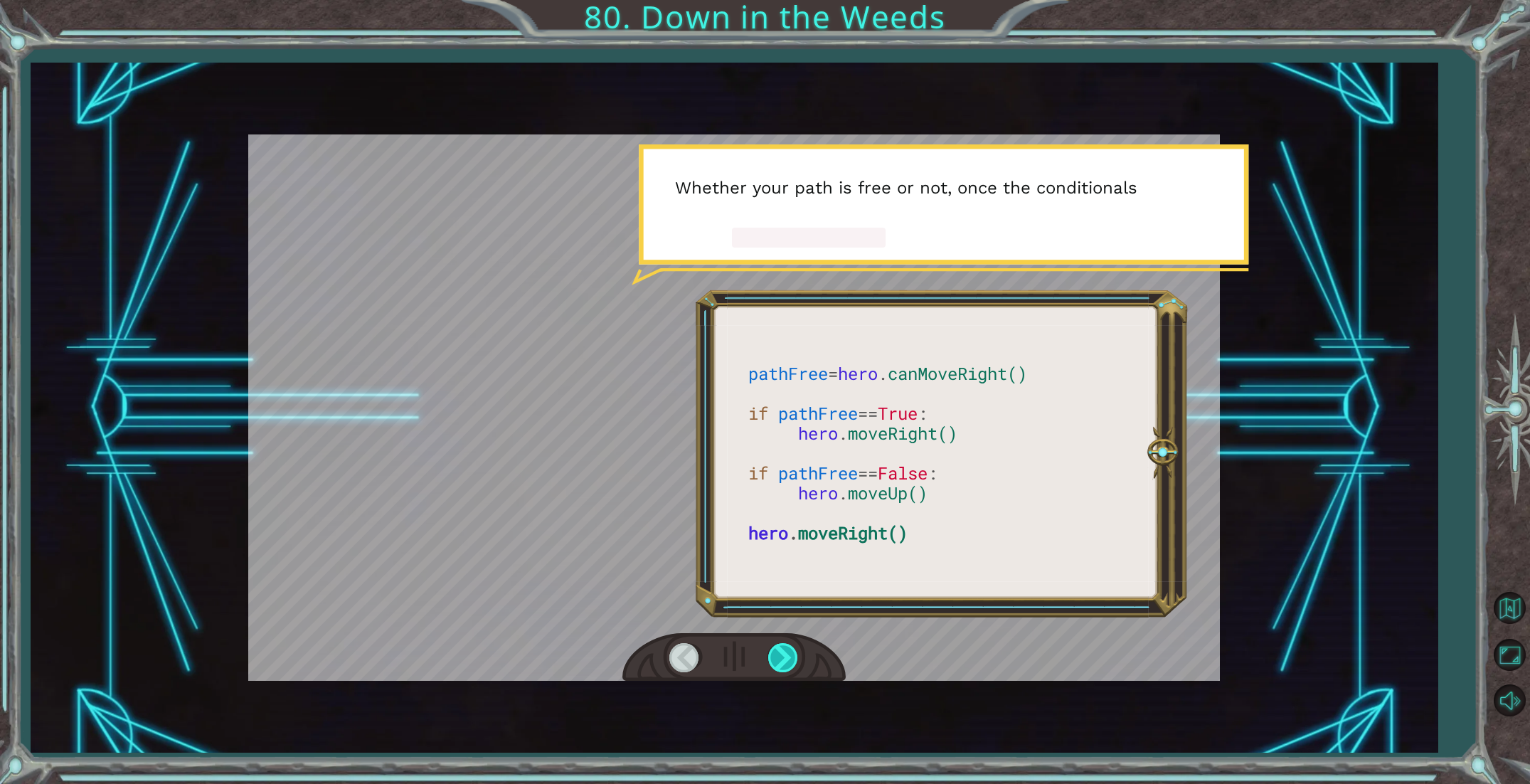
click at [774, 650] on div at bounding box center [784, 657] width 32 height 29
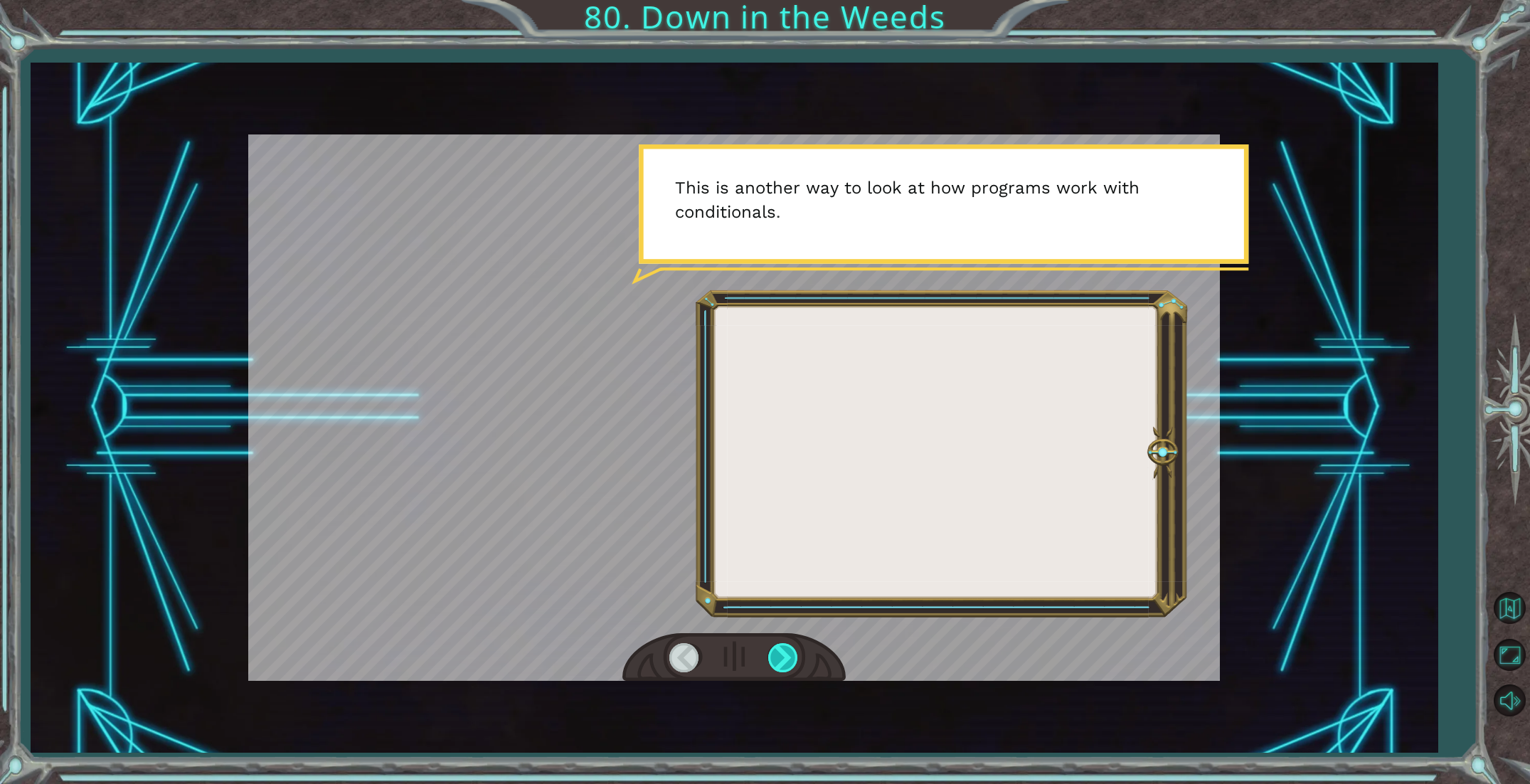
click at [774, 650] on div at bounding box center [784, 657] width 32 height 29
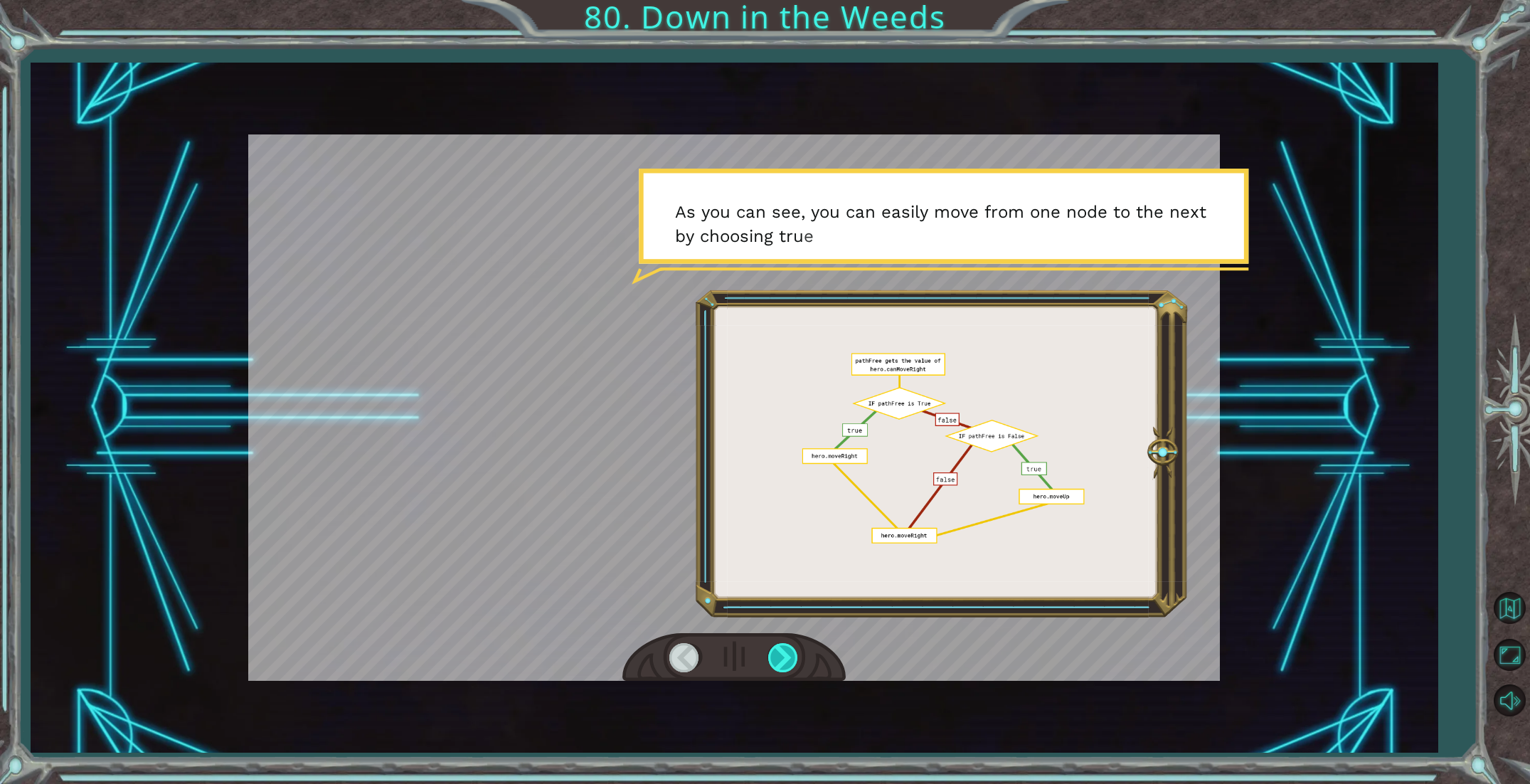
click at [774, 650] on div at bounding box center [784, 657] width 32 height 29
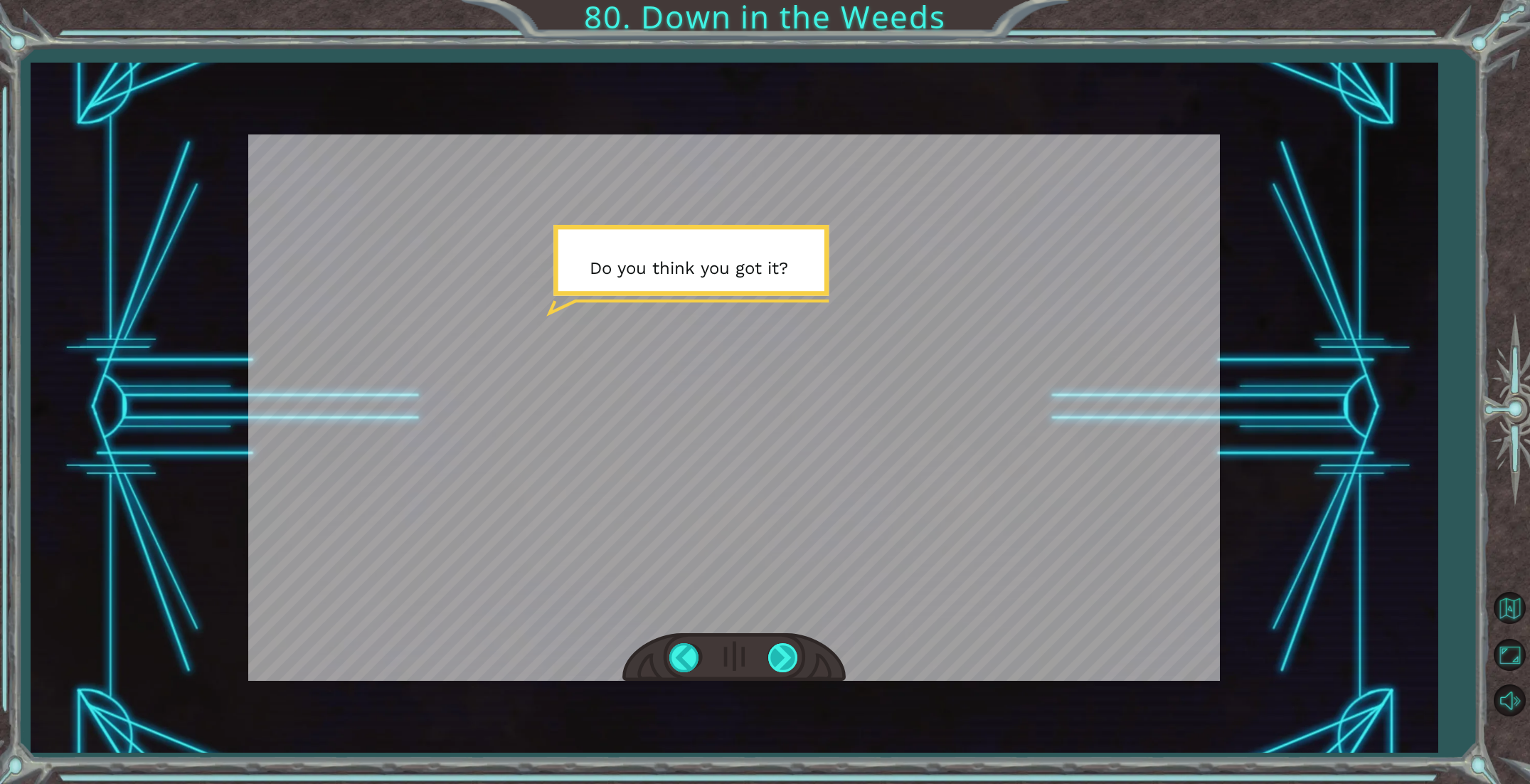
click at [774, 650] on div at bounding box center [784, 657] width 32 height 29
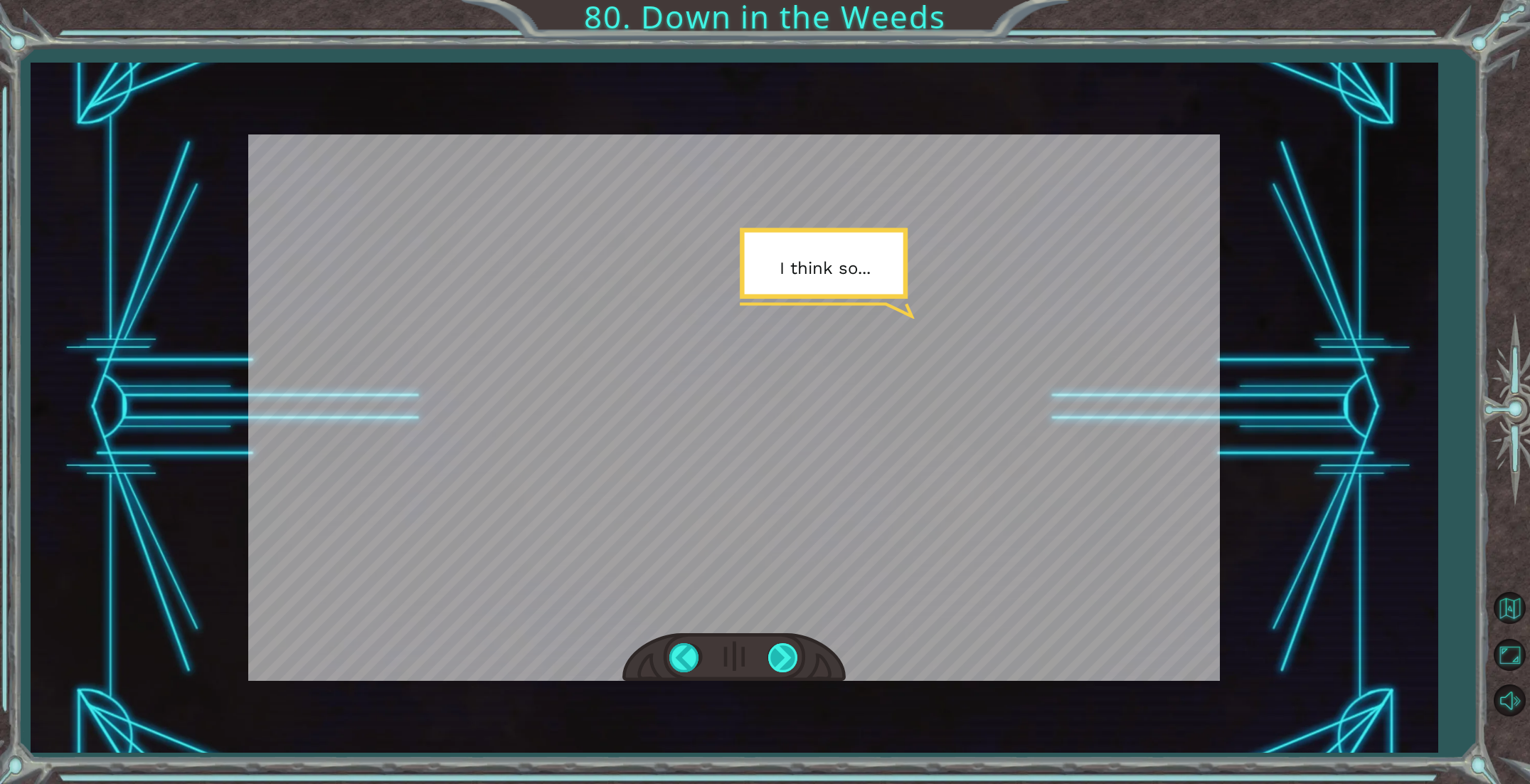
click at [774, 650] on div at bounding box center [784, 657] width 32 height 29
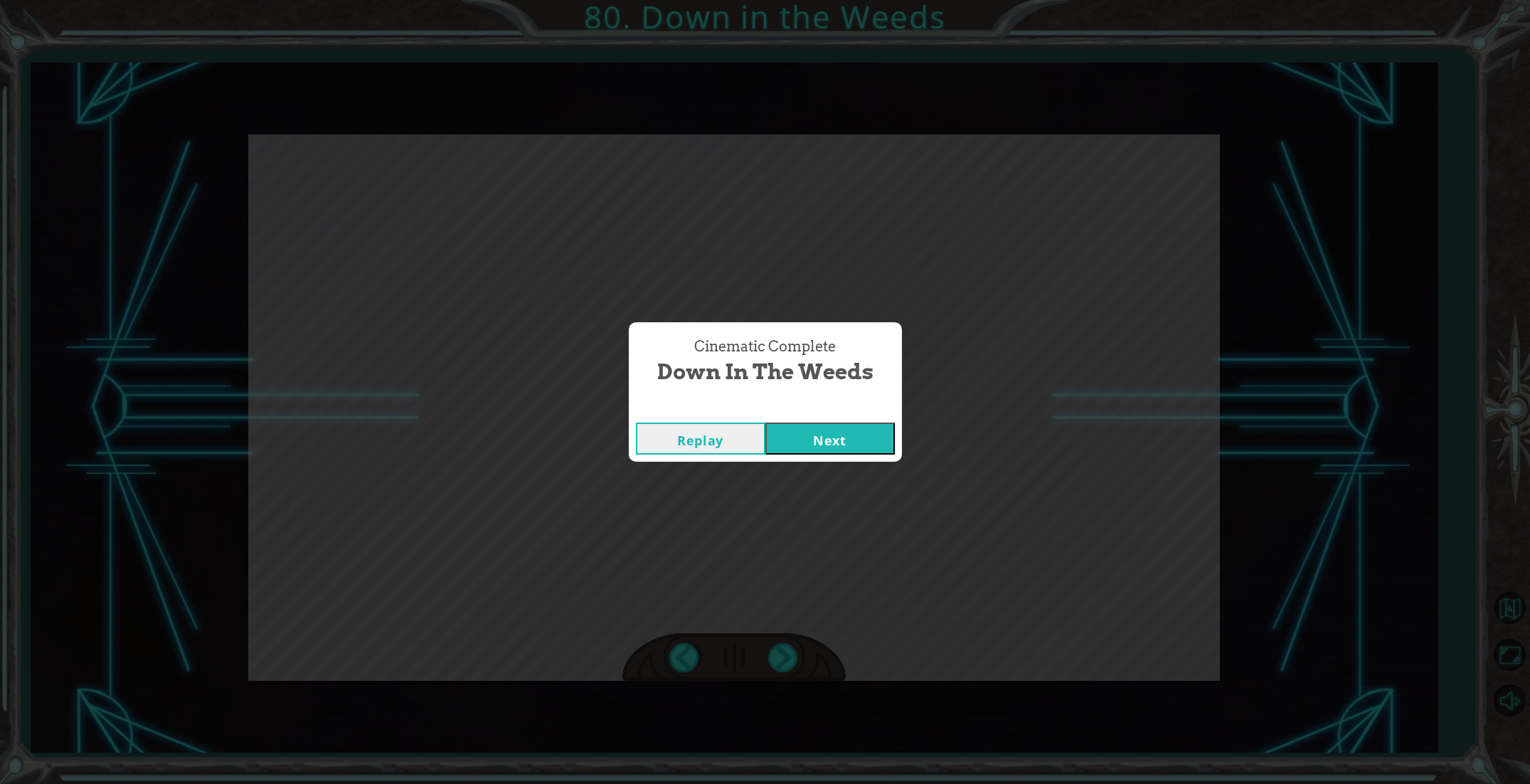
click at [841, 441] on button "Next" at bounding box center [830, 439] width 130 height 32
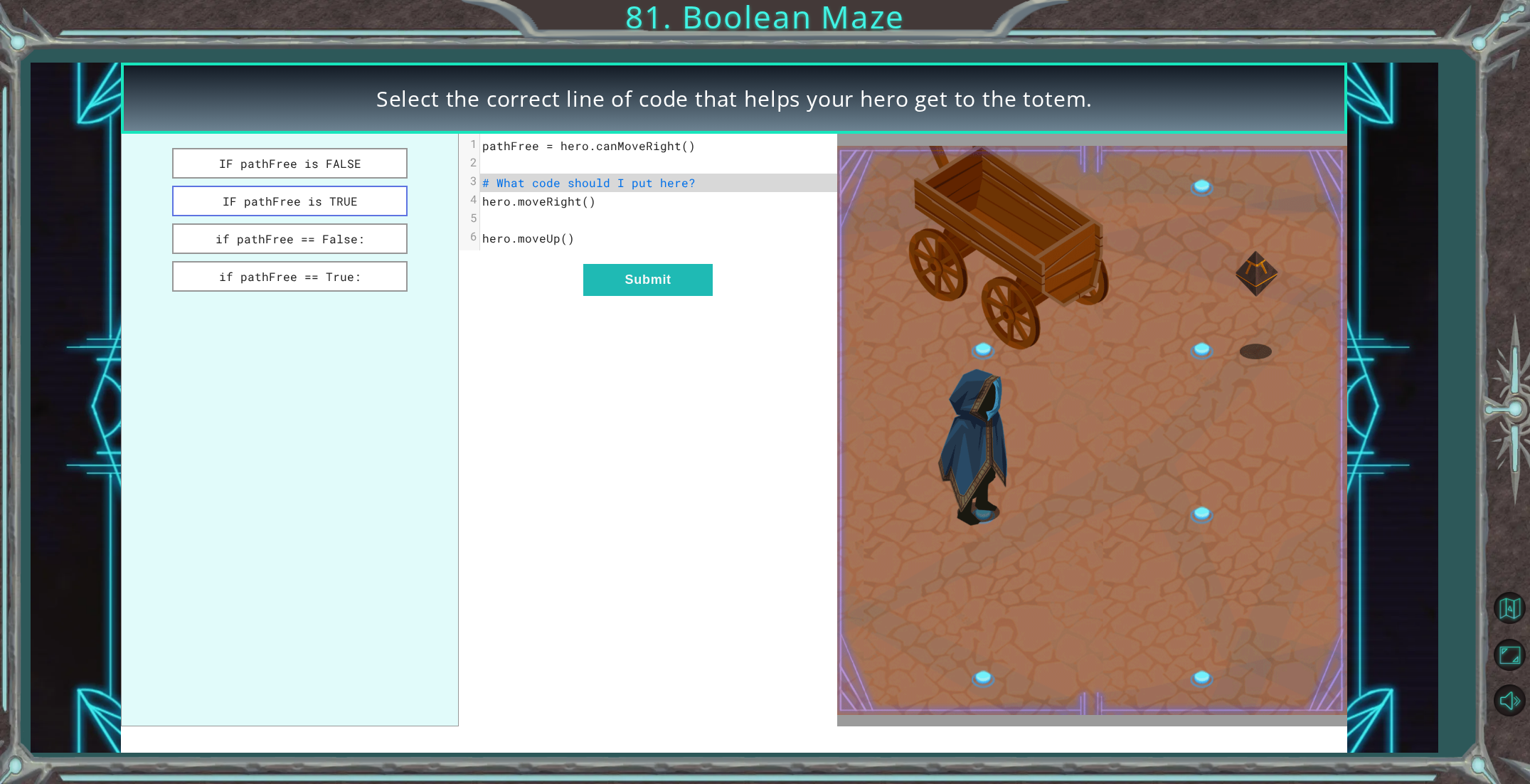
click at [343, 195] on button "IF pathFree is TRUE" at bounding box center [290, 201] width 235 height 30
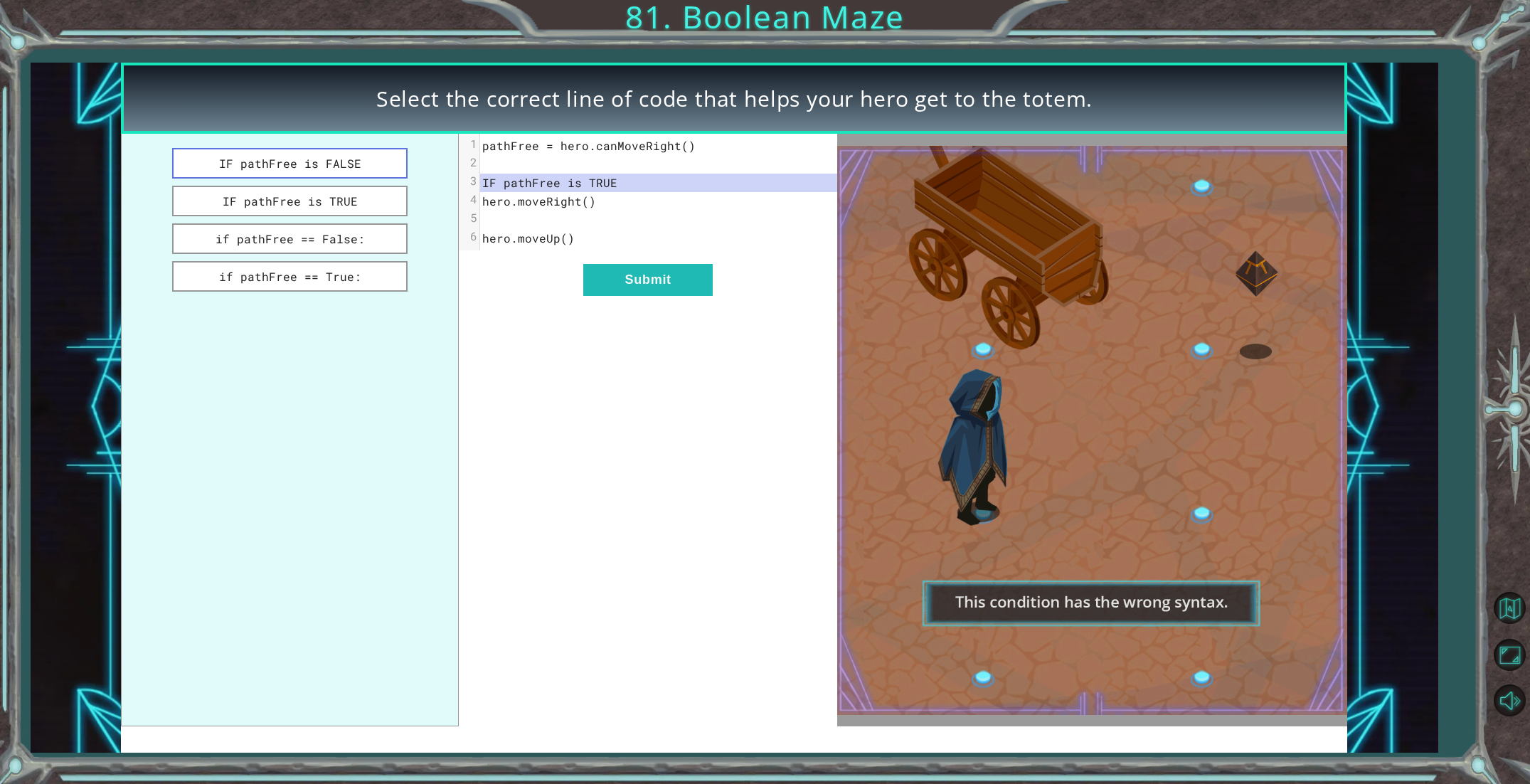
click at [364, 164] on button "IF pathFree is FALSE" at bounding box center [290, 163] width 235 height 30
click at [367, 261] on button "if pathFree == True:" at bounding box center [290, 276] width 235 height 30
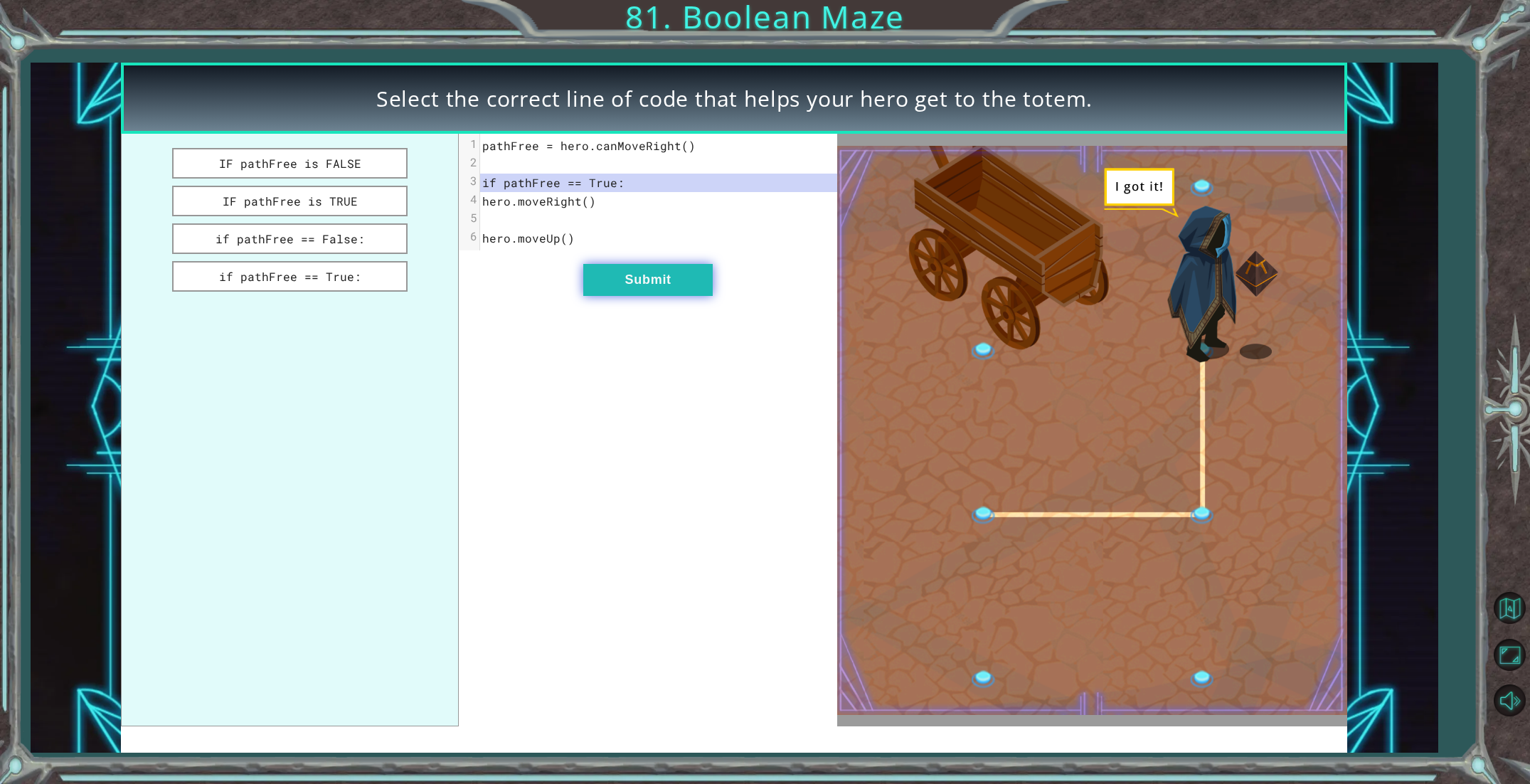
click at [648, 277] on button "Submit" at bounding box center [648, 280] width 130 height 32
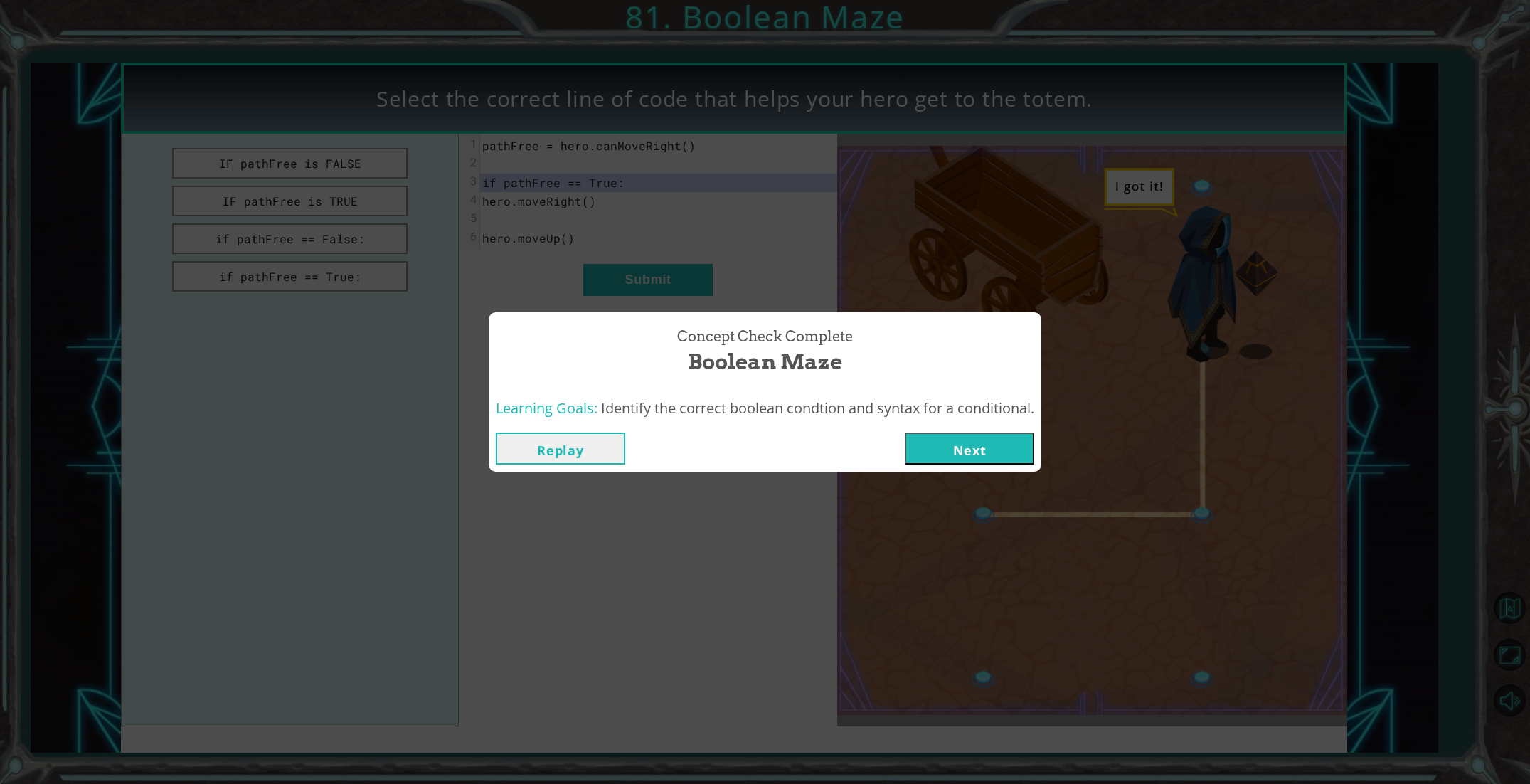
drag, startPoint x: 967, startPoint y: 439, endPoint x: 957, endPoint y: 436, distance: 10.4
click at [957, 436] on button "Next" at bounding box center [970, 449] width 130 height 32
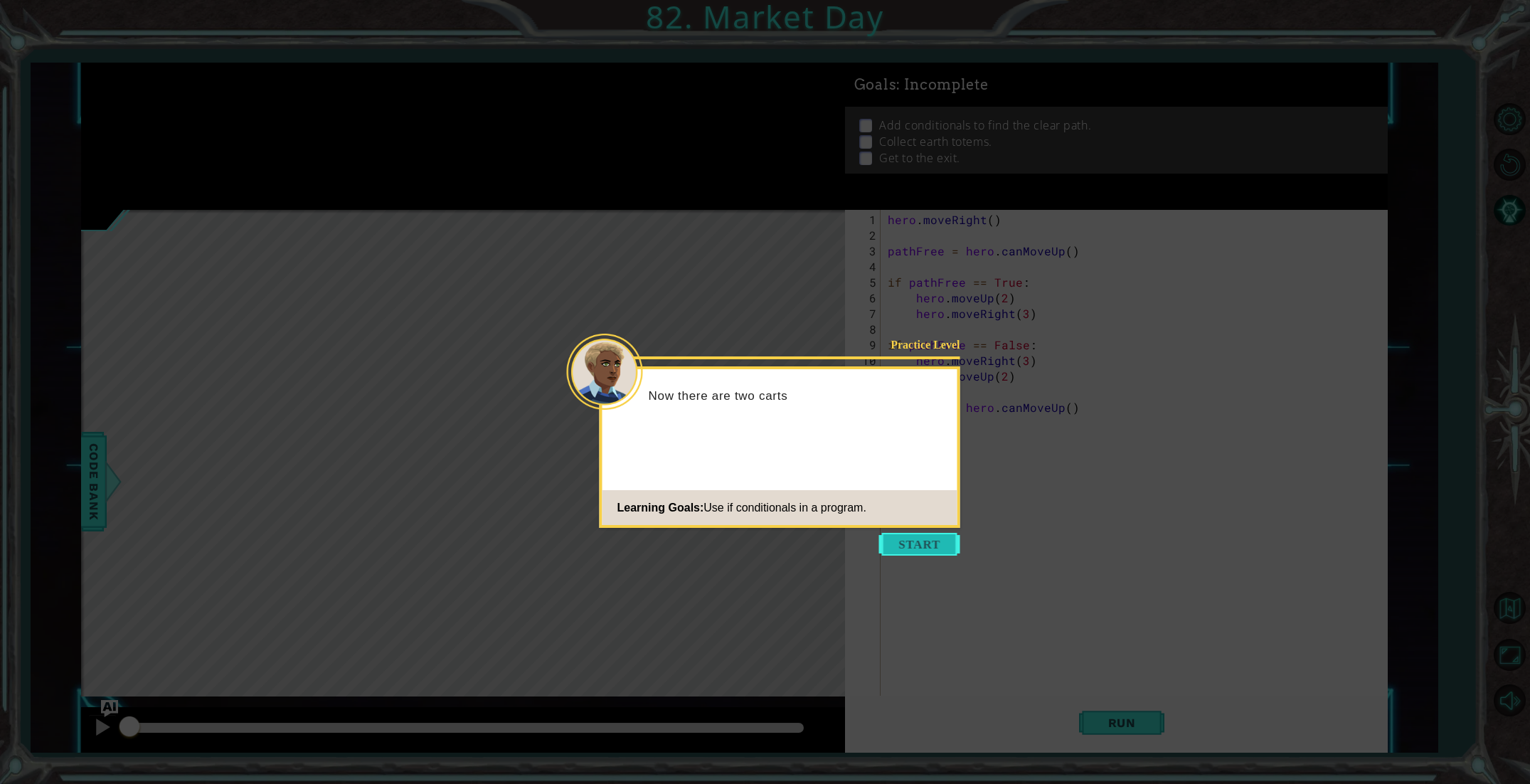
click at [897, 545] on button "Start" at bounding box center [920, 544] width 81 height 23
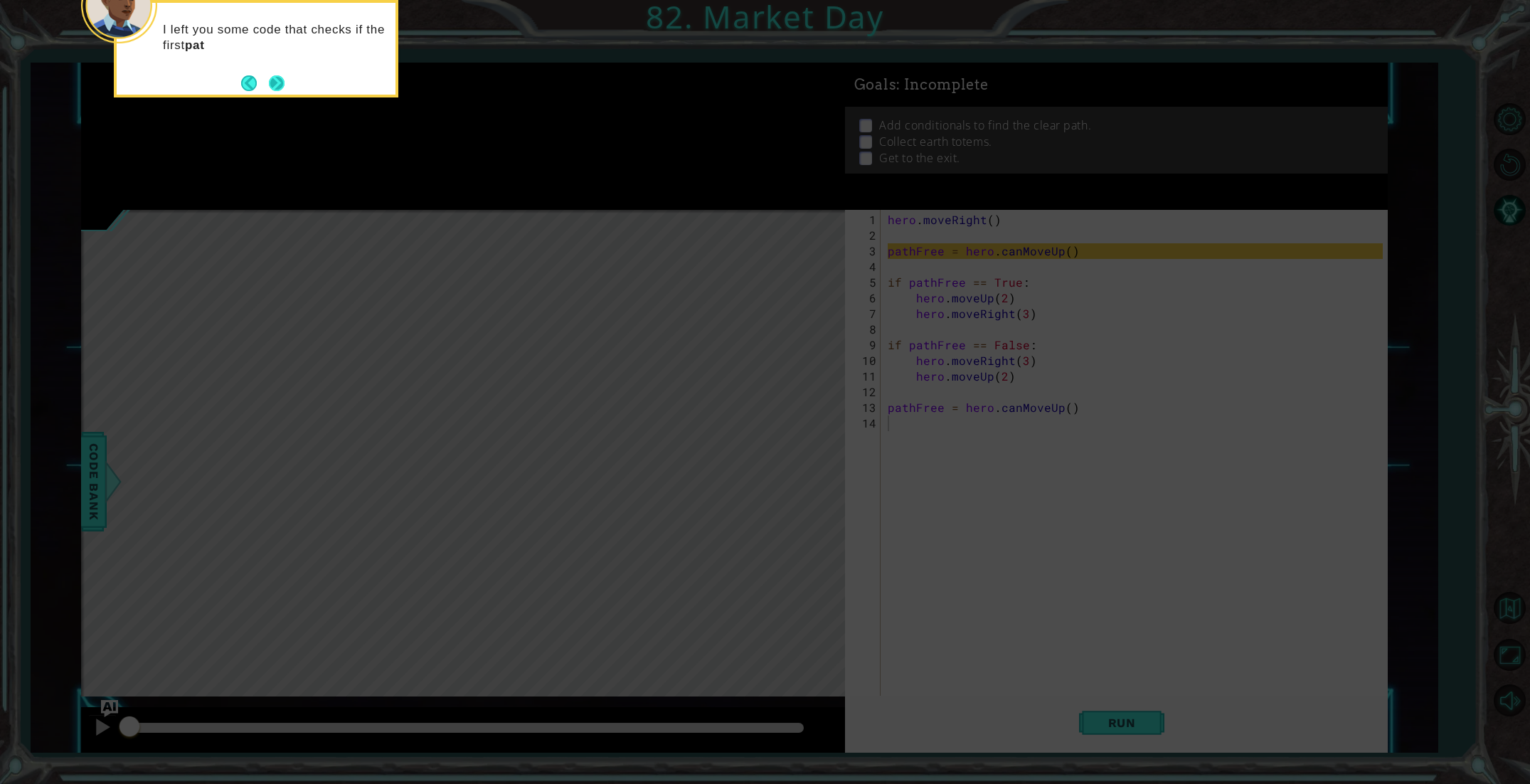
click at [280, 80] on button "Next" at bounding box center [276, 83] width 23 height 23
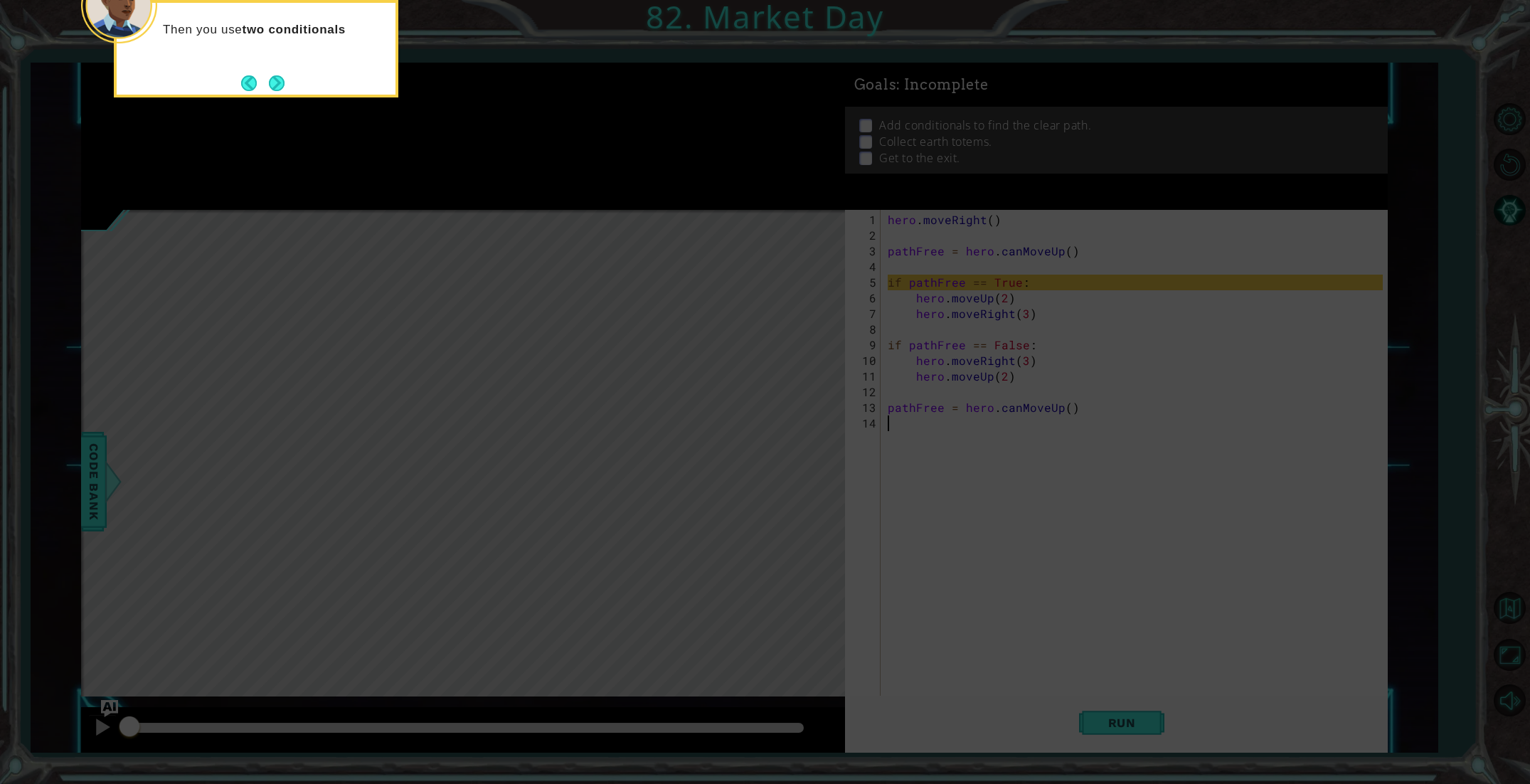
click at [280, 80] on button "Next" at bounding box center [276, 83] width 23 height 23
click at [280, 80] on button "Next" at bounding box center [276, 83] width 25 height 25
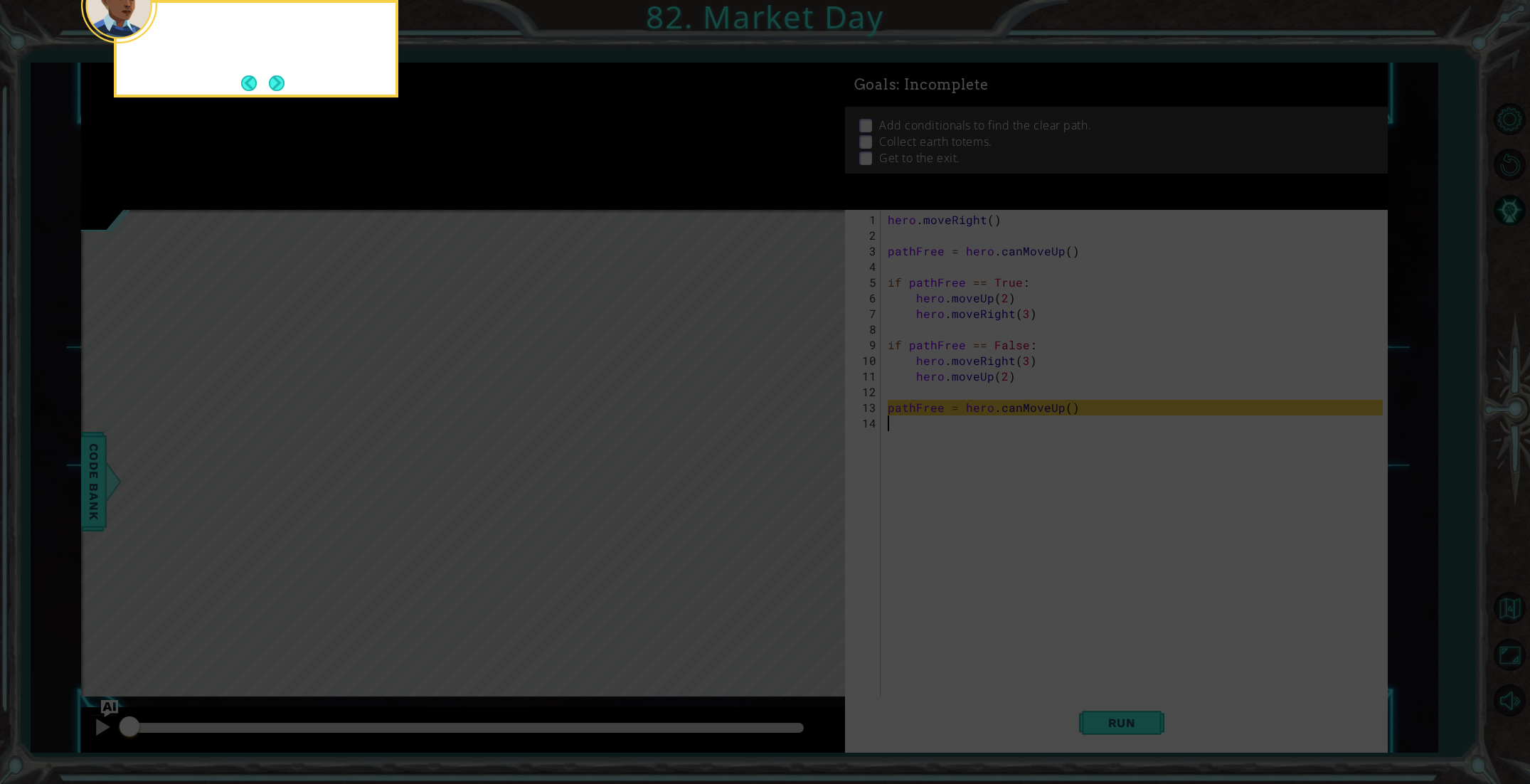
click at [280, 80] on button "Next" at bounding box center [277, 83] width 17 height 17
click at [280, 80] on button "Next" at bounding box center [276, 83] width 23 height 23
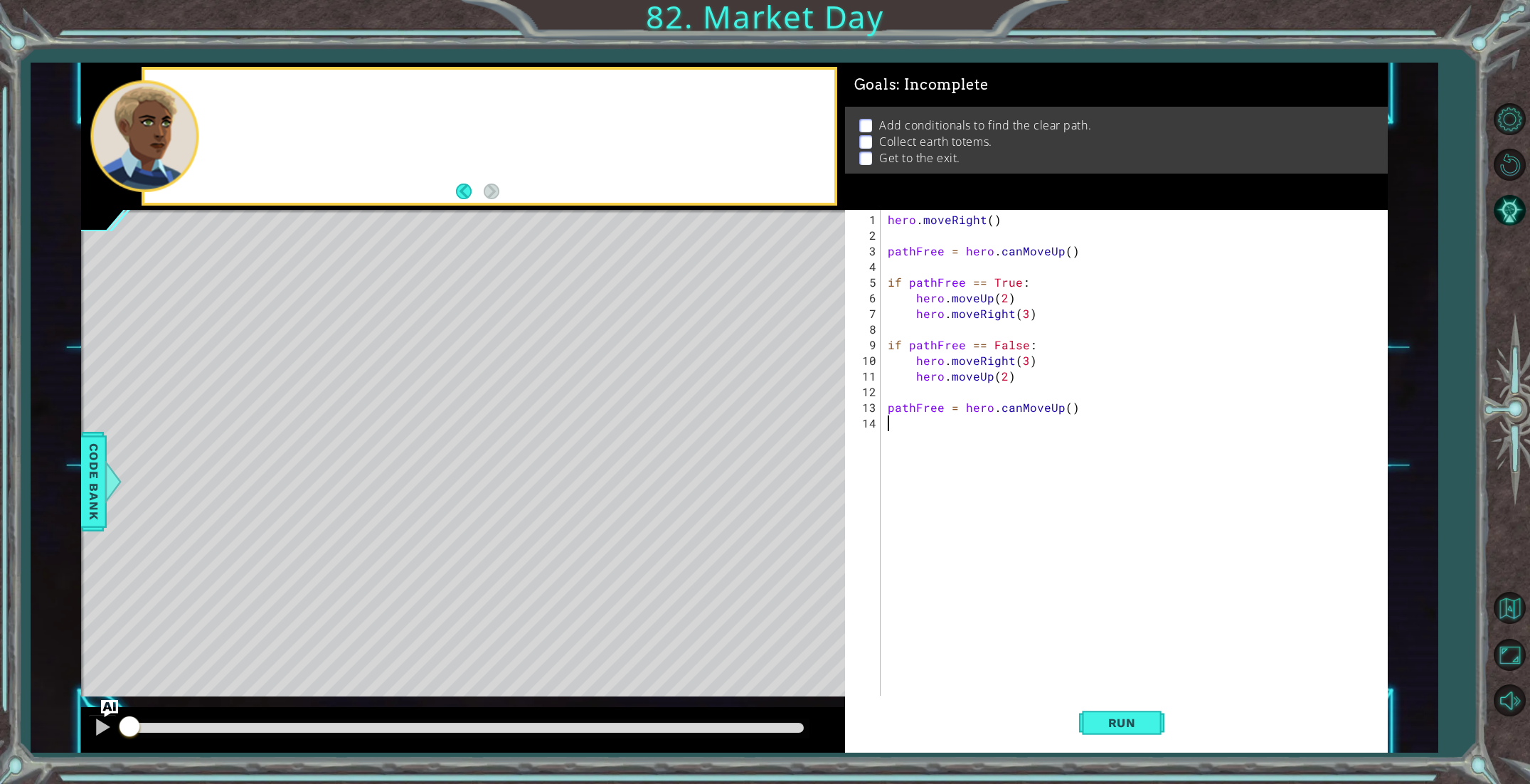
click at [280, 80] on div at bounding box center [489, 136] width 690 height 132
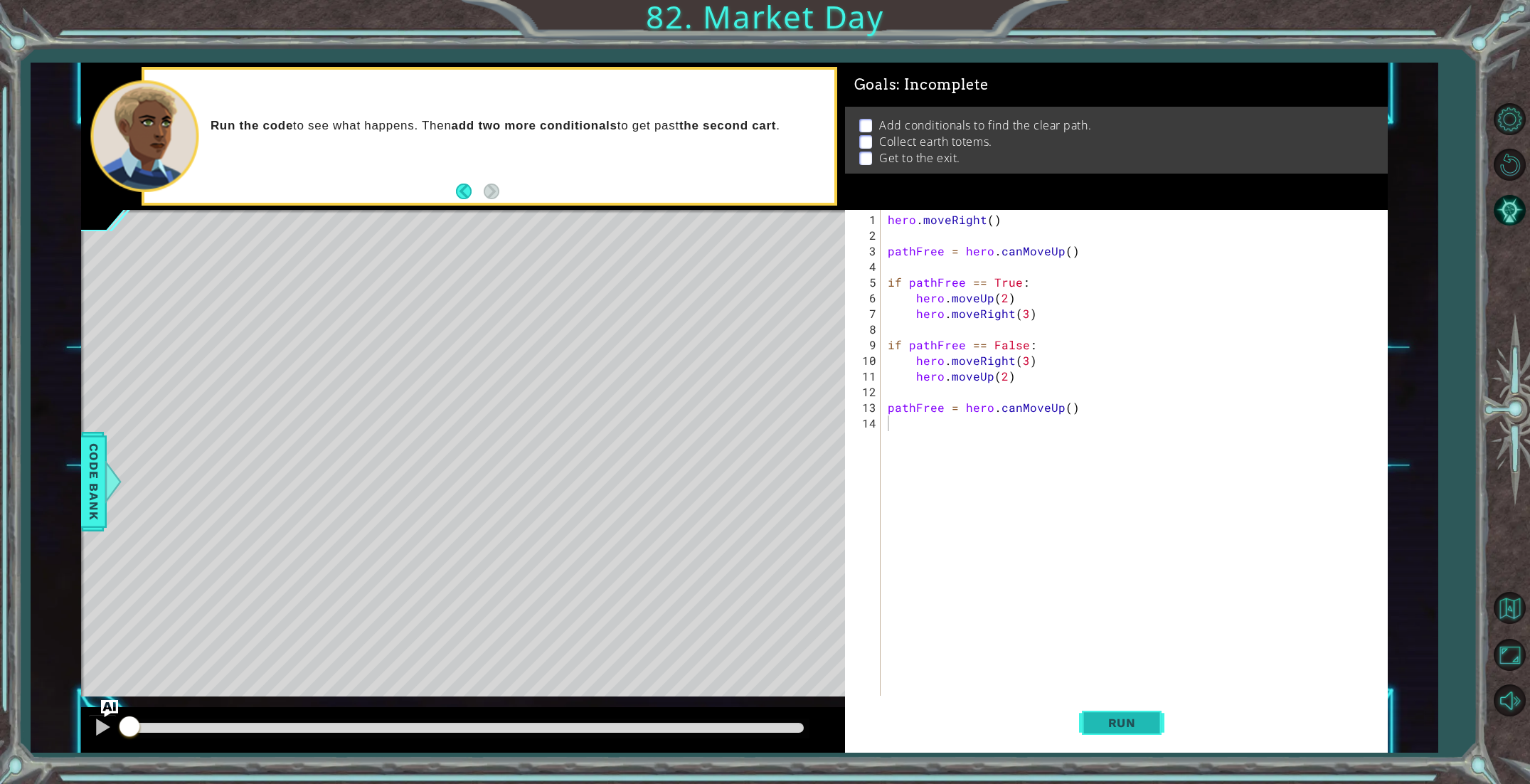
click at [1137, 726] on span "Run" at bounding box center [1122, 723] width 56 height 14
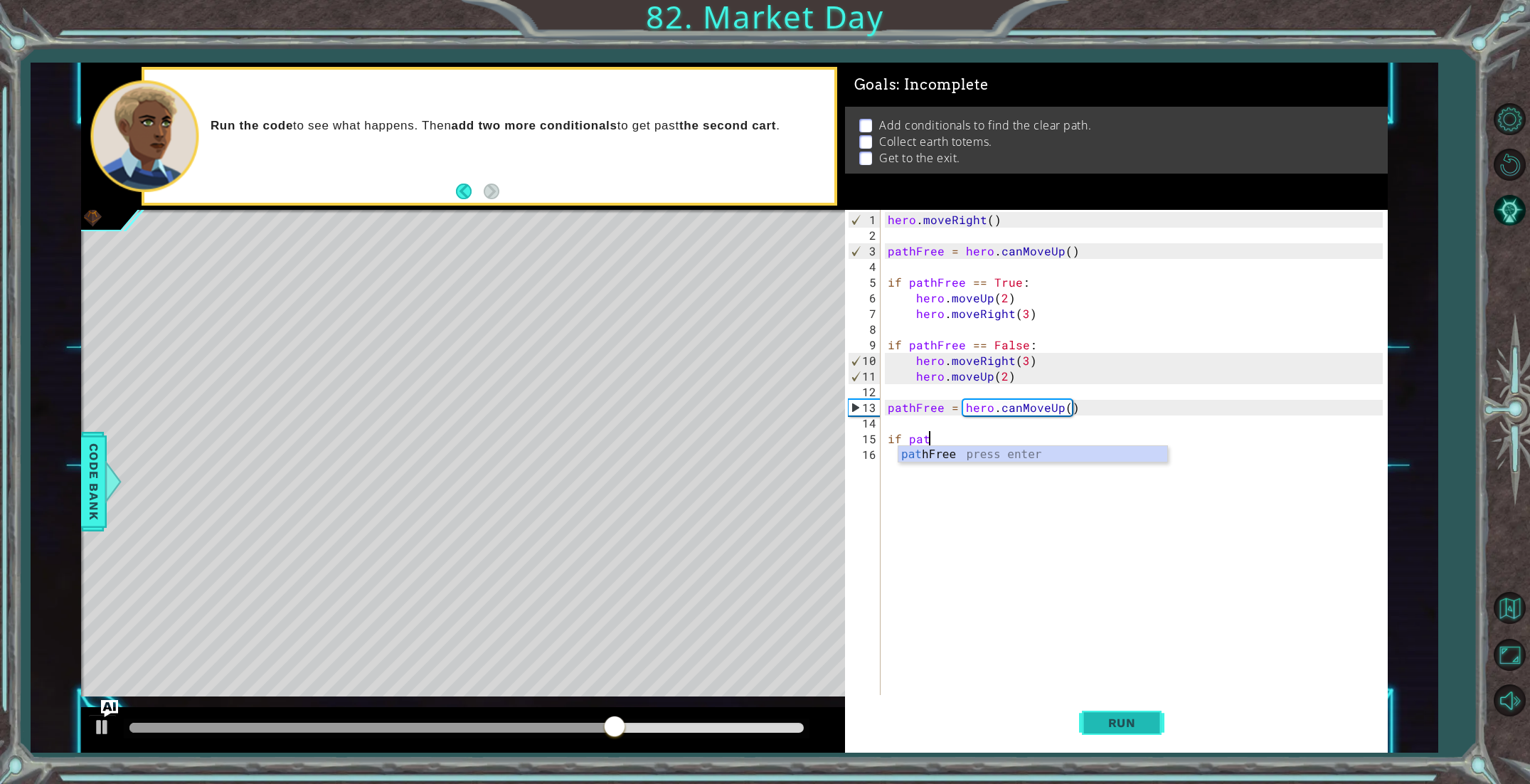
scroll to position [0, 2]
click at [964, 456] on div "path Free press enter" at bounding box center [1033, 471] width 269 height 51
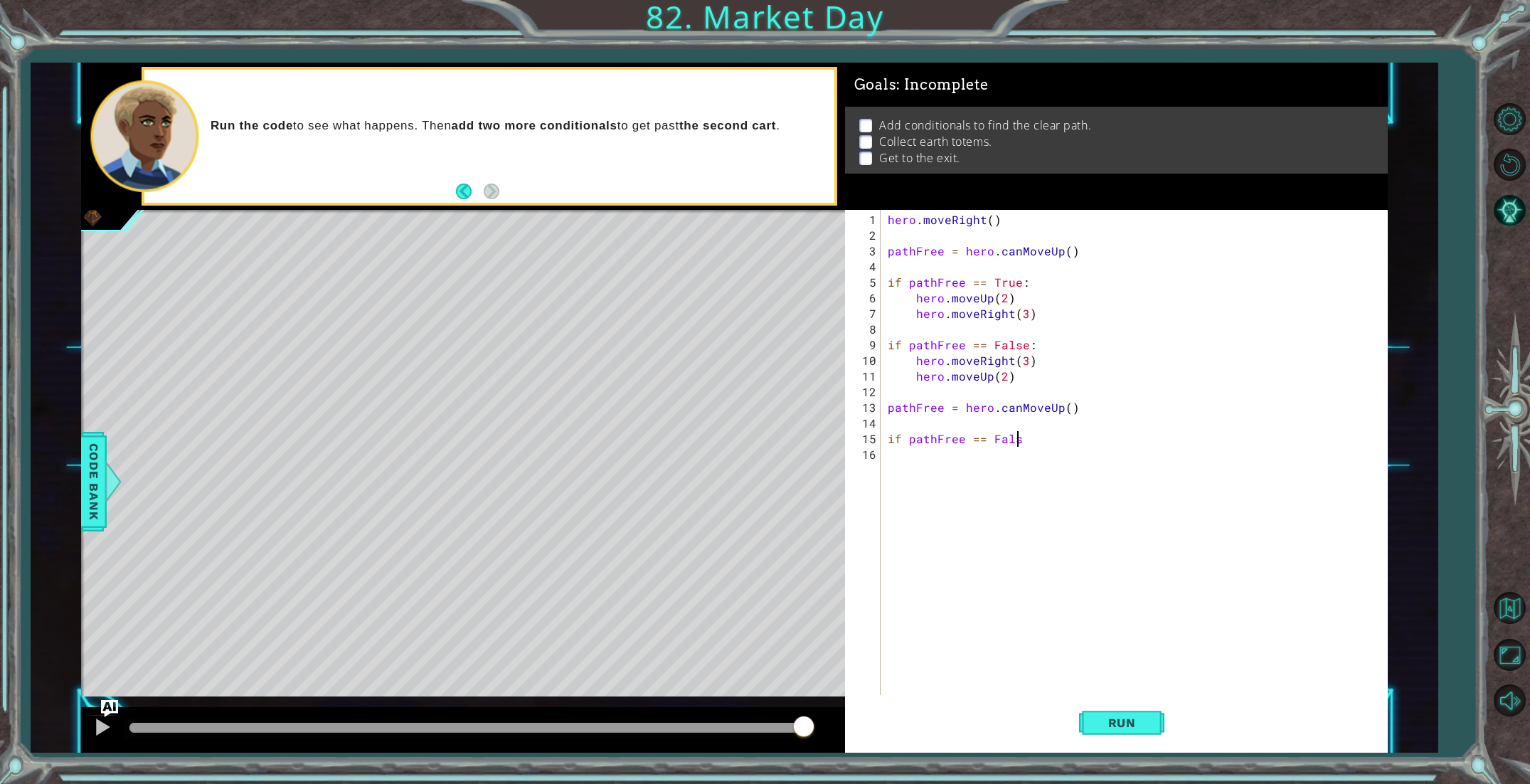
scroll to position [0, 8]
type textarea "if pathFree == False:"
click at [985, 464] on div "hero.moveUp press enter hero. can MoveUp press enter" at bounding box center [1039, 496] width 269 height 68
type textarea "hero.moveUp(2)"
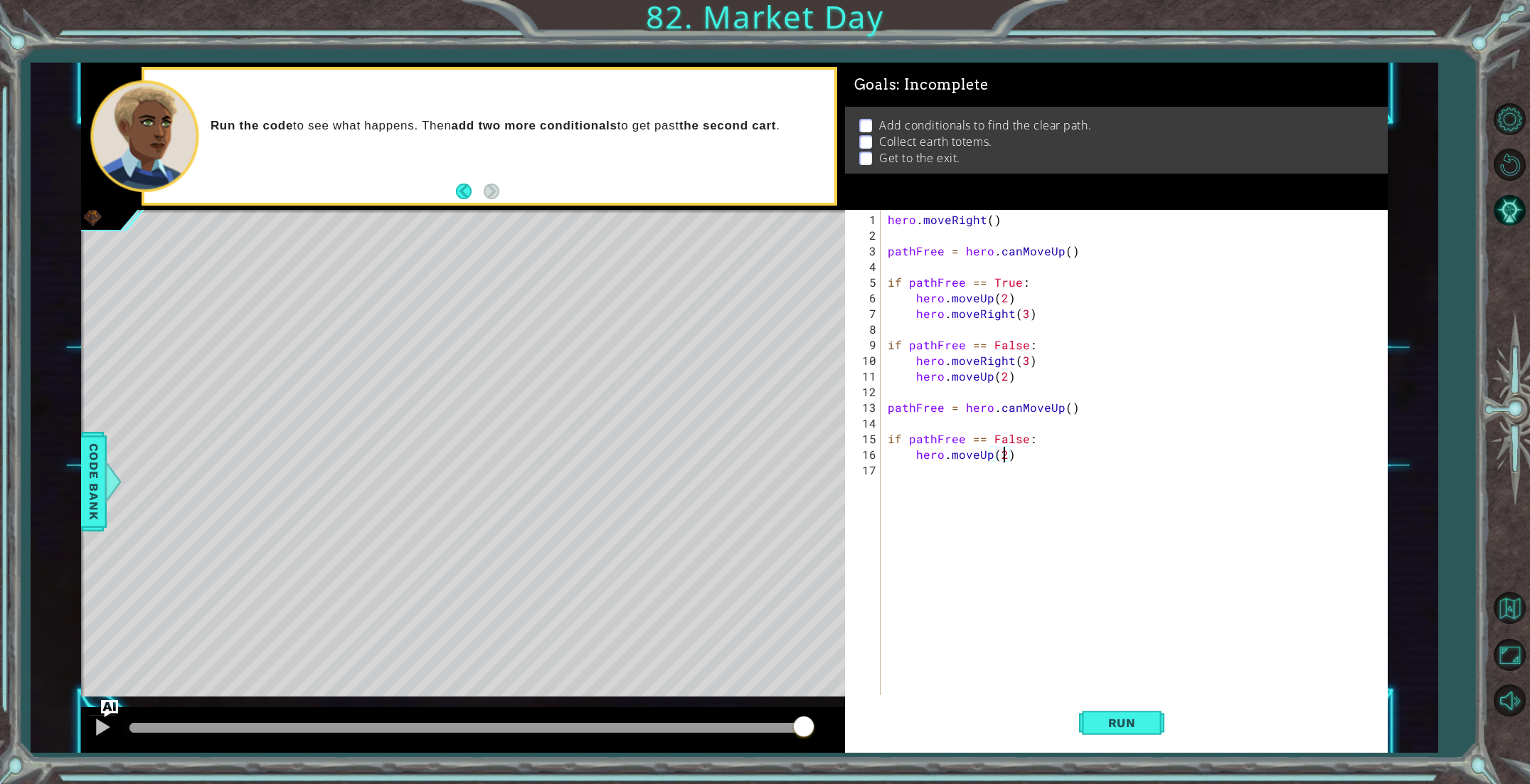
scroll to position [0, 6]
click at [924, 472] on div "hero . moveRight ( ) pathFree = hero . canMoveUp ( ) if pathFree == True : hero…" at bounding box center [1137, 470] width 505 height 516
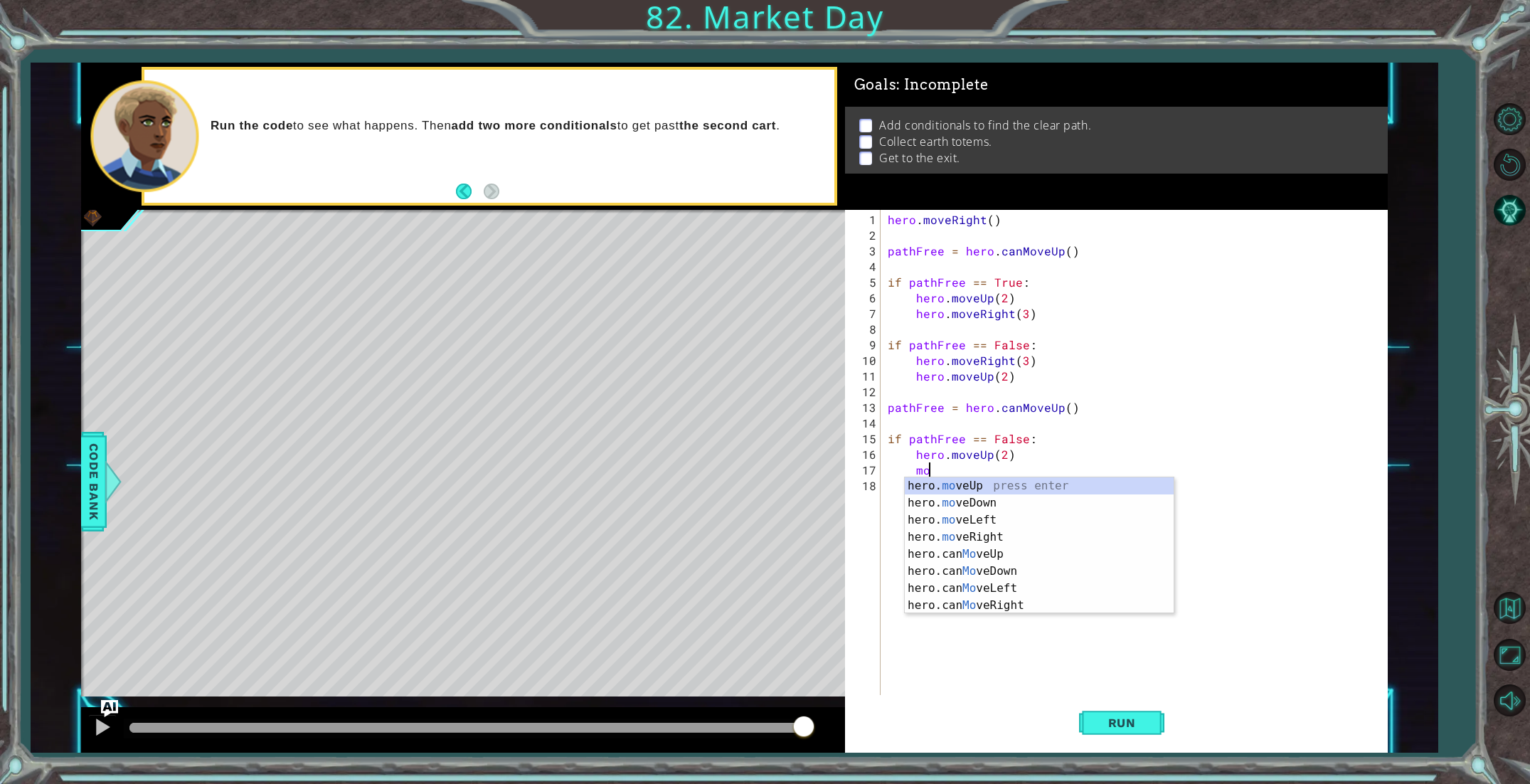
type textarea "move"
click at [997, 603] on div "hero. move Up press enter hero. move Down press enter hero. move Left press ent…" at bounding box center [1039, 562] width 269 height 171
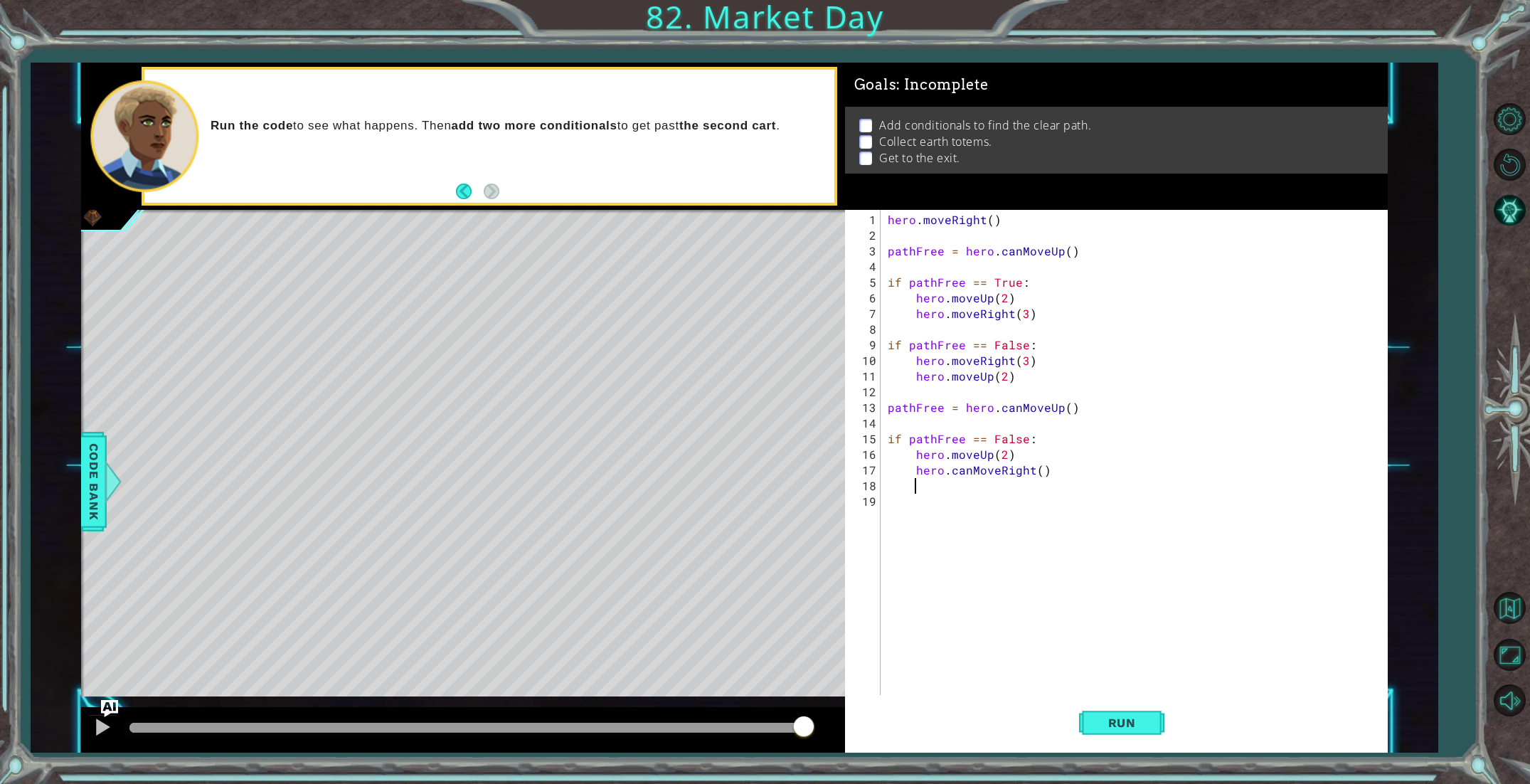
scroll to position [0, 1]
drag, startPoint x: 970, startPoint y: 473, endPoint x: 953, endPoint y: 473, distance: 17.0
click at [953, 473] on div "hero . moveRight ( ) pathFree = hero . canMoveUp ( ) if pathFree == True : hero…" at bounding box center [1137, 470] width 505 height 516
click at [953, 471] on div "hero . moveRight ( ) pathFree = hero . canMoveUp ( ) if pathFree == True : hero…" at bounding box center [1137, 470] width 505 height 516
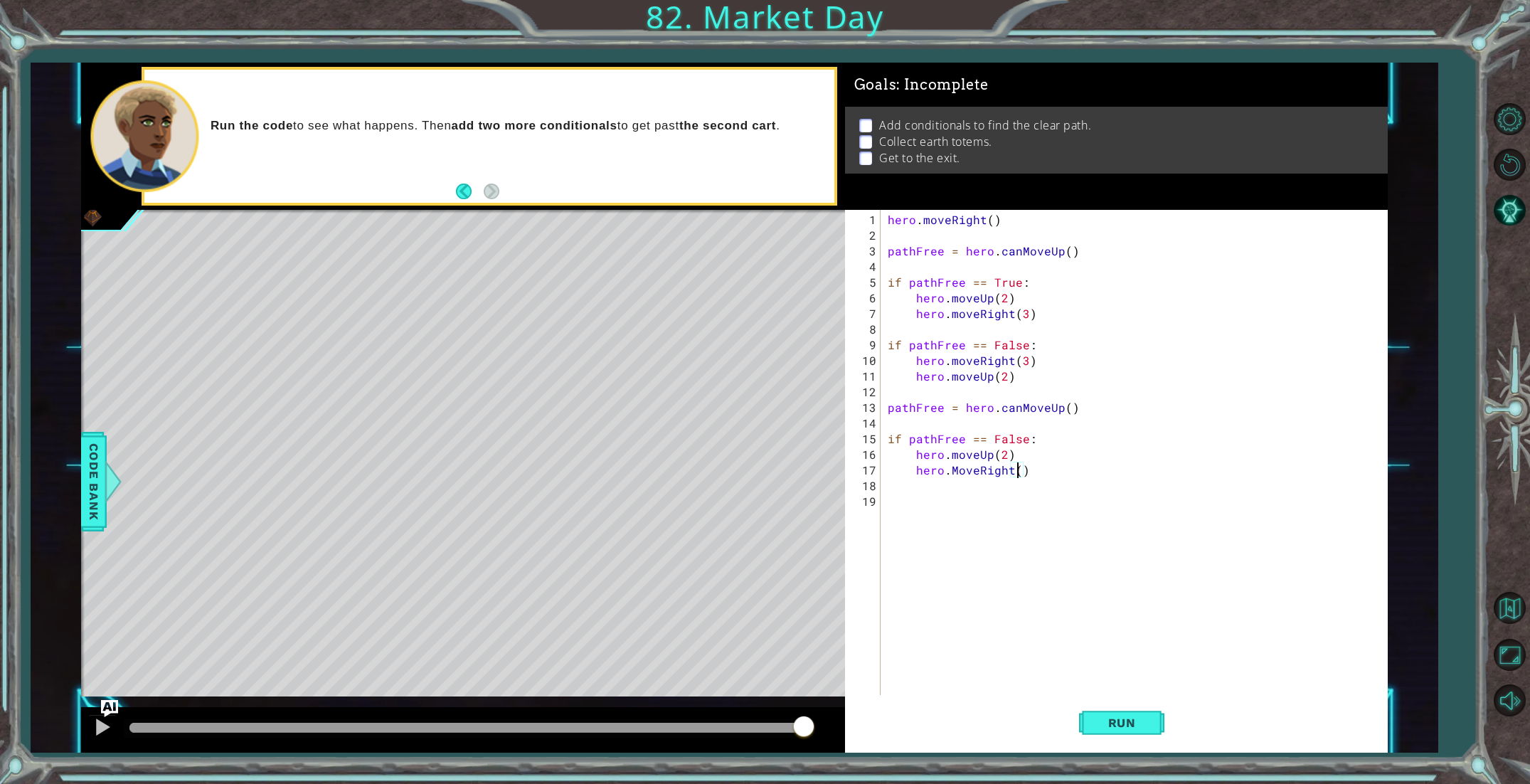
click at [1020, 472] on div "hero . moveRight ( ) pathFree = hero . canMoveUp ( ) if pathFree == True : hero…" at bounding box center [1137, 470] width 505 height 516
click at [1120, 719] on span "Run" at bounding box center [1122, 723] width 56 height 14
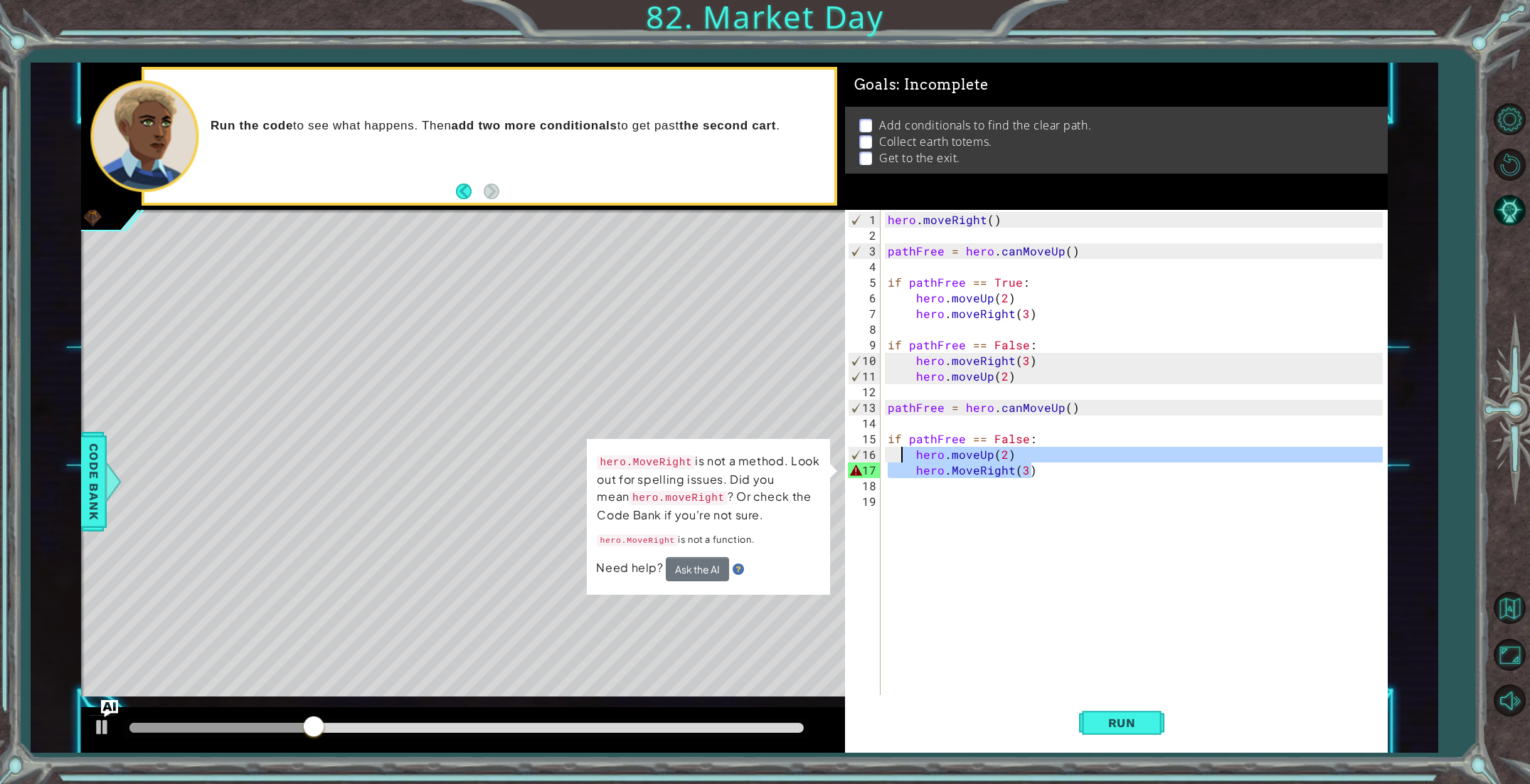
drag, startPoint x: 1049, startPoint y: 471, endPoint x: 904, endPoint y: 448, distance: 146.8
click at [904, 448] on div "hero . moveRight ( ) pathFree = hero . canMoveUp ( ) if pathFree == True : hero…" at bounding box center [1137, 470] width 505 height 516
type textarea "hero.moveUp(2) hero.MoveRight(3)"
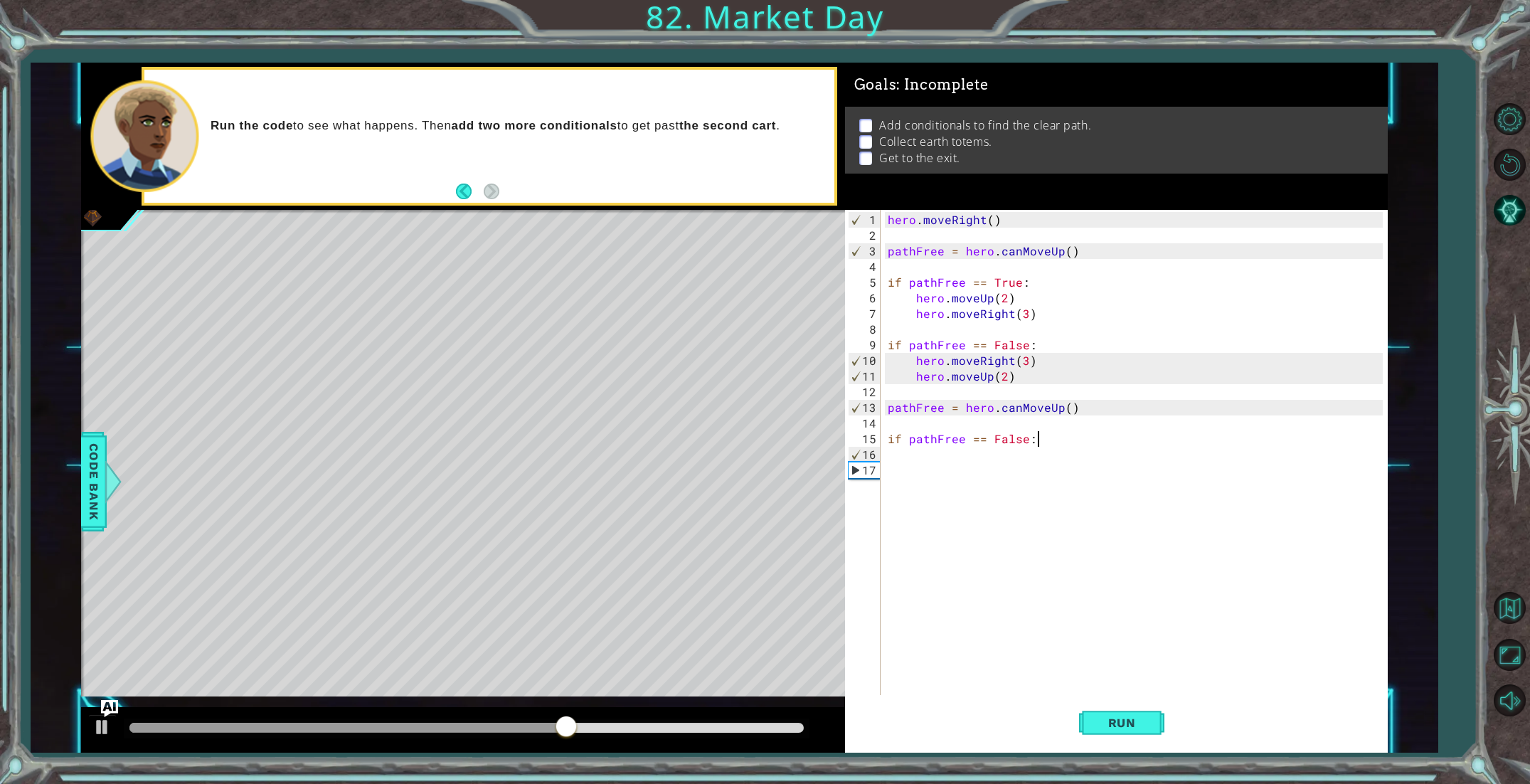
type textarea "if pathFree == False:"
click at [901, 465] on div "hero . moveRight ( ) pathFree = hero . canMoveUp ( ) if pathFree == True : hero…" at bounding box center [1137, 470] width 505 height 516
click at [913, 455] on div "hero . moveRight ( ) pathFree = hero . canMoveUp ( ) if pathFree == True : hero…" at bounding box center [1137, 470] width 505 height 516
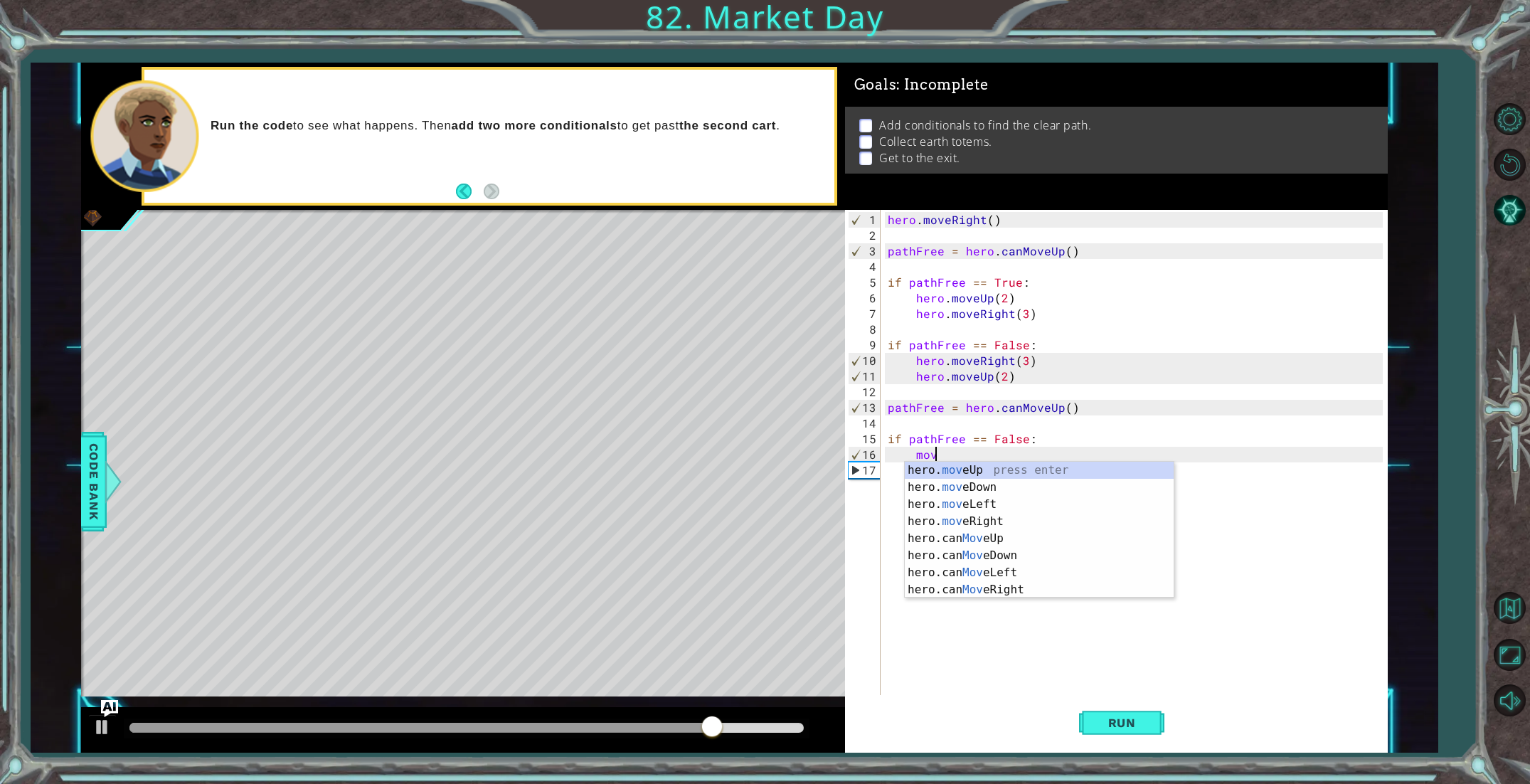
type textarea "move"
click at [1002, 594] on div "hero. move Up press enter hero. move Down press enter hero. move Left press ent…" at bounding box center [1039, 546] width 269 height 171
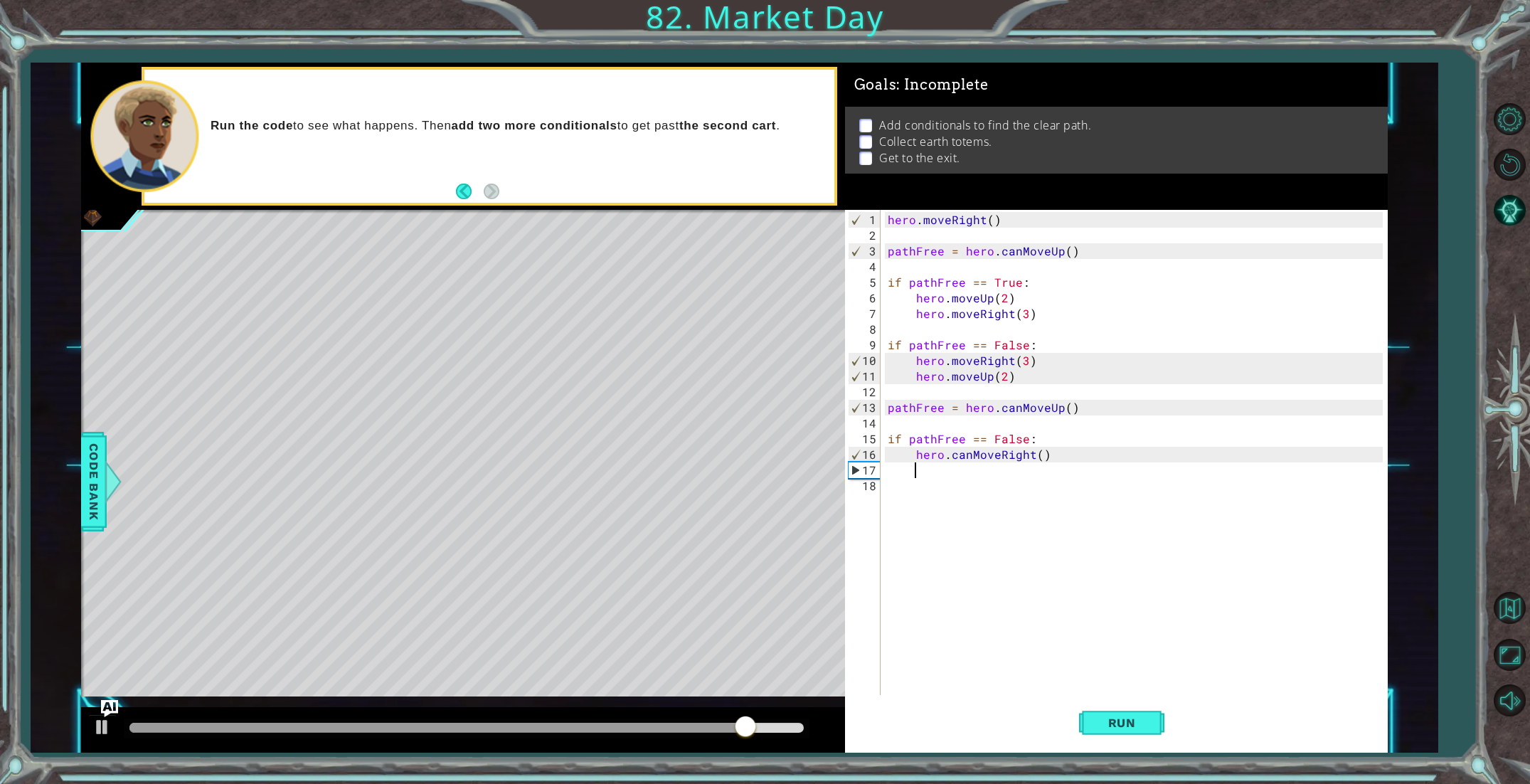
scroll to position [0, 1]
type textarea "2"
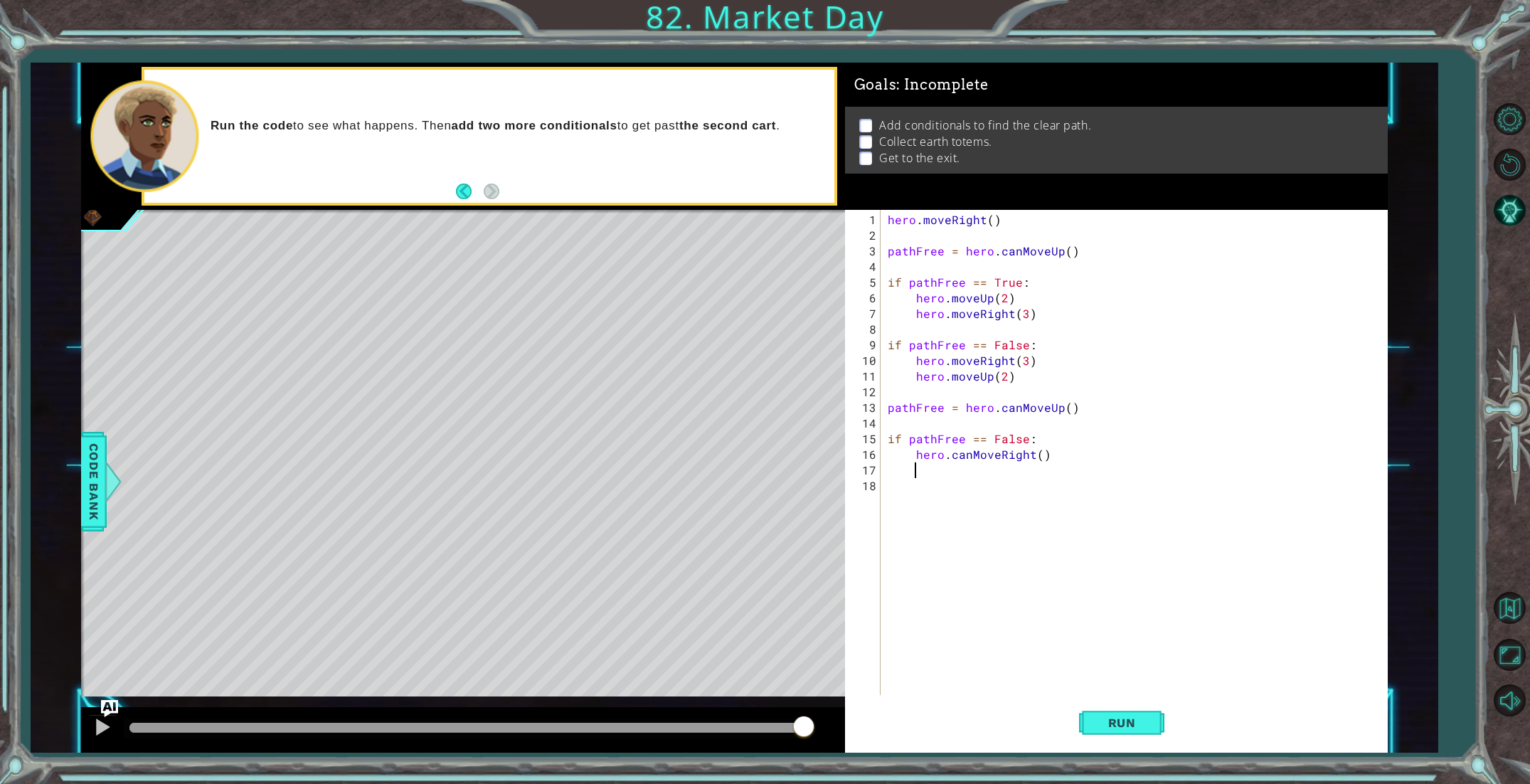
click at [1036, 455] on div "hero . moveRight ( ) pathFree = hero . canMoveUp ( ) if pathFree == True : hero…" at bounding box center [1137, 470] width 505 height 516
drag, startPoint x: 972, startPoint y: 452, endPoint x: 951, endPoint y: 454, distance: 21.1
click at [950, 455] on div "hero . moveRight ( ) pathFree = hero . canMoveUp ( ) if pathFree == True : hero…" at bounding box center [1137, 470] width 505 height 516
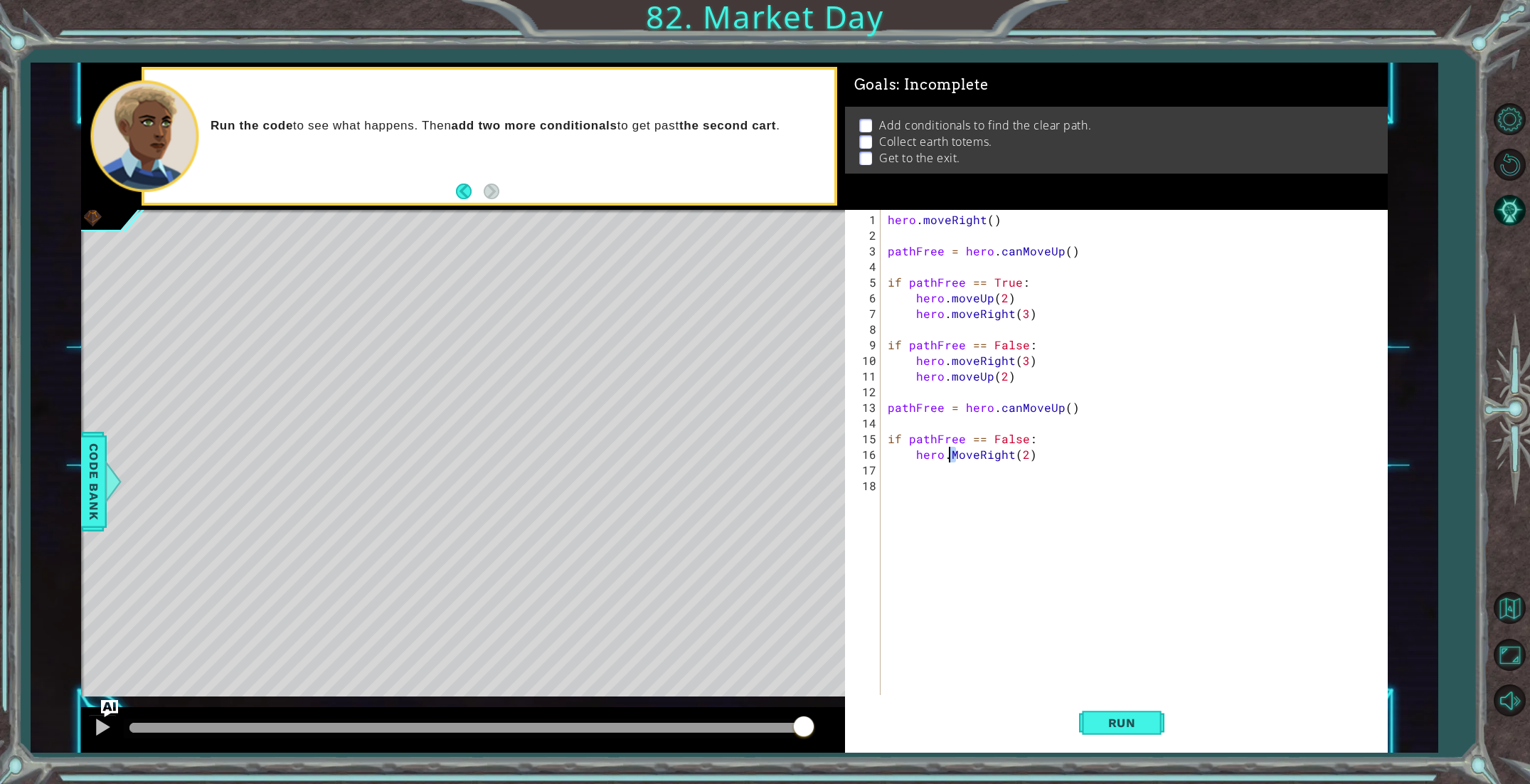
click at [951, 455] on div "hero . moveRight ( ) pathFree = hero . canMoveUp ( ) if pathFree == True : hero…" at bounding box center [1137, 470] width 505 height 516
type textarea "hero.moveRight(2)"
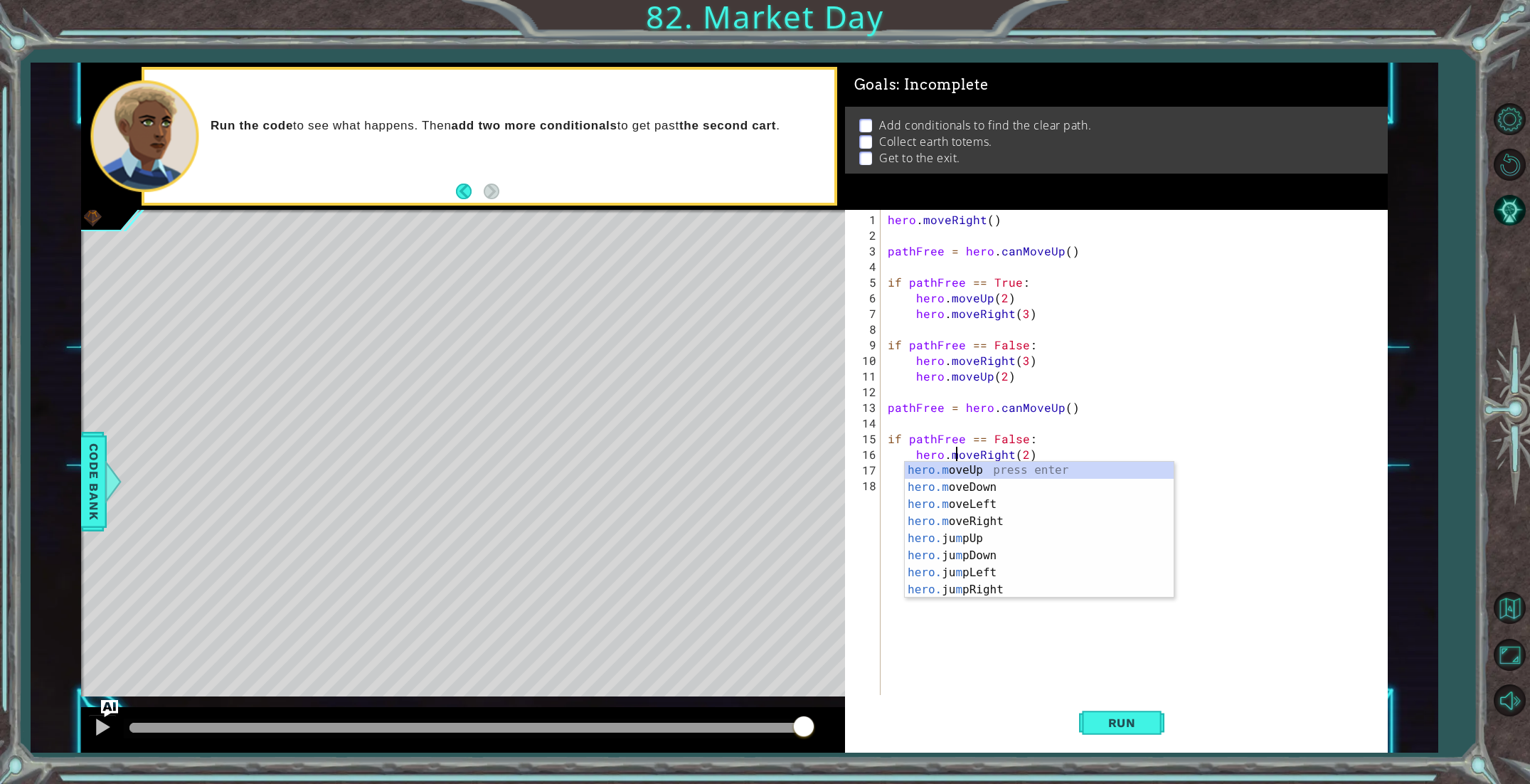
scroll to position [0, 5]
click at [894, 480] on div "hero . moveRight ( ) pathFree = hero . canMoveUp ( ) if pathFree == True : hero…" at bounding box center [1137, 470] width 505 height 516
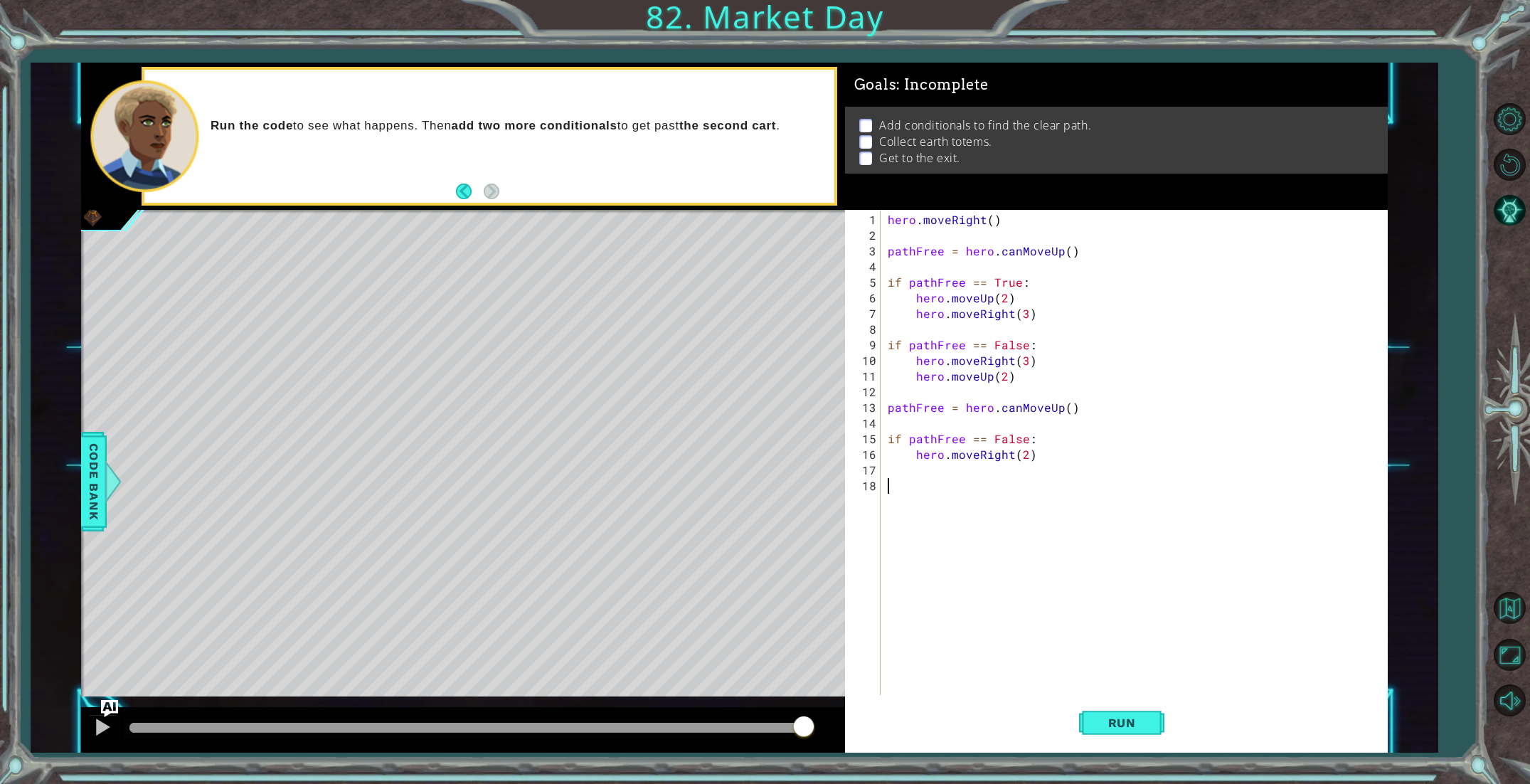
scroll to position [0, 0]
click at [928, 470] on div "hero . moveRight ( ) pathFree = hero . canMoveUp ( ) if pathFree == True : hero…" at bounding box center [1137, 470] width 505 height 516
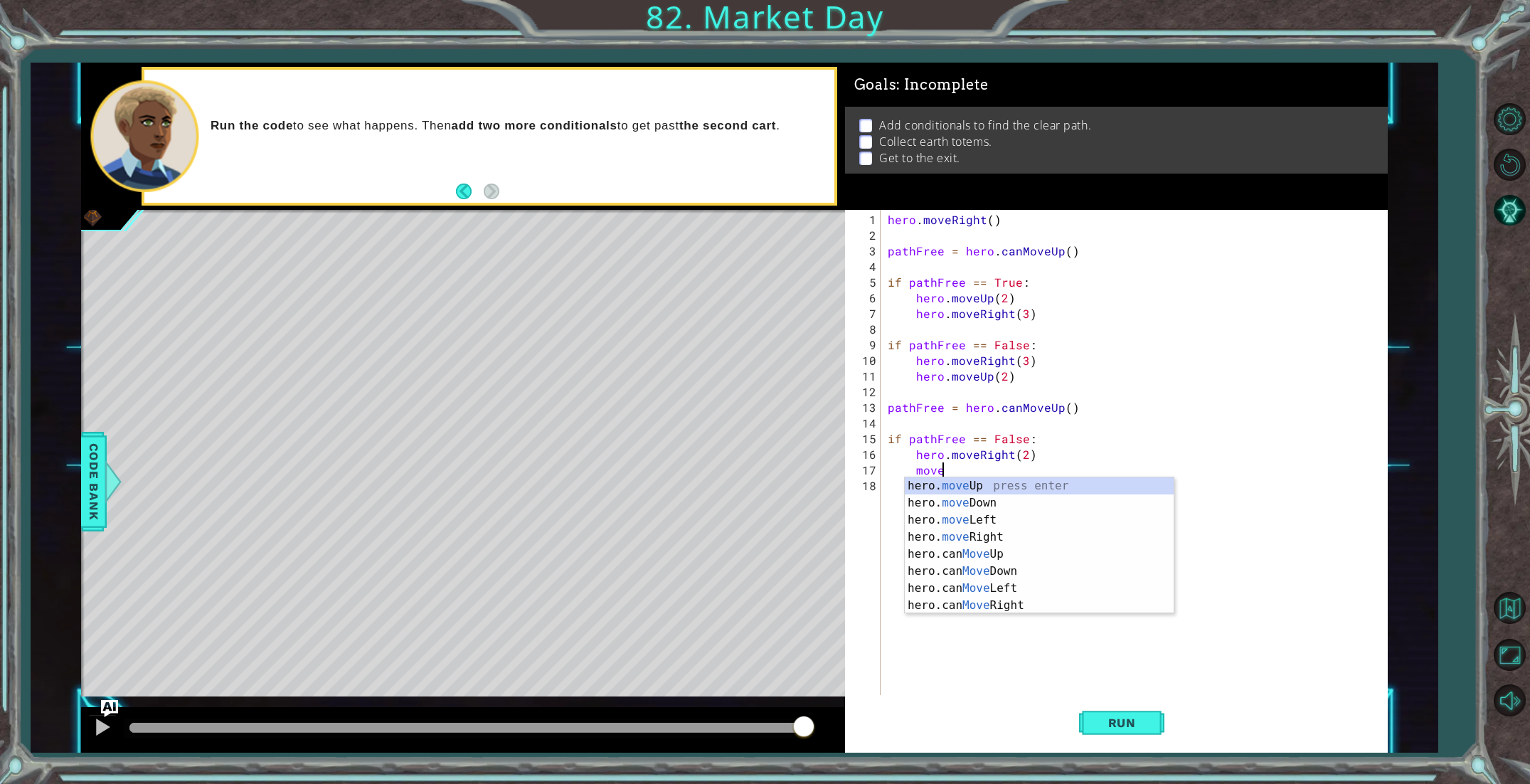
scroll to position [0, 2]
click at [991, 483] on div "hero. move Up press enter hero. move Down press enter hero. move Left press ent…" at bounding box center [1039, 562] width 269 height 171
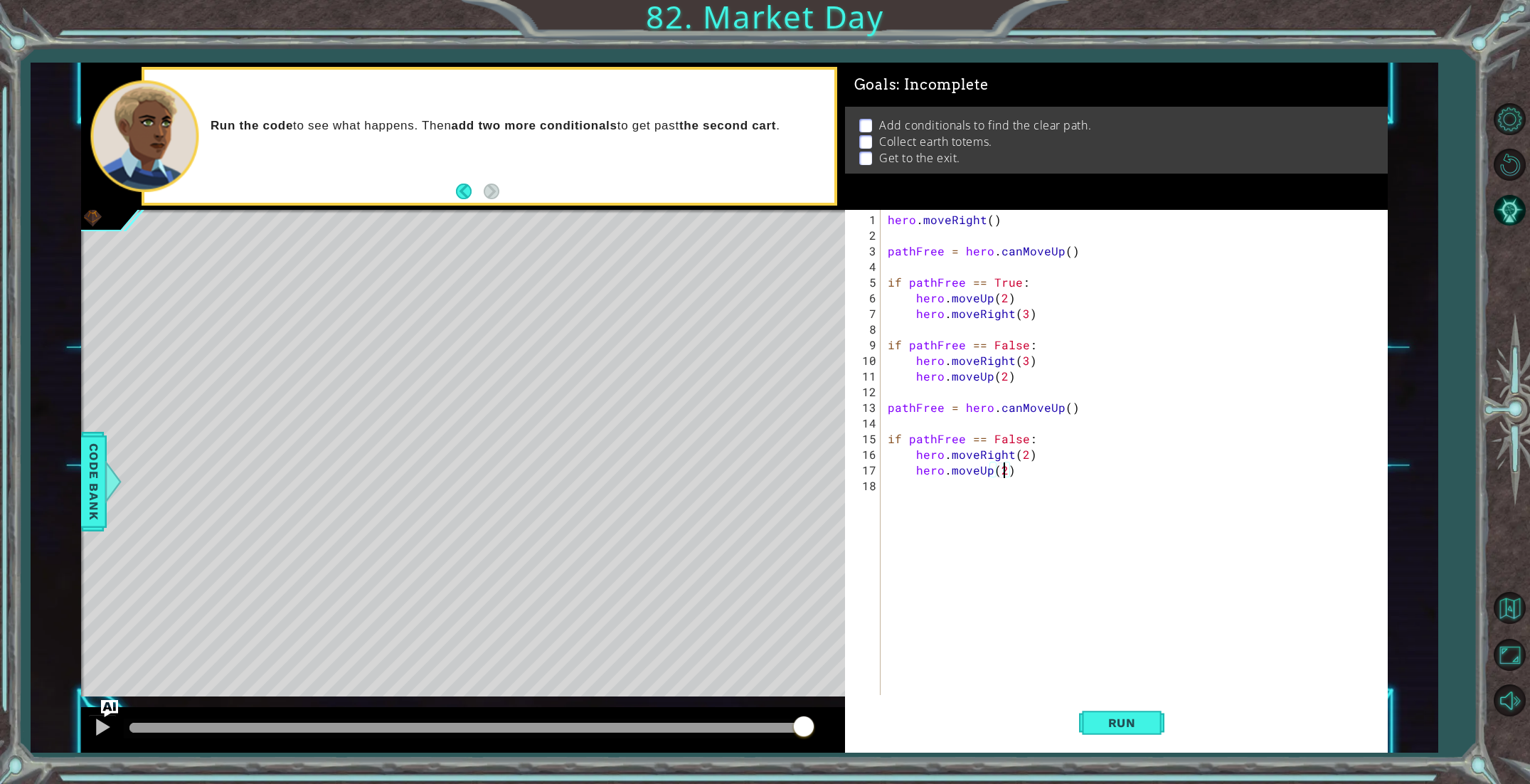
scroll to position [0, 6]
type textarea "hero.moveUp(2)"
click at [1154, 711] on button "Run" at bounding box center [1121, 722] width 85 height 54
